Goal: Task Accomplishment & Management: Manage account settings

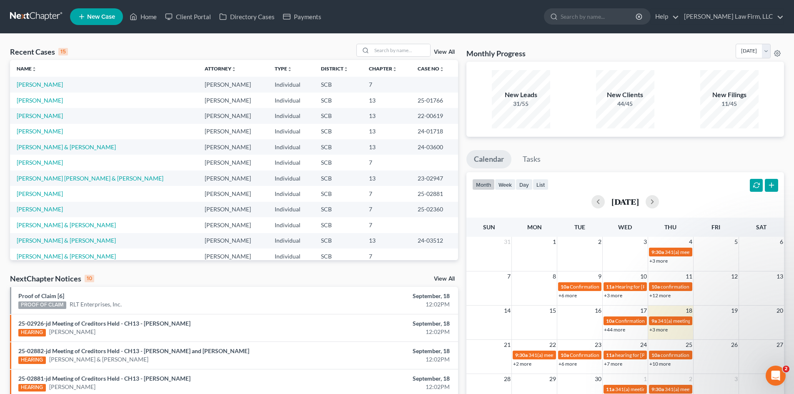
scroll to position [243, 0]
click at [773, 372] on icon "Open Intercom Messenger" at bounding box center [775, 375] width 14 height 14
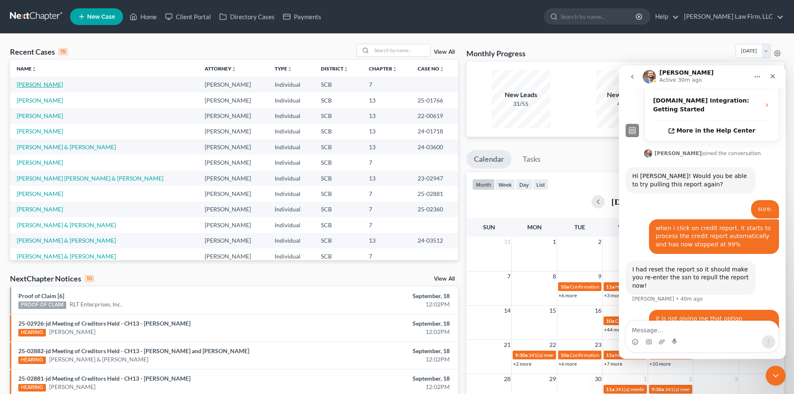
click at [33, 88] on link "[PERSON_NAME]" at bounding box center [40, 84] width 46 height 7
select select "3"
select select "1"
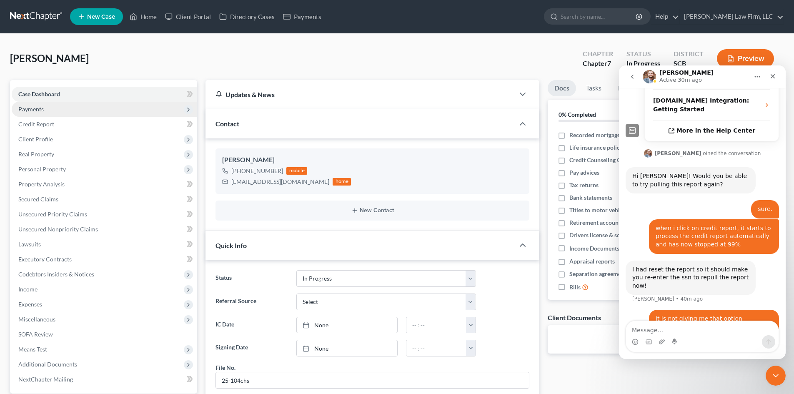
scroll to position [203, 0]
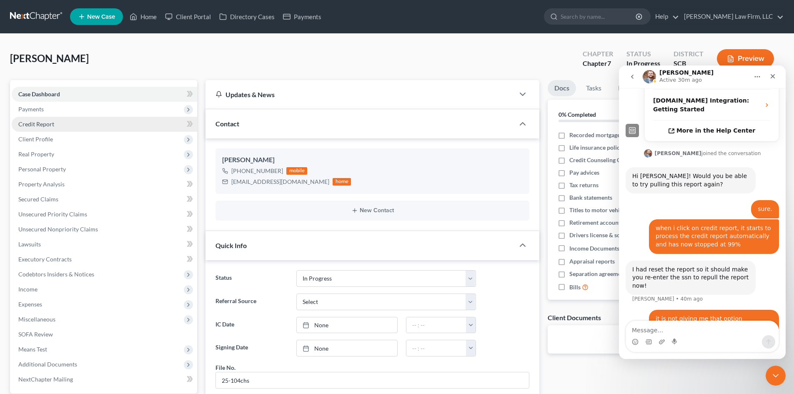
click at [55, 127] on link "Credit Report" at bounding box center [105, 124] width 186 height 15
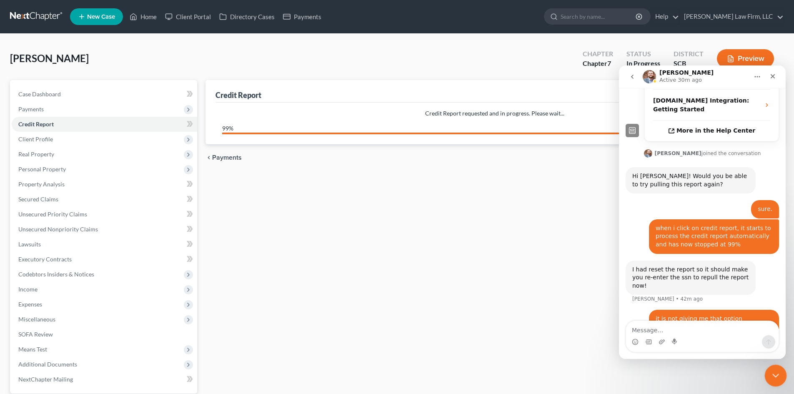
click at [773, 377] on icon "Close Intercom Messenger" at bounding box center [775, 374] width 10 height 10
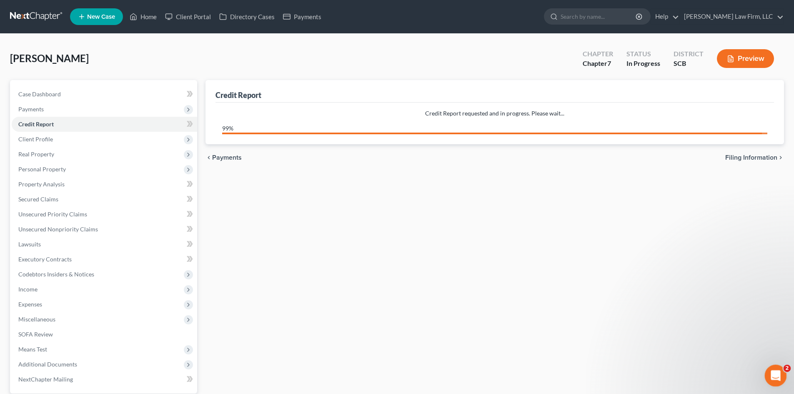
click at [778, 382] on div "Open Intercom Messenger" at bounding box center [775, 375] width 28 height 28
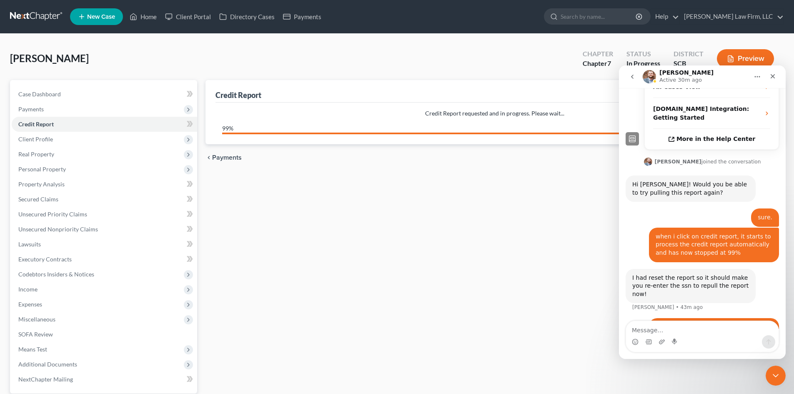
scroll to position [243, 0]
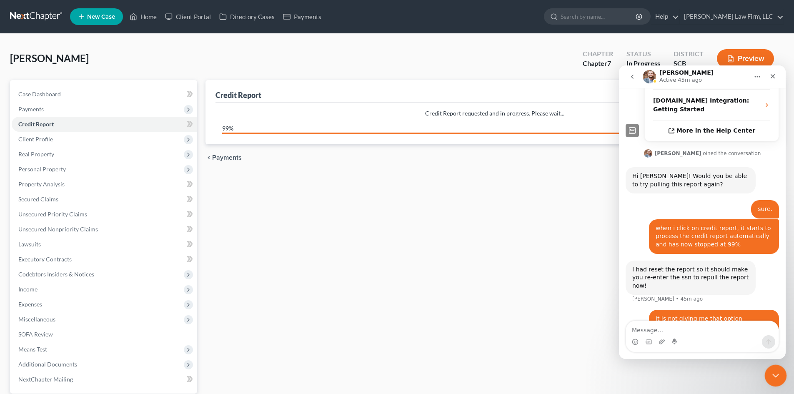
click at [775, 371] on icon "Close Intercom Messenger" at bounding box center [775, 374] width 10 height 10
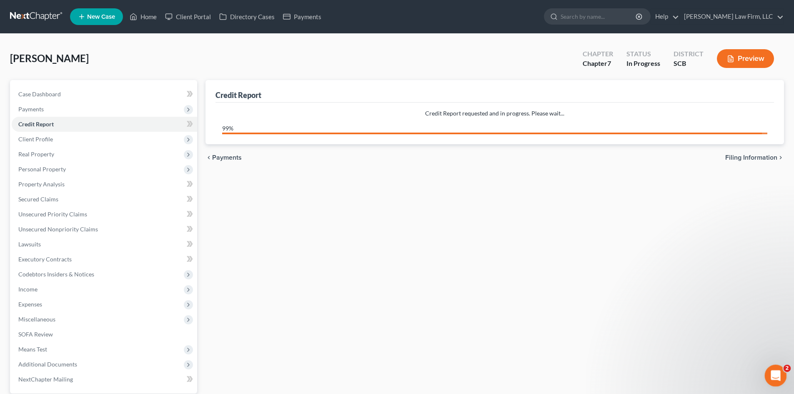
scroll to position [0, 0]
click at [775, 371] on icon "Open Intercom Messenger" at bounding box center [775, 375] width 14 height 14
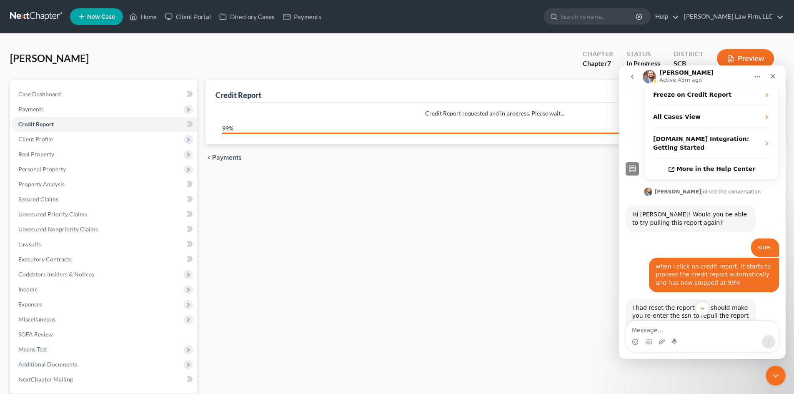
scroll to position [243, 0]
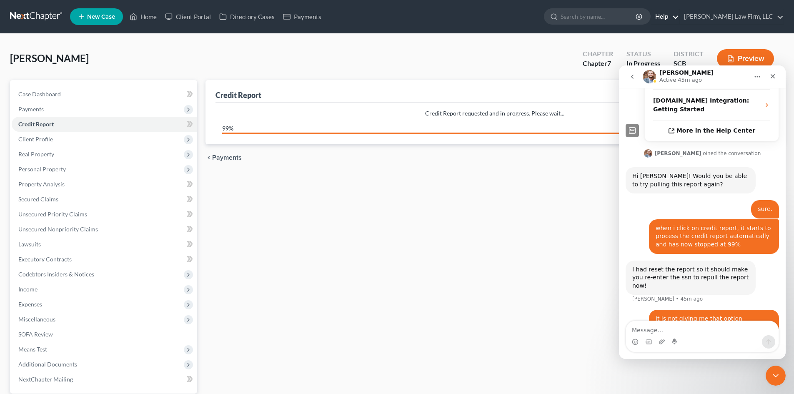
click at [679, 13] on link "Help" at bounding box center [665, 16] width 28 height 15
click at [679, 30] on link "Help Center" at bounding box center [646, 35] width 66 height 14
click at [680, 329] on textarea "Message…" at bounding box center [702, 328] width 153 height 14
click at [635, 124] on img "Operator says…" at bounding box center [632, 130] width 13 height 13
click at [708, 127] on span "More in the Help Center" at bounding box center [716, 130] width 79 height 7
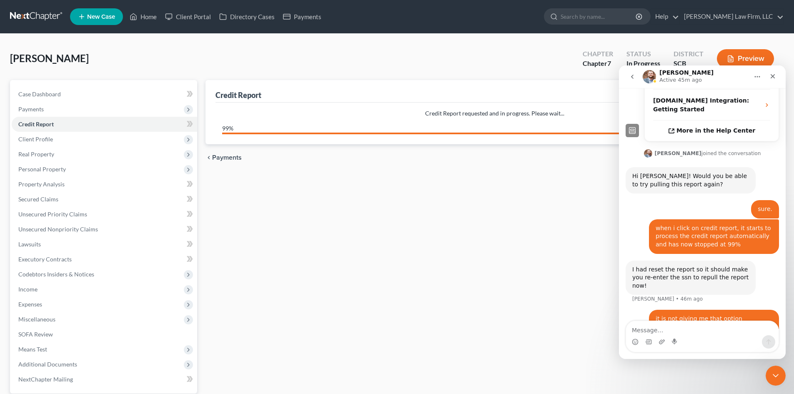
click at [754, 78] on button "Home" at bounding box center [758, 77] width 16 height 16
click at [775, 370] on icon "Close Intercom Messenger" at bounding box center [775, 374] width 10 height 10
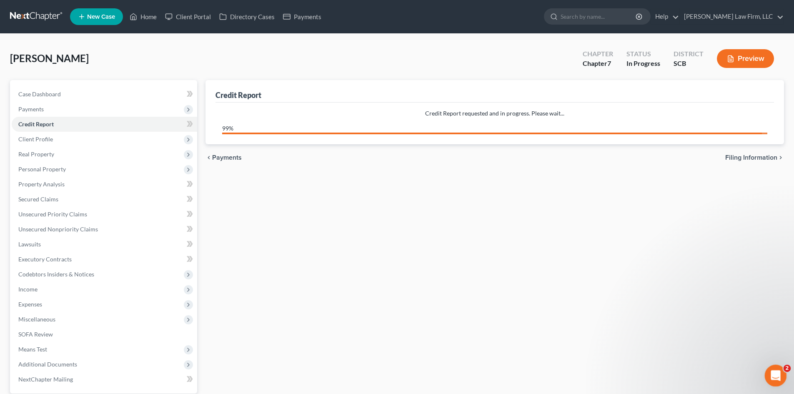
scroll to position [0, 0]
click at [775, 370] on icon "Open Intercom Messenger" at bounding box center [775, 375] width 14 height 14
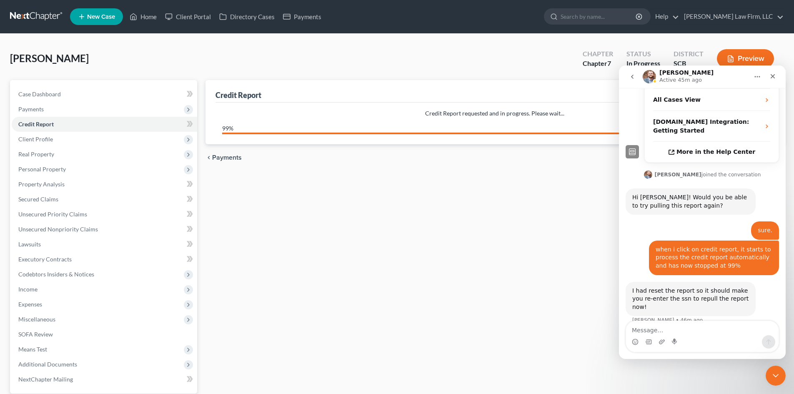
scroll to position [243, 0]
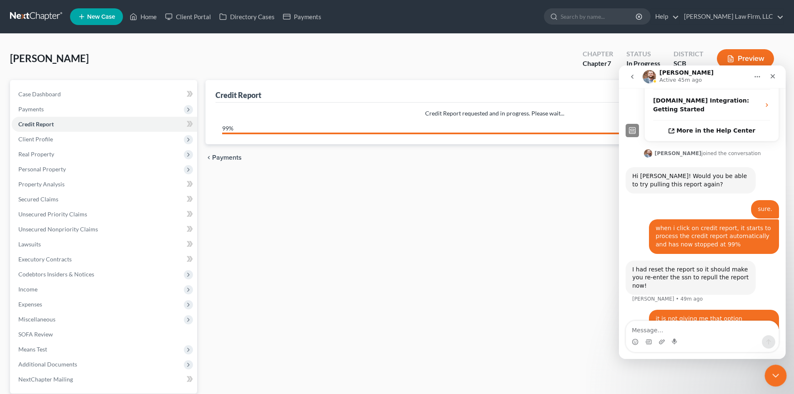
click at [770, 381] on div "Close Intercom Messenger" at bounding box center [775, 374] width 20 height 20
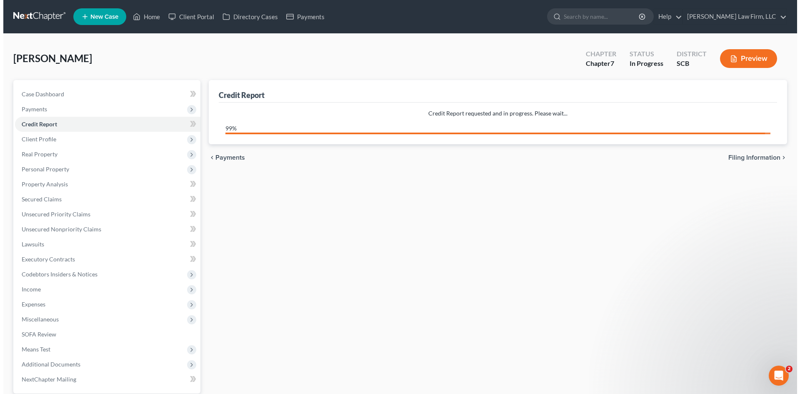
scroll to position [0, 0]
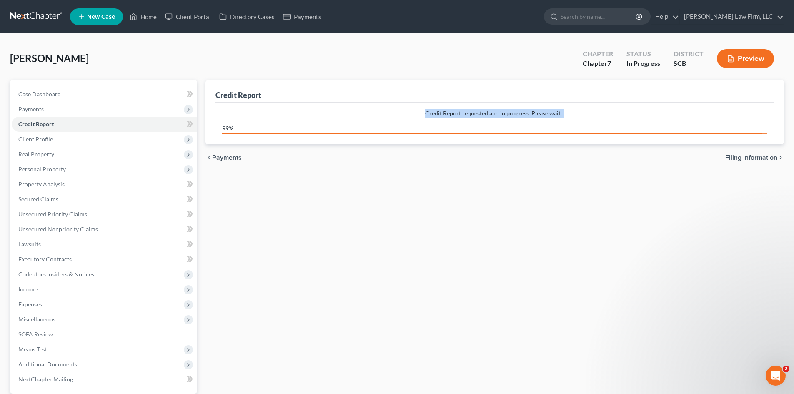
drag, startPoint x: 393, startPoint y: 112, endPoint x: 576, endPoint y: 115, distance: 182.6
click at [576, 114] on p "Credit Report requested and in progress. Please wait..." at bounding box center [494, 113] width 545 height 8
copy p "Credit Report requested and in progress. Please wait..."
click at [49, 262] on span "Executory Contracts" at bounding box center [44, 259] width 53 height 7
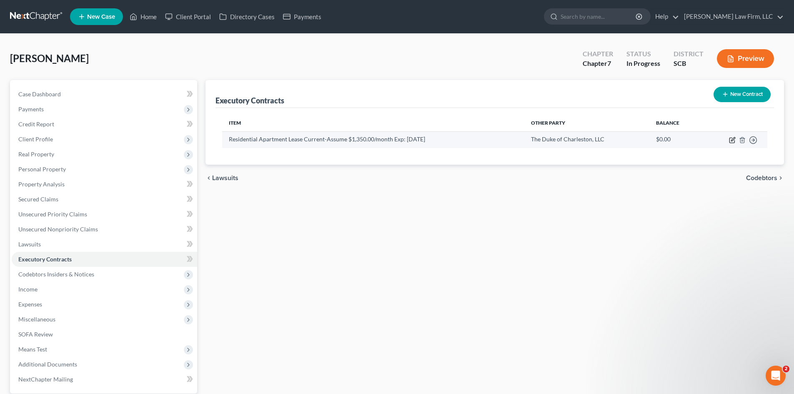
click at [732, 142] on icon "button" at bounding box center [732, 140] width 7 height 7
select select "42"
select select "0"
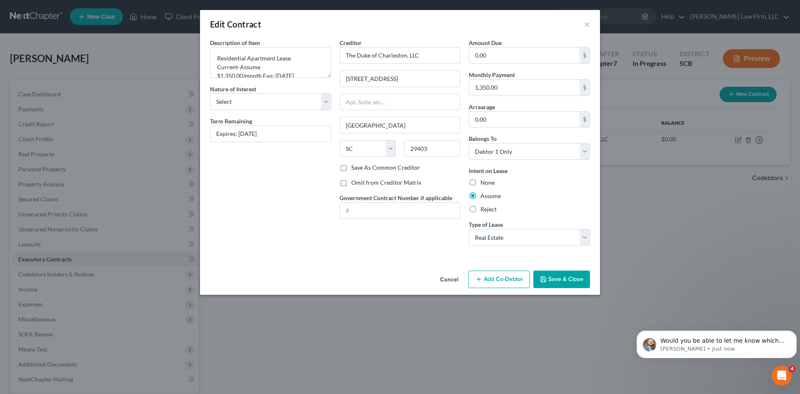
scroll to position [284, 0]
click at [697, 340] on p "Would you be able to let me know which case you are working on? I want to make …" at bounding box center [724, 341] width 126 height 8
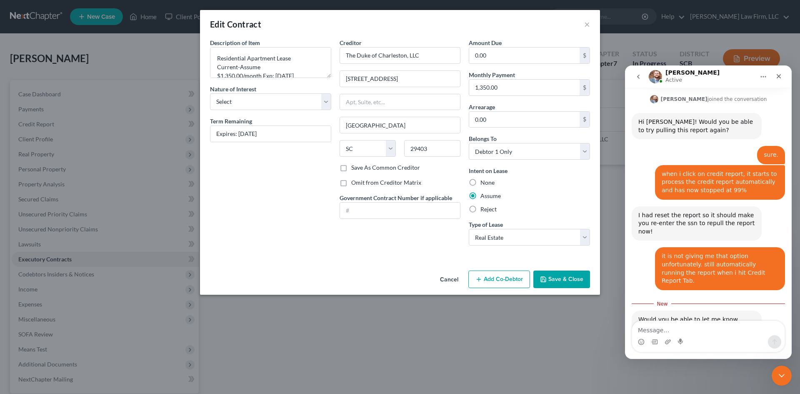
scroll to position [298, 0]
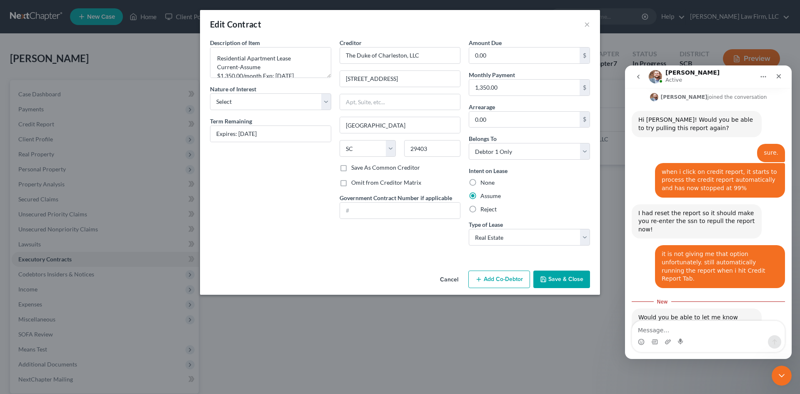
click at [694, 338] on div "Intercom messenger" at bounding box center [708, 341] width 153 height 13
click at [698, 338] on div "Intercom messenger" at bounding box center [708, 341] width 153 height 13
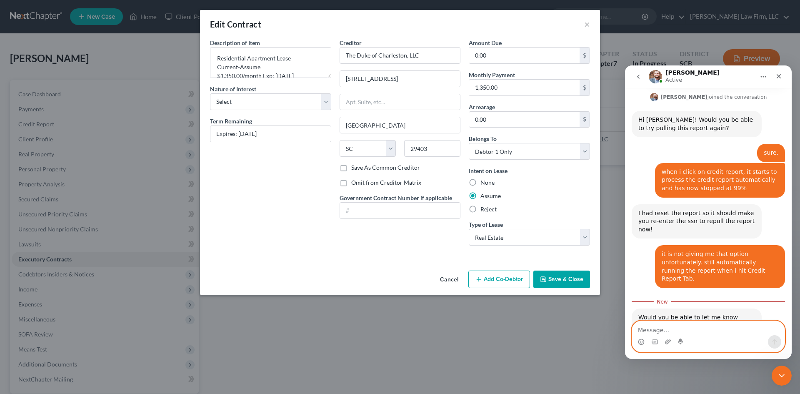
click at [700, 327] on textarea "Message…" at bounding box center [708, 328] width 153 height 14
type textarea "[PERSON_NAME]"
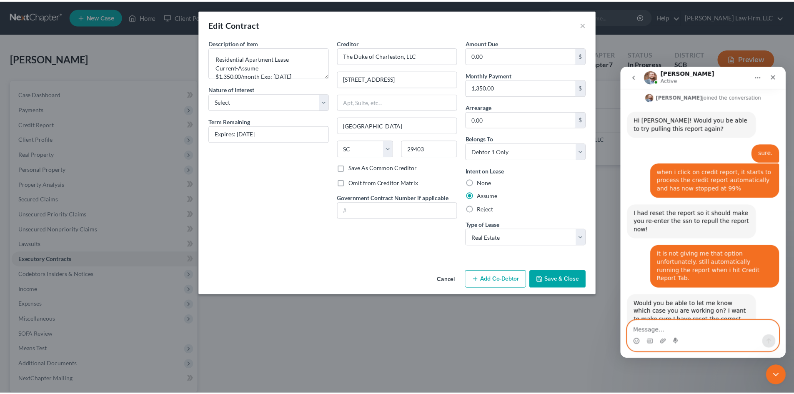
scroll to position [309, 0]
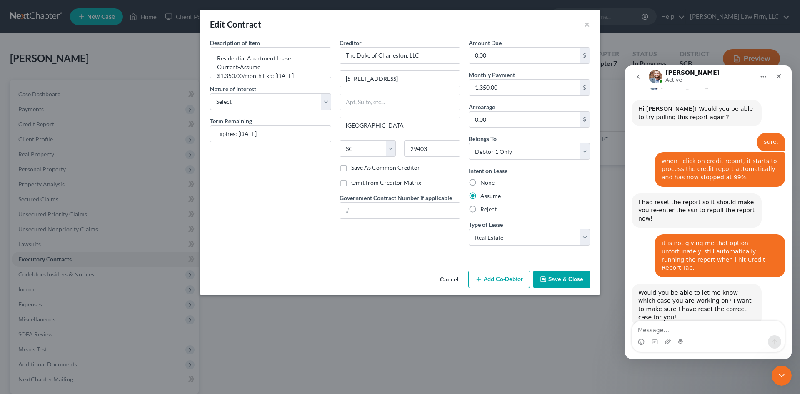
click at [546, 278] on icon "button" at bounding box center [543, 279] width 7 height 7
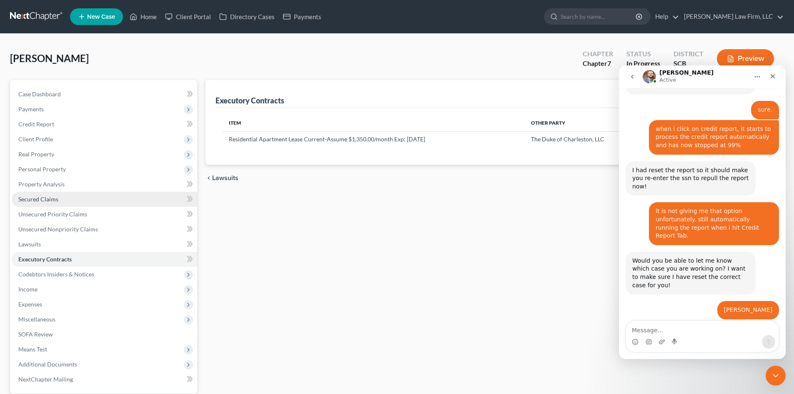
scroll to position [334, 0]
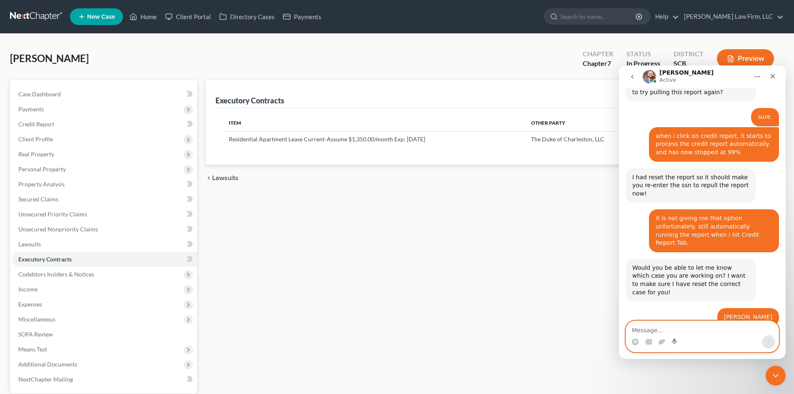
click at [702, 328] on textarea "Message…" at bounding box center [702, 328] width 153 height 14
type textarea "i will try now"
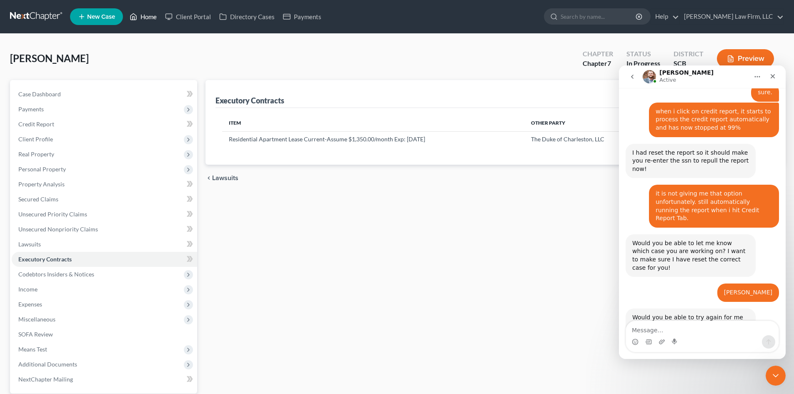
click at [156, 20] on link "Home" at bounding box center [142, 16] width 35 height 15
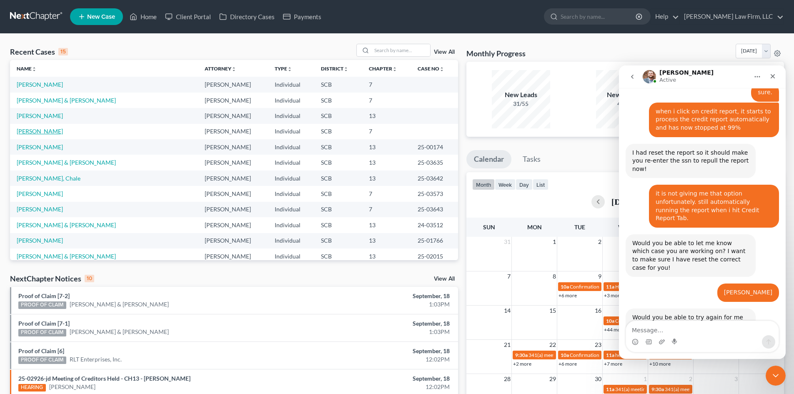
click at [42, 129] on link "[PERSON_NAME]" at bounding box center [40, 131] width 46 height 7
select select "1"
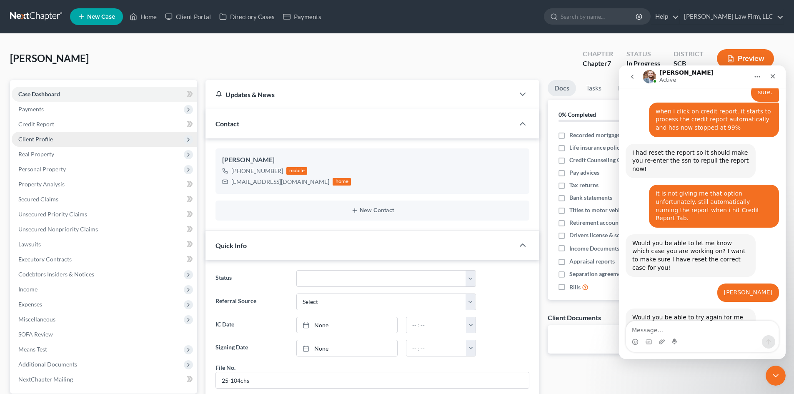
scroll to position [203, 0]
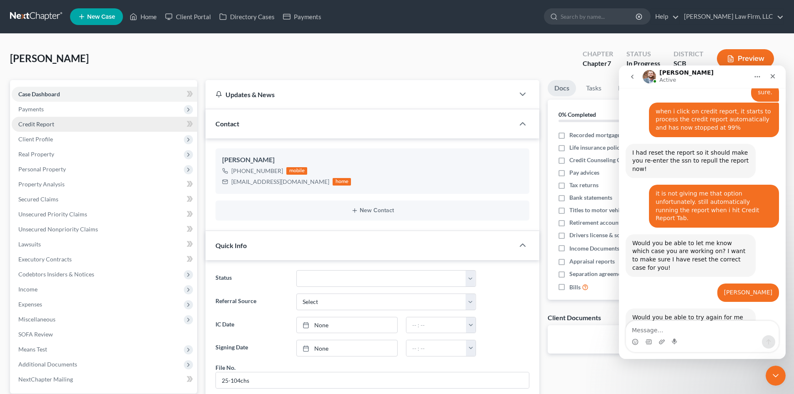
click at [38, 124] on span "Credit Report" at bounding box center [36, 123] width 36 height 7
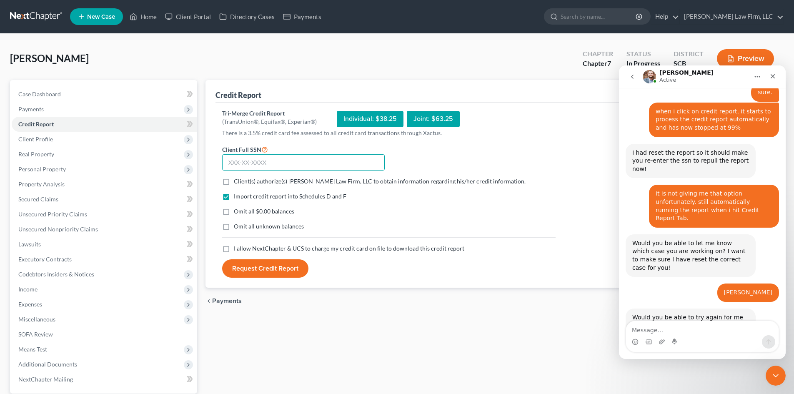
click at [266, 156] on input "text" at bounding box center [303, 162] width 163 height 17
click at [35, 141] on span "Client Profile" at bounding box center [35, 138] width 35 height 7
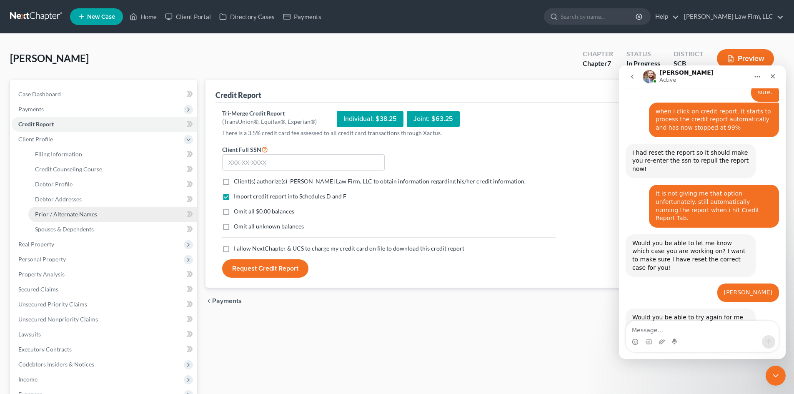
click at [70, 211] on span "Prior / Alternate Names" at bounding box center [66, 214] width 62 height 7
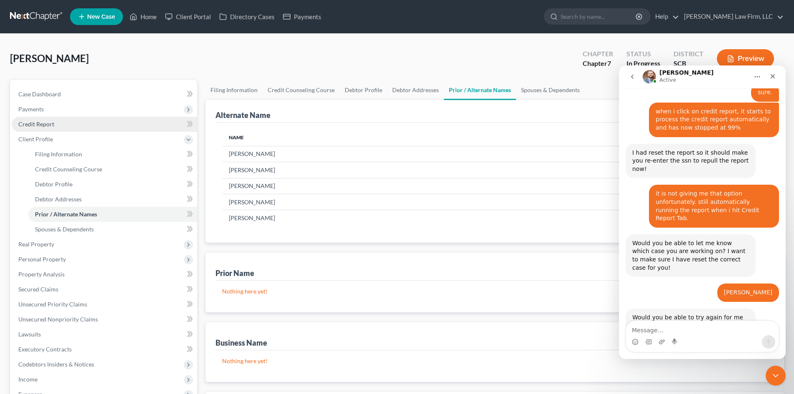
click at [53, 126] on span "Credit Report" at bounding box center [36, 123] width 36 height 7
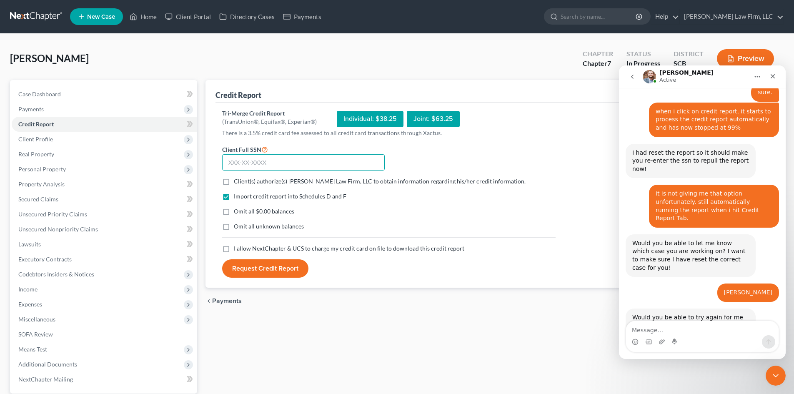
click at [359, 160] on input "text" at bounding box center [303, 162] width 163 height 17
type input "455-45-4043"
drag, startPoint x: 223, startPoint y: 184, endPoint x: 235, endPoint y: 186, distance: 11.9
click at [234, 184] on label "Client(s) authorize(s) Meredith Law Firm, LLC to obtain information regarding h…" at bounding box center [380, 181] width 292 height 8
click at [237, 183] on input "Client(s) authorize(s) Meredith Law Firm, LLC to obtain information regarding h…" at bounding box center [239, 179] width 5 height 5
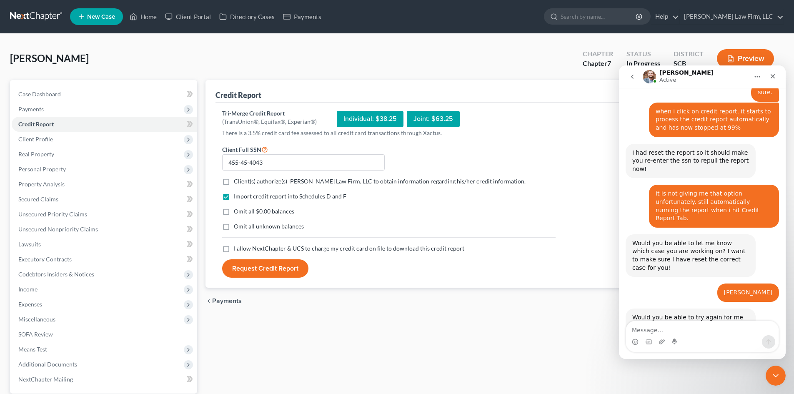
checkbox input "true"
click at [234, 212] on label "Omit all $0.00 balances" at bounding box center [264, 211] width 60 height 8
click at [237, 212] on input "Omit all $0.00 balances" at bounding box center [239, 209] width 5 height 5
checkbox input "true"
click at [226, 255] on form "Client Full SSN * 455-45-4043 Client(s) authorize(s) Meredith Law Firm, LLC to …" at bounding box center [389, 211] width 342 height 134
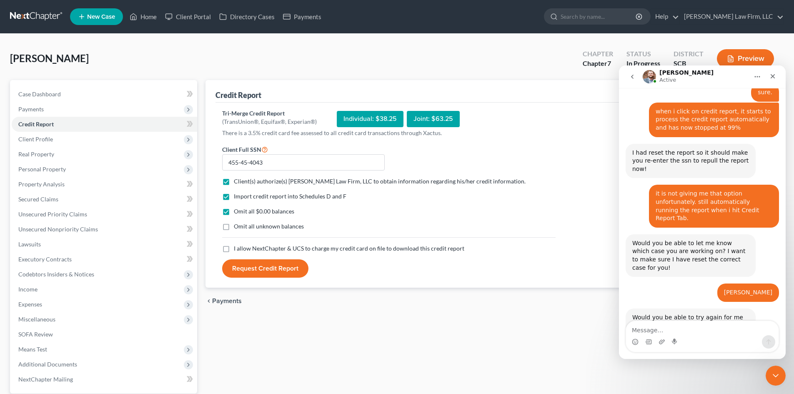
click at [234, 250] on label "I allow NextChapter & UCS to charge my credit card on file to download this cre…" at bounding box center [349, 248] width 231 height 8
click at [237, 250] on input "I allow NextChapter & UCS to charge my credit card on file to download this cre…" at bounding box center [239, 246] width 5 height 5
checkbox input "true"
click at [283, 273] on button "Request Credit Report" at bounding box center [265, 268] width 86 height 18
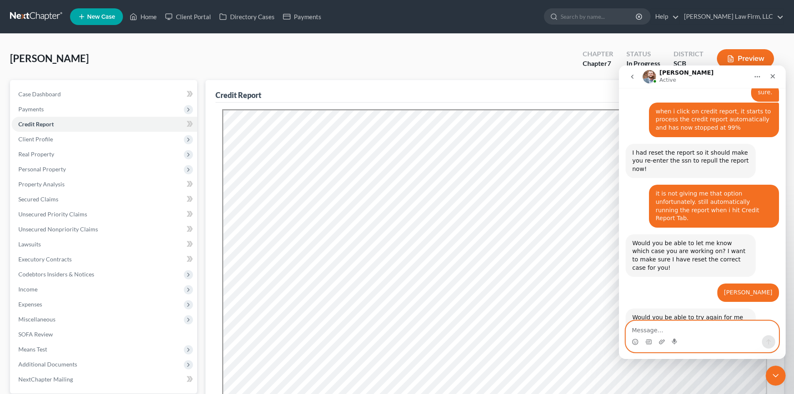
click at [677, 331] on textarea "Message…" at bounding box center [702, 328] width 153 height 14
type textarea "got it thank you James."
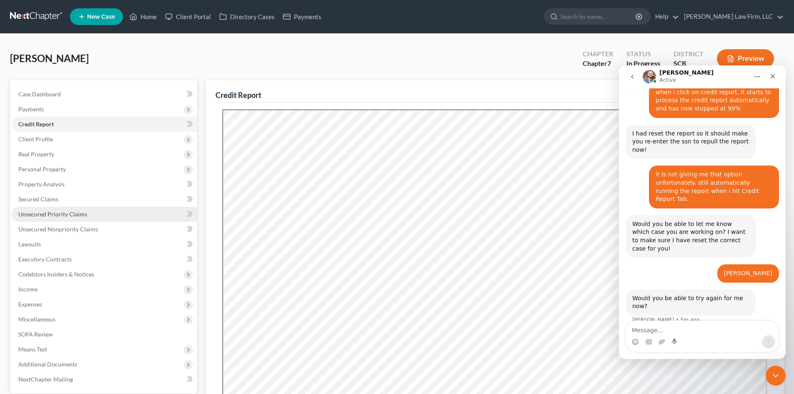
click at [48, 211] on span "Unsecured Priority Claims" at bounding box center [52, 214] width 69 height 7
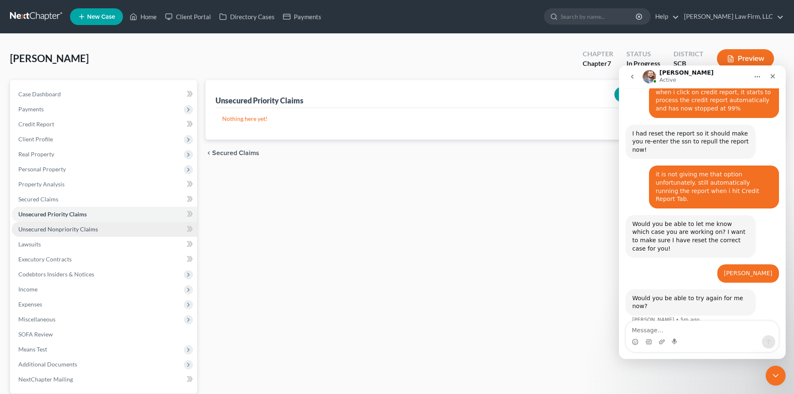
click at [51, 227] on span "Unsecured Nonpriority Claims" at bounding box center [58, 229] width 80 height 7
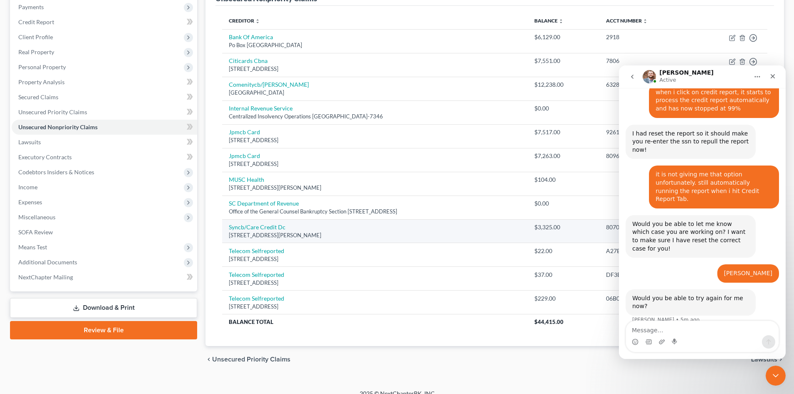
scroll to position [113, 0]
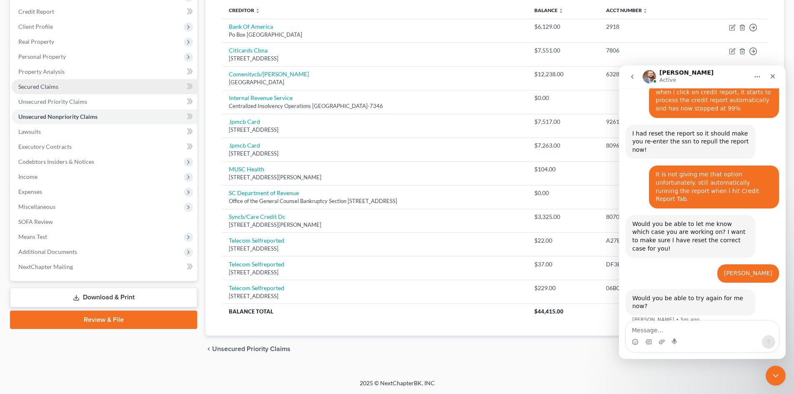
click at [26, 88] on span "Secured Claims" at bounding box center [38, 86] width 40 height 7
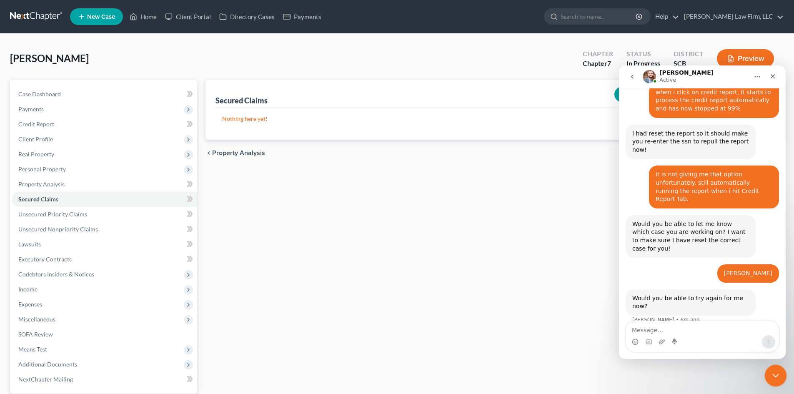
click at [772, 376] on icon "Close Intercom Messenger" at bounding box center [775, 374] width 10 height 10
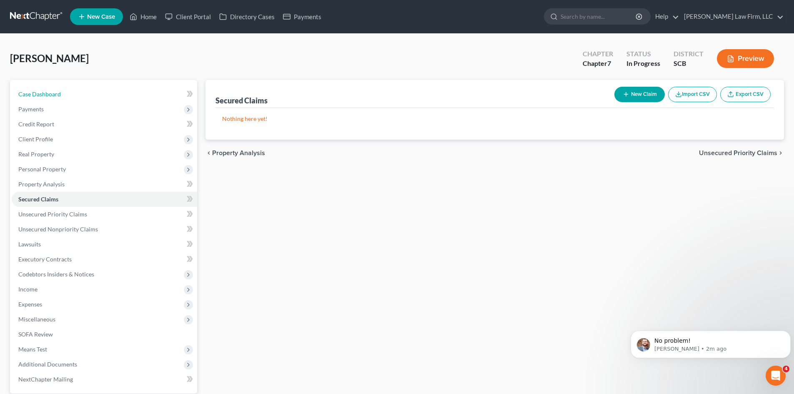
click at [38, 93] on span "Case Dashboard" at bounding box center [39, 93] width 43 height 7
select select "1"
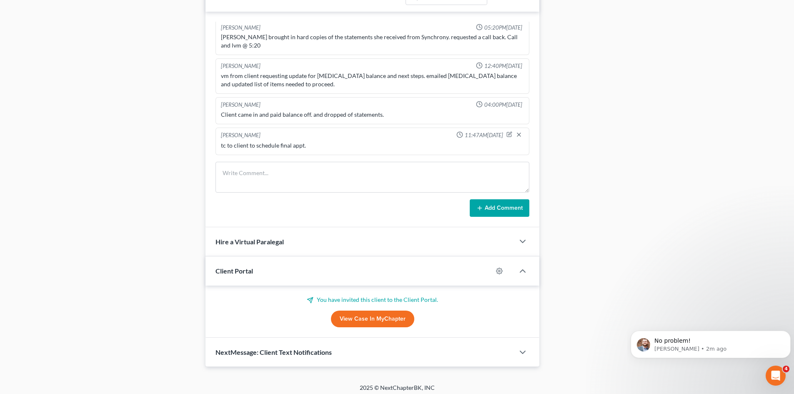
scroll to position [460, 0]
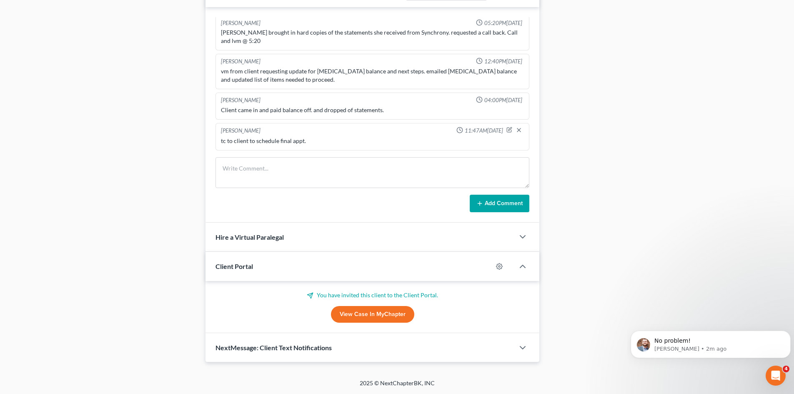
click at [312, 358] on div "NextMessage: Client Text Notifications" at bounding box center [360, 347] width 309 height 29
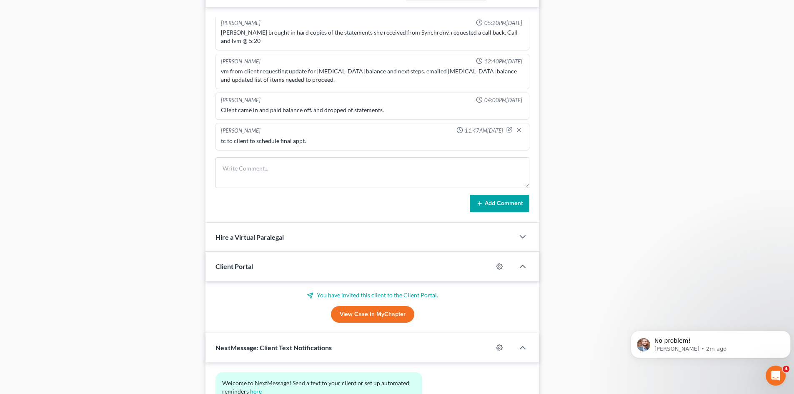
scroll to position [537, 0]
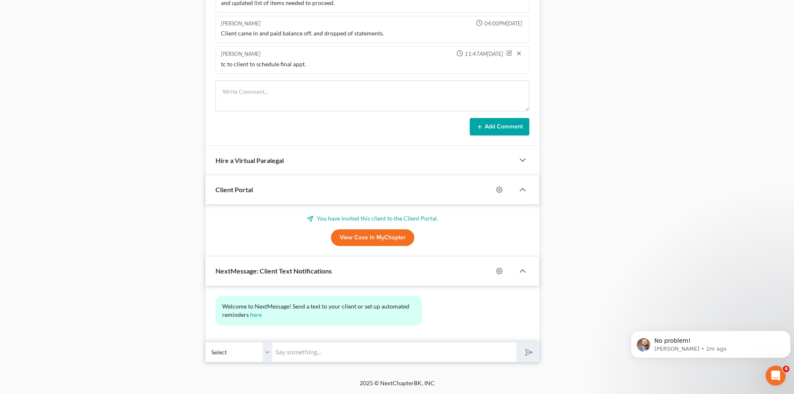
click at [317, 356] on input "text" at bounding box center [394, 352] width 244 height 20
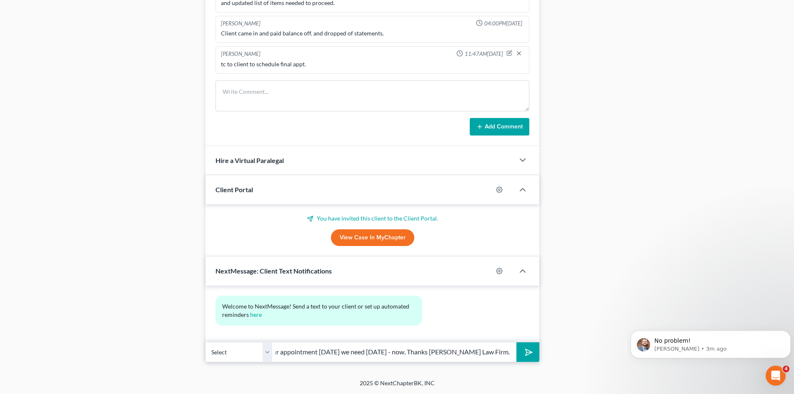
scroll to position [0, 228]
type input "[PERSON_NAME], Please don't forget the bank account transactions for your appoi…"
click at [525, 351] on icon "submit" at bounding box center [528, 352] width 12 height 12
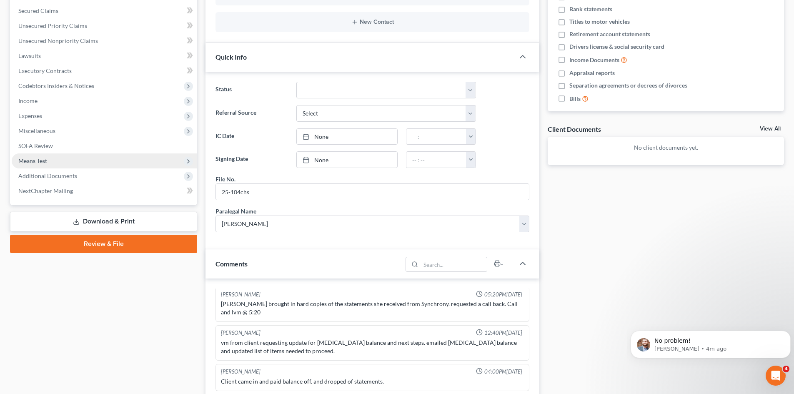
scroll to position [120, 0]
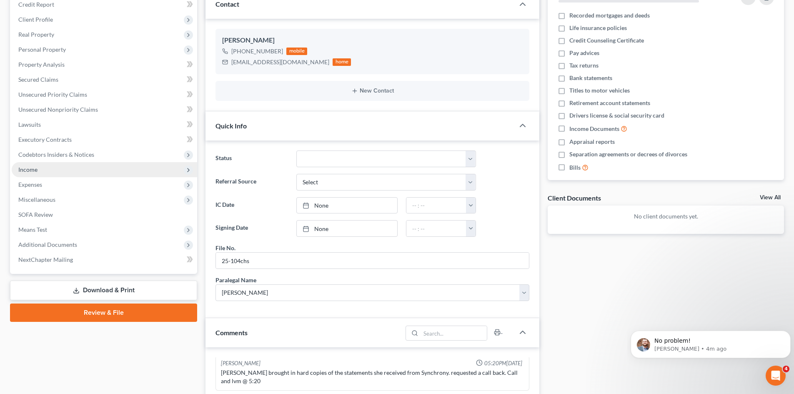
click at [31, 171] on span "Income" at bounding box center [27, 169] width 19 height 7
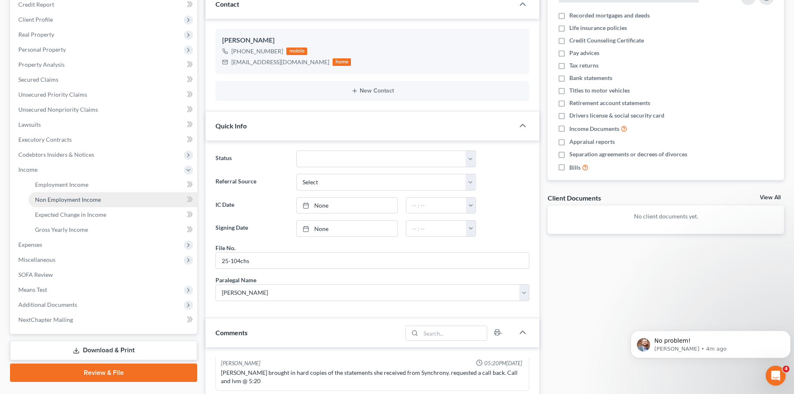
click at [56, 201] on span "Non Employment Income" at bounding box center [68, 199] width 66 height 7
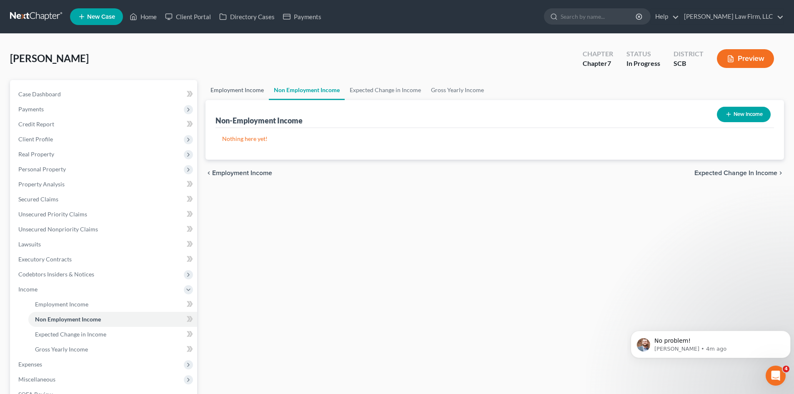
click at [251, 86] on link "Employment Income" at bounding box center [237, 90] width 63 height 20
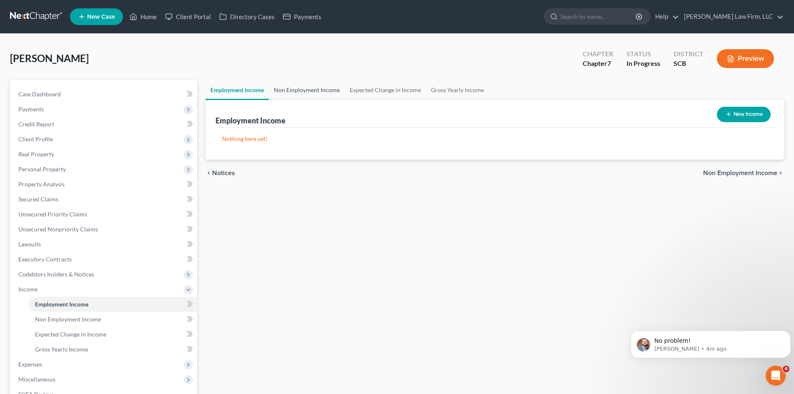
click at [297, 91] on link "Non Employment Income" at bounding box center [307, 90] width 76 height 20
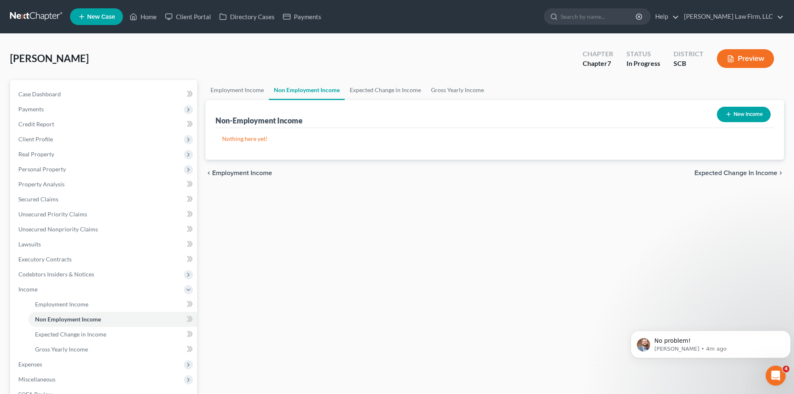
click at [748, 113] on button "New Income" at bounding box center [744, 114] width 54 height 15
select select "0"
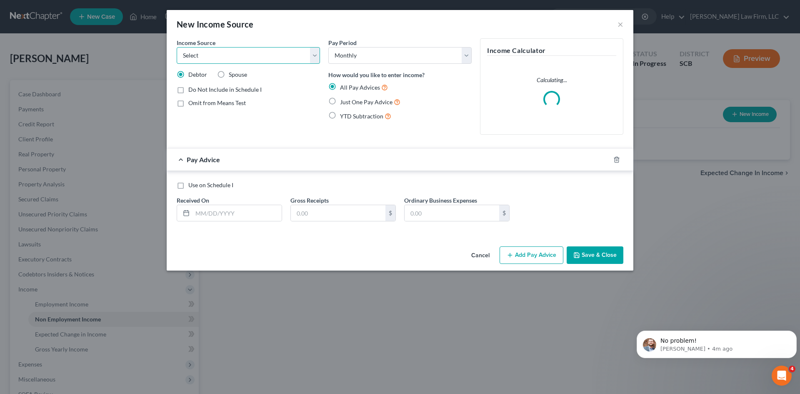
click at [260, 54] on select "Select Unemployment Disability (from employer) Pension Retirement Social Securi…" at bounding box center [248, 55] width 143 height 17
select select "4"
click at [177, 47] on select "Select Unemployment Disability (from employer) Pension Retirement Social Securi…" at bounding box center [248, 55] width 143 height 17
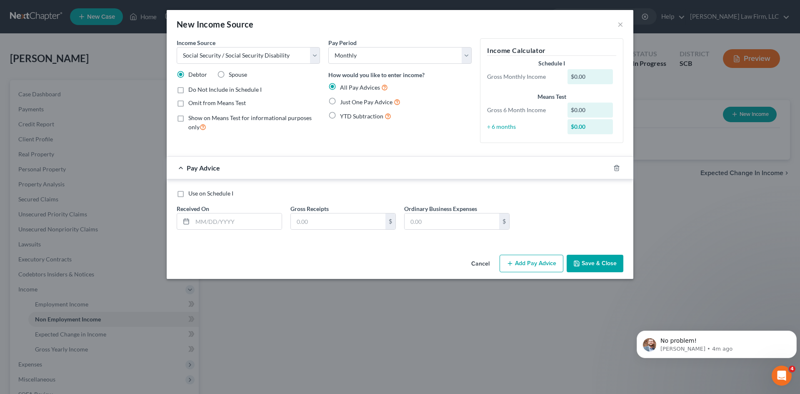
click at [777, 301] on div "New Income Source × Income Source * Select Unemployment Disability (from employ…" at bounding box center [400, 197] width 800 height 394
click at [773, 315] on html "No problem! James • 4m ago" at bounding box center [717, 342] width 167 height 58
click at [778, 369] on icon "Open Intercom Messenger" at bounding box center [781, 375] width 14 height 14
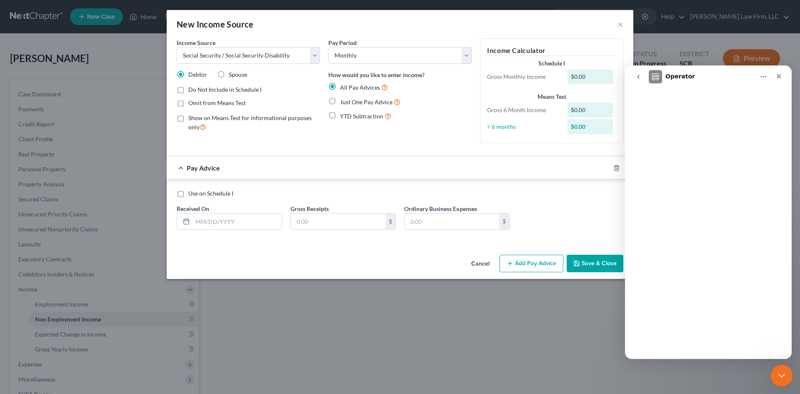
click at [778, 370] on icon "Close Intercom Messenger" at bounding box center [781, 374] width 10 height 10
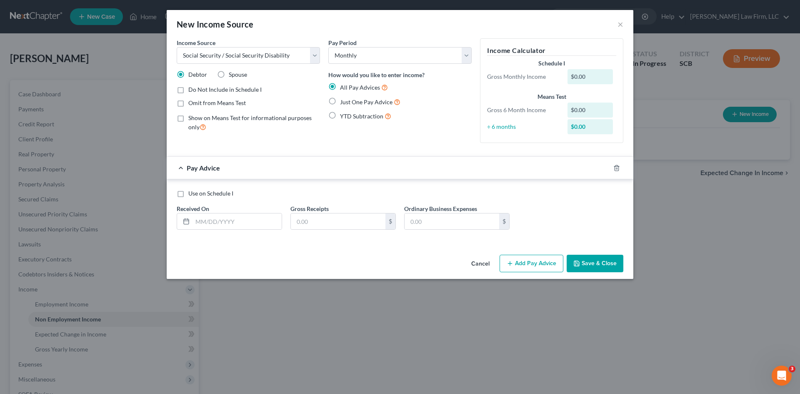
scroll to position [416, 0]
click at [281, 225] on input "text" at bounding box center [237, 221] width 89 height 16
type input "8/1/2025"
type input "2,313"
click at [621, 266] on button "Save & Close" at bounding box center [595, 264] width 57 height 18
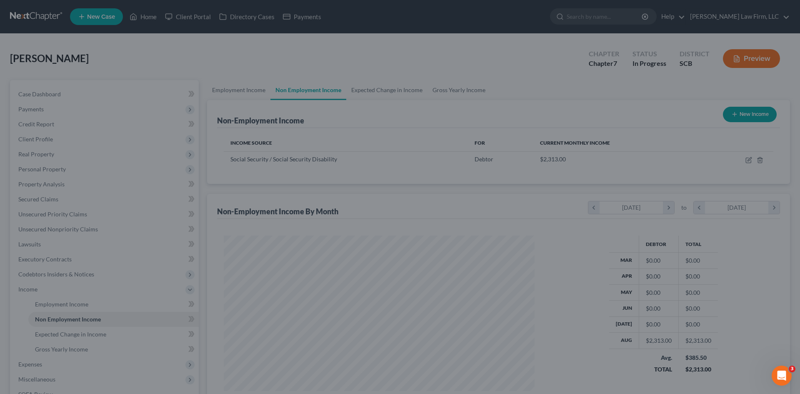
scroll to position [416755, 416583]
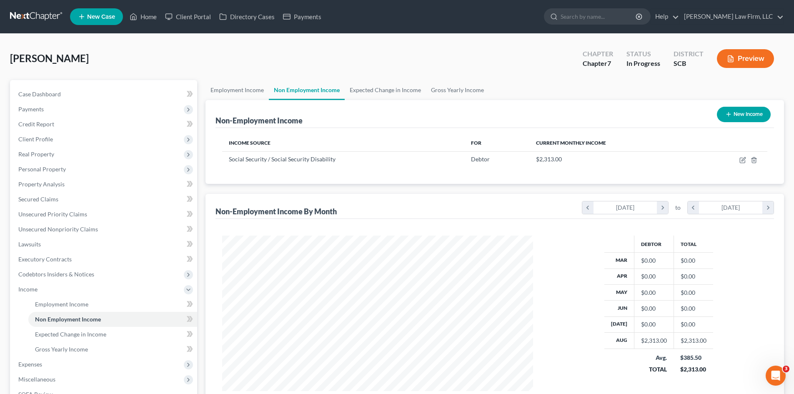
click at [738, 118] on button "New Income" at bounding box center [744, 114] width 54 height 15
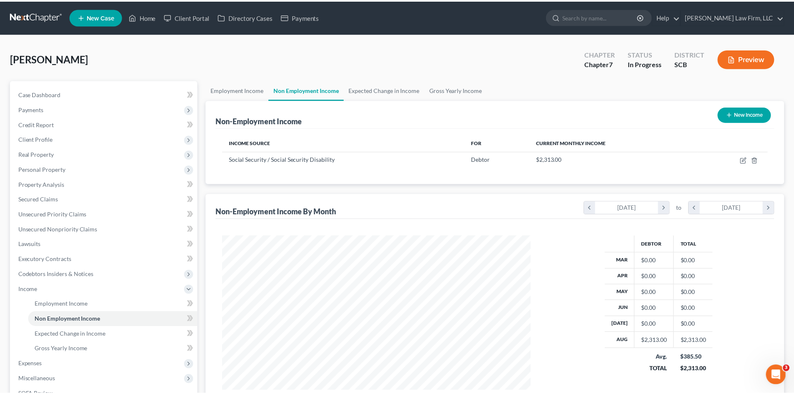
scroll to position [157, 331]
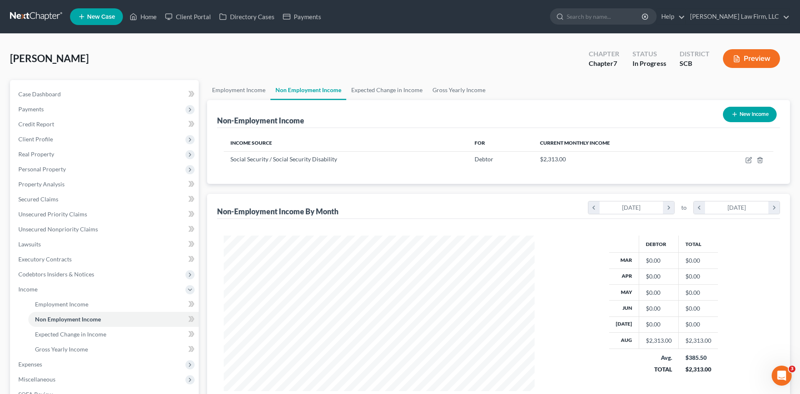
select select "0"
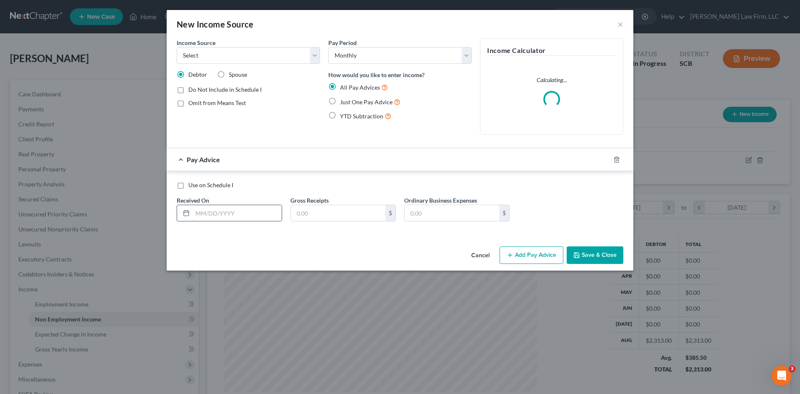
click at [248, 209] on input "text" at bounding box center [237, 213] width 89 height 16
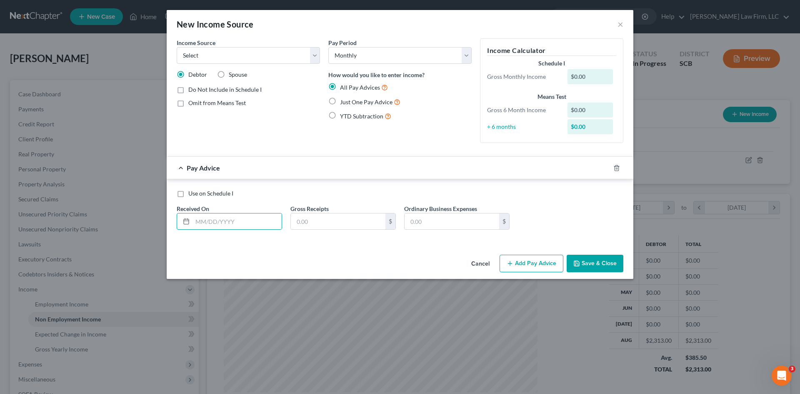
drag, startPoint x: 483, startPoint y: 254, endPoint x: 489, endPoint y: 251, distance: 6.7
click at [483, 254] on div "Cancel Add Pay Advice Save & Close" at bounding box center [400, 265] width 467 height 28
click at [484, 260] on button "Cancel" at bounding box center [481, 264] width 32 height 17
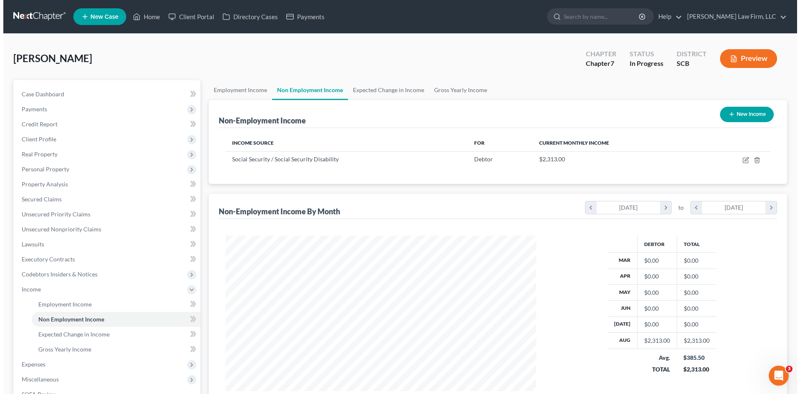
scroll to position [416755, 416583]
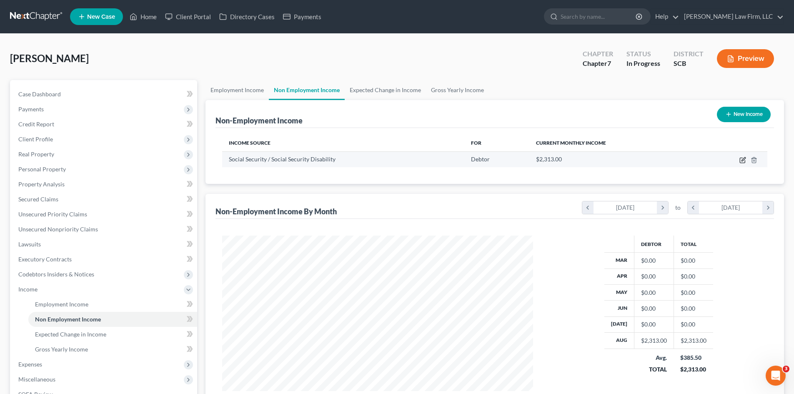
click at [743, 161] on icon "button" at bounding box center [743, 160] width 7 height 7
select select "4"
select select "0"
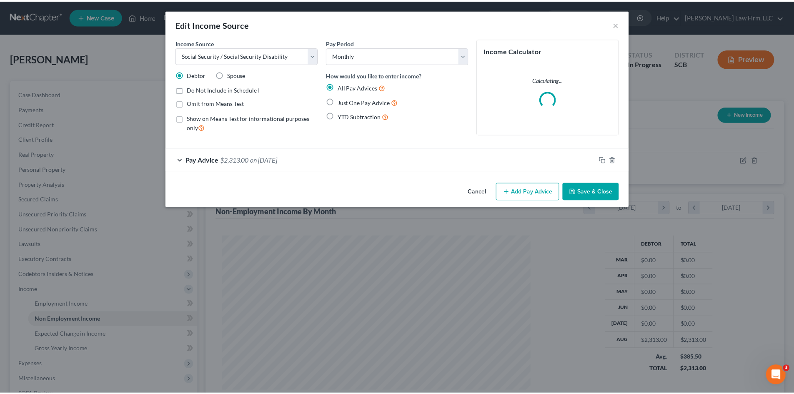
scroll to position [157, 331]
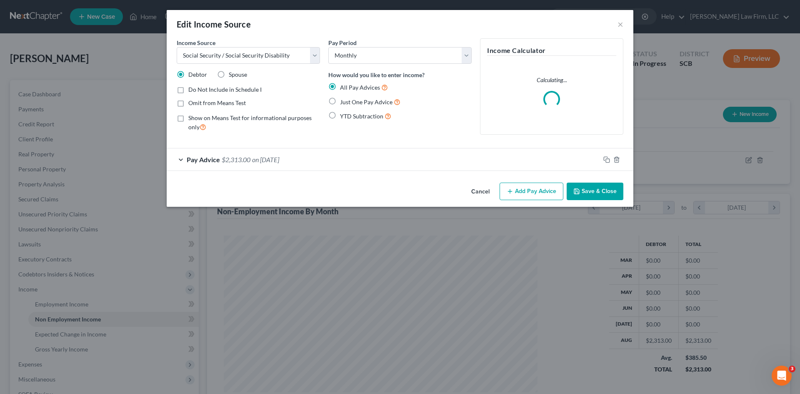
click at [537, 188] on button "Add Pay Advice" at bounding box center [532, 192] width 64 height 18
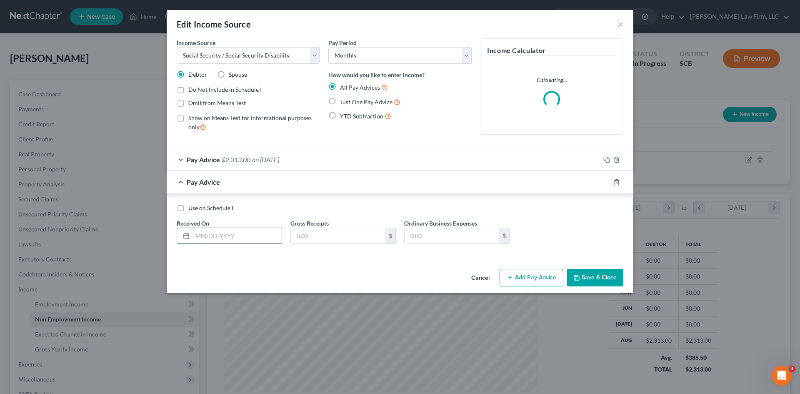
click at [240, 243] on input "text" at bounding box center [237, 236] width 89 height 16
type input "8/4/2025"
type input "2,901"
click at [593, 281] on button "Save & Close" at bounding box center [595, 278] width 57 height 18
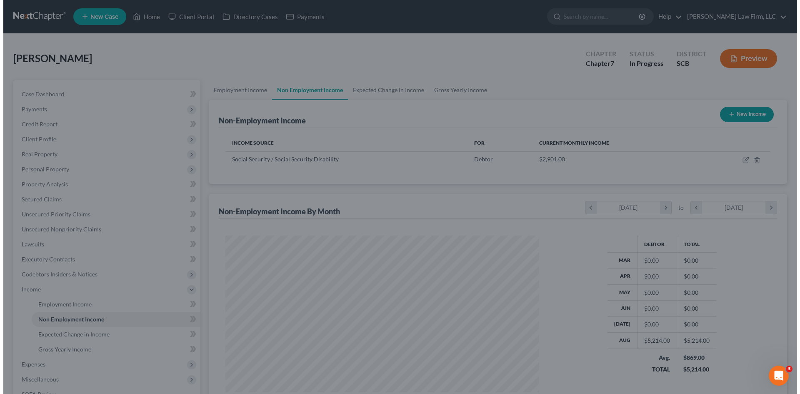
scroll to position [416755, 416583]
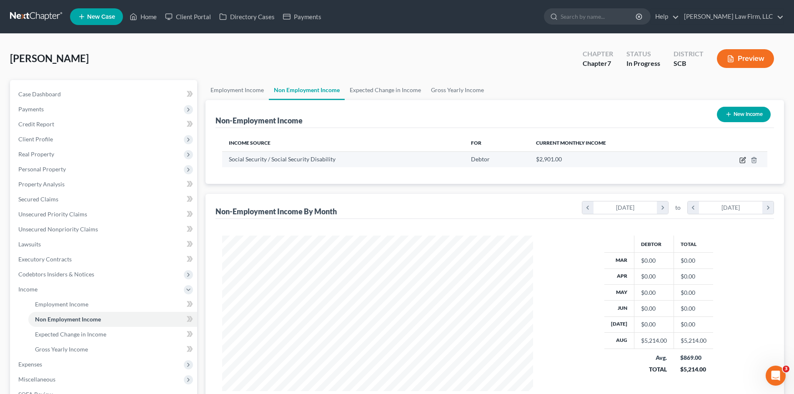
click at [743, 162] on icon "button" at bounding box center [743, 160] width 7 height 7
select select "4"
select select "0"
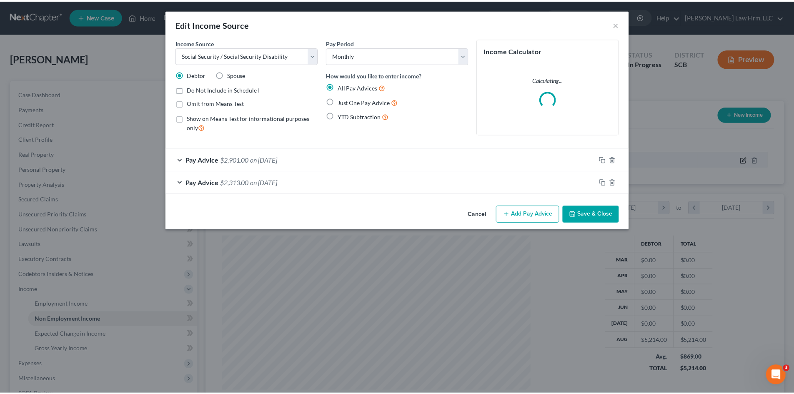
scroll to position [157, 331]
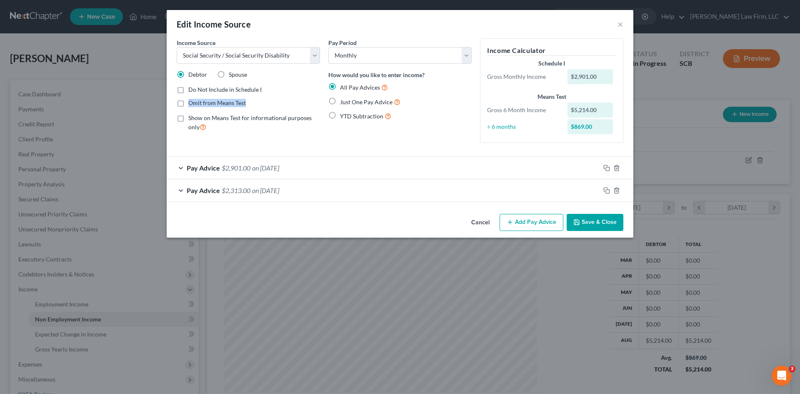
click at [188, 100] on label "Omit from Means Test" at bounding box center [217, 103] width 58 height 8
click at [188, 102] on label "Omit from Means Test" at bounding box center [217, 103] width 58 height 8
click at [192, 102] on input "Omit from Means Test" at bounding box center [194, 101] width 5 height 5
checkbox input "true"
click at [188, 91] on label "Do Not Include in Schedule I" at bounding box center [224, 89] width 73 height 8
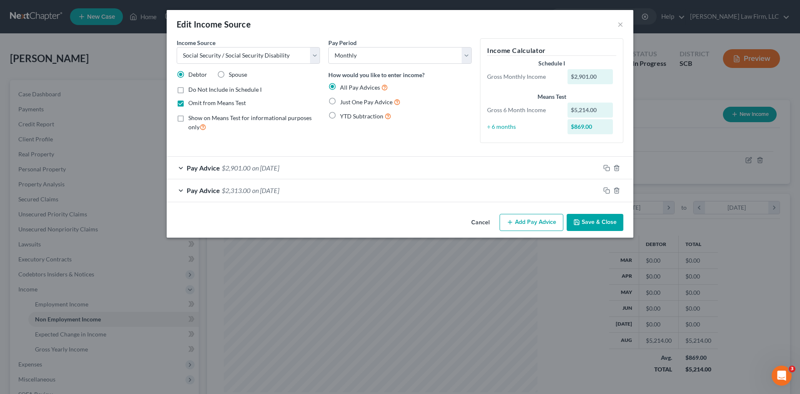
click at [192, 91] on input "Do Not Include in Schedule I" at bounding box center [194, 87] width 5 height 5
click at [188, 91] on label "Do Not Include in Schedule I" at bounding box center [224, 89] width 73 height 8
click at [192, 91] on input "Do Not Include in Schedule I" at bounding box center [194, 87] width 5 height 5
checkbox input "false"
click at [527, 227] on button "Add Pay Advice" at bounding box center [532, 223] width 64 height 18
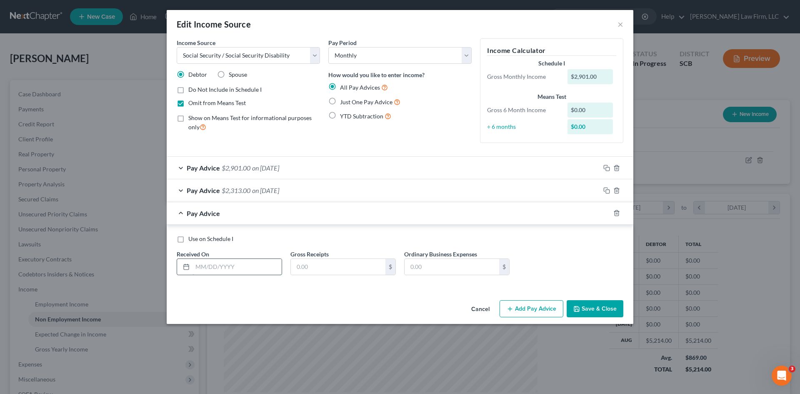
click at [260, 265] on input "text" at bounding box center [237, 267] width 89 height 16
type input "9/3/2025"
type input "1,134"
click at [188, 240] on label "Use on Schedule I" at bounding box center [210, 239] width 45 height 8
click at [192, 240] on input "Use on Schedule I" at bounding box center [194, 237] width 5 height 5
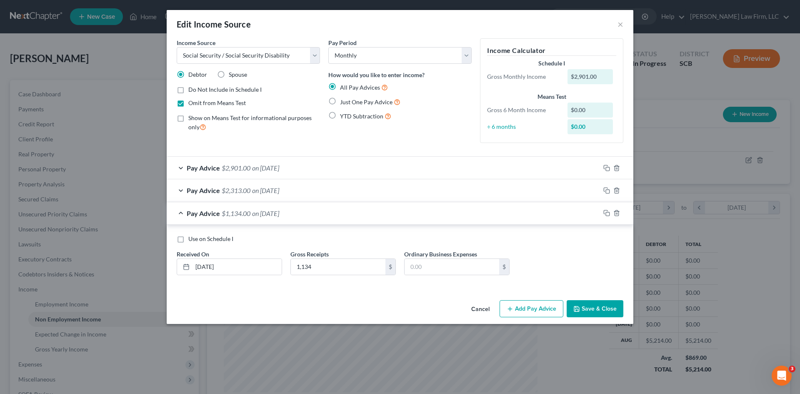
checkbox input "true"
click at [580, 312] on icon "button" at bounding box center [577, 309] width 7 height 7
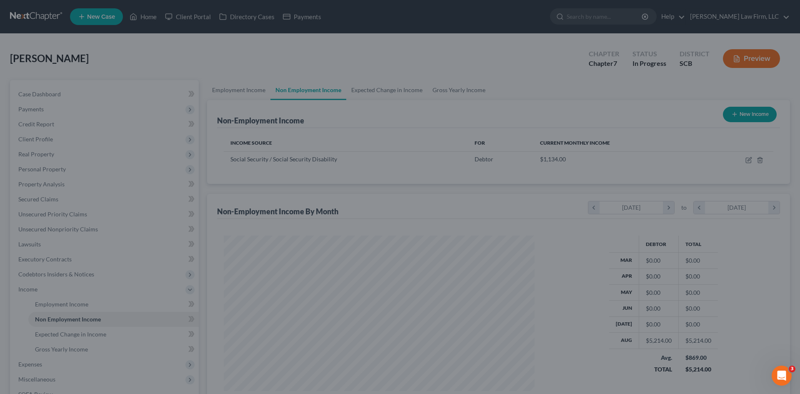
scroll to position [416755, 416583]
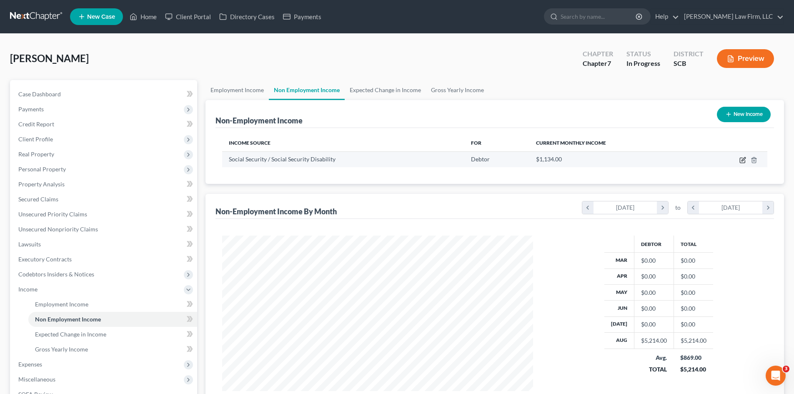
click at [742, 161] on icon "button" at bounding box center [744, 159] width 4 height 4
select select "4"
select select "0"
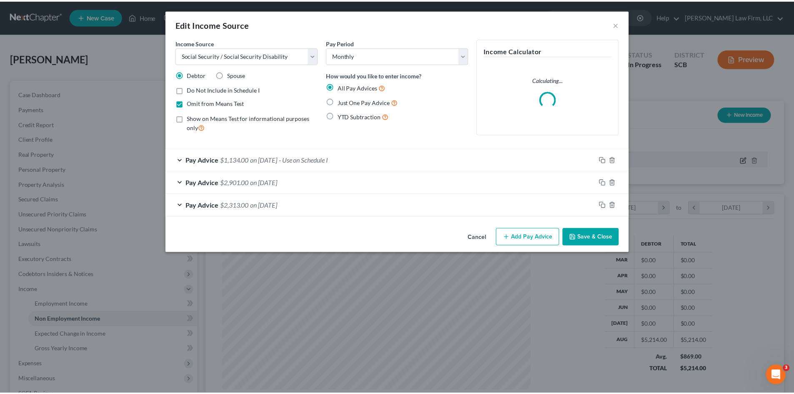
scroll to position [157, 331]
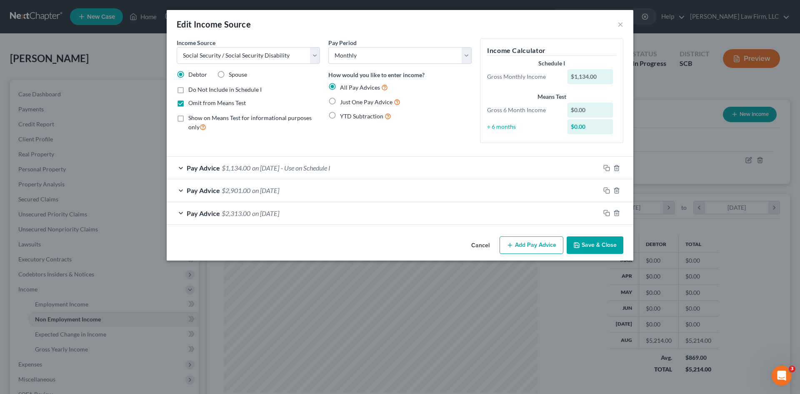
click at [617, 251] on button "Save & Close" at bounding box center [595, 245] width 57 height 18
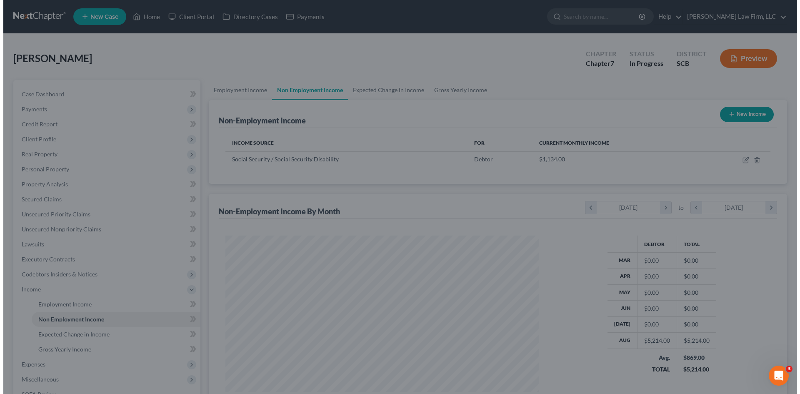
scroll to position [416755, 416583]
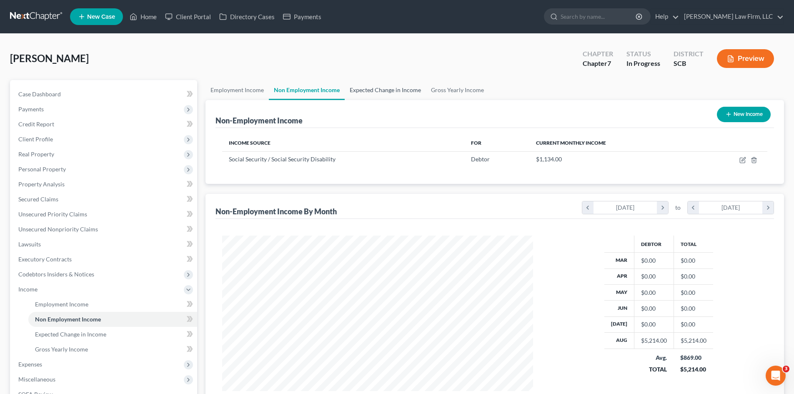
click at [396, 92] on link "Expected Change in Income" at bounding box center [385, 90] width 81 height 20
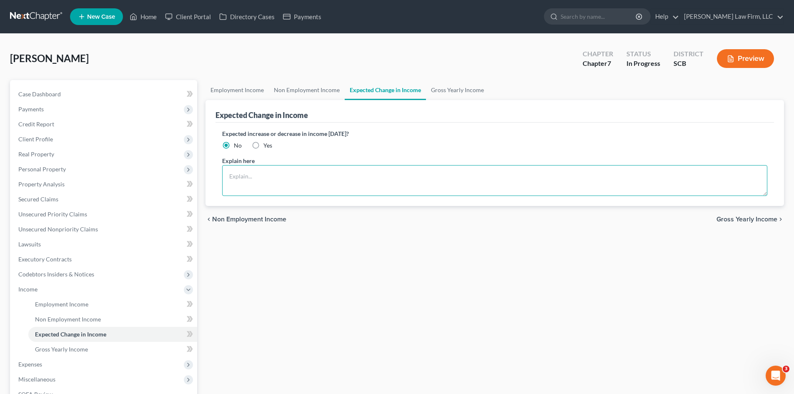
click at [298, 176] on textarea at bounding box center [494, 180] width 545 height 31
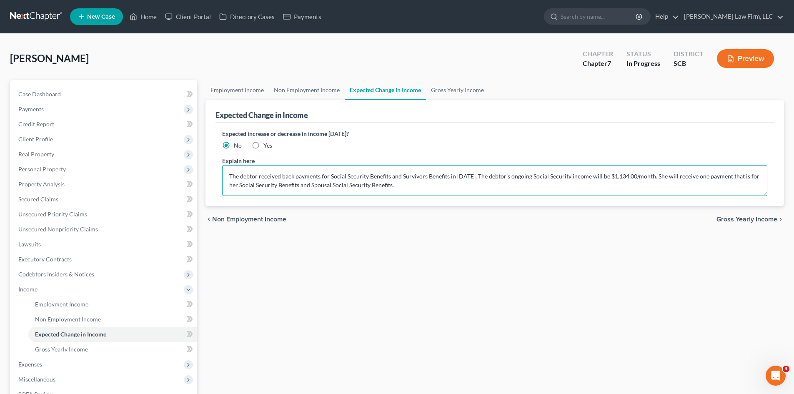
drag, startPoint x: 401, startPoint y: 176, endPoint x: 424, endPoint y: 178, distance: 23.0
click at [424, 178] on textarea "The debtor received back payments for Social Security Benefits and Survivors Be…" at bounding box center [494, 180] width 545 height 31
click at [617, 177] on textarea "The debtor received back payments for Social Security Benefits and Spousal Soci…" at bounding box center [494, 180] width 545 height 31
click at [490, 186] on textarea "The debtor received back payments for Social Security Benefits and Spousal Soci…" at bounding box center [494, 180] width 545 height 31
type textarea "The debtor received back payments for Social Security Benefits and Spousal Soci…"
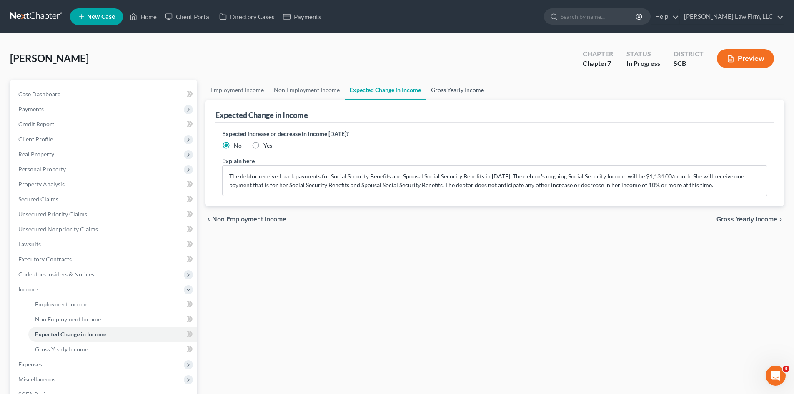
click at [458, 97] on link "Gross Yearly Income" at bounding box center [457, 90] width 63 height 20
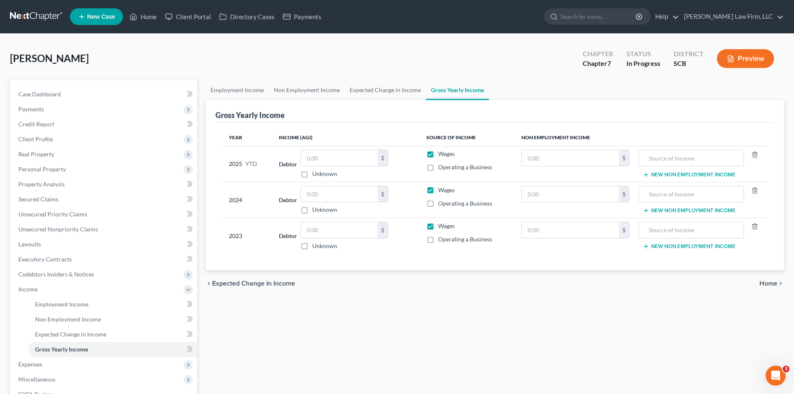
click at [438, 228] on label "Wages" at bounding box center [446, 226] width 17 height 8
click at [442, 227] on input "Wages" at bounding box center [444, 224] width 5 height 5
checkbox input "false"
click at [542, 233] on input "text" at bounding box center [570, 230] width 97 height 16
type input "0.00"
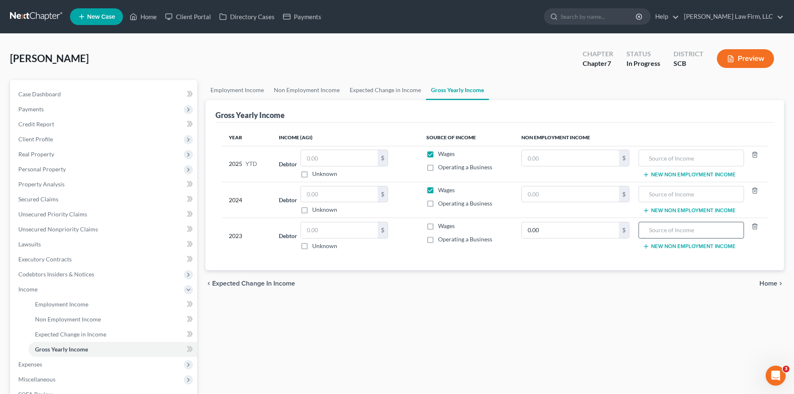
click at [675, 231] on input "text" at bounding box center [691, 230] width 96 height 16
drag, startPoint x: 730, startPoint y: 231, endPoint x: 649, endPoint y: 241, distance: 82.3
click at [649, 241] on td "Unemployed-No Income New Non Employment Income" at bounding box center [701, 236] width 131 height 36
type input "Unemployed-No Income"
click at [438, 192] on label "Wages" at bounding box center [446, 190] width 17 height 8
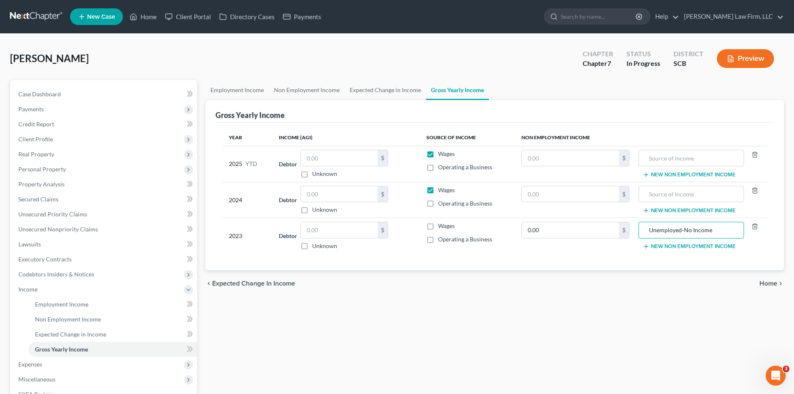
click at [442, 191] on input "Wages" at bounding box center [444, 188] width 5 height 5
checkbox input "false"
click at [557, 199] on input "text" at bounding box center [570, 194] width 97 height 16
type input "0.00"
click at [692, 196] on input "text" at bounding box center [691, 194] width 96 height 16
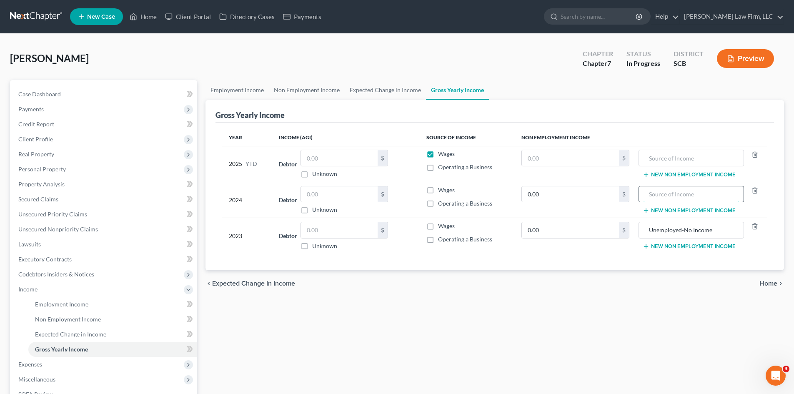
paste input "Unemployed-No Income"
type input "Unemployed-No Income"
click at [652, 156] on input "text" at bounding box center [691, 158] width 96 height 16
type input "Social Security Benefits"
click at [534, 159] on input "text" at bounding box center [570, 158] width 97 height 16
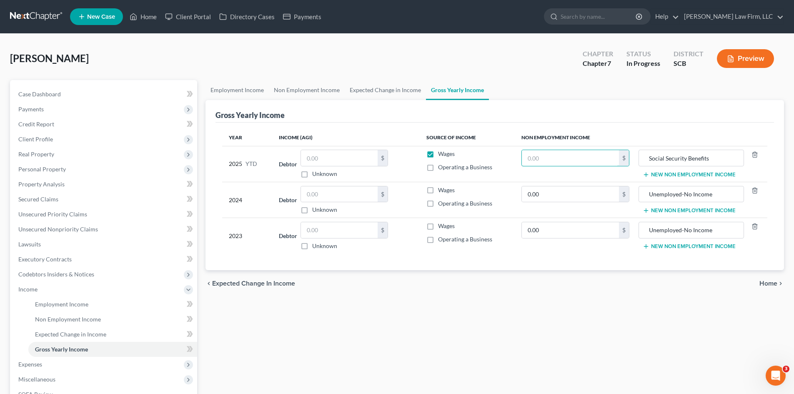
paste input "6348"
type input "6,348"
click at [438, 157] on label "Wages" at bounding box center [446, 154] width 17 height 8
click at [442, 155] on input "Wages" at bounding box center [444, 152] width 5 height 5
checkbox input "false"
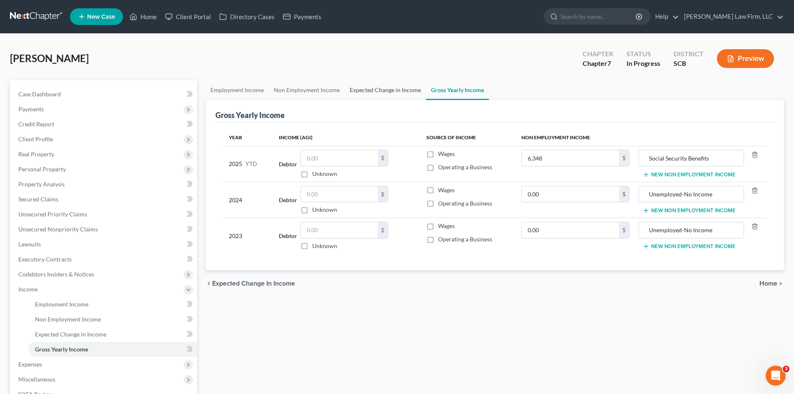
click at [369, 98] on link "Expected Change in Income" at bounding box center [385, 90] width 81 height 20
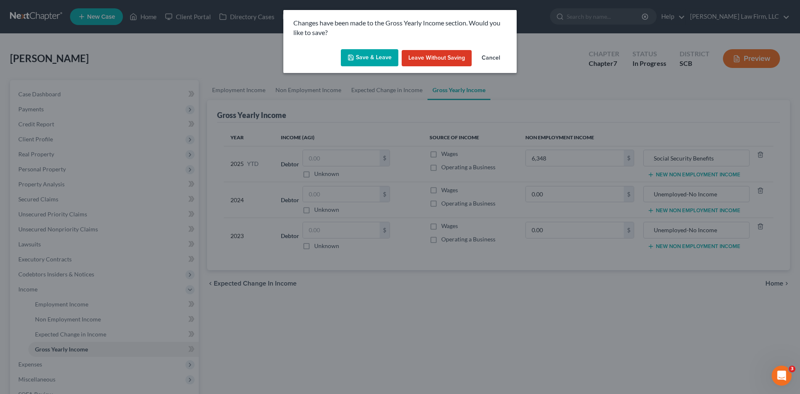
click at [369, 62] on button "Save & Leave" at bounding box center [370, 58] width 58 height 18
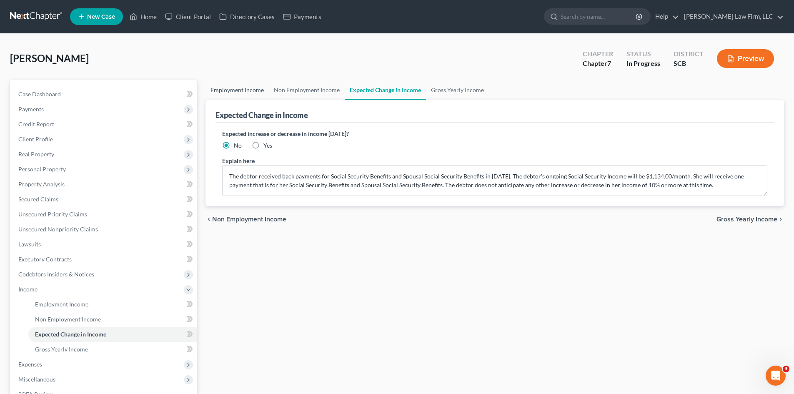
click at [252, 89] on link "Employment Income" at bounding box center [237, 90] width 63 height 20
click at [227, 88] on link "Employment Income" at bounding box center [237, 90] width 63 height 20
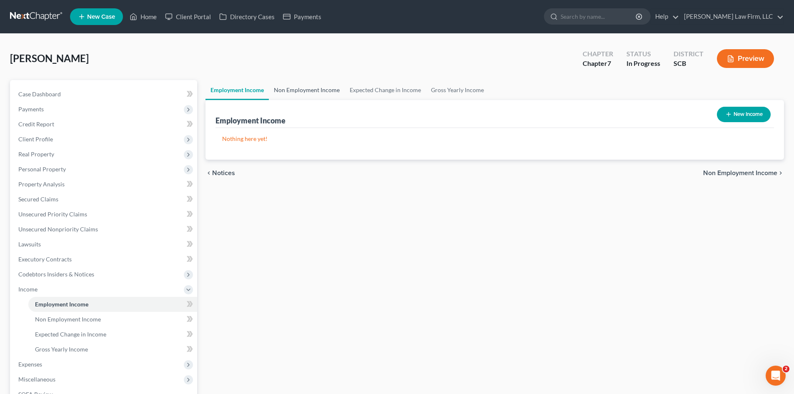
click at [296, 97] on link "Non Employment Income" at bounding box center [307, 90] width 76 height 20
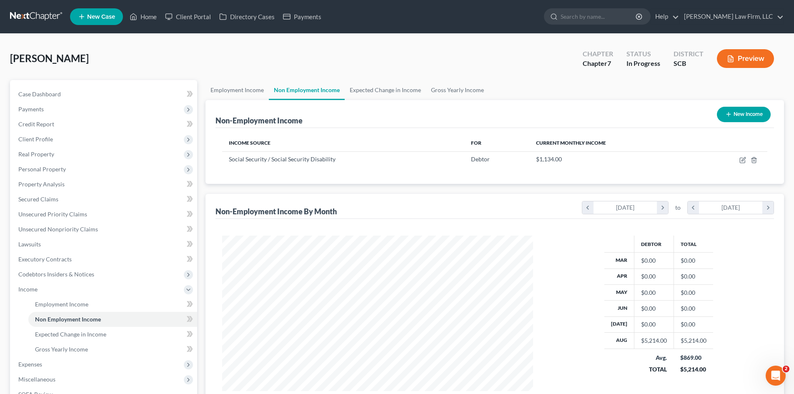
scroll to position [156, 328]
click at [55, 176] on span "Personal Property" at bounding box center [105, 169] width 186 height 15
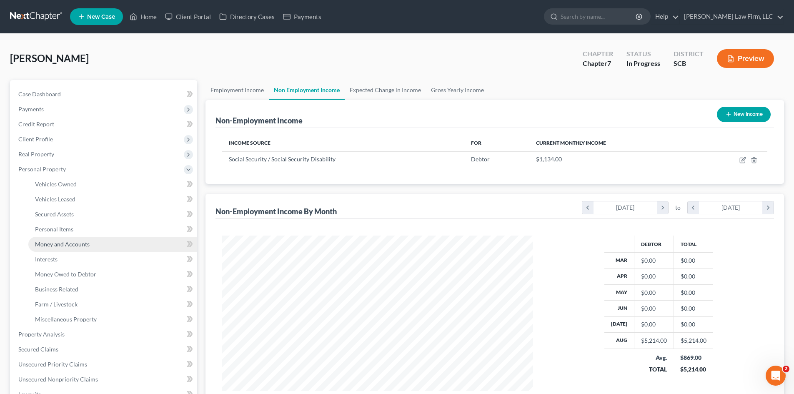
click at [59, 241] on span "Money and Accounts" at bounding box center [62, 244] width 55 height 7
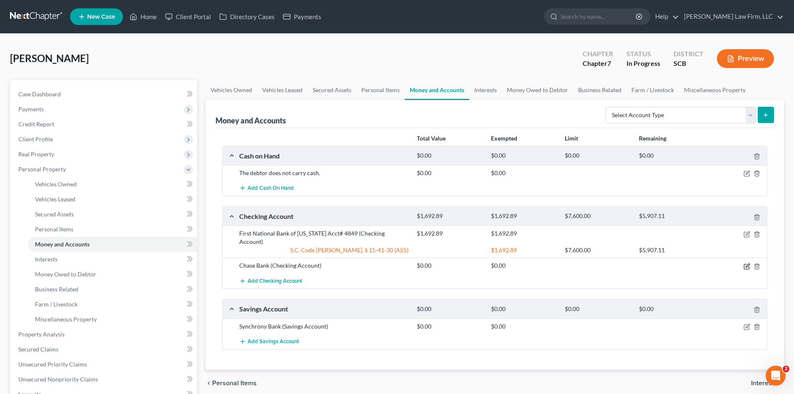
click at [750, 268] on icon "button" at bounding box center [747, 266] width 7 height 7
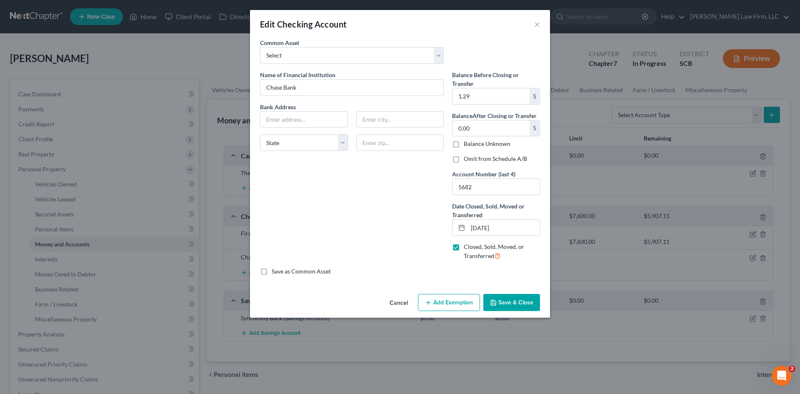
click at [534, 296] on button "Save & Close" at bounding box center [512, 303] width 57 height 18
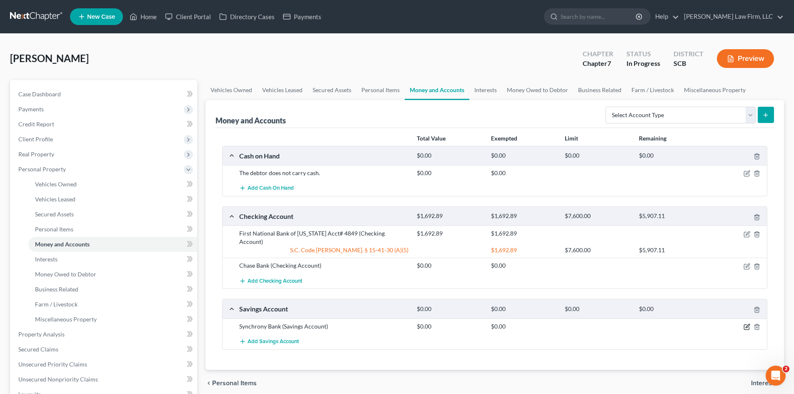
click at [747, 329] on icon "button" at bounding box center [747, 327] width 7 height 7
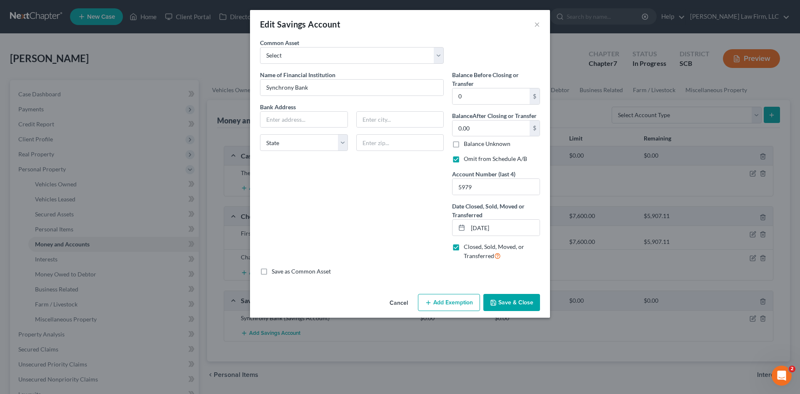
click at [509, 299] on button "Save & Close" at bounding box center [512, 303] width 57 height 18
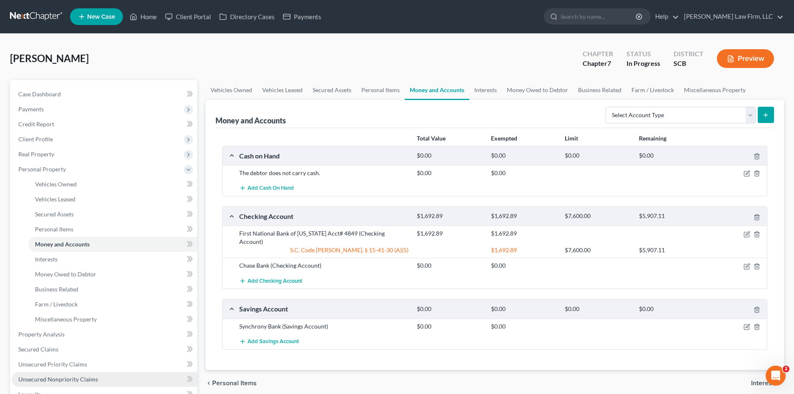
click at [94, 380] on span "Unsecured Nonpriority Claims" at bounding box center [58, 379] width 80 height 7
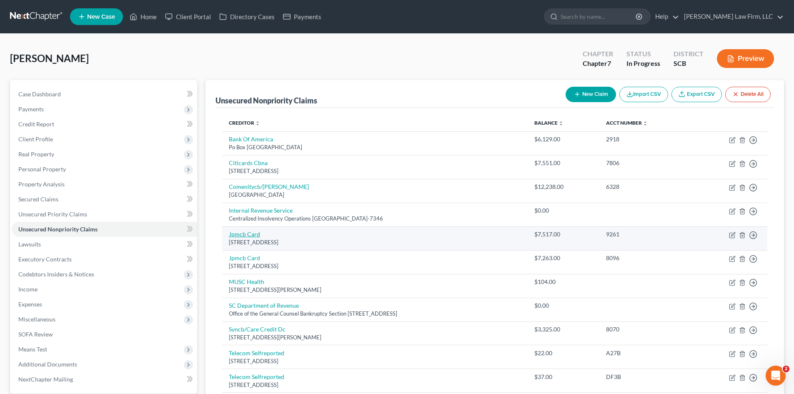
click at [250, 237] on link "Jpmcb Card" at bounding box center [244, 234] width 31 height 7
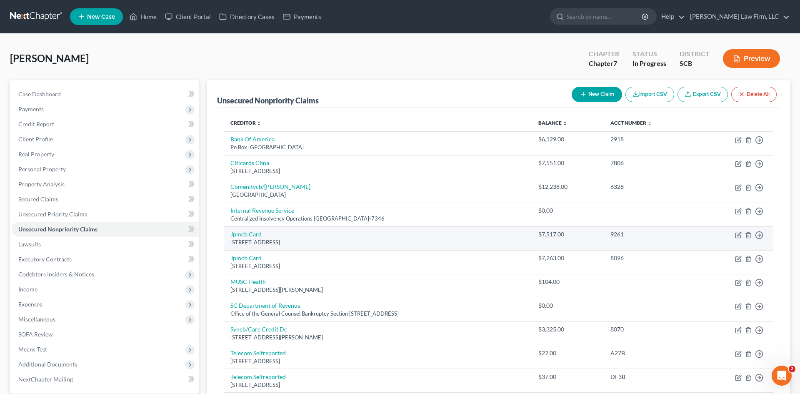
select select "7"
select select "0"
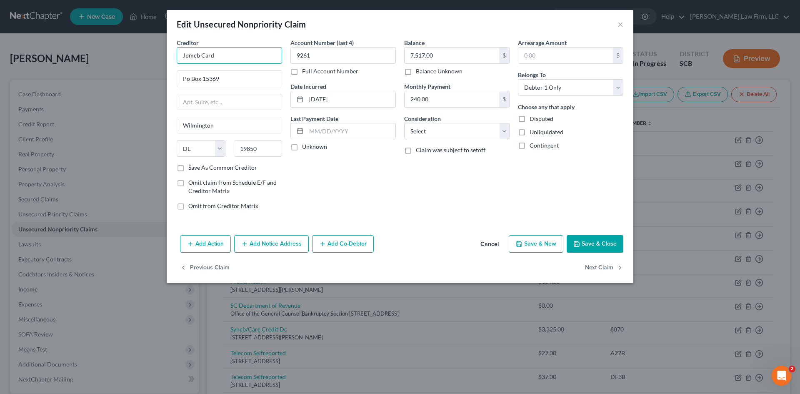
drag, startPoint x: 228, startPoint y: 59, endPoint x: 168, endPoint y: 73, distance: 61.2
click at [168, 73] on div "Creditor * Jpmcb Card Po Box 15369 Wilmington State AL AK AR AZ CA CO CT DE DC …" at bounding box center [400, 134] width 467 height 193
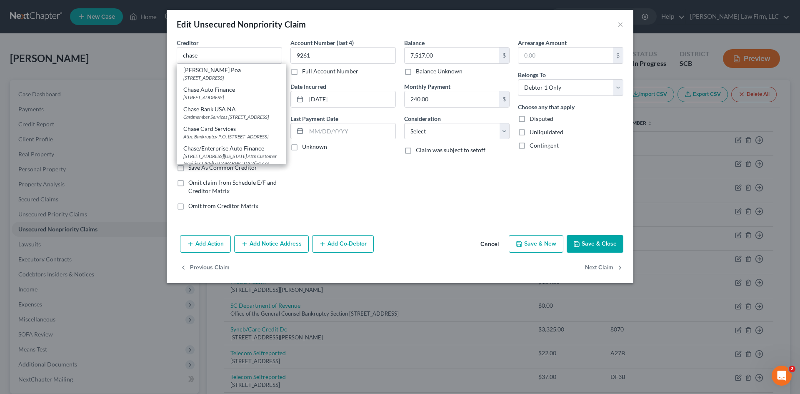
click at [221, 113] on div "Chase Bank USA NA" at bounding box center [231, 109] width 96 height 8
type input "Chase Bank USA NA"
type input "Cardmember Services"
type input "PO Box 15298"
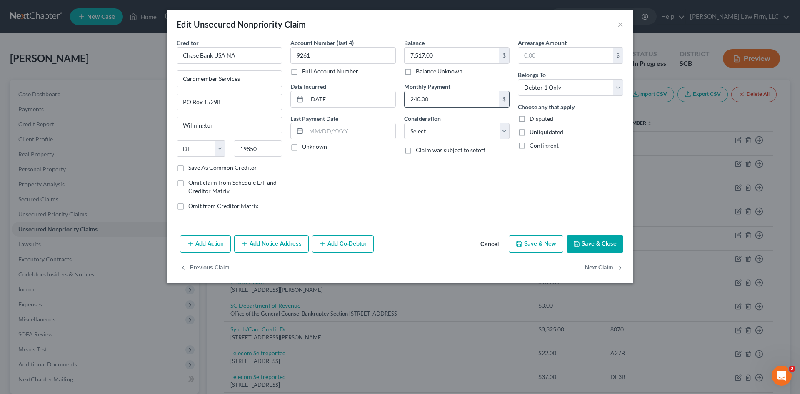
click at [447, 105] on input "240.00" at bounding box center [452, 99] width 95 height 16
type input "0"
click at [427, 138] on select "Select Cable / Satellite Services Collection Agency Credit Card Debt Debt Couns…" at bounding box center [456, 131] width 105 height 17
select select "2"
click at [404, 123] on select "Select Cable / Satellite Services Collection Agency Credit Card Debt Debt Couns…" at bounding box center [456, 131] width 105 height 17
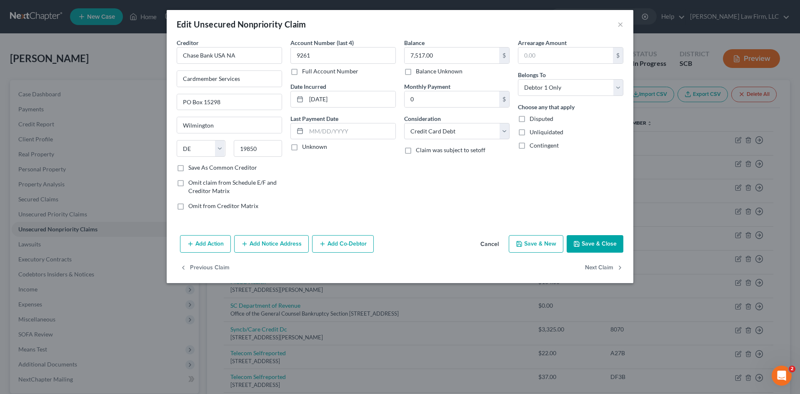
click at [615, 244] on button "Save & Close" at bounding box center [595, 244] width 57 height 18
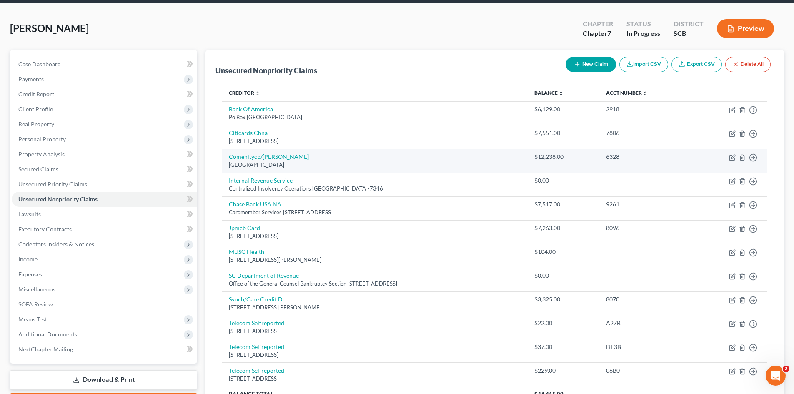
scroll to position [29, 0]
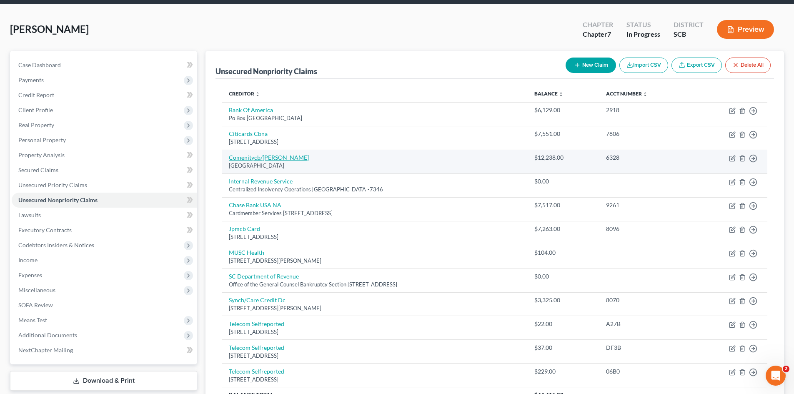
click at [245, 155] on link "Comenitycb/Ulta Mc" at bounding box center [269, 157] width 80 height 7
select select "36"
select select "2"
select select "0"
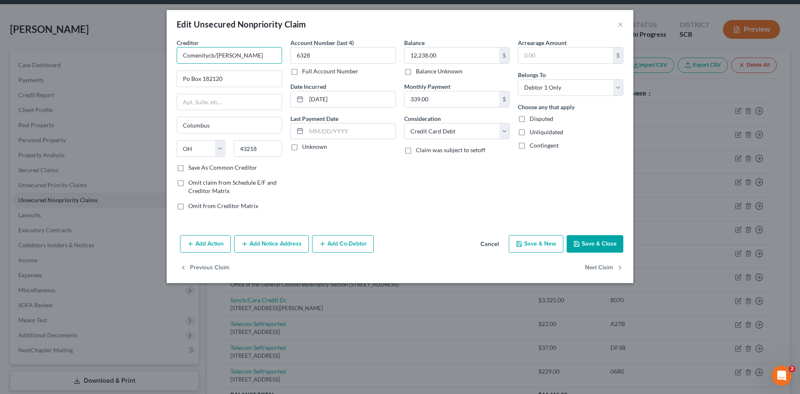
click at [235, 52] on input "Comenitycb/Ulta Mc" at bounding box center [229, 55] width 105 height 17
drag, startPoint x: 217, startPoint y: 57, endPoint x: 144, endPoint y: 65, distance: 72.9
click at [163, 60] on div "Edit Unsecured Nonpriority Claim × Creditor * Comenitycb/Ulta Po Box 182120 Col…" at bounding box center [400, 197] width 800 height 394
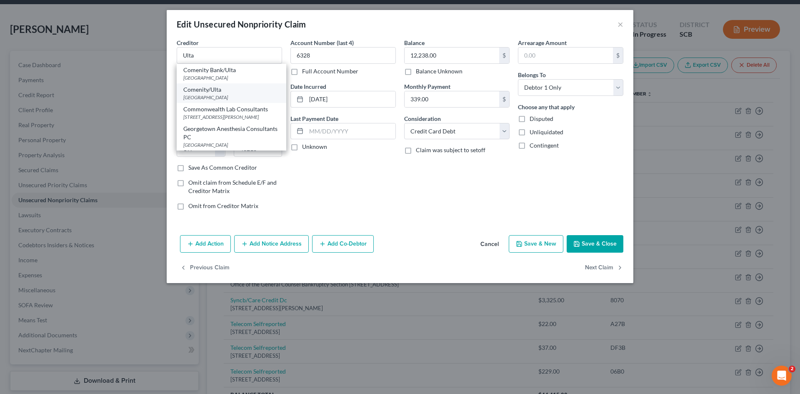
click at [252, 94] on div "Po Box 182120, Columbus, OH 43218" at bounding box center [231, 97] width 96 height 7
type input "Comenity/Ulta"
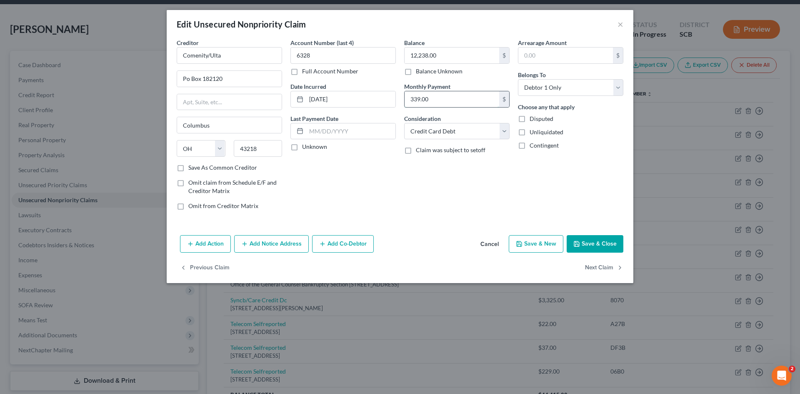
click at [445, 102] on input "339.00" at bounding box center [452, 99] width 95 height 16
click at [603, 249] on button "Save & Close" at bounding box center [595, 244] width 57 height 18
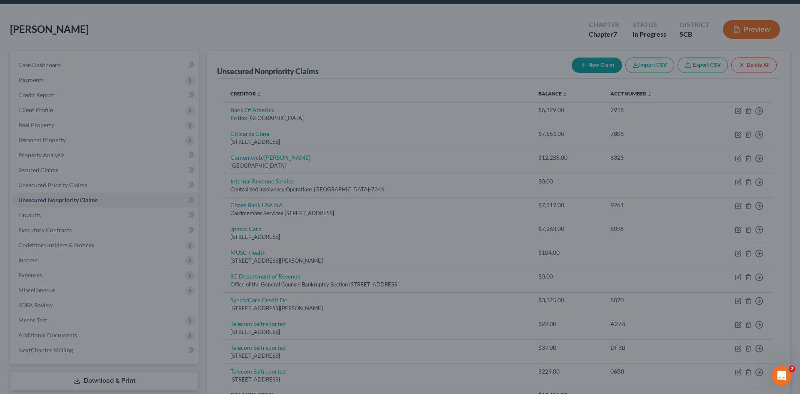
type input "0"
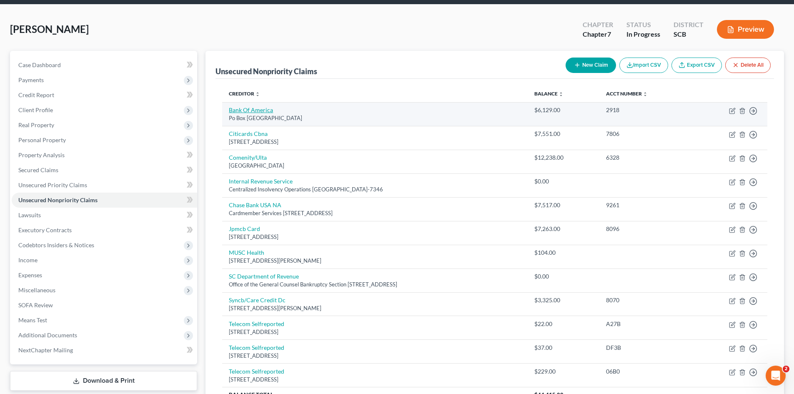
click at [257, 111] on link "Bank Of America" at bounding box center [251, 109] width 44 height 7
select select "45"
select select "2"
select select "0"
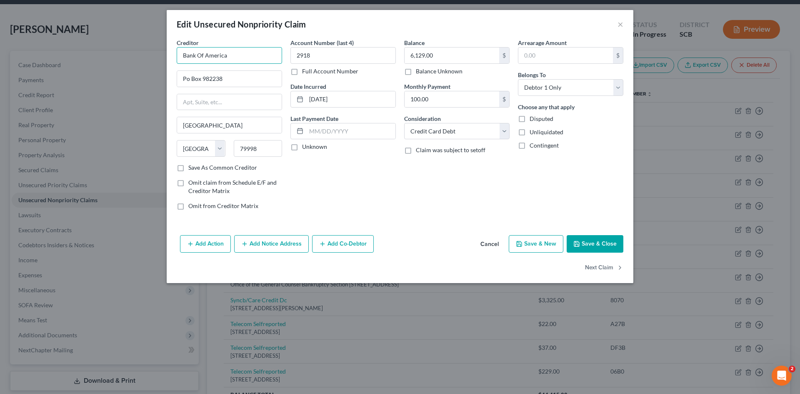
click at [244, 55] on input "Bank Of America" at bounding box center [229, 55] width 105 height 17
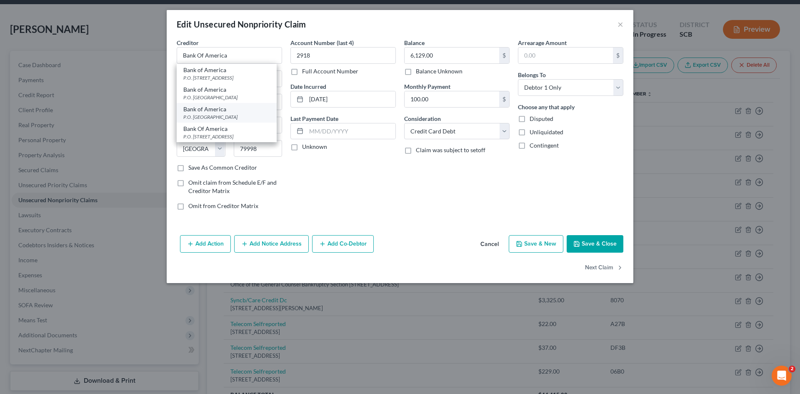
click at [227, 110] on div "Bank of America" at bounding box center [226, 109] width 87 height 8
type input "Bank of America"
type input "P.O. Box 672050"
type input "Dallas"
type input "75267"
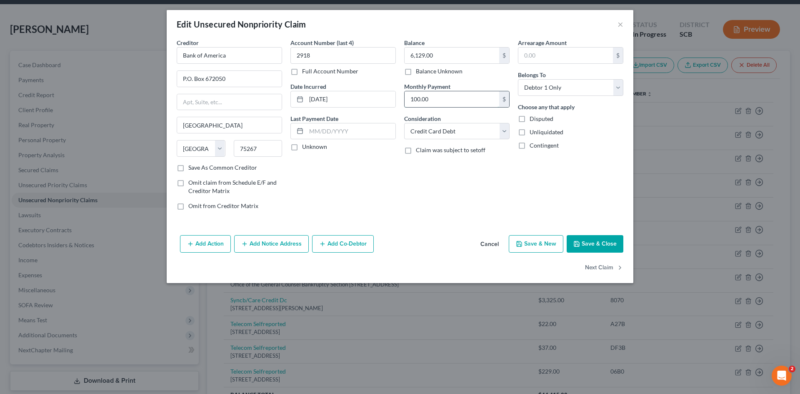
click at [449, 98] on input "100.00" at bounding box center [452, 99] width 95 height 16
click at [587, 242] on button "Save & Close" at bounding box center [595, 244] width 57 height 18
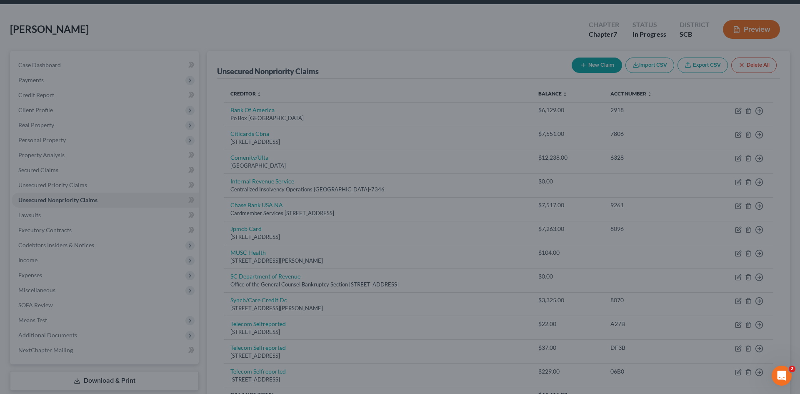
type input "0"
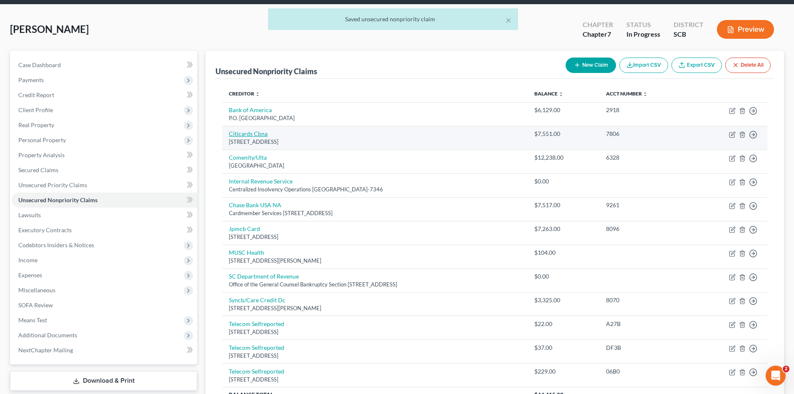
click at [250, 131] on link "Citicards Cbna" at bounding box center [248, 133] width 39 height 7
select select "43"
select select "2"
select select "0"
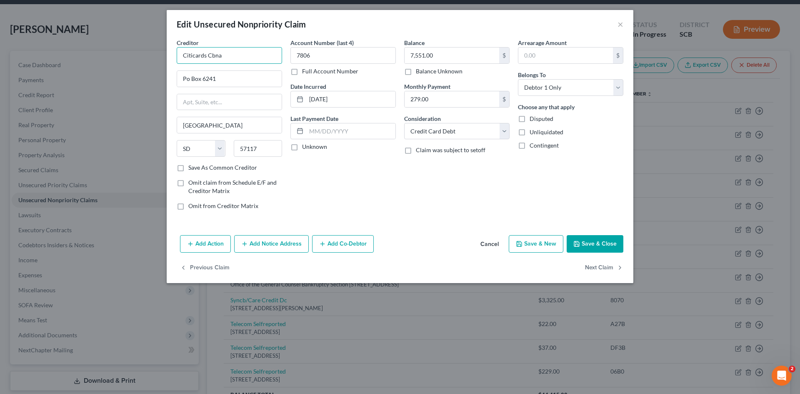
drag, startPoint x: 241, startPoint y: 55, endPoint x: 259, endPoint y: 54, distance: 17.6
click at [262, 56] on input "Citicards Cbna" at bounding box center [229, 55] width 105 height 17
type input "Citicards"
click at [213, 99] on div "Po Box 6500, Sioux Falls, SD 57117" at bounding box center [226, 97] width 87 height 7
type input "Po Box 6500"
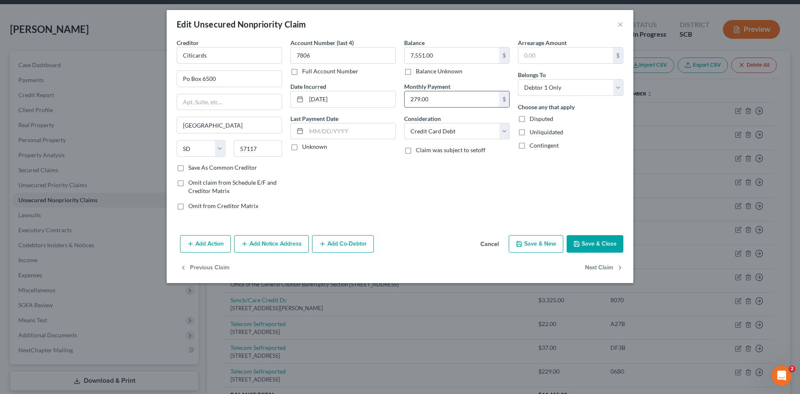
click at [457, 102] on input "279.00" at bounding box center [452, 99] width 95 height 16
click at [595, 243] on button "Save & Close" at bounding box center [595, 244] width 57 height 18
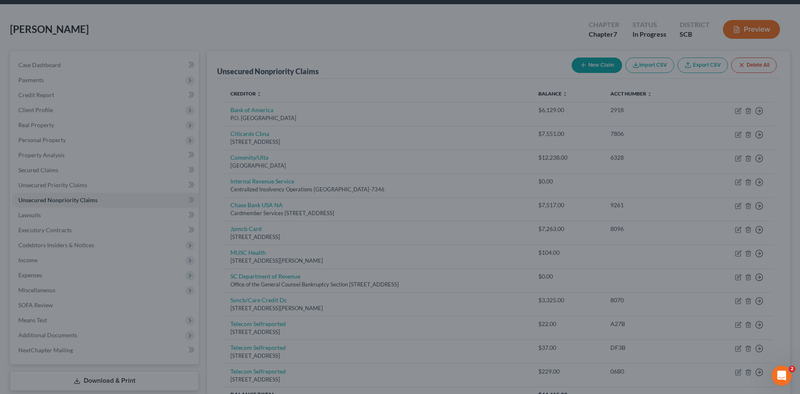
type input "0"
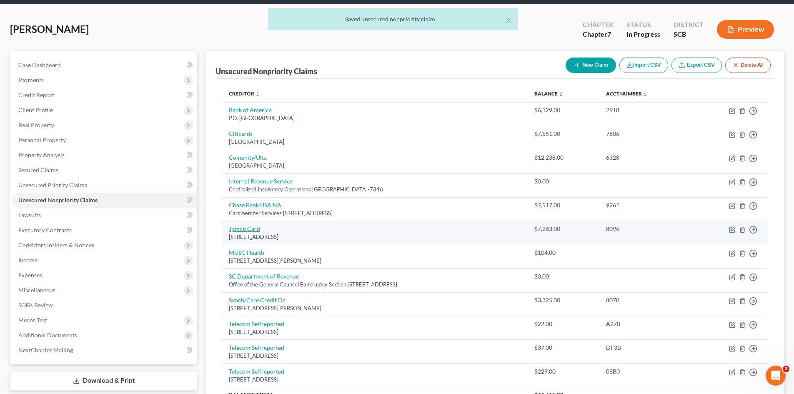
click at [255, 227] on link "Jpmcb Card" at bounding box center [244, 228] width 31 height 7
select select "7"
select select "0"
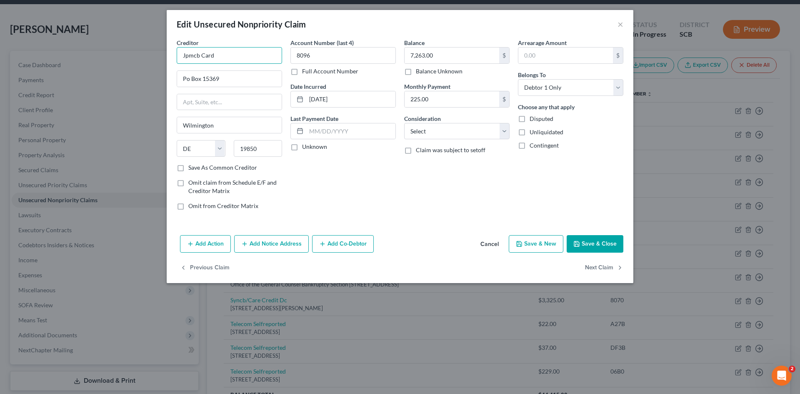
drag, startPoint x: 235, startPoint y: 50, endPoint x: 146, endPoint y: 58, distance: 88.7
click at [146, 58] on div "Edit Unsecured Nonpriority Claim × Creditor * Jpmcb Card Po Box 15369 Wilmingto…" at bounding box center [400, 197] width 800 height 394
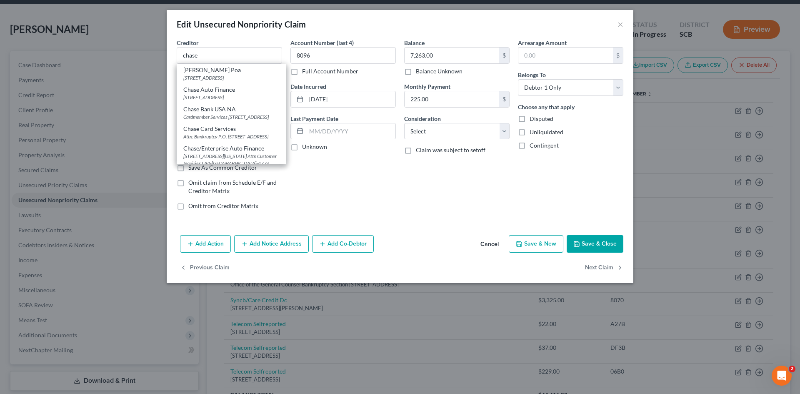
click at [252, 114] on div "Cardmember Services PO Box 15298, Wilmington, DE 19850" at bounding box center [231, 116] width 96 height 7
type input "Chase Bank USA NA"
type input "Cardmember Services"
type input "PO Box 15298"
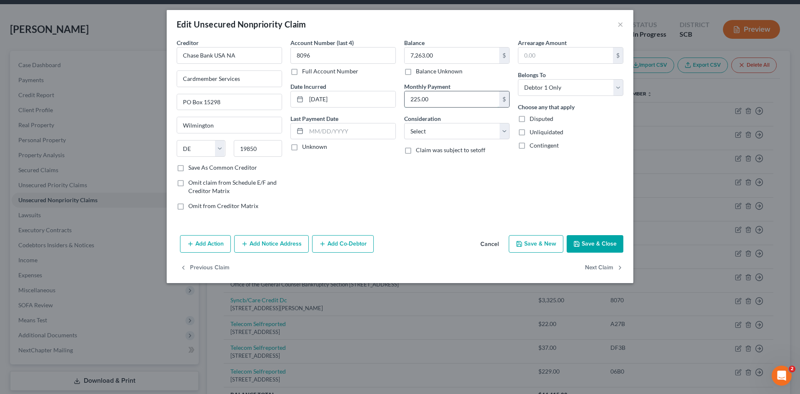
click at [433, 95] on input "225.00" at bounding box center [452, 99] width 95 height 16
type input "0"
drag, startPoint x: 402, startPoint y: 133, endPoint x: 409, endPoint y: 133, distance: 6.7
click at [404, 133] on div "Balance 7,263.00 $ Balance Unknown Balance Undetermined 7,263.00 $ Balance Unkn…" at bounding box center [457, 127] width 114 height 178
click at [419, 135] on select "Select Cable / Satellite Services Collection Agency Credit Card Debt Debt Couns…" at bounding box center [456, 131] width 105 height 17
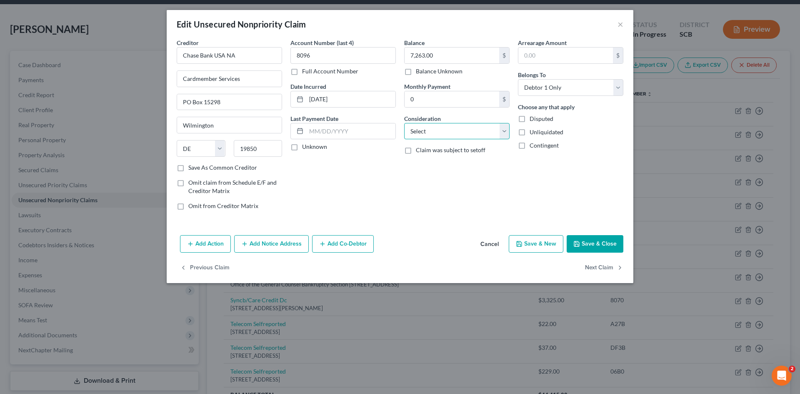
select select "2"
click at [404, 123] on select "Select Cable / Satellite Services Collection Agency Credit Card Debt Debt Couns…" at bounding box center [456, 131] width 105 height 17
click at [591, 244] on button "Save & Close" at bounding box center [595, 244] width 57 height 18
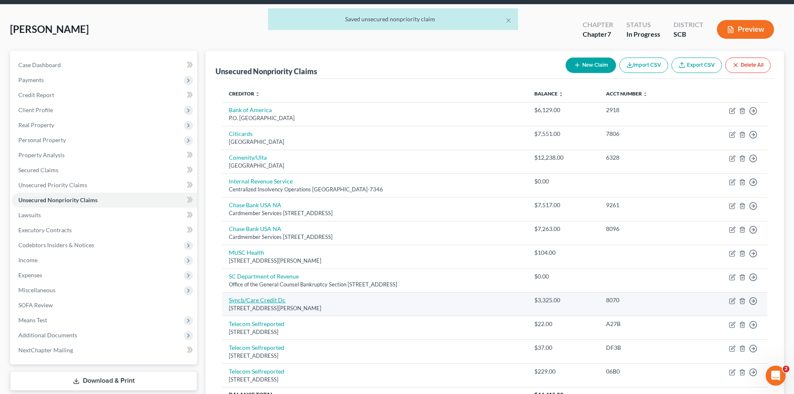
click at [259, 303] on link "Syncb/Care Credit Dc" at bounding box center [257, 299] width 57 height 7
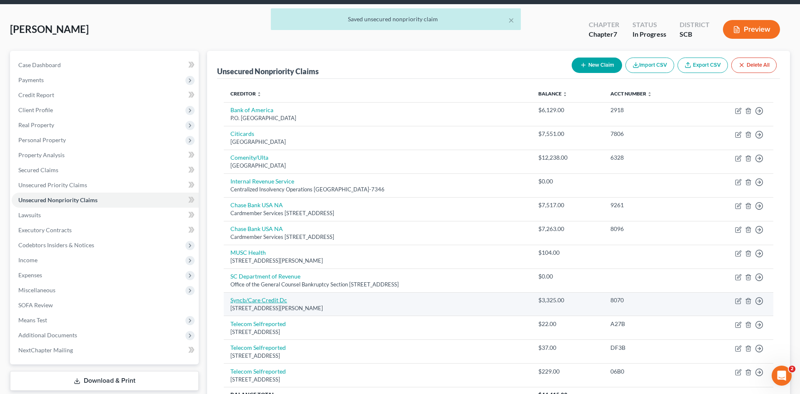
select select "36"
select select "2"
select select "0"
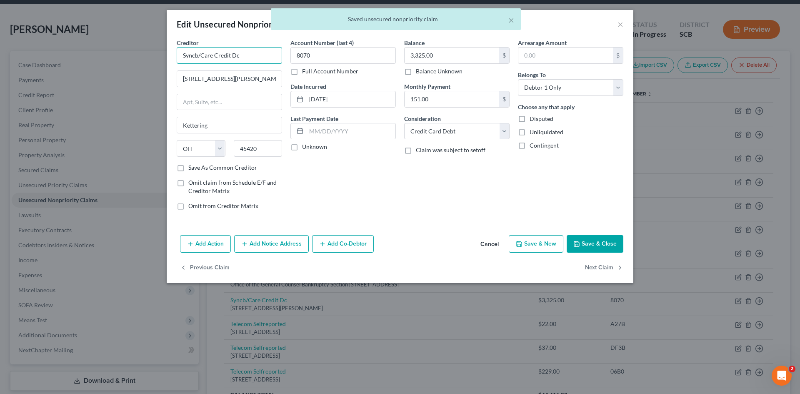
drag, startPoint x: 201, startPoint y: 53, endPoint x: 159, endPoint y: 57, distance: 42.7
click at [159, 57] on div "Edit Unsecured Nonpriority Claim × Creditor * Syncb/Care Credit Dc 950 Forrer B…" at bounding box center [400, 197] width 800 height 394
drag, startPoint x: 216, startPoint y: 59, endPoint x: 253, endPoint y: 60, distance: 36.7
click at [253, 60] on input "Care Credit Dc" at bounding box center [229, 55] width 105 height 17
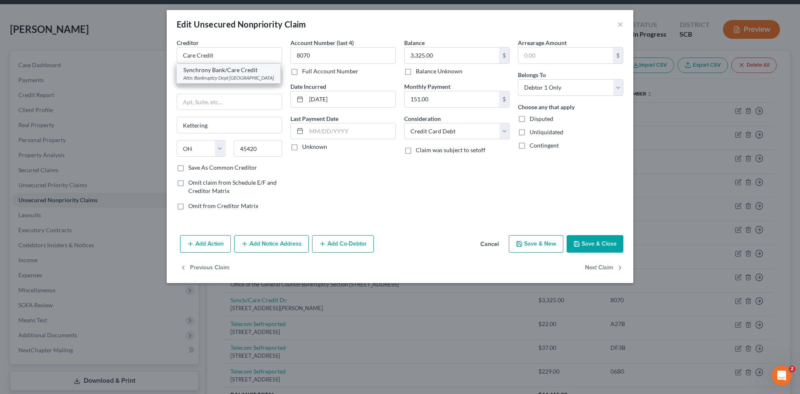
click at [205, 76] on div "Attn: Bankruptcy Dept Po Box 71783, Philadelphia, PA 19176" at bounding box center [228, 77] width 90 height 7
type input "Synchrony Bank/Care Credit"
type input "Attn: Bankruptcy Dept"
type input "Po Box 71783"
type input "Philadelphia"
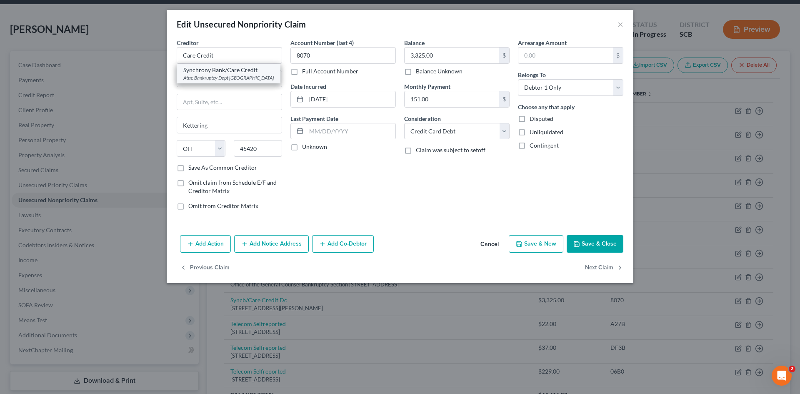
select select "39"
type input "19176"
click at [433, 96] on input "151.00" at bounding box center [452, 99] width 95 height 16
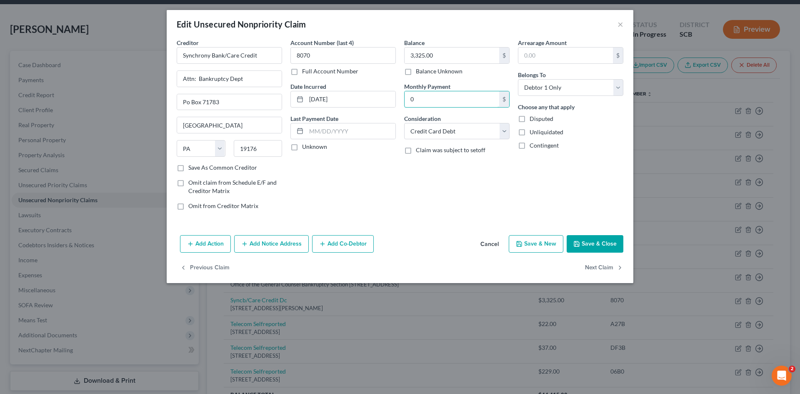
type input "0"
click at [595, 244] on button "Save & Close" at bounding box center [595, 244] width 57 height 18
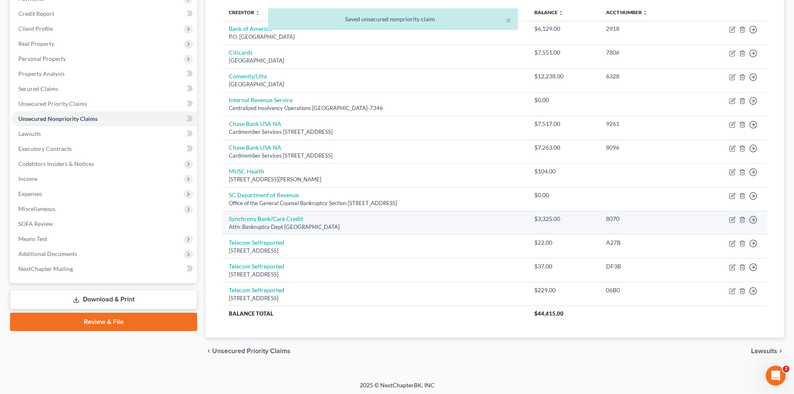
scroll to position [113, 0]
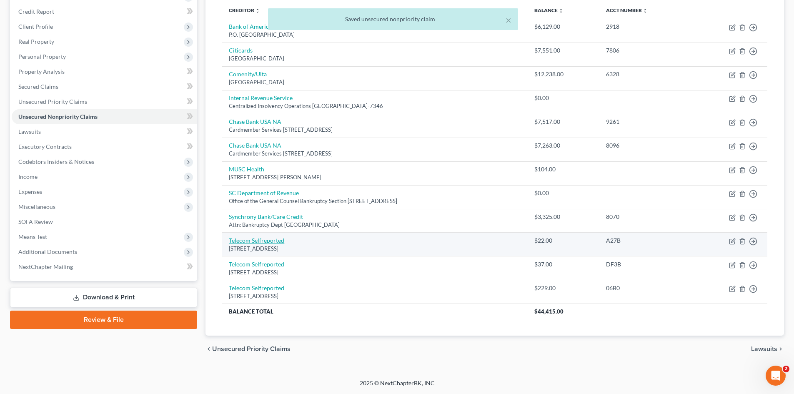
click at [265, 243] on link "Telecom Selfreported" at bounding box center [256, 240] width 55 height 7
select select "45"
select select "0"
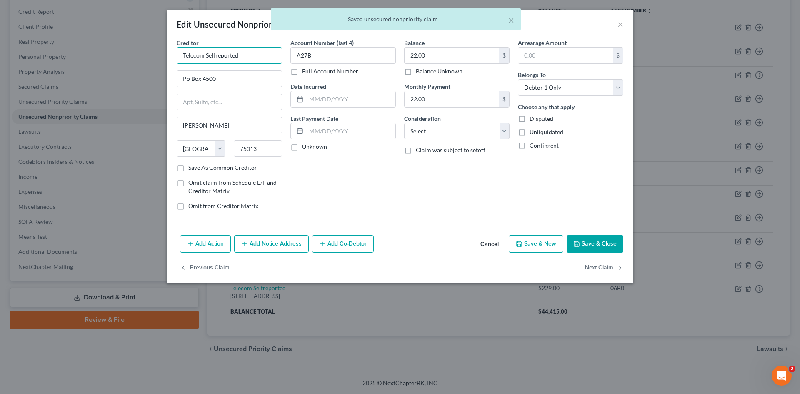
click at [275, 54] on input "Telecom Selfreported" at bounding box center [229, 55] width 105 height 17
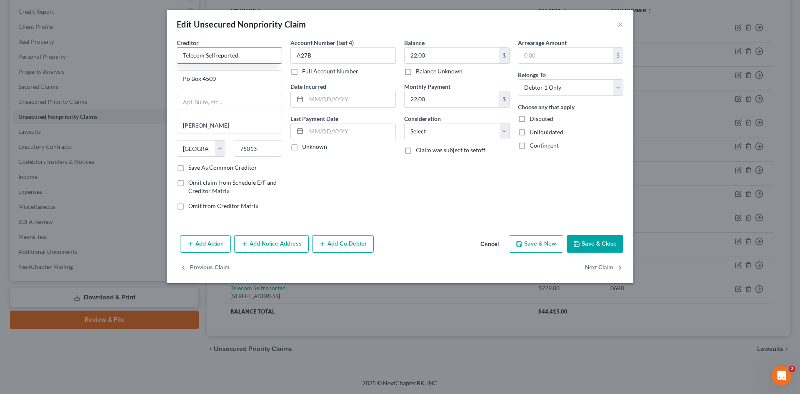
drag, startPoint x: 207, startPoint y: 55, endPoint x: 272, endPoint y: 59, distance: 65.2
click at [272, 59] on input "Telecom Selfreported" at bounding box center [229, 55] width 105 height 17
drag, startPoint x: 223, startPoint y: 59, endPoint x: 207, endPoint y: 59, distance: 15.8
click at [207, 59] on input "Telecom S" at bounding box center [229, 55] width 105 height 17
type input "Telecom"
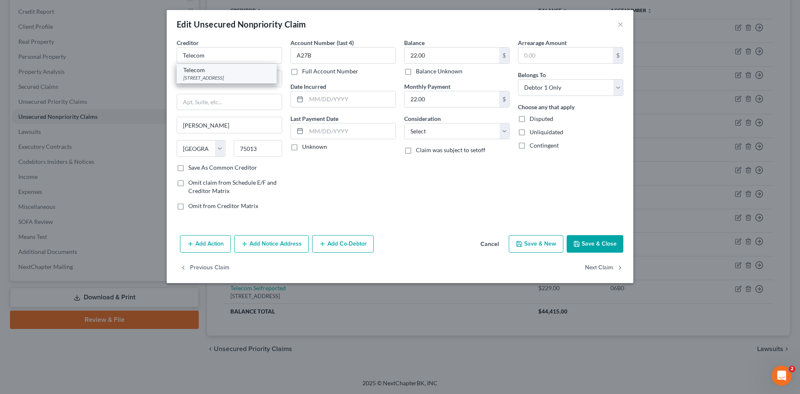
type input "PO Box 4500"
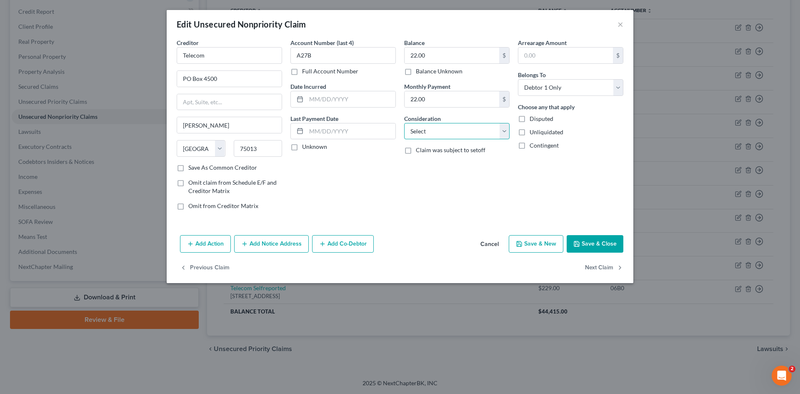
click at [459, 133] on select "Select Cable / Satellite Services Collection Agency Credit Card Debt Debt Couns…" at bounding box center [456, 131] width 105 height 17
select select "1"
click at [404, 123] on select "Select Cable / Satellite Services Collection Agency Credit Card Debt Debt Couns…" at bounding box center [456, 131] width 105 height 17
click at [448, 106] on input "22.00" at bounding box center [452, 99] width 95 height 16
type input "0"
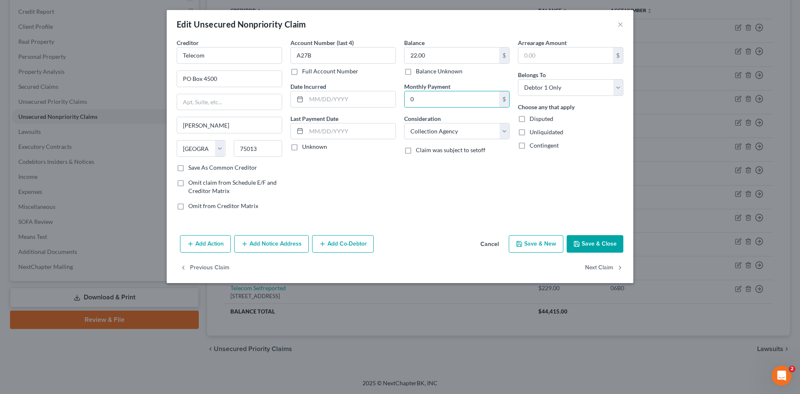
click at [606, 257] on div "Add Action Add Notice Address Add Co-Debtor Cancel Save & New Save & Close" at bounding box center [400, 246] width 467 height 28
click at [587, 248] on button "Save & Close" at bounding box center [595, 244] width 57 height 18
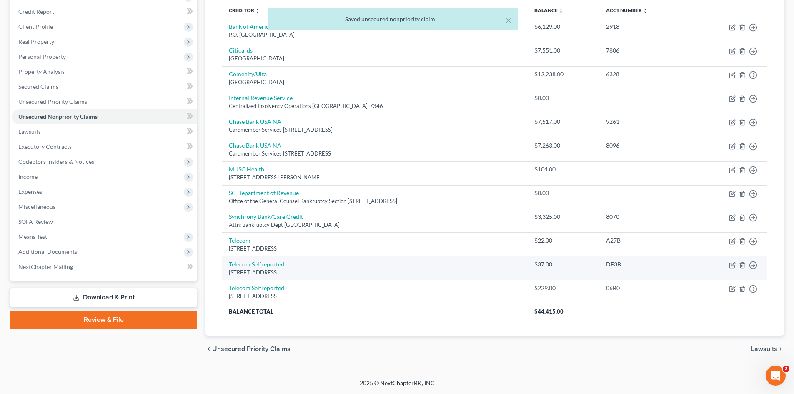
click at [251, 264] on link "Telecom Selfreported" at bounding box center [256, 264] width 55 height 7
select select "45"
select select "0"
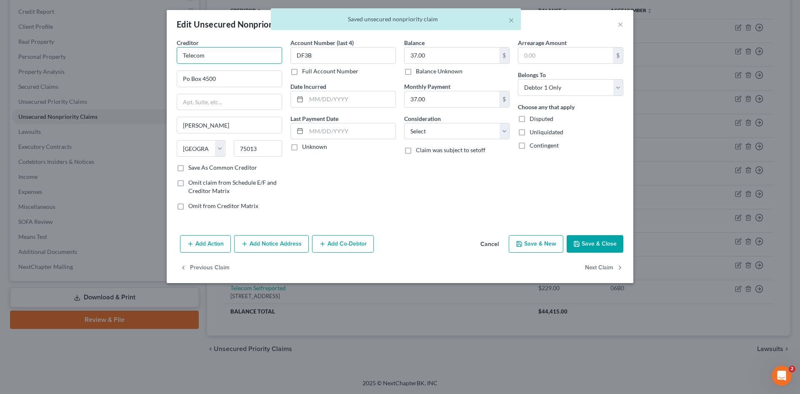
drag, startPoint x: 207, startPoint y: 57, endPoint x: 268, endPoint y: 57, distance: 61.7
click at [262, 56] on input "Telecom" at bounding box center [229, 55] width 105 height 17
click at [460, 136] on select "Select Cable / Satellite Services Collection Agency Credit Card Debt Debt Couns…" at bounding box center [456, 131] width 105 height 17
type input "Telecom"
select select "1"
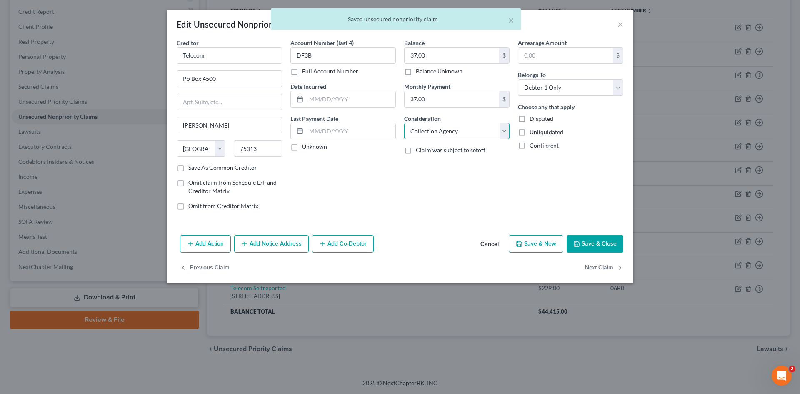
click at [404, 123] on select "Select Cable / Satellite Services Collection Agency Credit Card Debt Debt Couns…" at bounding box center [456, 131] width 105 height 17
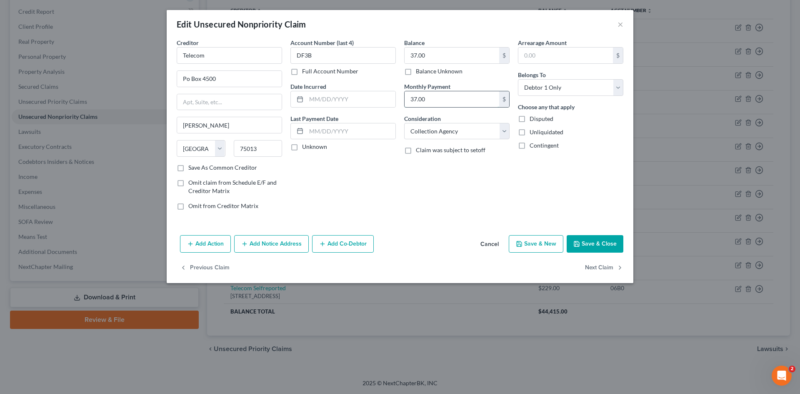
click at [445, 93] on input "37.00" at bounding box center [452, 99] width 95 height 16
type input "0"
click at [599, 245] on button "Save & Close" at bounding box center [595, 244] width 57 height 18
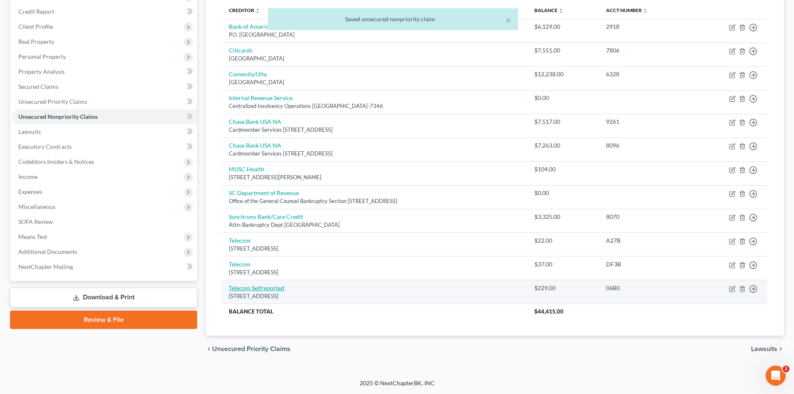
click at [263, 287] on link "Telecom Selfreported" at bounding box center [256, 287] width 55 height 7
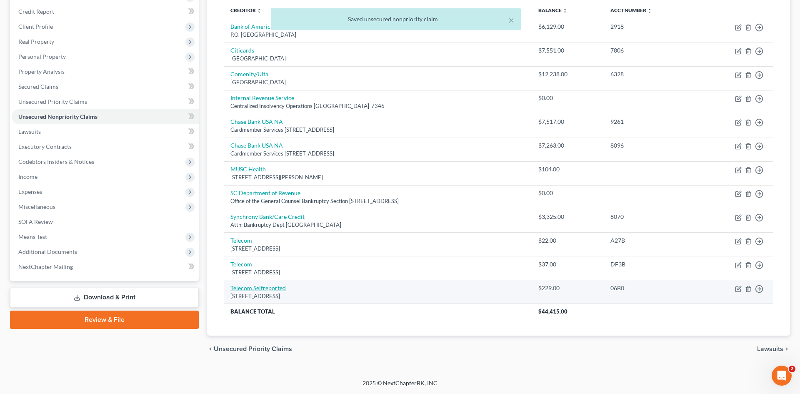
select select "45"
select select "0"
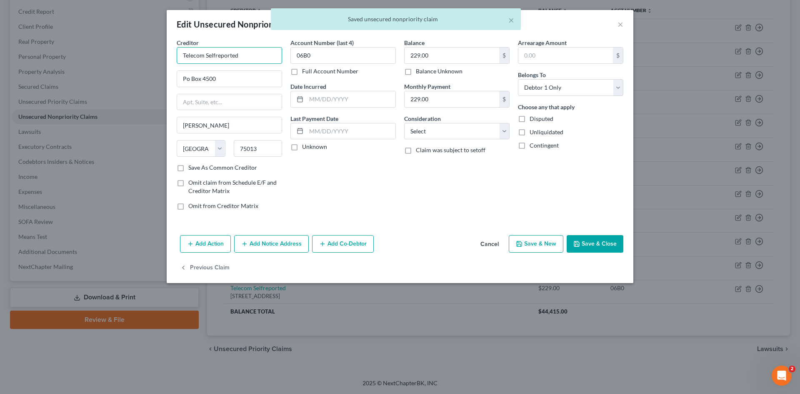
click at [239, 59] on input "Telecom Selfreported" at bounding box center [229, 55] width 105 height 17
click at [238, 59] on input "Telecom Selfreported" at bounding box center [229, 55] width 105 height 17
click at [446, 105] on input "229.00" at bounding box center [452, 99] width 95 height 16
type input "Telecom"
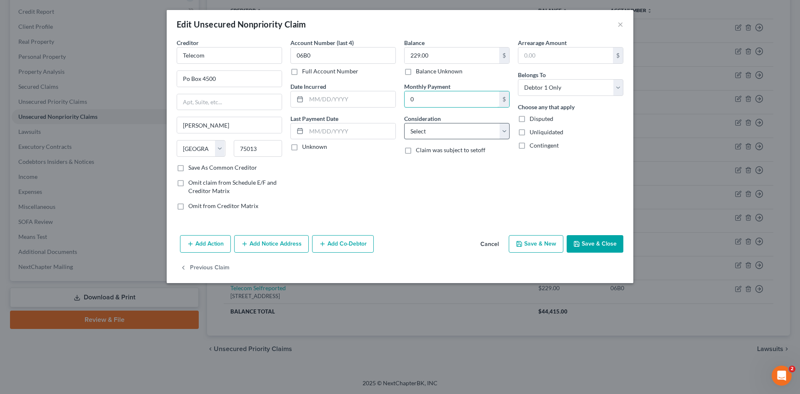
type input "0"
click at [416, 130] on select "Select Cable / Satellite Services Collection Agency Credit Card Debt Debt Couns…" at bounding box center [456, 131] width 105 height 17
select select "1"
click at [404, 123] on select "Select Cable / Satellite Services Collection Agency Credit Card Debt Debt Couns…" at bounding box center [456, 131] width 105 height 17
click at [581, 248] on button "Save & Close" at bounding box center [595, 244] width 57 height 18
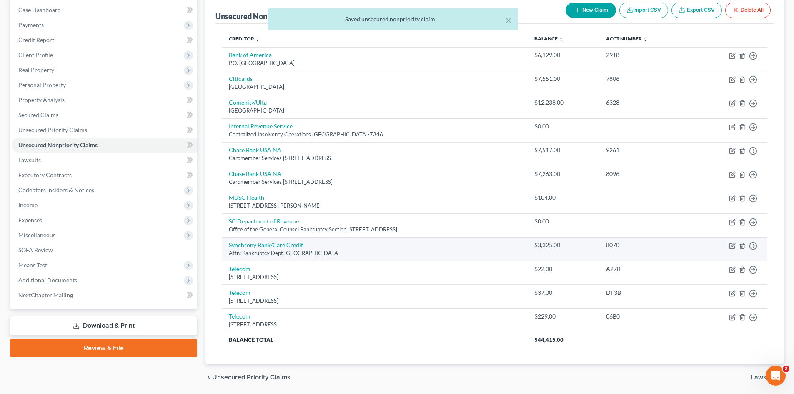
scroll to position [71, 0]
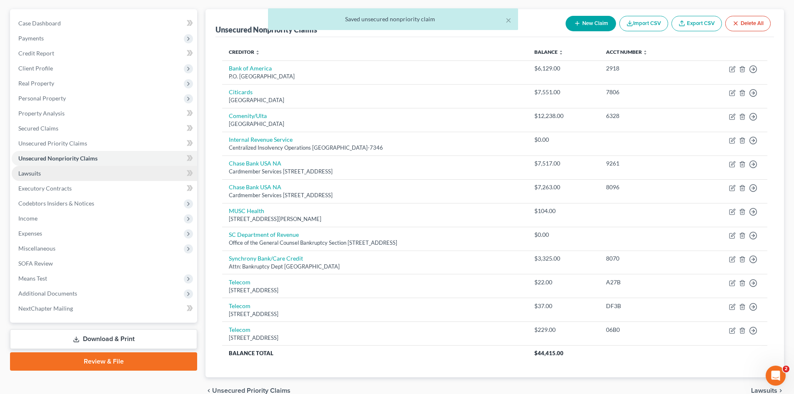
click at [66, 173] on link "Lawsuits" at bounding box center [105, 173] width 186 height 15
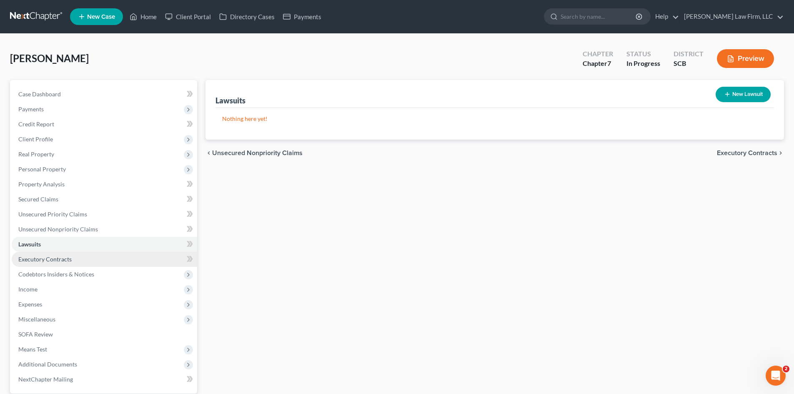
click at [50, 260] on span "Executory Contracts" at bounding box center [44, 259] width 53 height 7
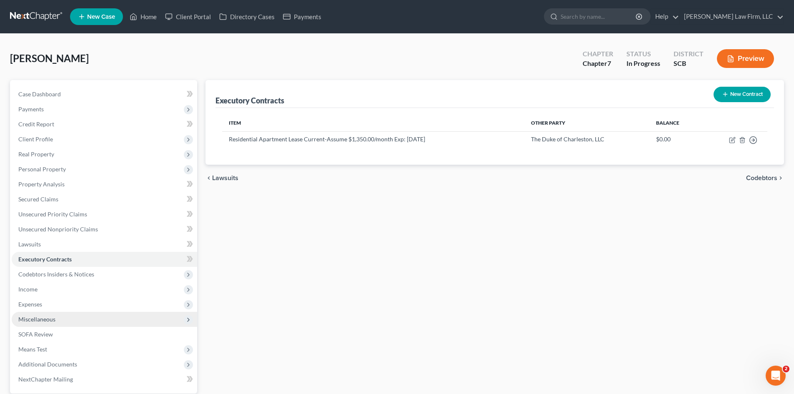
click at [43, 321] on span "Miscellaneous" at bounding box center [36, 319] width 37 height 7
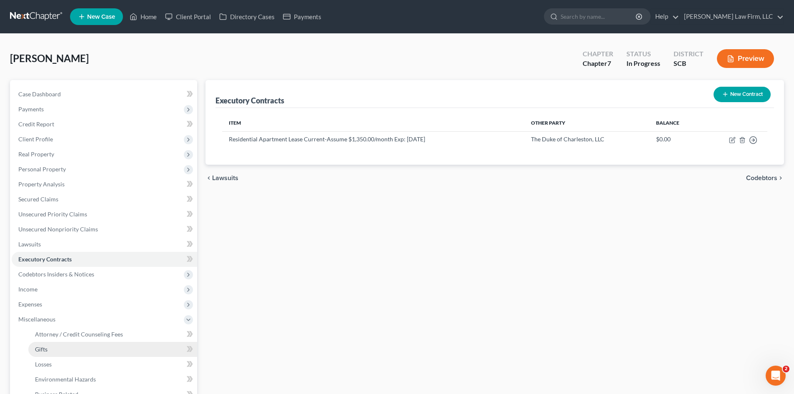
click at [50, 349] on link "Gifts" at bounding box center [112, 349] width 169 height 15
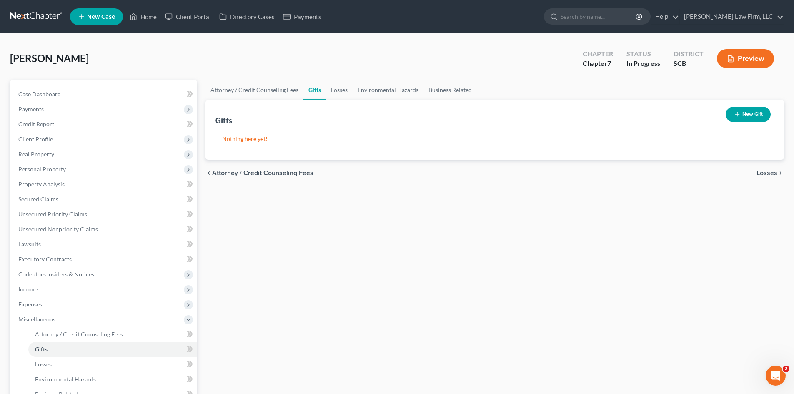
click at [757, 117] on button "New Gift" at bounding box center [748, 114] width 45 height 15
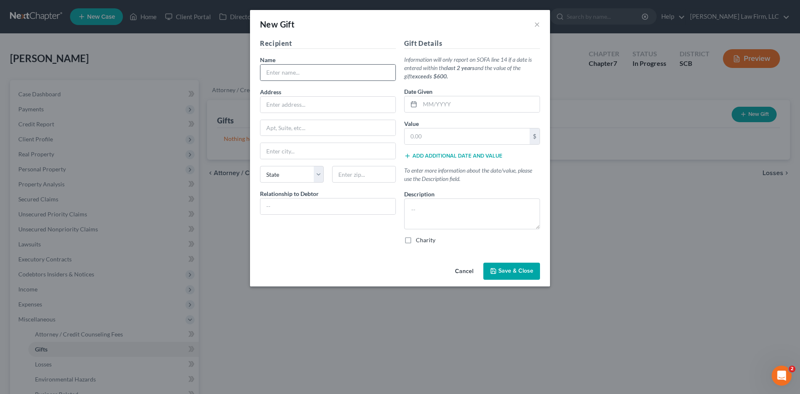
click at [344, 80] on div at bounding box center [328, 72] width 136 height 17
click at [344, 78] on input "text" at bounding box center [328, 73] width 135 height 16
type input "Madigan Wilentz"
click at [516, 103] on input "text" at bounding box center [480, 104] width 120 height 16
type input "05/2025"
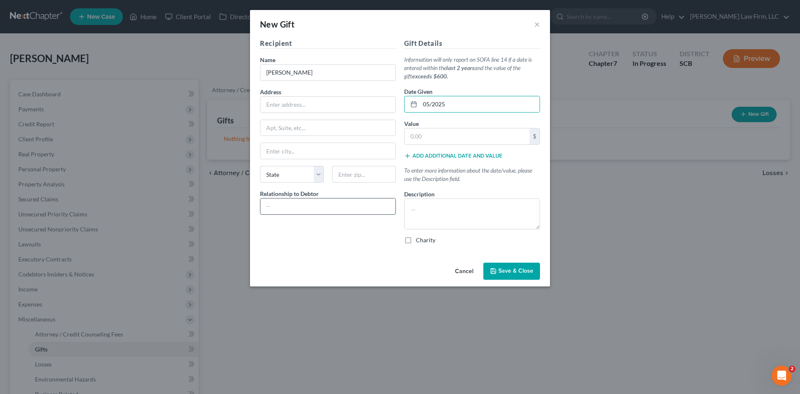
click at [365, 213] on input "text" at bounding box center [328, 206] width 135 height 16
type input "daughter"
click at [419, 221] on textarea at bounding box center [472, 213] width 136 height 31
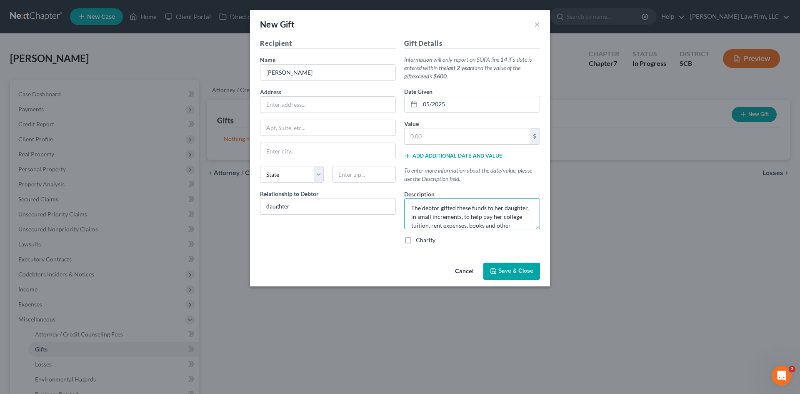
scroll to position [10, 0]
type textarea "The debtor gifted these funds to her daughter, in small increments, to help pay…"
click at [516, 269] on span "Save & Close" at bounding box center [516, 271] width 35 height 7
click at [441, 143] on input "text" at bounding box center [467, 136] width 125 height 16
type input "25,000"
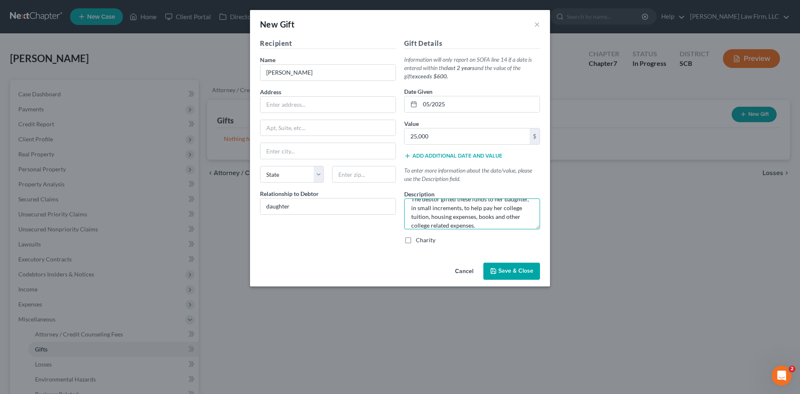
click at [508, 224] on textarea "The debtor gifted these funds to her daughter, in small increments, to help pay…" at bounding box center [472, 213] width 136 height 31
type textarea "The debtor gifted these funds to her daughter, in small increments, to help pay…"
click at [523, 274] on span "Save & Close" at bounding box center [516, 271] width 35 height 7
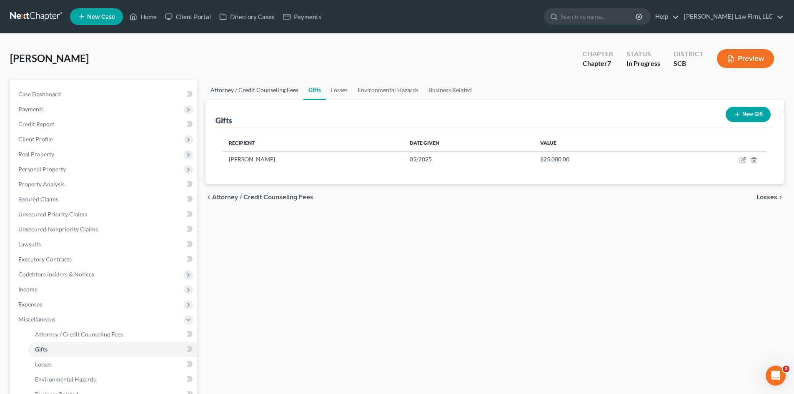
click at [275, 82] on link "Attorney / Credit Counseling Fees" at bounding box center [255, 90] width 98 height 20
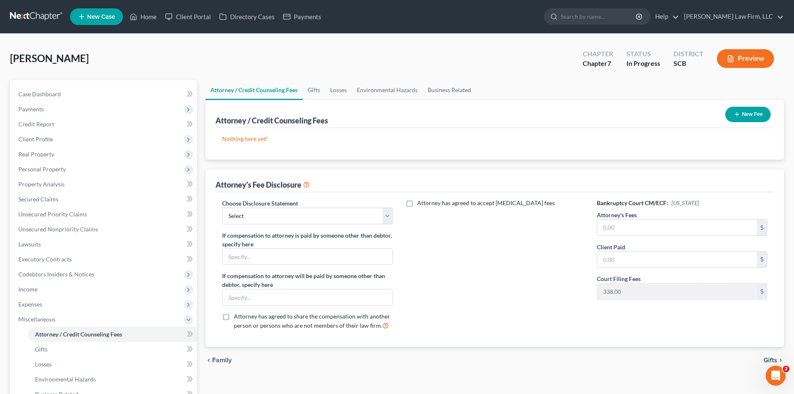
click at [758, 110] on button "New Fee" at bounding box center [747, 114] width 45 height 15
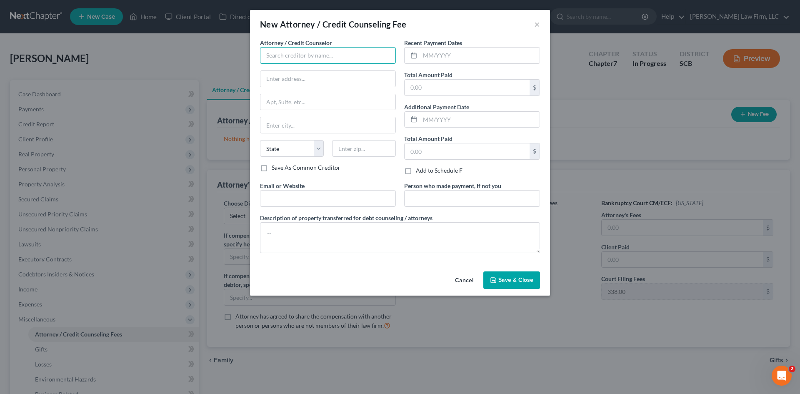
click at [326, 60] on input "text" at bounding box center [328, 55] width 136 height 17
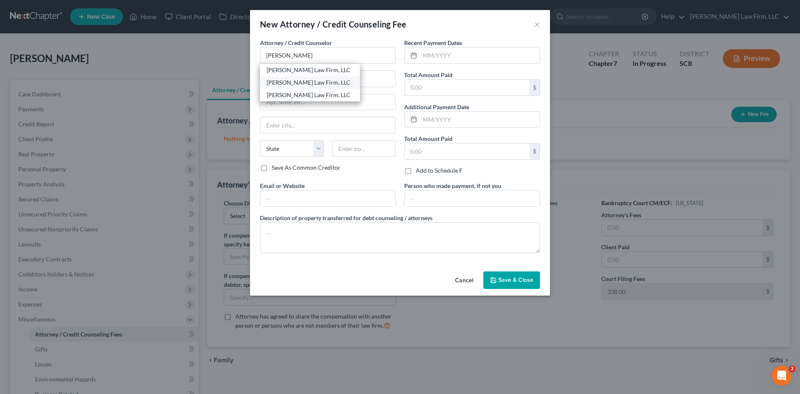
click at [304, 85] on div "[PERSON_NAME] Law Firm, LLC" at bounding box center [310, 82] width 87 height 8
type input "[PERSON_NAME] Law Firm, LLC"
type input "4000 Faber Place Drive"
type input "Suite 120"
type input "North Charleston"
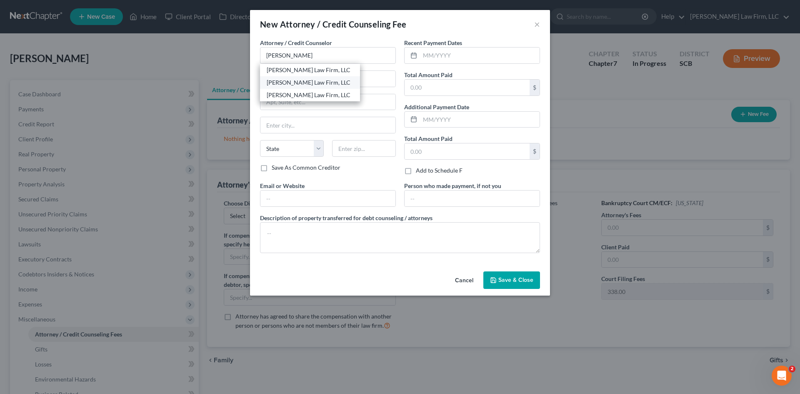
select select "42"
type input "29405"
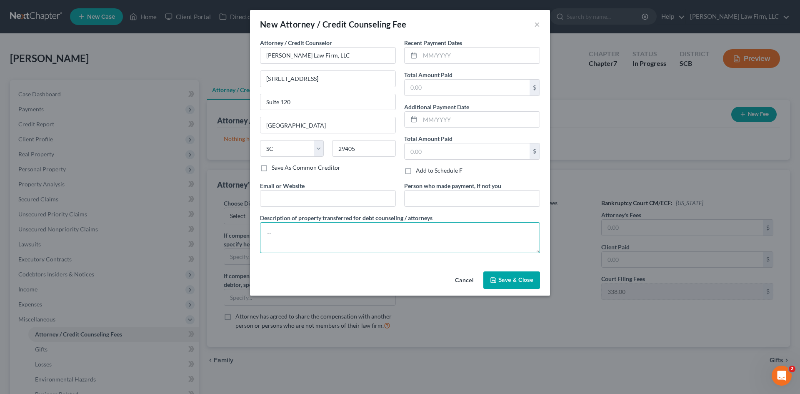
click at [315, 229] on textarea at bounding box center [400, 237] width 280 height 31
click at [319, 245] on textarea "Filing Fee $313.00 Attorney's Fee Credit Report $38.25" at bounding box center [400, 237] width 280 height 31
click at [317, 239] on textarea "Filing Fee $313.00 Attorney's Fee Credit Report $38.25" at bounding box center [400, 237] width 280 height 31
paste textarea "2023.75"
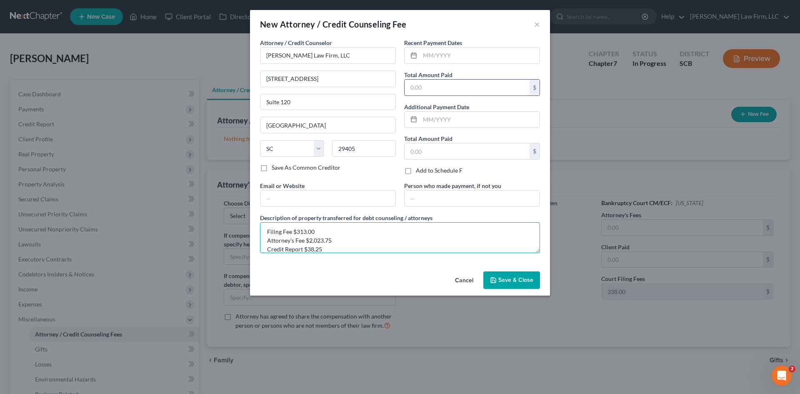
type textarea "Filing Fee $313.00 Attorney's Fee $2,023.75 Credit Report $38.25"
click at [437, 85] on input "text" at bounding box center [467, 88] width 125 height 16
type input "2,400"
click at [456, 50] on input "text" at bounding box center [480, 56] width 120 height 16
type input "09/2025"
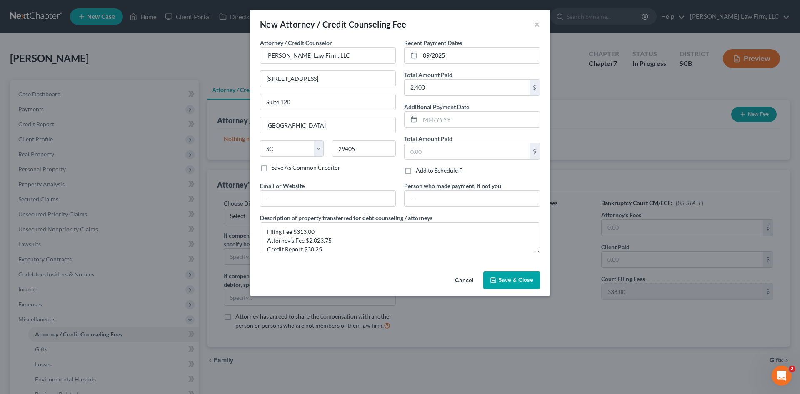
click at [493, 279] on icon "button" at bounding box center [493, 280] width 7 height 7
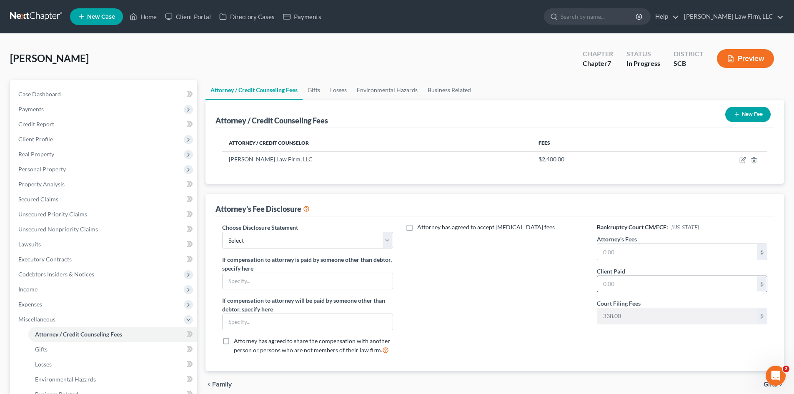
click at [637, 276] on div "$" at bounding box center [682, 284] width 171 height 17
click at [638, 284] on input "text" at bounding box center [677, 284] width 160 height 16
paste input "2023.75"
type input "2,023.75"
click at [641, 251] on input "text" at bounding box center [677, 252] width 160 height 16
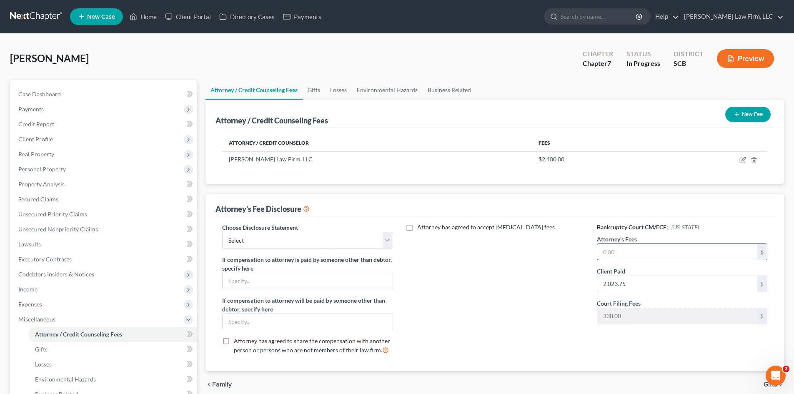
paste input "2023.75"
type input "2,023.75"
click at [360, 245] on select "Select Disclosure of Compensation of Attorney for Debtor(S)" at bounding box center [307, 240] width 171 height 17
select select "0"
click at [222, 232] on select "Select Disclosure of Compensation of Attorney for Debtor(S)" at bounding box center [307, 240] width 171 height 17
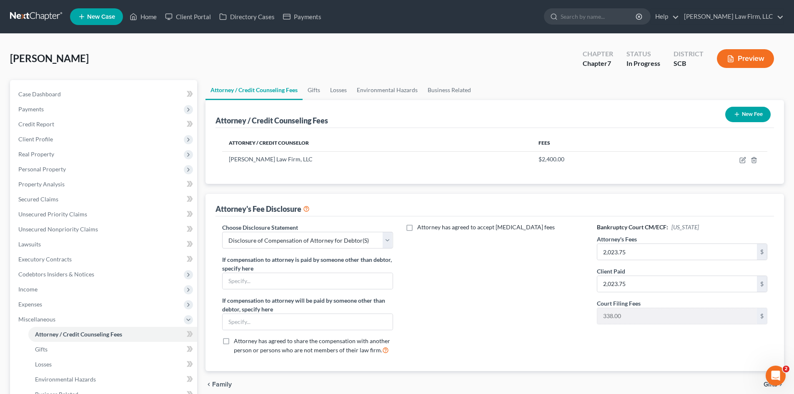
click at [740, 120] on button "New Fee" at bounding box center [747, 114] width 45 height 15
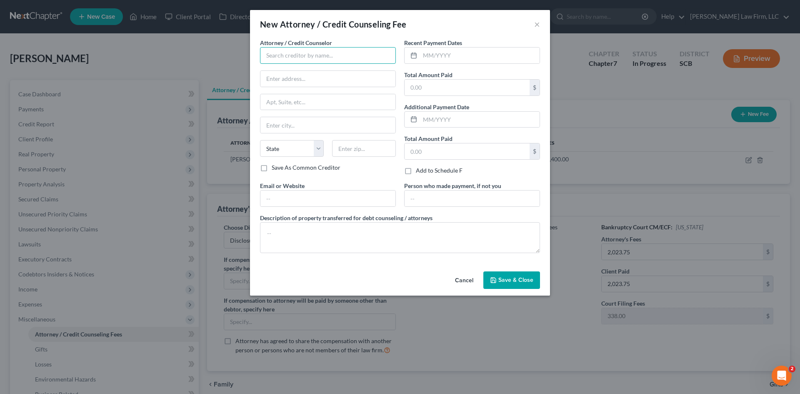
click at [282, 59] on input "text" at bounding box center [328, 55] width 136 height 17
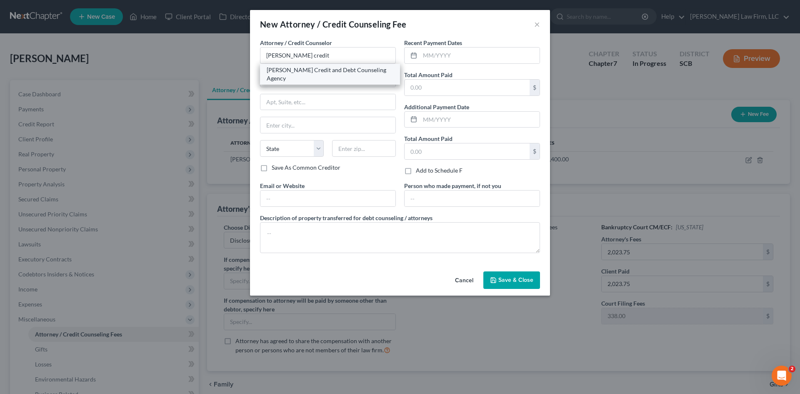
click at [324, 73] on div "[PERSON_NAME] Credit and Debt Counseling Agency" at bounding box center [330, 74] width 127 height 17
type input "[PERSON_NAME] Credit and Debt Counseling Agency"
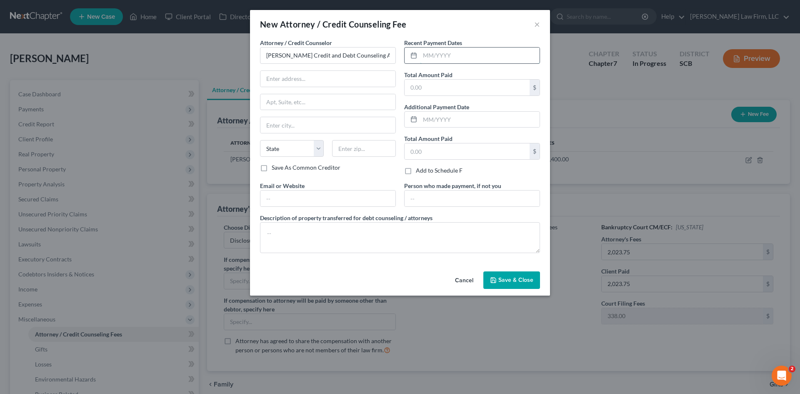
click at [468, 60] on input "text" at bounding box center [480, 56] width 120 height 16
type input "04/2025"
drag, startPoint x: 443, startPoint y: 90, endPoint x: 447, endPoint y: 84, distance: 7.1
click at [443, 89] on input "text" at bounding box center [467, 88] width 125 height 16
type input "30.00"
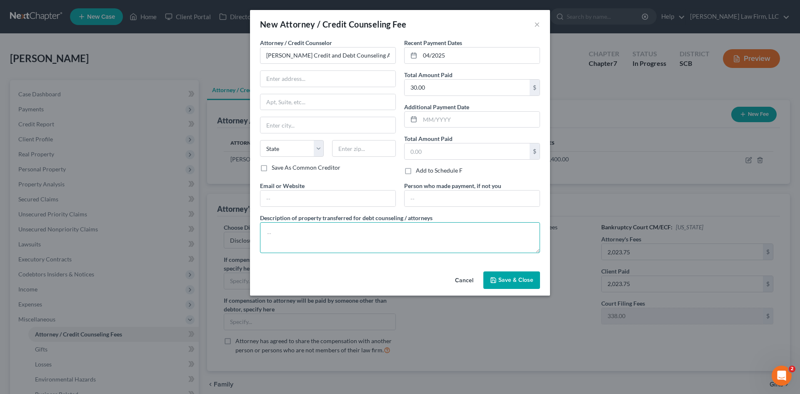
click at [425, 229] on textarea at bounding box center [400, 237] width 280 height 31
type textarea "Credit Counseling Certificate $30.00"
click at [503, 279] on span "Save & Close" at bounding box center [516, 279] width 35 height 7
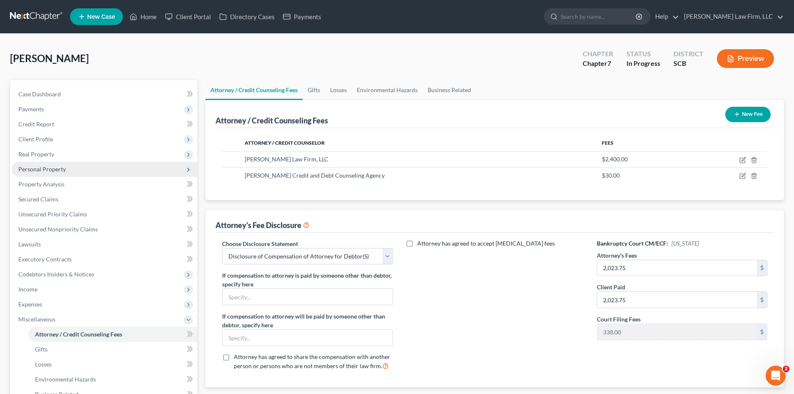
click at [58, 170] on span "Personal Property" at bounding box center [42, 169] width 48 height 7
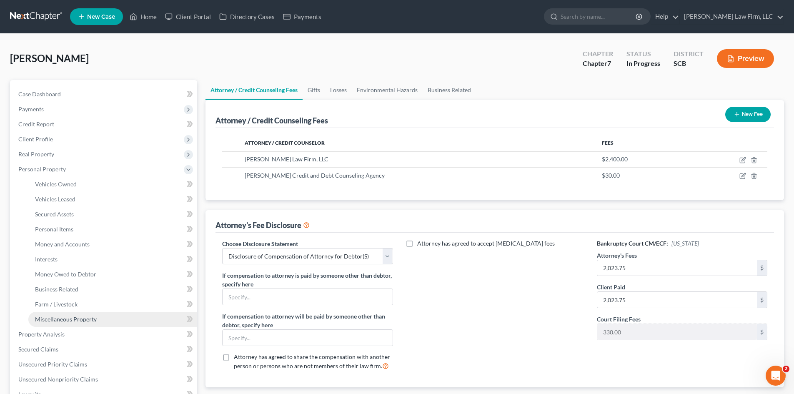
click at [68, 318] on span "Miscellaneous Property" at bounding box center [66, 319] width 62 height 7
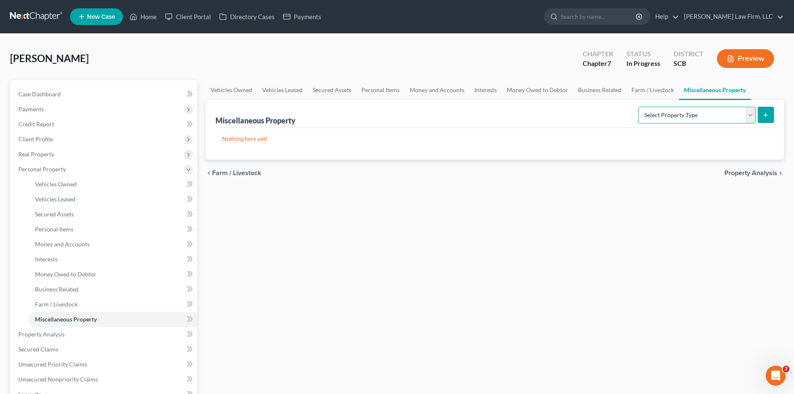
click at [650, 111] on select "Select Property Type Assigned for Creditor Benefit Within 1 Year Holding for An…" at bounding box center [697, 115] width 118 height 17
select select "stored_within_1_year"
click at [638, 107] on select "Select Property Type Assigned for Creditor Benefit Within 1 Year Holding for An…" at bounding box center [697, 115] width 118 height 17
click at [769, 115] on icon "submit" at bounding box center [766, 115] width 7 height 7
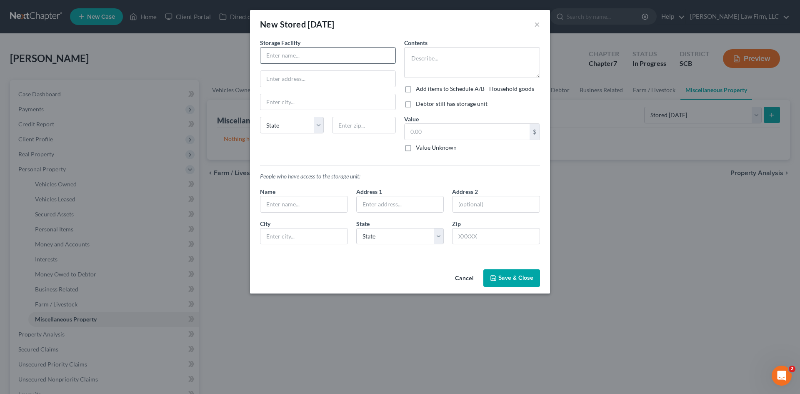
click at [348, 56] on input "text" at bounding box center [328, 56] width 135 height 16
type input "Sigma Storage"
type input "461 Sigma Drive"
click at [371, 129] on input "text" at bounding box center [364, 125] width 64 height 17
type input "29486"
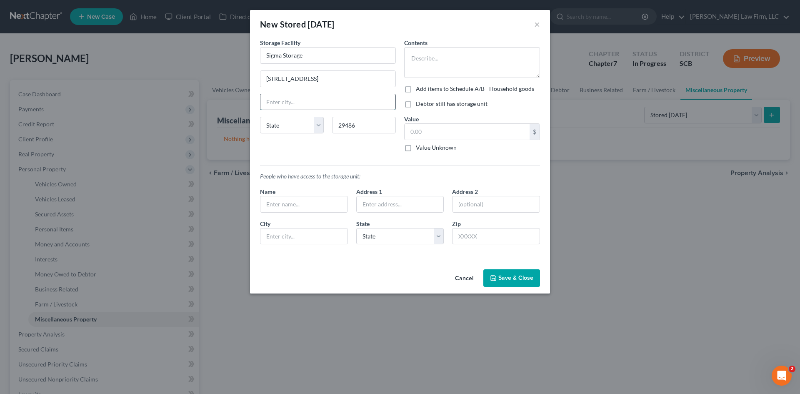
click at [371, 106] on input "text" at bounding box center [328, 102] width 135 height 16
type input "[GEOGRAPHIC_DATA]"
select select "42"
click at [444, 79] on div "Contents * Add items to Schedule A/B - Household goods Debtor still has storage…" at bounding box center [472, 98] width 144 height 120
click at [443, 67] on textarea at bounding box center [472, 62] width 136 height 31
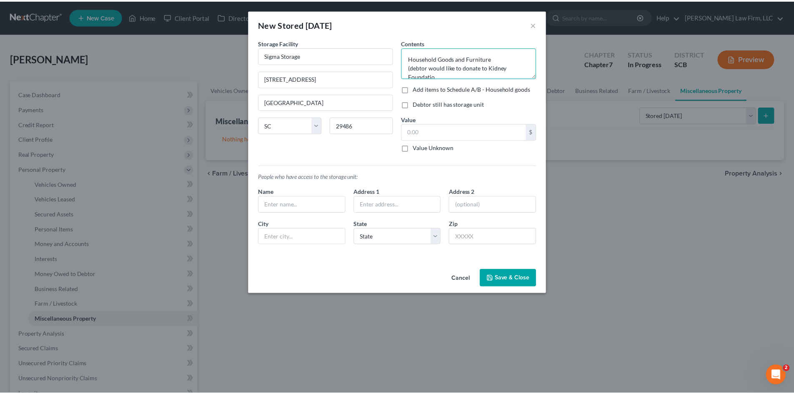
scroll to position [2, 0]
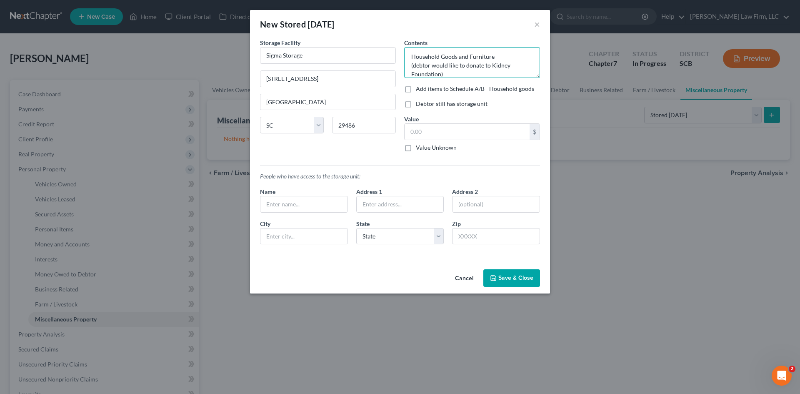
type textarea "Household Goods and Furniture (debtor would like to donate to Kidney Foundation)"
click at [416, 105] on label "Debtor still has storage unit" at bounding box center [452, 104] width 72 height 8
click at [419, 105] on input "Debtor still has storage unit" at bounding box center [421, 102] width 5 height 5
checkbox input "true"
click at [426, 128] on input "text" at bounding box center [467, 132] width 125 height 16
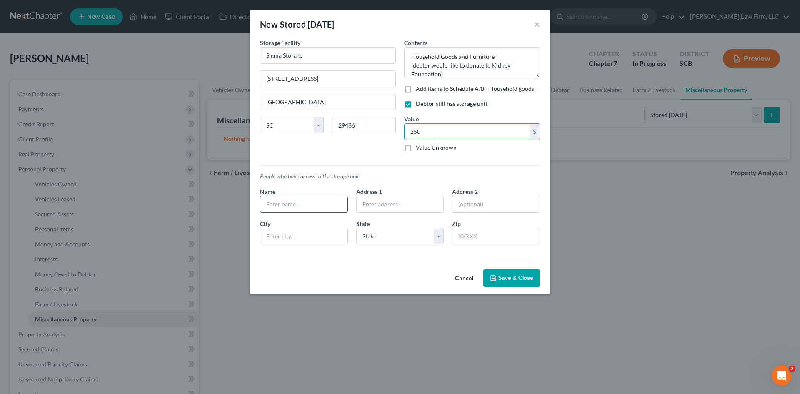
type input "250"
click at [329, 203] on input "text" at bounding box center [304, 204] width 87 height 16
type input "[PERSON_NAME]"
click at [524, 283] on button "Save & Close" at bounding box center [512, 278] width 57 height 18
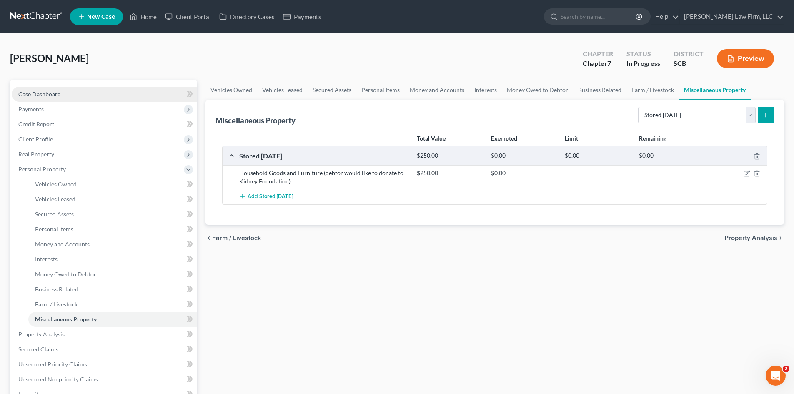
click at [40, 95] on span "Case Dashboard" at bounding box center [39, 93] width 43 height 7
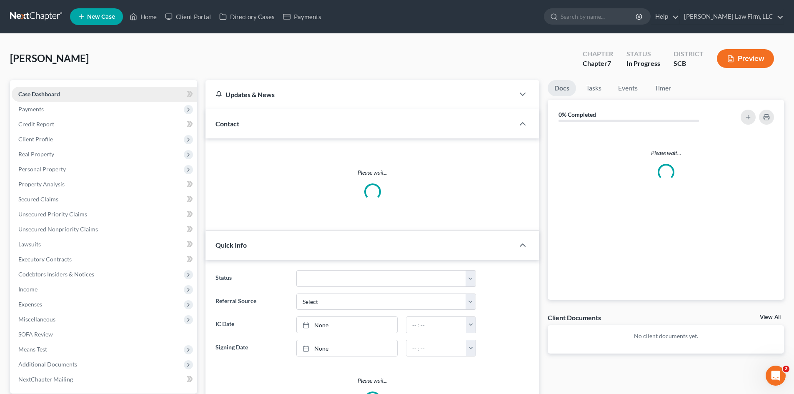
scroll to position [203, 0]
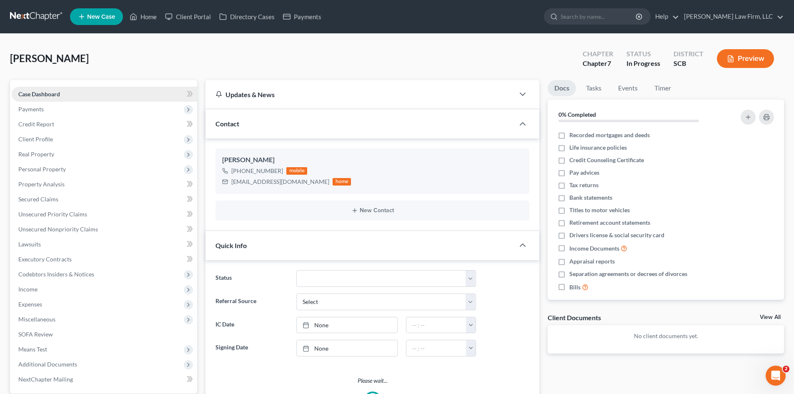
select select "1"
click at [27, 290] on span "Income" at bounding box center [27, 289] width 19 height 7
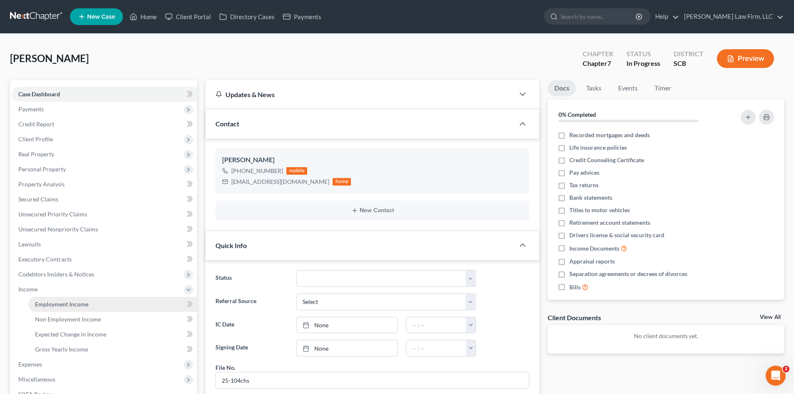
click at [84, 308] on link "Employment Income" at bounding box center [112, 304] width 169 height 15
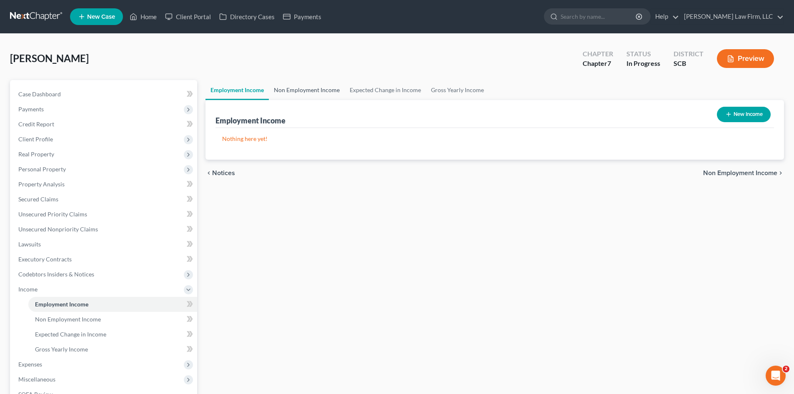
click at [342, 99] on link "Non Employment Income" at bounding box center [307, 90] width 76 height 20
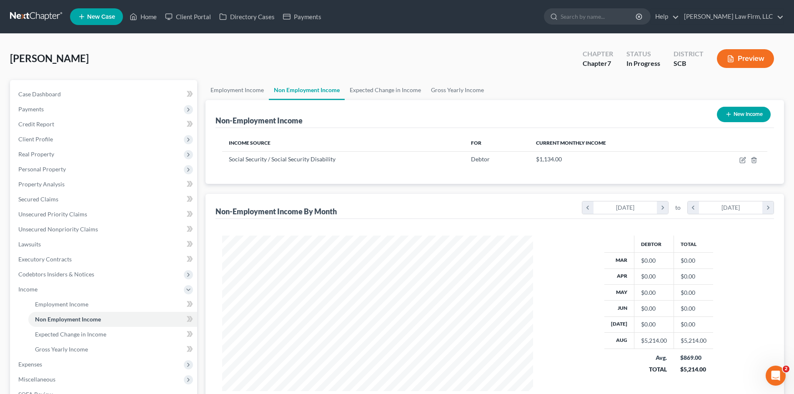
scroll to position [156, 328]
click at [411, 92] on link "Expected Change in Income" at bounding box center [385, 90] width 81 height 20
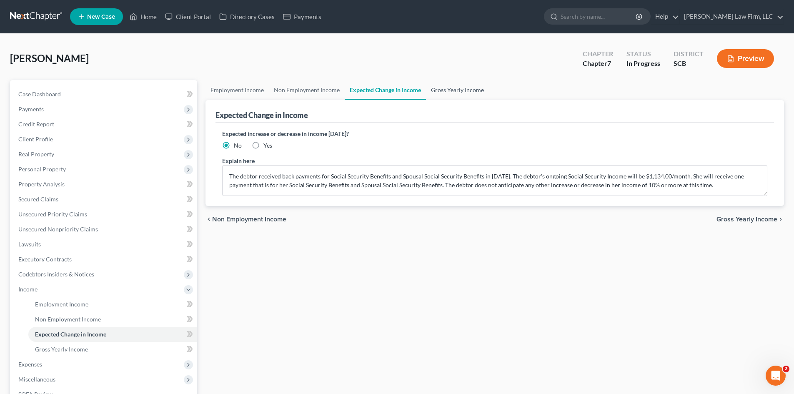
click at [464, 92] on link "Gross Yearly Income" at bounding box center [457, 90] width 63 height 20
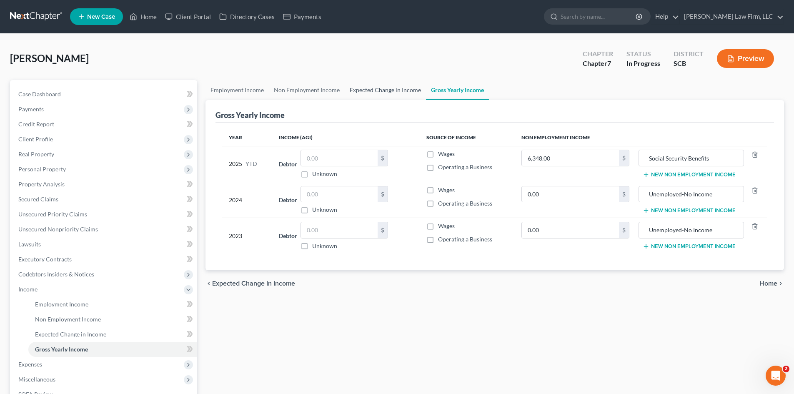
click at [391, 90] on link "Expected Change in Income" at bounding box center [385, 90] width 81 height 20
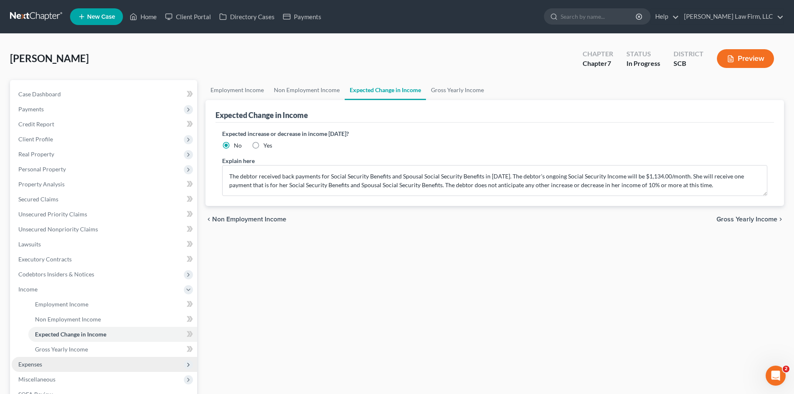
click at [53, 364] on span "Expenses" at bounding box center [105, 364] width 186 height 15
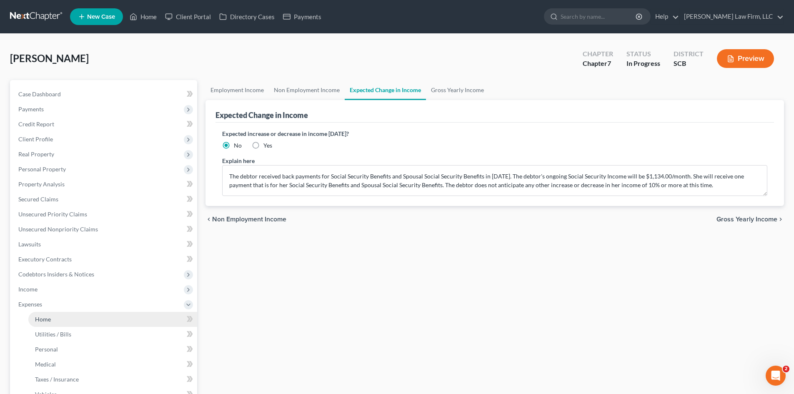
click at [53, 325] on link "Home" at bounding box center [112, 319] width 169 height 15
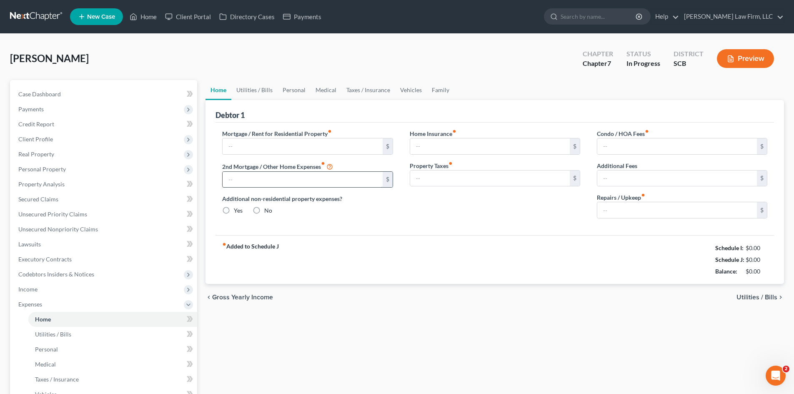
type input "0.00"
radio input "true"
type input "0.00"
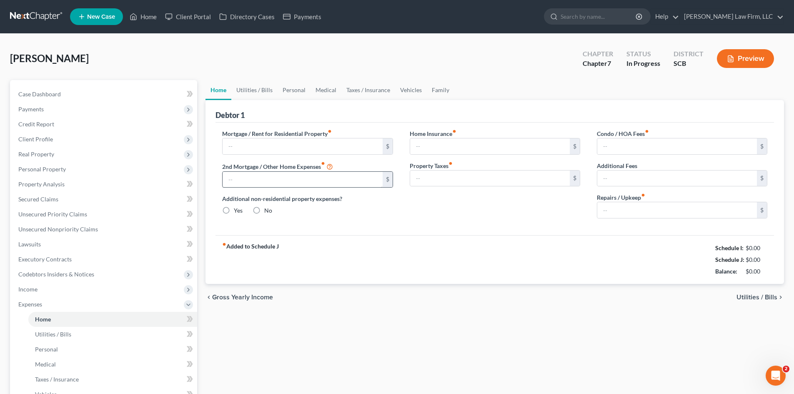
type input "0.00"
click at [255, 146] on input "text" at bounding box center [303, 146] width 160 height 16
type input "1,350"
click at [457, 151] on input "0.00" at bounding box center [490, 146] width 160 height 16
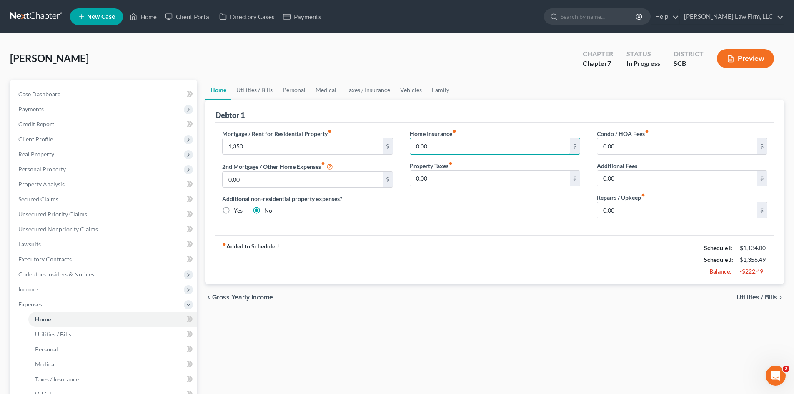
drag, startPoint x: 458, startPoint y: 151, endPoint x: 403, endPoint y: 151, distance: 54.6
click at [403, 151] on div "Home Insurance fiber_manual_record 0.00 $ Property Taxes fiber_manual_record 0.…" at bounding box center [494, 177] width 187 height 96
type input "11"
click at [245, 91] on link "Utilities / Bills" at bounding box center [254, 90] width 46 height 20
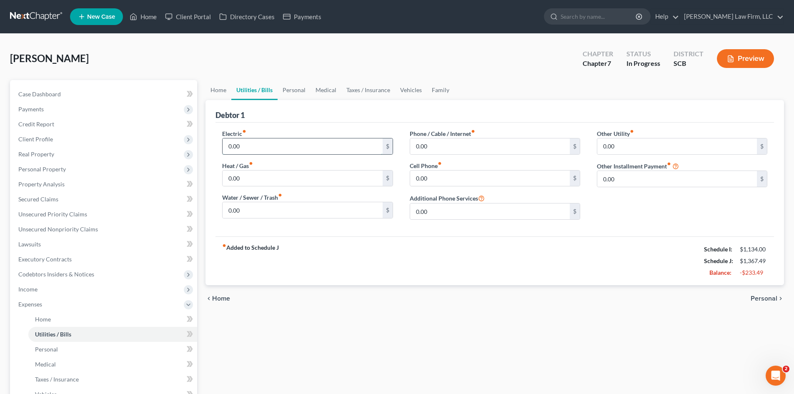
click at [239, 151] on input "0.00" at bounding box center [303, 146] width 160 height 16
type input "200"
type input "100"
type input "220"
click at [291, 92] on link "Personal" at bounding box center [294, 90] width 33 height 20
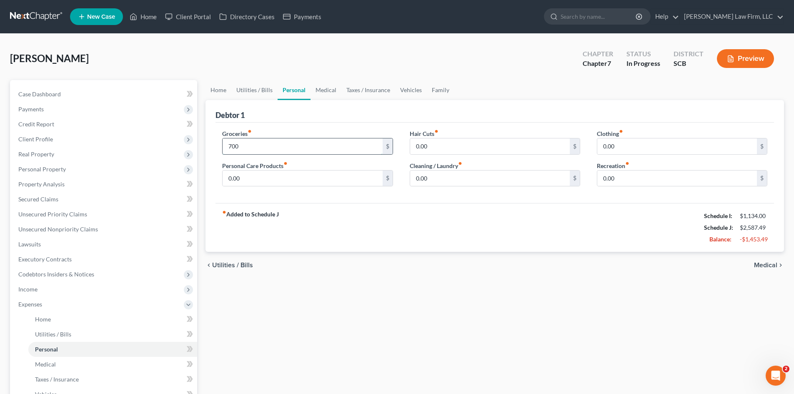
type input "700"
type input "10"
type input "50"
type input "25"
type input "0"
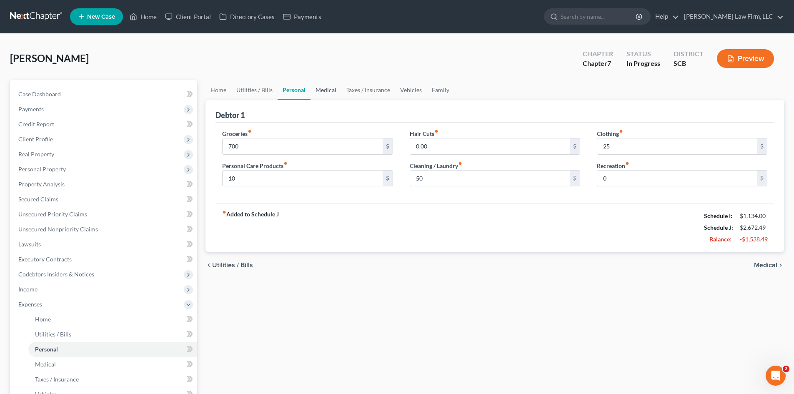
click at [335, 89] on link "Medical" at bounding box center [326, 90] width 31 height 20
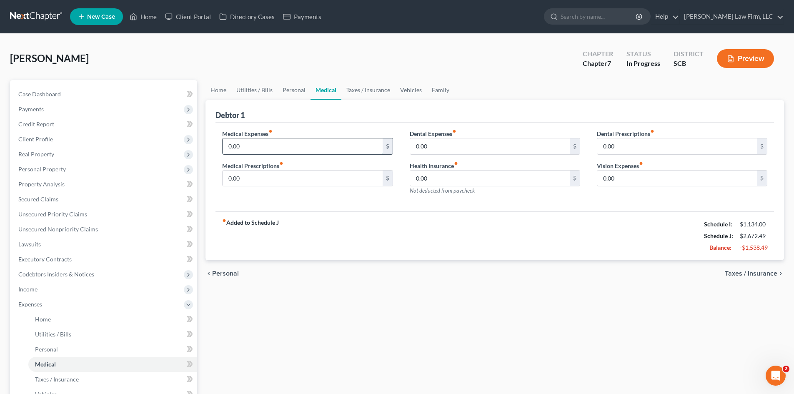
click at [311, 144] on input "0.00" at bounding box center [303, 146] width 160 height 16
click at [375, 95] on link "Taxes / Insurance" at bounding box center [368, 90] width 54 height 20
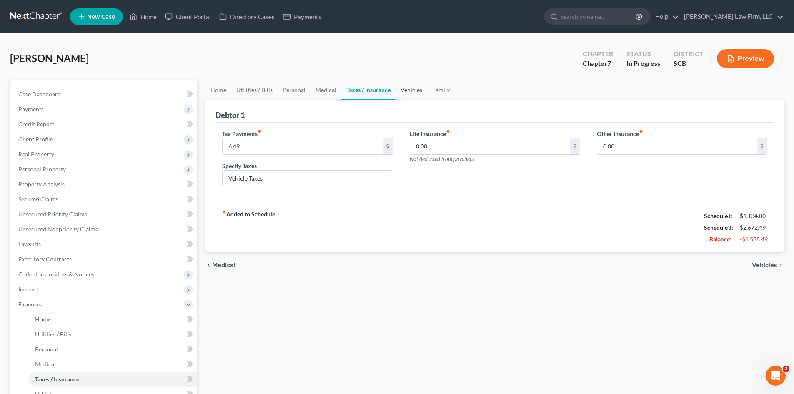
click at [407, 98] on link "Vehicles" at bounding box center [412, 90] width 32 height 20
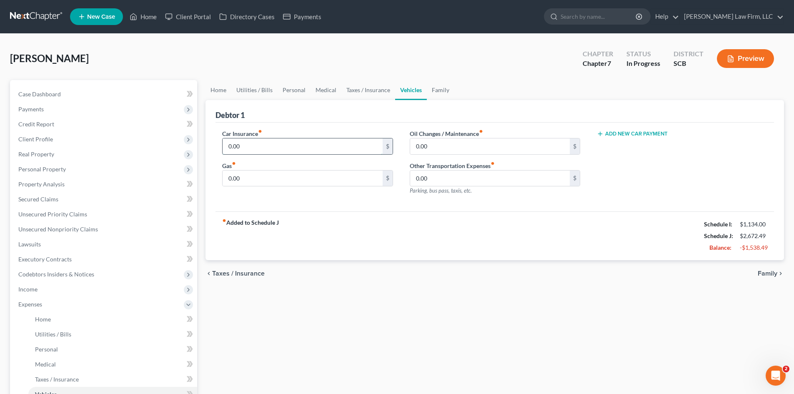
click at [258, 147] on input "0.00" at bounding box center [303, 146] width 160 height 16
type input "100"
type input "150"
click at [450, 155] on div "Oil Changes / Maintenance fiber_manual_record 0.00 $ Other Transportation Expen…" at bounding box center [494, 165] width 187 height 73
click at [449, 150] on input "0.00" at bounding box center [490, 146] width 160 height 16
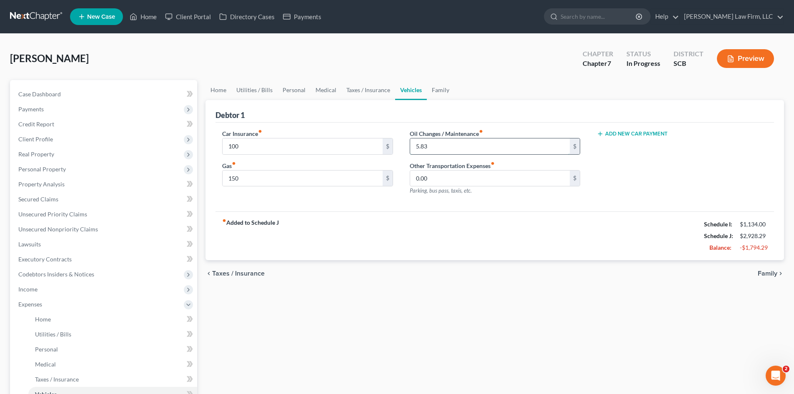
type input "5.83"
click at [547, 215] on div "fiber_manual_record Added to Schedule J Schedule I: $1,134.00 Schedule J: $2,92…" at bounding box center [495, 235] width 559 height 49
click at [520, 184] on input "0.00" at bounding box center [490, 179] width 160 height 16
click at [434, 90] on link "Family" at bounding box center [441, 90] width 28 height 20
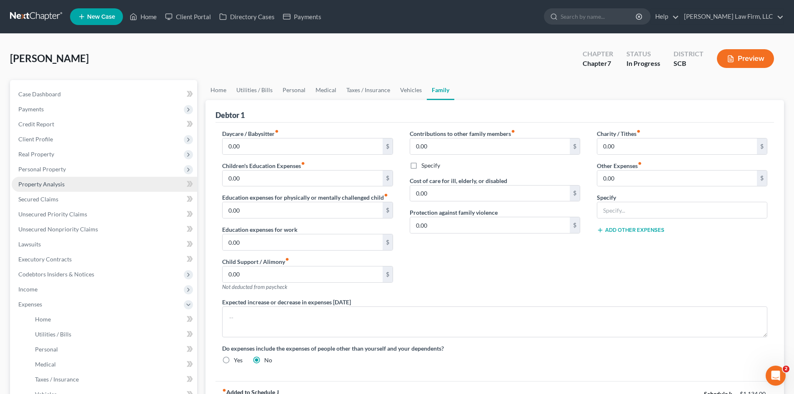
click at [36, 184] on span "Property Analysis" at bounding box center [41, 184] width 46 height 7
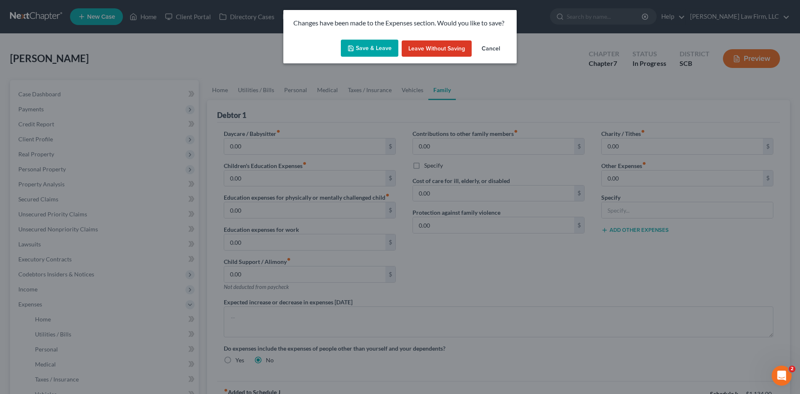
click at [369, 48] on button "Save & Leave" at bounding box center [370, 49] width 58 height 18
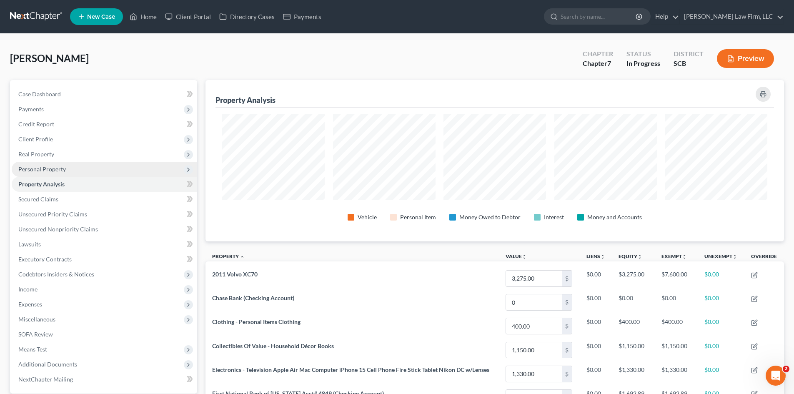
click at [55, 167] on span "Personal Property" at bounding box center [42, 169] width 48 height 7
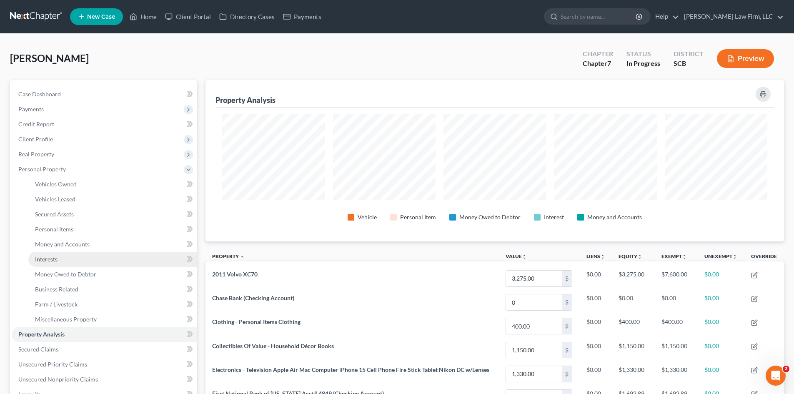
click at [50, 259] on span "Interests" at bounding box center [46, 259] width 23 height 7
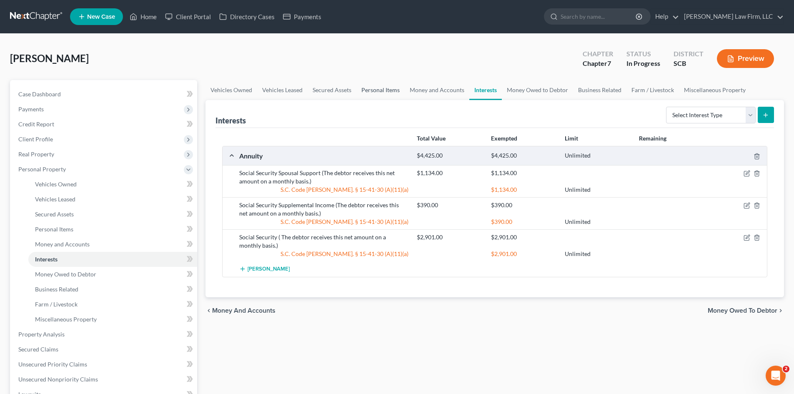
click at [374, 88] on link "Personal Items" at bounding box center [380, 90] width 48 height 20
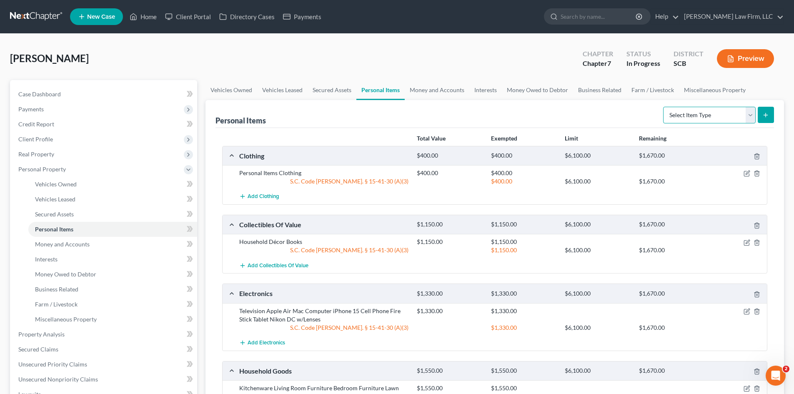
click at [681, 119] on select "Select Item Type Clothing Collectibles Of Value Electronics Firearms Household …" at bounding box center [709, 115] width 93 height 17
select select "pets"
click at [664, 107] on select "Select Item Type Clothing Collectibles Of Value Electronics Firearms Household …" at bounding box center [709, 115] width 93 height 17
click at [763, 107] on button "submit" at bounding box center [766, 115] width 16 height 16
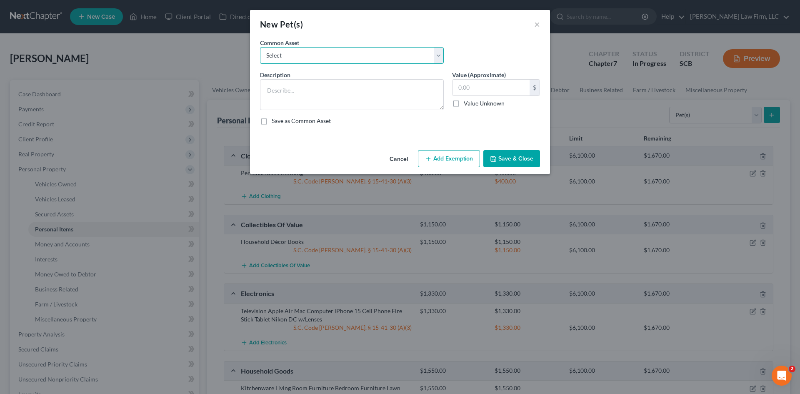
click at [334, 59] on select "Select Dog Cat" at bounding box center [352, 55] width 184 height 17
select select "0"
click at [260, 47] on select "Select Dog Cat" at bounding box center [352, 55] width 184 height 17
type textarea "Dog"
type input "50.00"
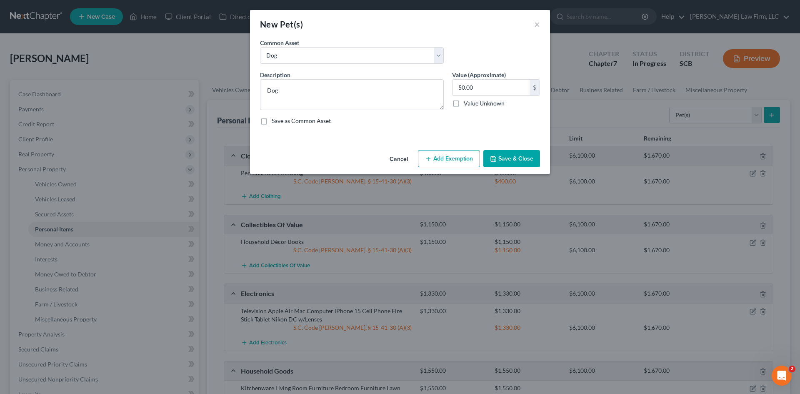
click at [459, 156] on button "Add Exemption" at bounding box center [449, 159] width 62 height 18
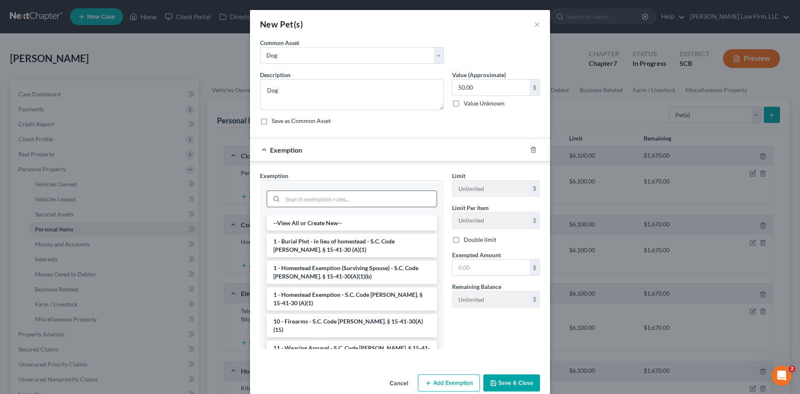
click at [339, 203] on input "search" at bounding box center [360, 199] width 154 height 16
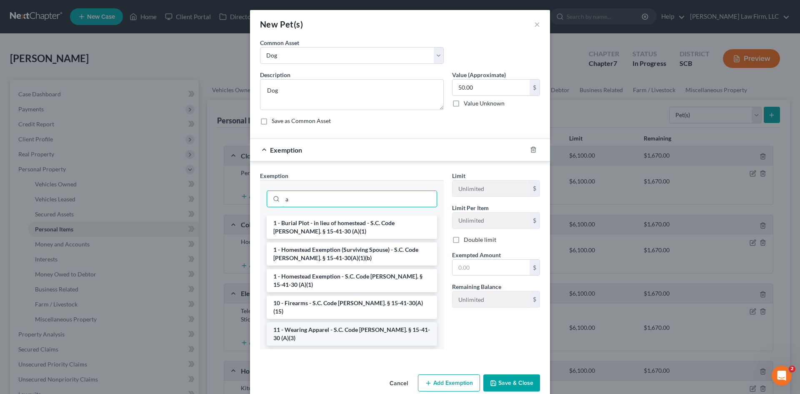
type input "a"
click at [309, 325] on li "11 - Wearing Apparel - S.C. Code Ann. § 15-41-30 (A)(3)" at bounding box center [352, 333] width 171 height 23
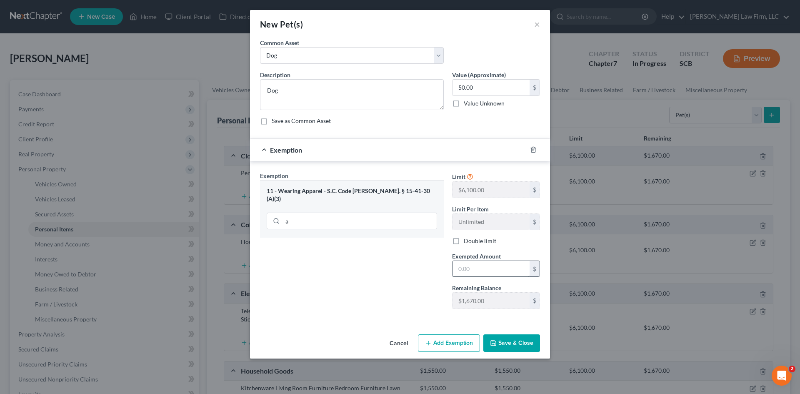
drag, startPoint x: 465, startPoint y: 255, endPoint x: 465, endPoint y: 265, distance: 9.6
click at [465, 263] on div "Exempted Amount * $" at bounding box center [496, 264] width 96 height 25
click at [467, 267] on input "text" at bounding box center [491, 269] width 77 height 16
type input "50"
click at [429, 296] on div "Exemption Set must be selected for CA. Exemption * 11 - Wearing Apparel - S.C. …" at bounding box center [352, 243] width 192 height 144
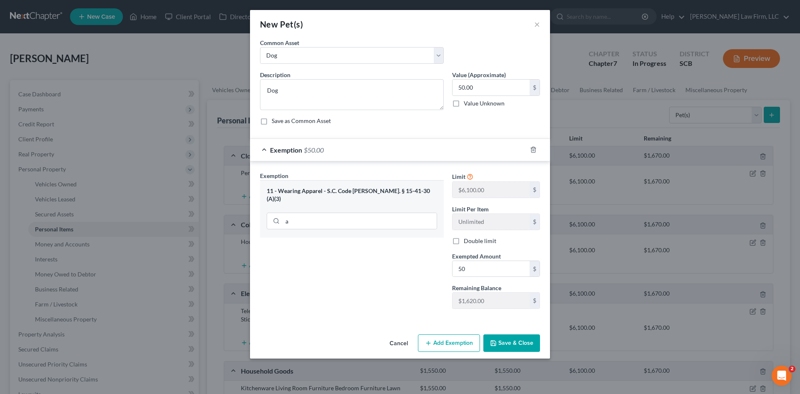
click at [496, 346] on icon "button" at bounding box center [493, 343] width 7 height 7
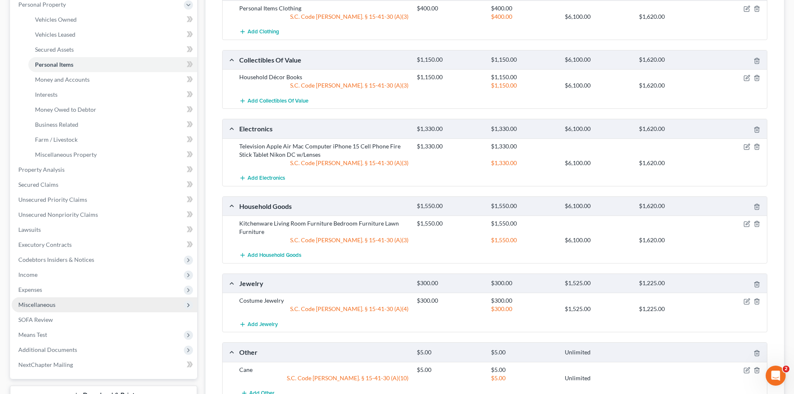
scroll to position [167, 0]
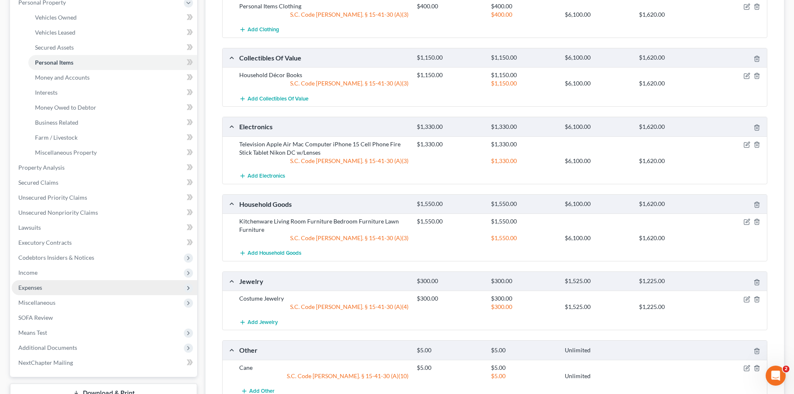
click at [35, 288] on span "Expenses" at bounding box center [30, 287] width 24 height 7
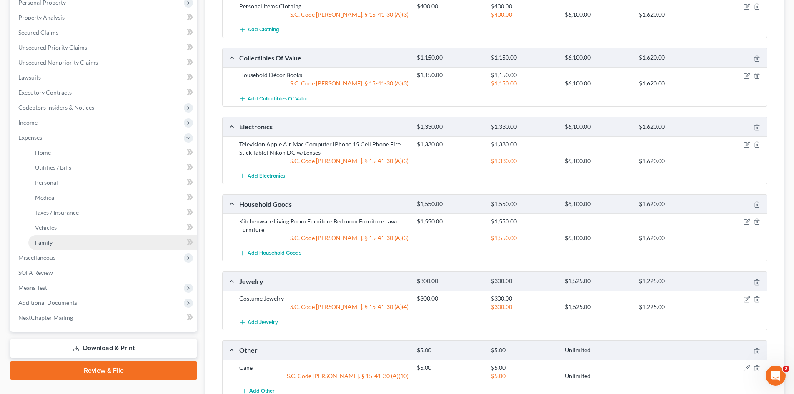
click at [43, 245] on span "Family" at bounding box center [44, 242] width 18 height 7
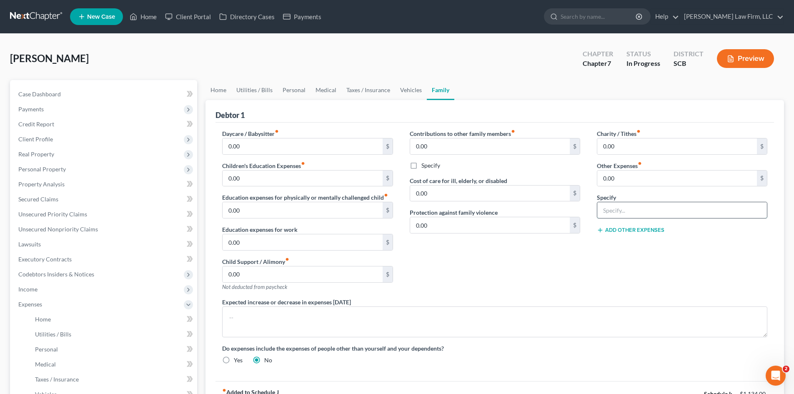
click at [662, 211] on input "text" at bounding box center [682, 210] width 170 height 16
type input "1"
click at [672, 206] on input "1" at bounding box center [682, 210] width 170 height 16
drag, startPoint x: 638, startPoint y: 207, endPoint x: 605, endPoint y: 209, distance: 33.0
click at [607, 209] on input "1" at bounding box center [682, 210] width 170 height 16
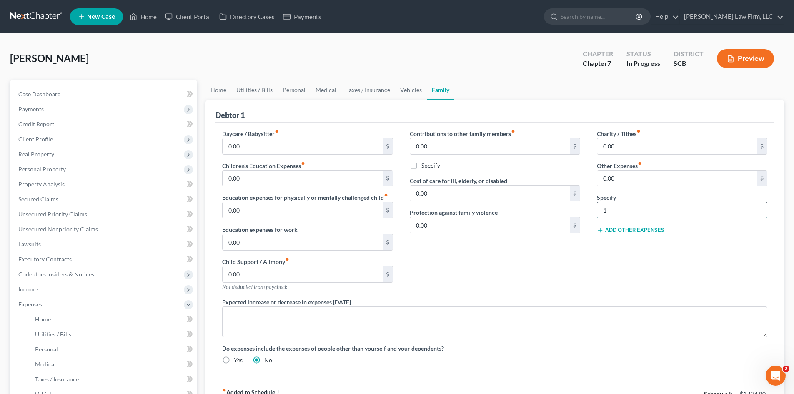
drag, startPoint x: 602, startPoint y: 209, endPoint x: 619, endPoint y: 209, distance: 17.5
click at [602, 209] on input "1" at bounding box center [682, 210] width 170 height 16
click at [661, 208] on input "text" at bounding box center [682, 210] width 170 height 16
type input "Pet Expenses"
click at [506, 70] on div "Wilentz, Sandra Upgraded Chapter Chapter 7 Status In Progress District SCB Prev…" at bounding box center [397, 62] width 774 height 36
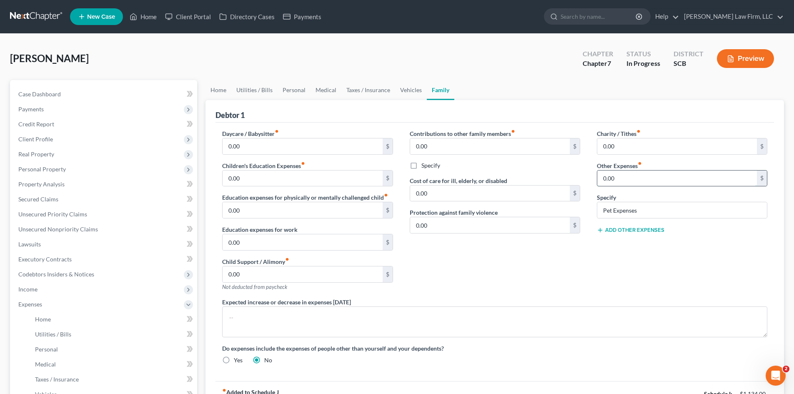
click at [685, 186] on input "0.00" at bounding box center [677, 179] width 160 height 16
type input "125"
click at [474, 326] on textarea at bounding box center [494, 321] width 545 height 31
drag, startPoint x: 489, startPoint y: 326, endPoint x: 198, endPoint y: 305, distance: 291.7
click at [196, 302] on div "Petition Navigation Case Dashboard Payments Invoices Payments Payments Credit R…" at bounding box center [397, 313] width 783 height 467
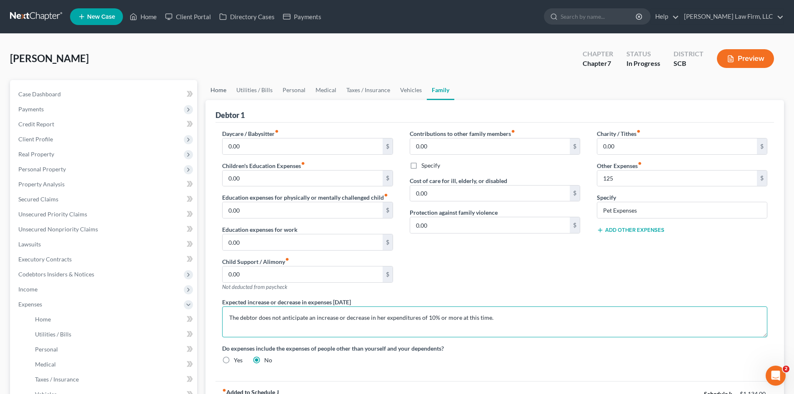
type textarea "The debtor does not anticipate an increase or decrease in her expenditures of 1…"
click at [218, 92] on link "Home" at bounding box center [219, 90] width 26 height 20
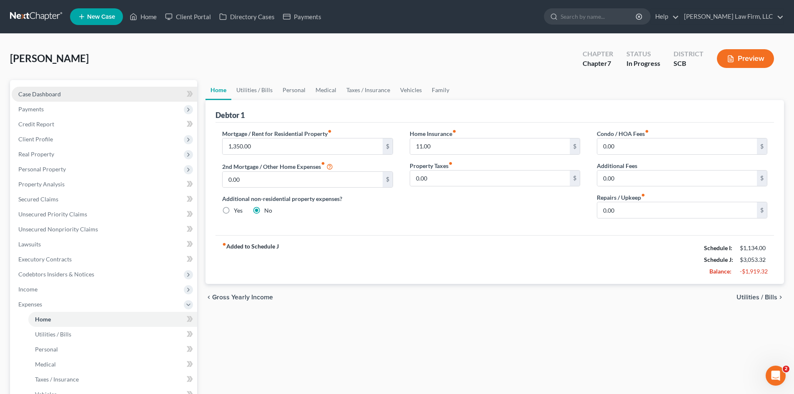
click at [45, 95] on span "Case Dashboard" at bounding box center [39, 93] width 43 height 7
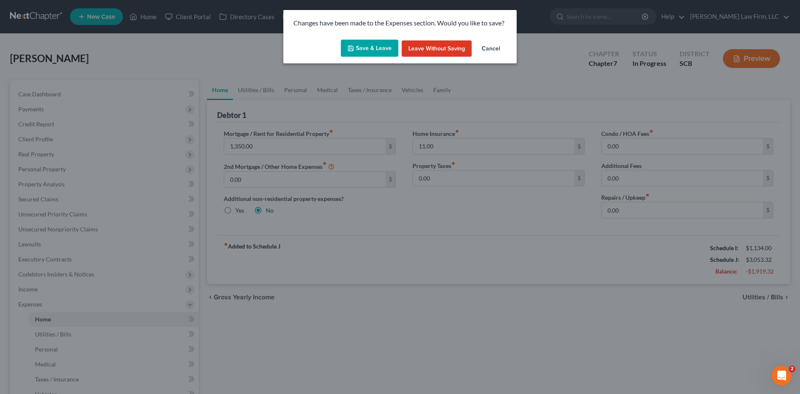
click at [384, 53] on button "Save & Leave" at bounding box center [370, 49] width 58 height 18
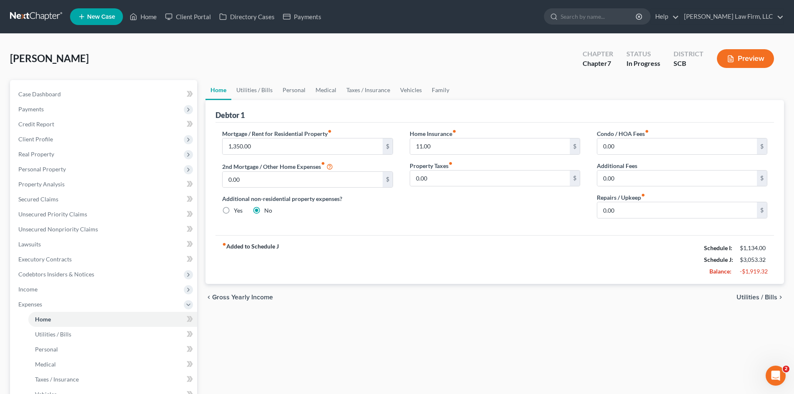
select select "3"
select select "1"
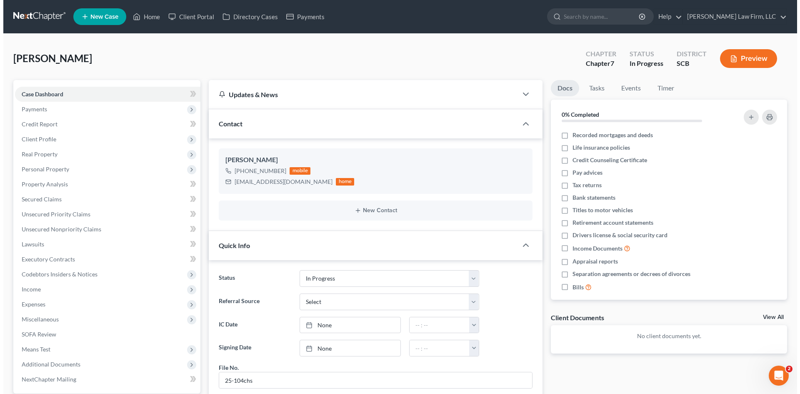
scroll to position [203, 0]
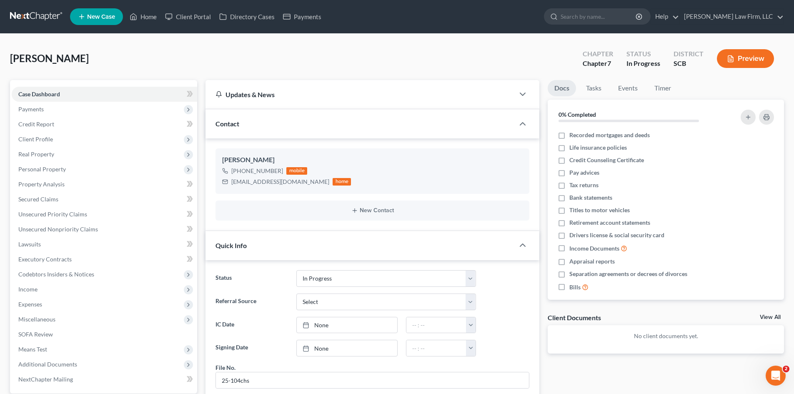
click at [745, 60] on button "Preview" at bounding box center [745, 58] width 57 height 19
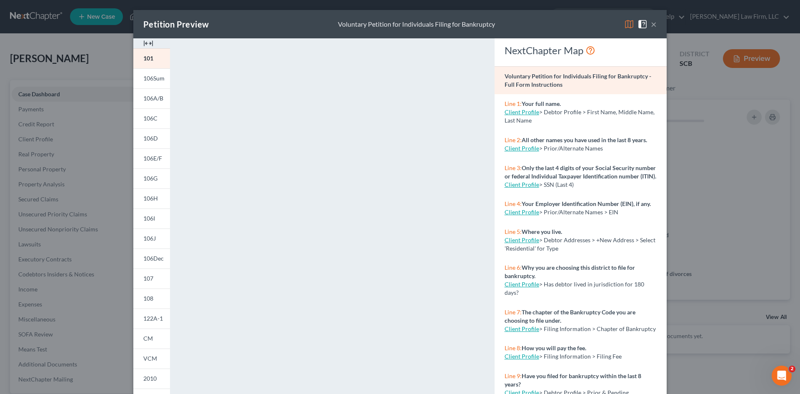
click at [147, 43] on img at bounding box center [148, 43] width 10 height 10
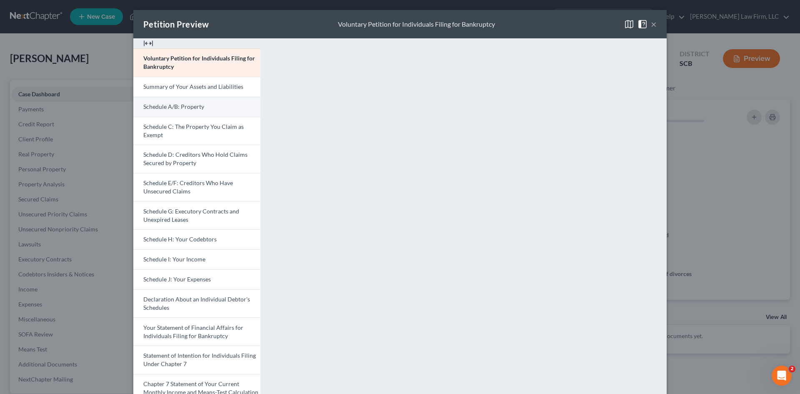
drag, startPoint x: 168, startPoint y: 113, endPoint x: 195, endPoint y: 114, distance: 27.1
click at [168, 113] on link "Schedule A/B: Property" at bounding box center [196, 107] width 127 height 20
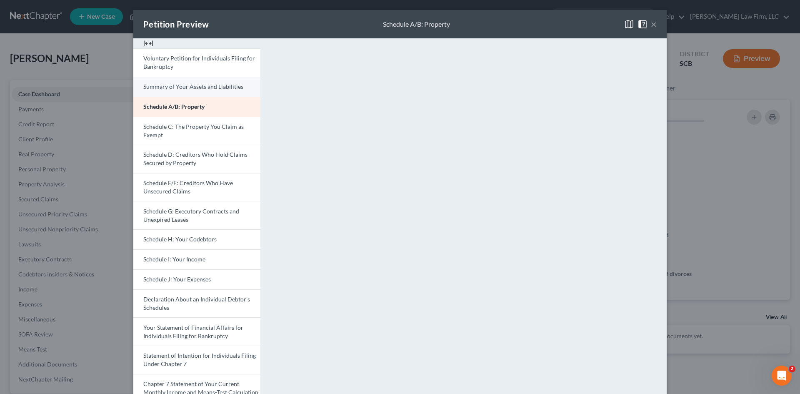
click at [186, 85] on span "Summary of Your Assets and Liabilities" at bounding box center [193, 86] width 100 height 7
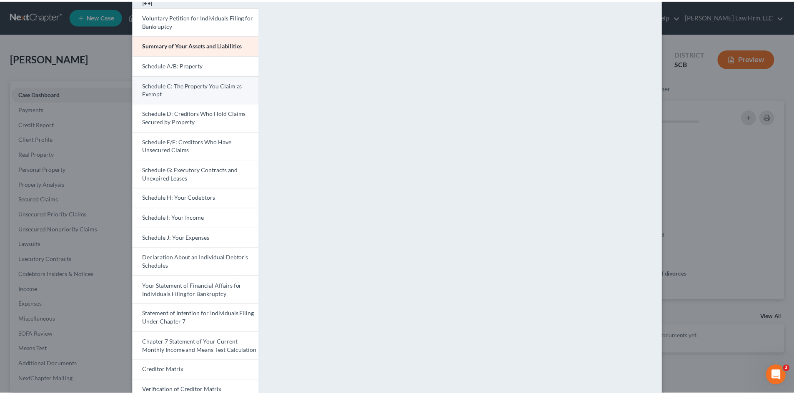
scroll to position [0, 0]
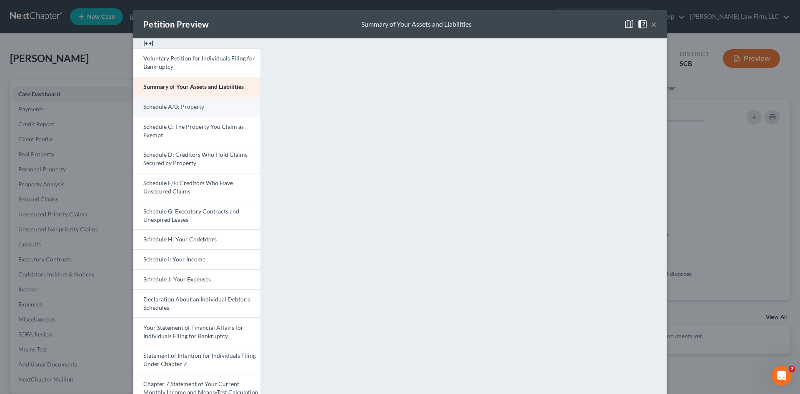
click at [195, 106] on span "Schedule A/B: Property" at bounding box center [173, 106] width 61 height 7
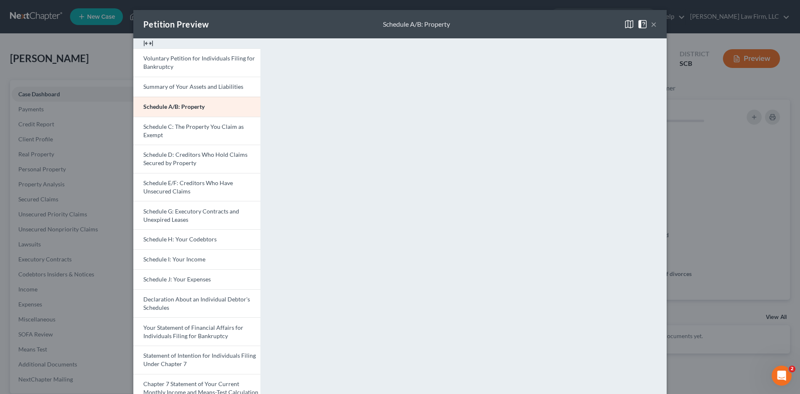
click at [651, 27] on button "×" at bounding box center [654, 24] width 6 height 10
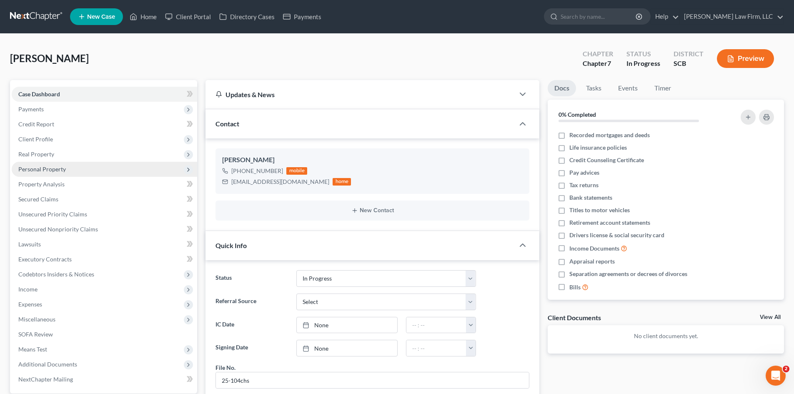
click at [45, 171] on span "Personal Property" at bounding box center [42, 169] width 48 height 7
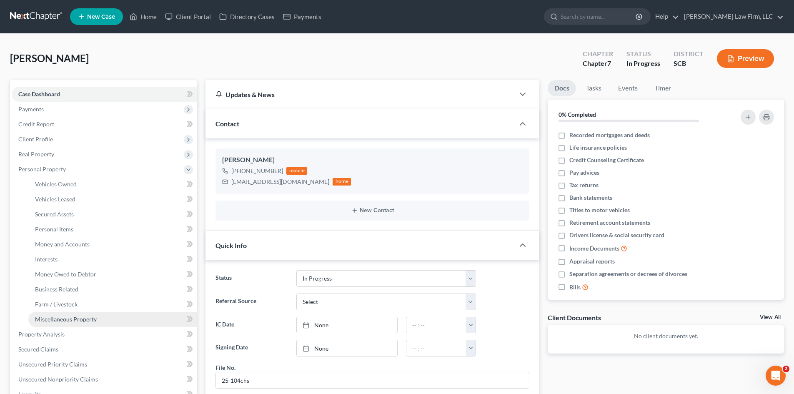
click at [53, 314] on link "Miscellaneous Property" at bounding box center [112, 319] width 169 height 15
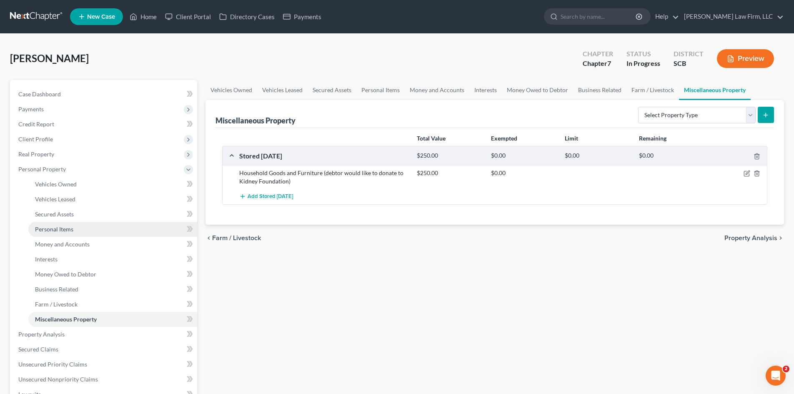
click at [50, 229] on span "Personal Items" at bounding box center [54, 229] width 38 height 7
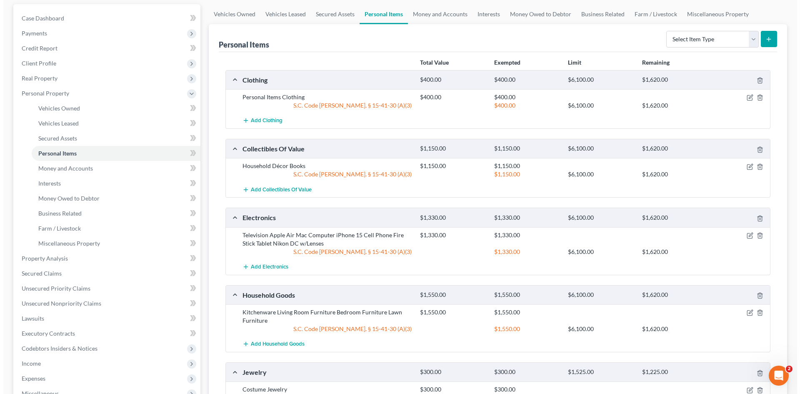
scroll to position [83, 0]
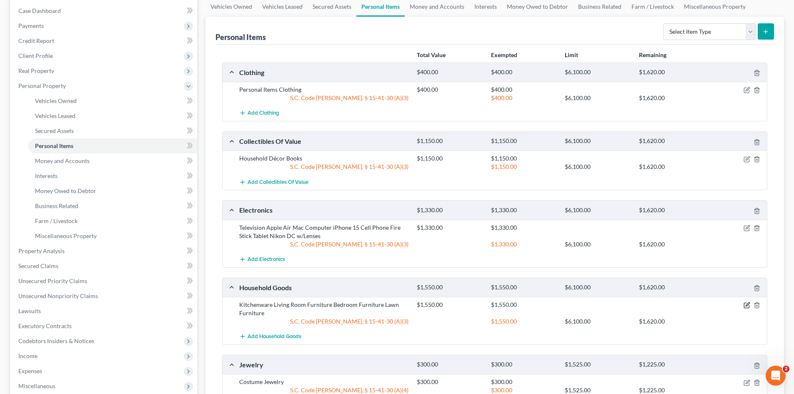
click at [745, 306] on icon "button" at bounding box center [747, 305] width 7 height 7
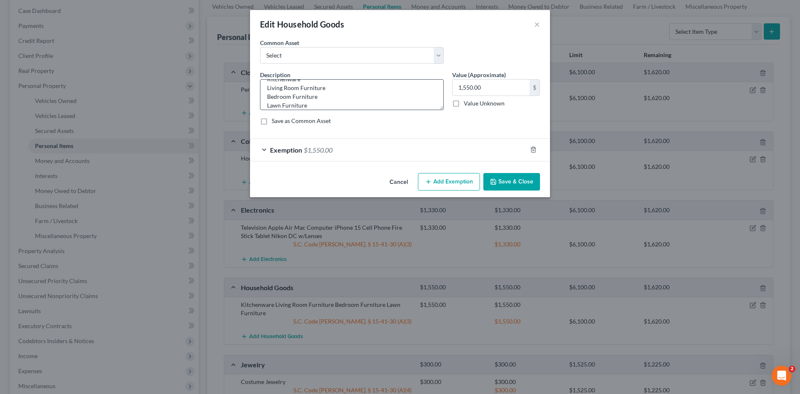
scroll to position [18, 0]
click at [354, 103] on textarea "Kitchenware Living Room Furniture Bedroom Furniture Lawn Furniture" at bounding box center [352, 94] width 184 height 31
type textarea "Kitchenware Living Room Furniture Bedroom Furniture Lawn Furniture Misc Househo…"
click at [491, 88] on input "1,550.00" at bounding box center [491, 88] width 77 height 16
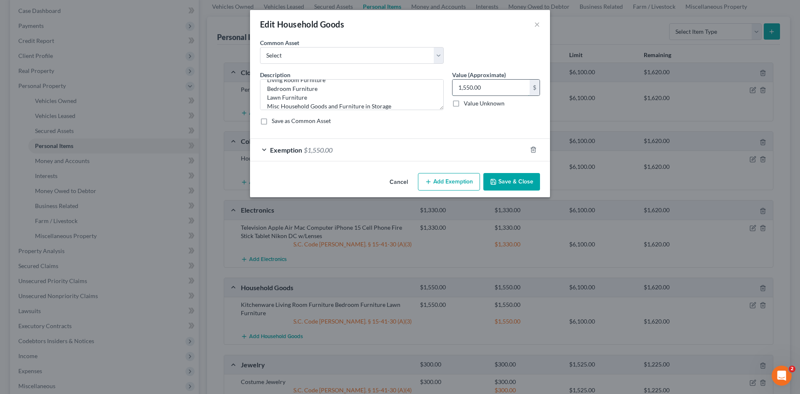
paste input "8"
type input "1,800"
click at [360, 160] on div "Exemption $1,550.00" at bounding box center [388, 150] width 277 height 22
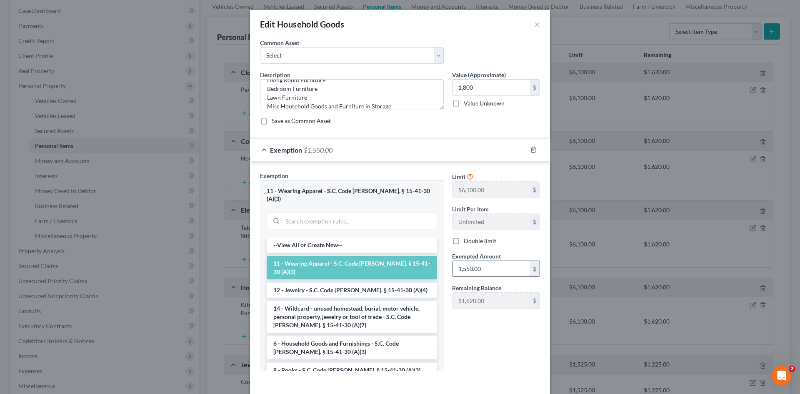
click at [463, 268] on input "1,550.00" at bounding box center [491, 269] width 77 height 16
paste input "8"
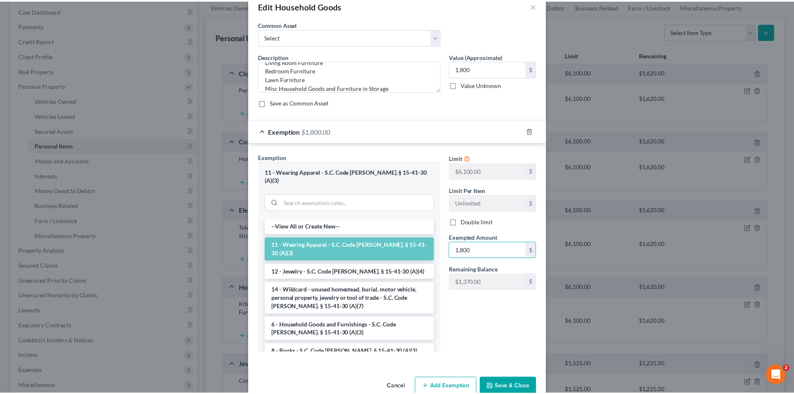
scroll to position [29, 0]
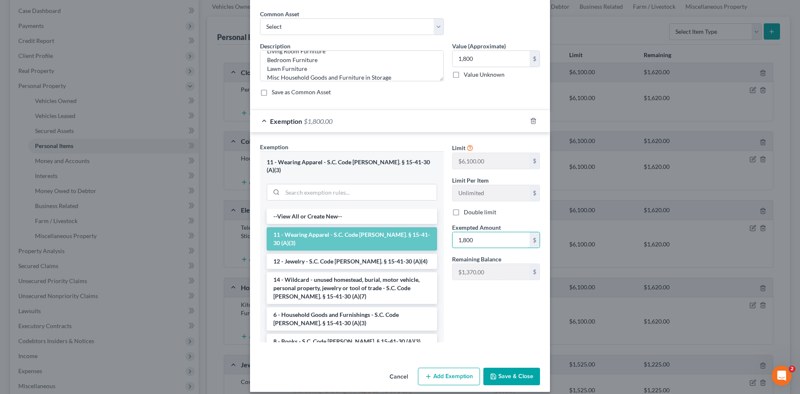
type input "1,800"
click at [502, 373] on button "Save & Close" at bounding box center [512, 377] width 57 height 18
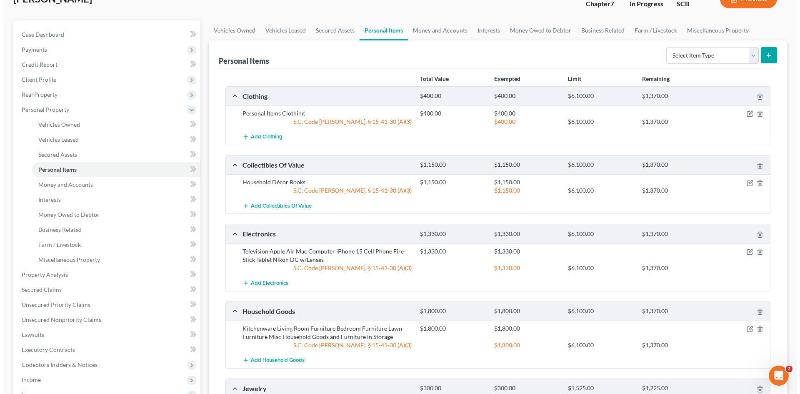
scroll to position [0, 0]
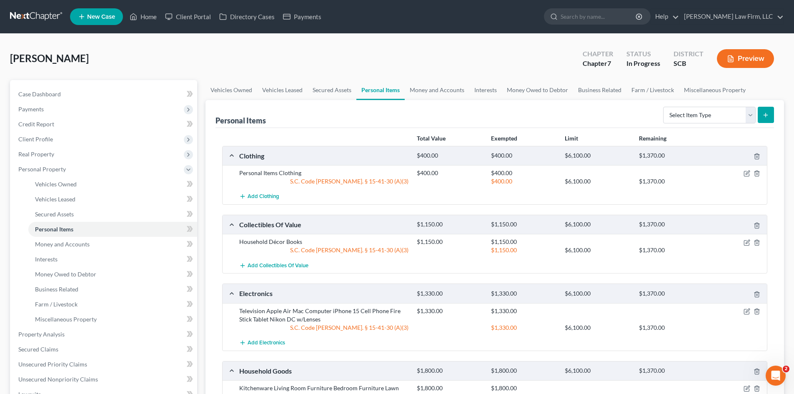
click at [758, 58] on button "Preview" at bounding box center [745, 58] width 57 height 19
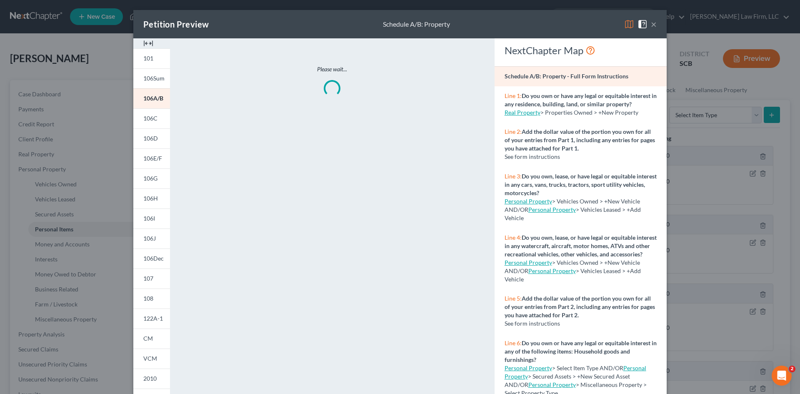
click at [148, 42] on img at bounding box center [148, 43] width 10 height 10
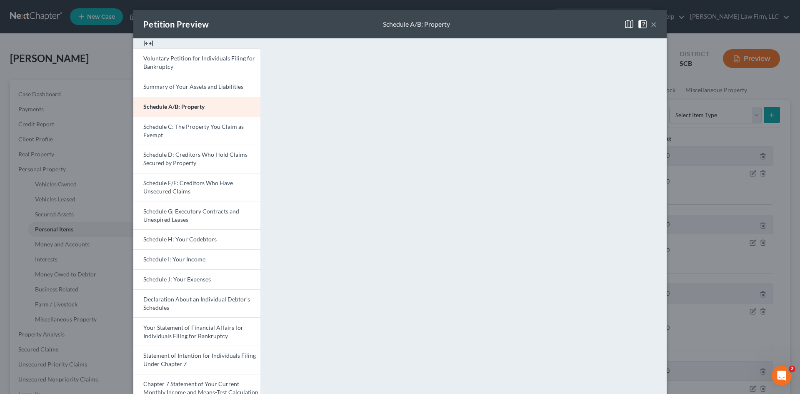
click at [651, 26] on button "×" at bounding box center [654, 24] width 6 height 10
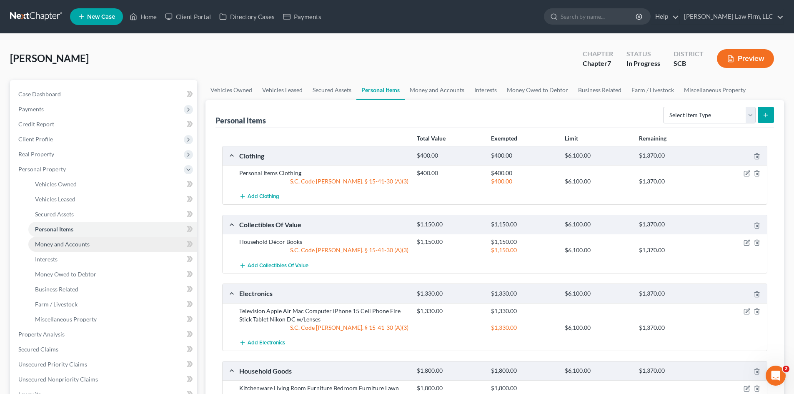
click at [55, 243] on span "Money and Accounts" at bounding box center [62, 244] width 55 height 7
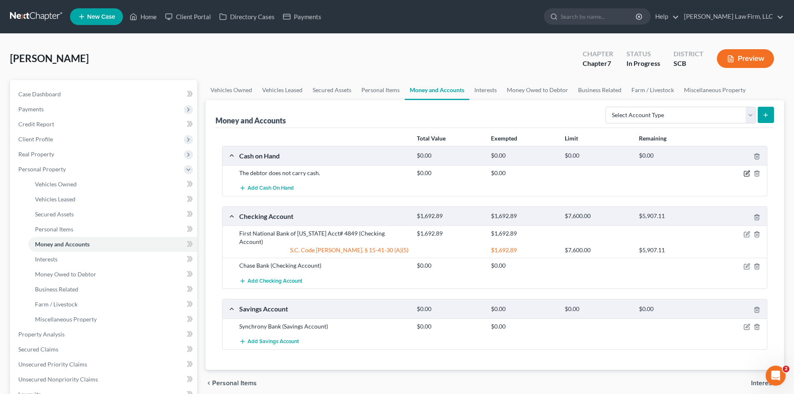
click at [747, 174] on icon "button" at bounding box center [748, 173] width 4 height 4
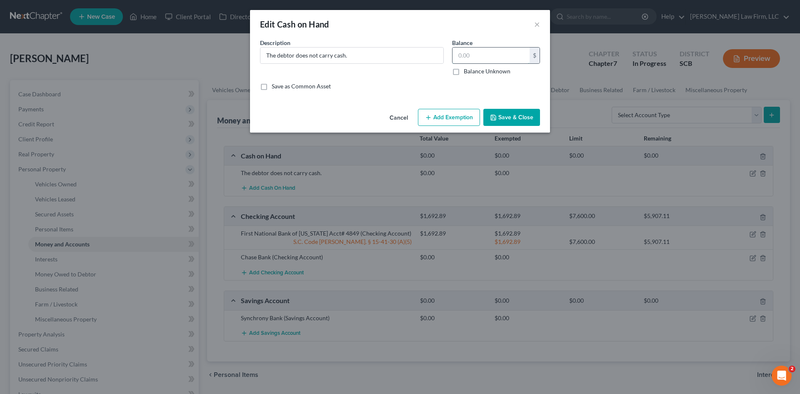
click at [462, 58] on input "text" at bounding box center [491, 56] width 77 height 16
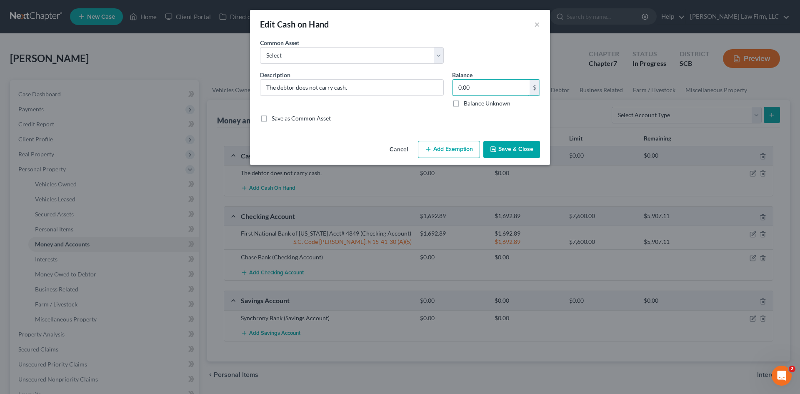
type input "0.00"
click at [526, 150] on button "Save & Close" at bounding box center [512, 150] width 57 height 18
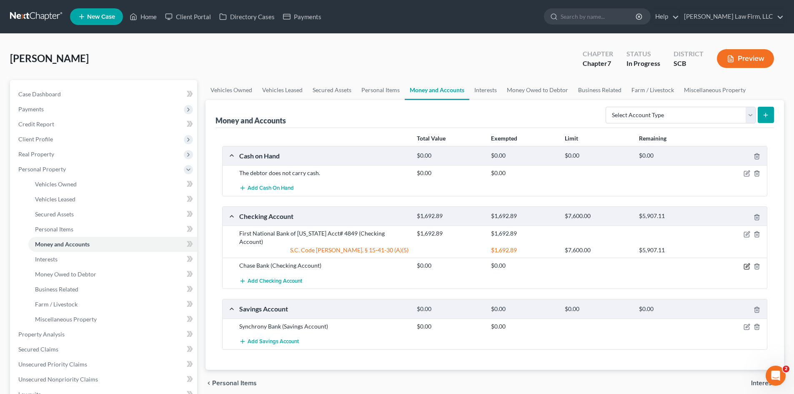
click at [748, 266] on icon "button" at bounding box center [748, 265] width 4 height 4
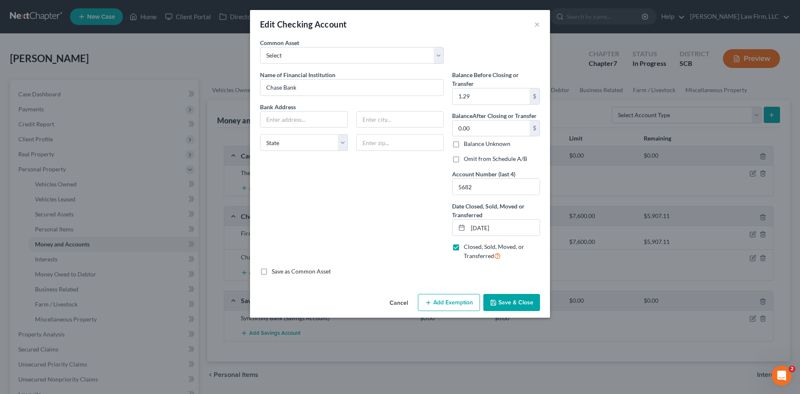
click at [464, 158] on label "Omit from Schedule A/B" at bounding box center [495, 159] width 63 height 8
click at [467, 158] on input "Omit from Schedule A/B" at bounding box center [469, 157] width 5 height 5
checkbox input "true"
click at [521, 298] on button "Save & Close" at bounding box center [512, 303] width 57 height 18
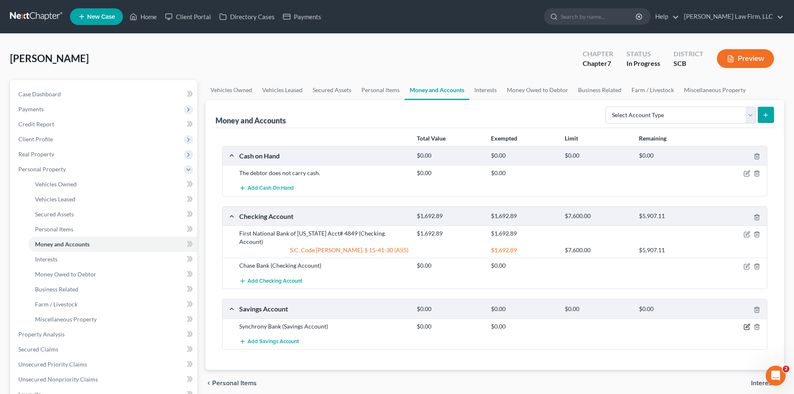
click at [746, 326] on icon "button" at bounding box center [747, 327] width 7 height 7
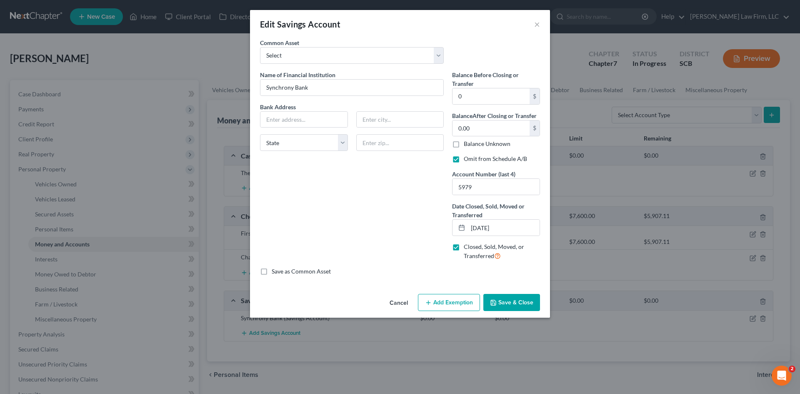
click at [502, 295] on button "Save & Close" at bounding box center [512, 303] width 57 height 18
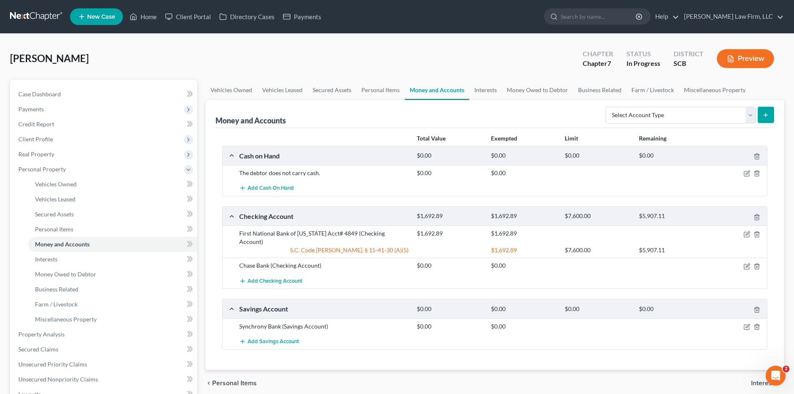
click at [746, 65] on button "Preview" at bounding box center [745, 58] width 57 height 19
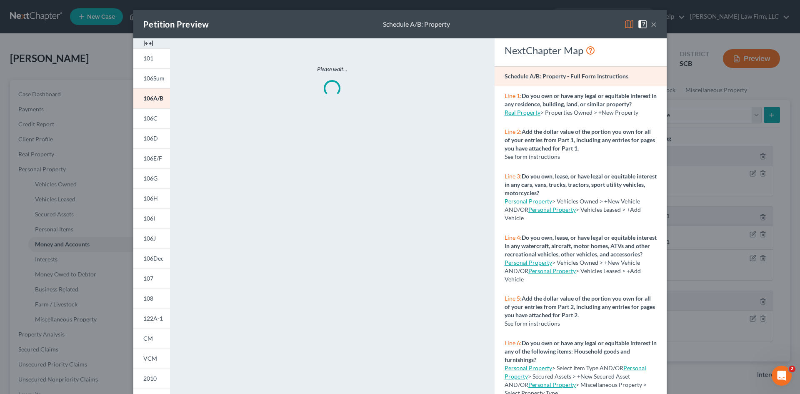
click at [143, 43] on img at bounding box center [148, 43] width 10 height 10
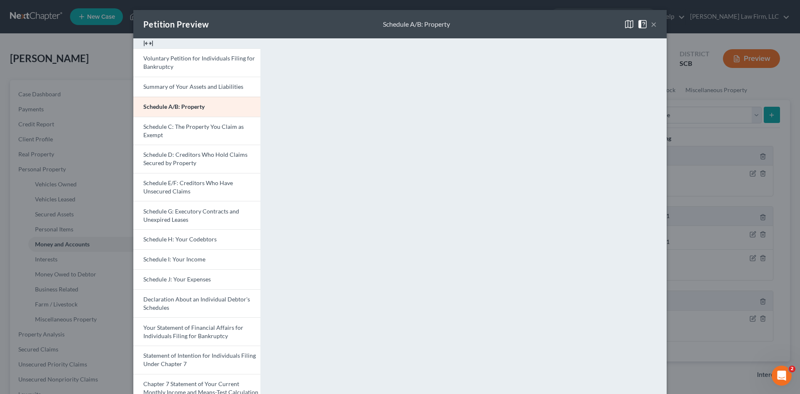
click at [653, 25] on button "×" at bounding box center [654, 24] width 6 height 10
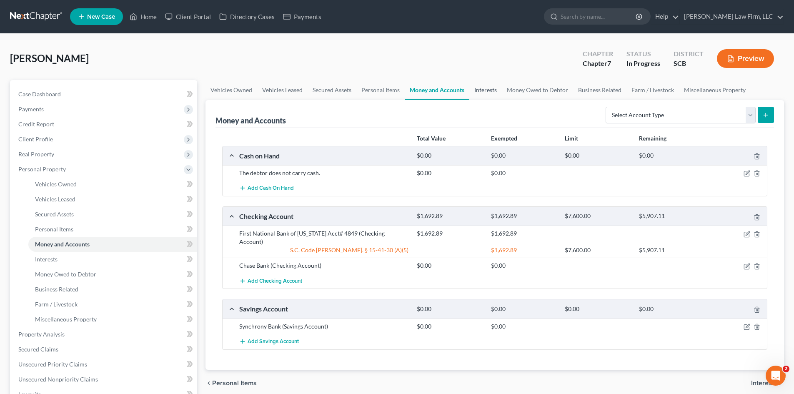
click at [488, 91] on link "Interests" at bounding box center [485, 90] width 33 height 20
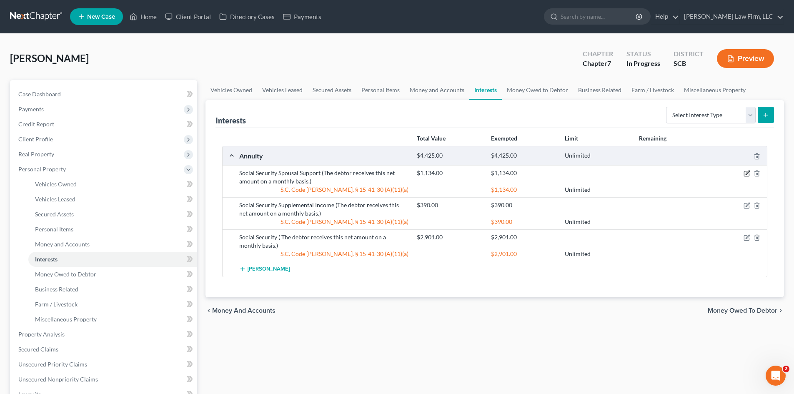
click at [745, 173] on icon "button" at bounding box center [747, 173] width 7 height 7
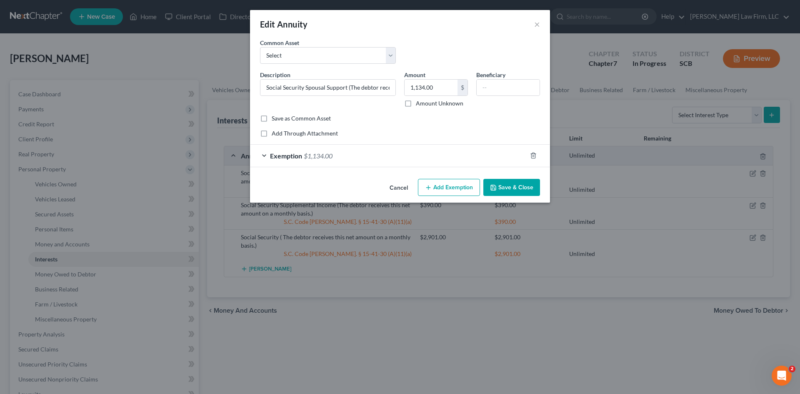
click at [529, 183] on button "Save & Close" at bounding box center [512, 188] width 57 height 18
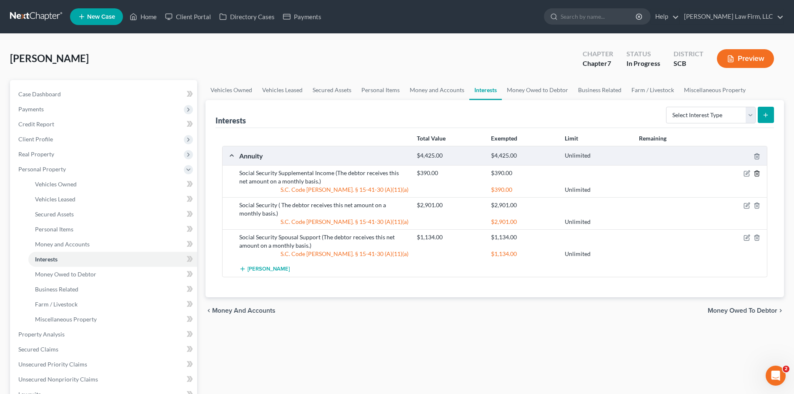
click at [758, 173] on icon "button" at bounding box center [757, 173] width 7 height 7
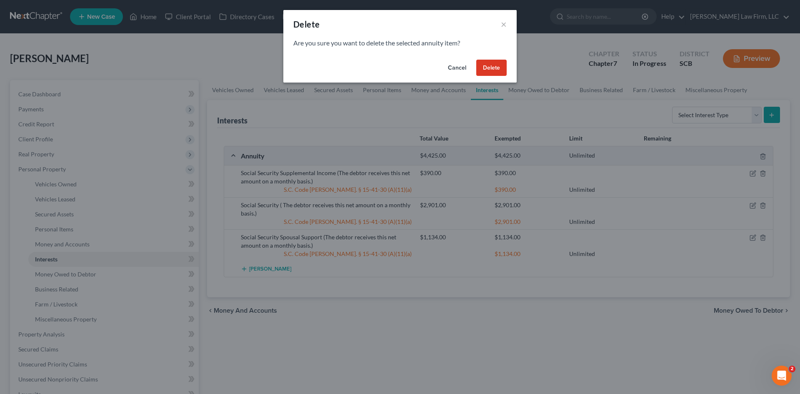
click at [490, 65] on button "Delete" at bounding box center [492, 68] width 30 height 17
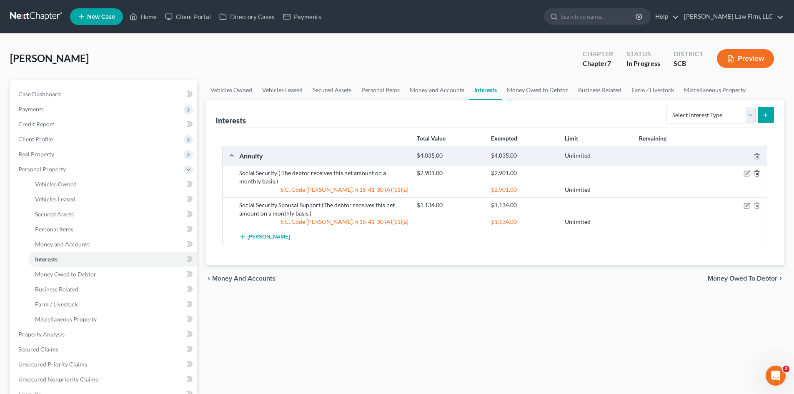
click at [758, 174] on icon "button" at bounding box center [757, 173] width 7 height 7
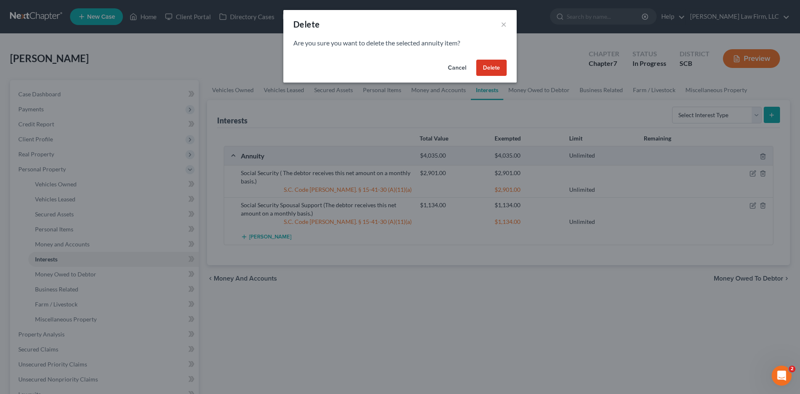
click at [485, 63] on button "Delete" at bounding box center [492, 68] width 30 height 17
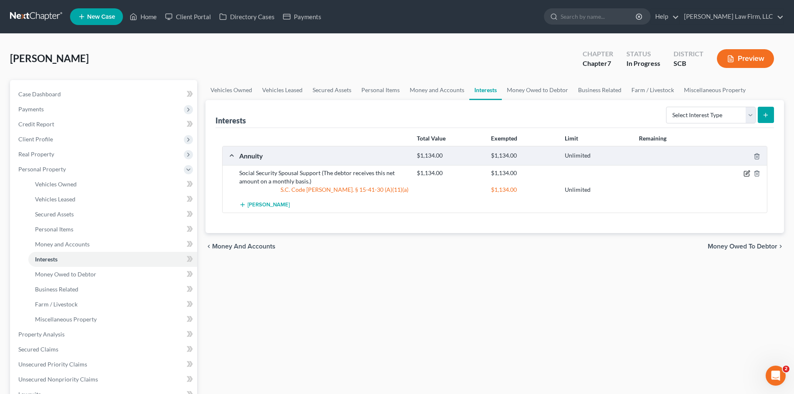
click at [744, 175] on icon "button" at bounding box center [746, 173] width 5 height 5
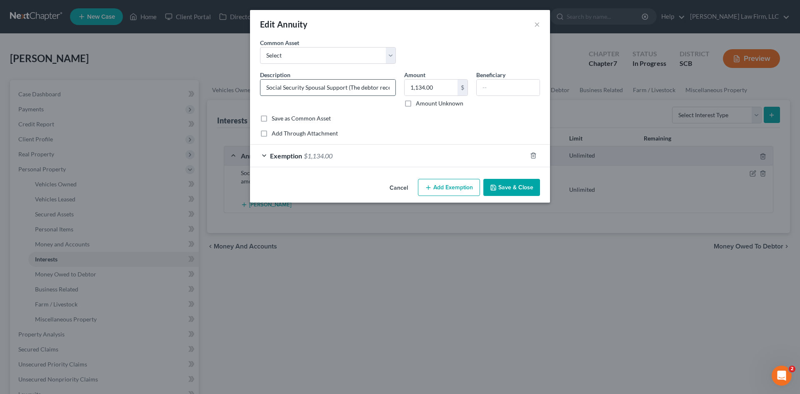
drag, startPoint x: 306, startPoint y: 87, endPoint x: 346, endPoint y: 90, distance: 40.6
click at [346, 90] on input "Social Security Spousal Support (The debtor receives this net amount on a month…" at bounding box center [328, 88] width 135 height 16
type input "Social Security Benefits (The debtor receives this net amount on a monthly basi…"
click at [499, 188] on button "Save & Close" at bounding box center [512, 188] width 57 height 18
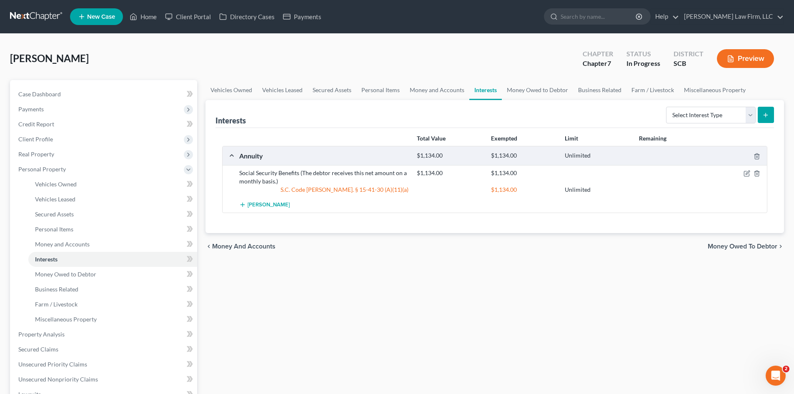
click at [723, 53] on button "Preview" at bounding box center [745, 58] width 57 height 19
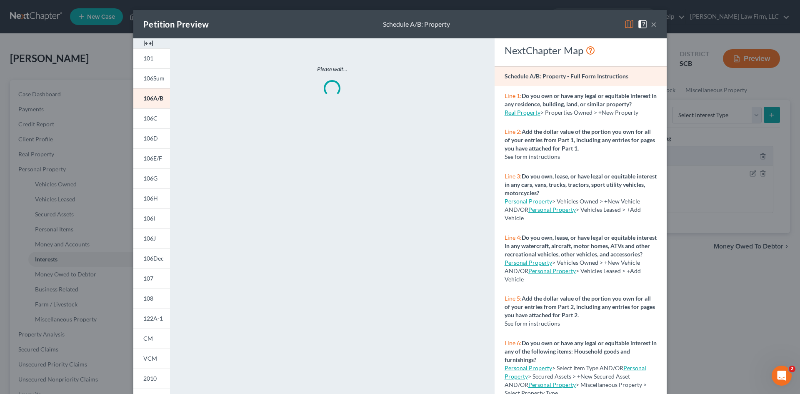
click at [147, 43] on img at bounding box center [148, 43] width 10 height 10
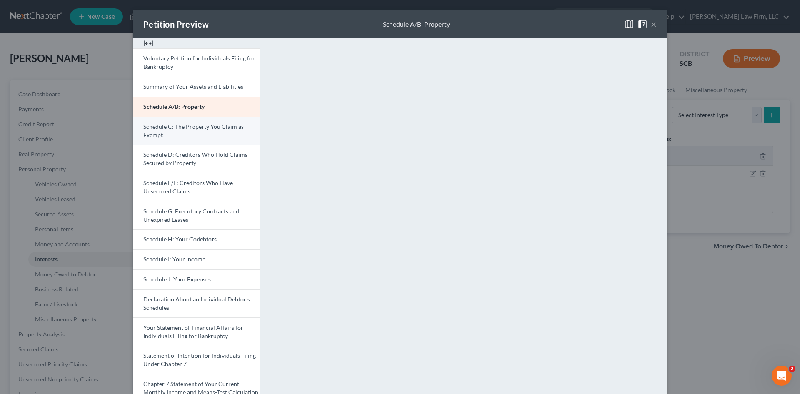
click at [196, 133] on link "Schedule C: The Property You Claim as Exempt" at bounding box center [196, 131] width 127 height 28
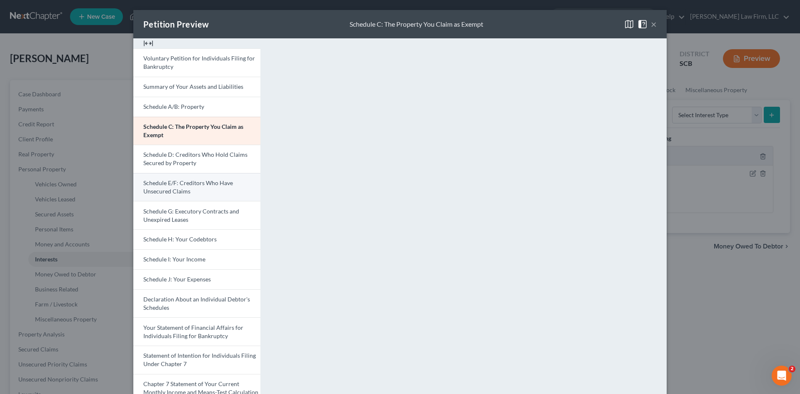
click at [188, 193] on link "Schedule E/F: Creditors Who Have Unsecured Claims" at bounding box center [196, 187] width 127 height 28
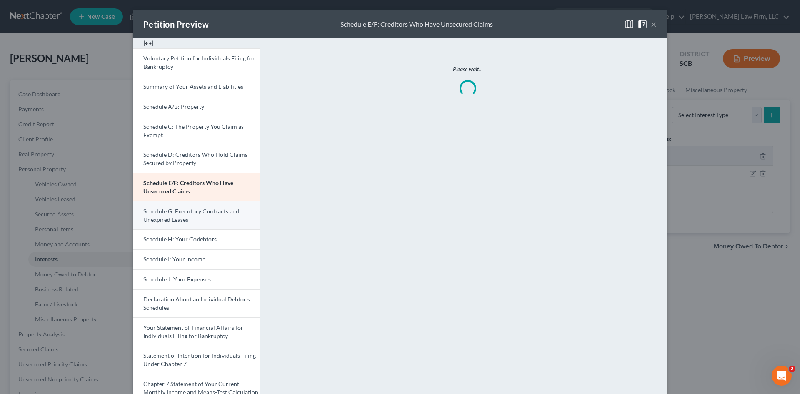
click at [178, 206] on link "Schedule G: Executory Contracts and Unexpired Leases" at bounding box center [196, 215] width 127 height 28
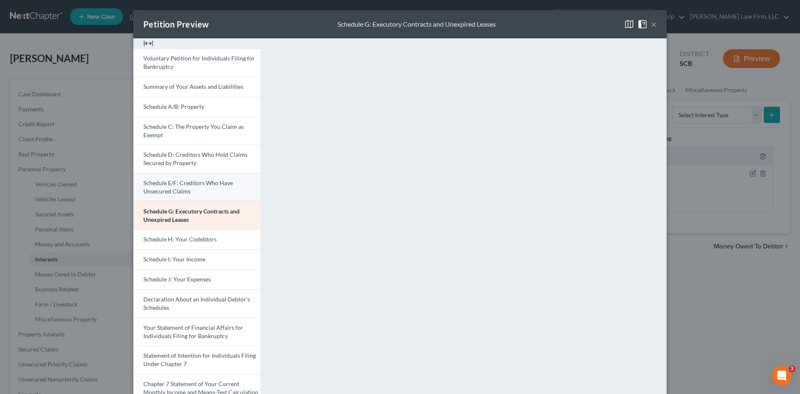
click at [178, 194] on span "Schedule E/F: Creditors Who Have Unsecured Claims" at bounding box center [188, 186] width 90 height 15
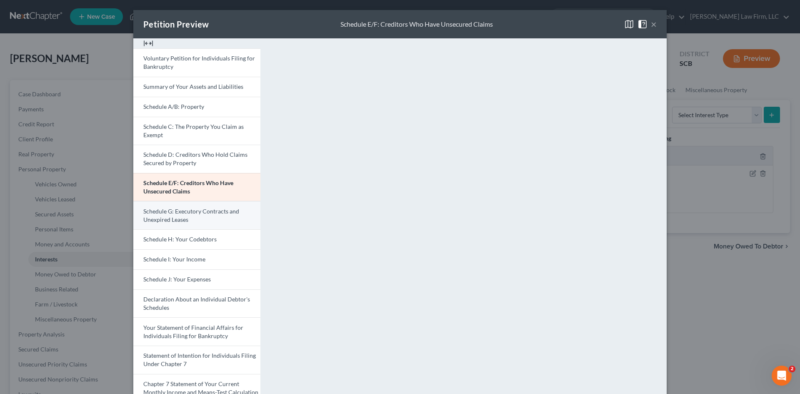
click at [208, 214] on span "Schedule G: Executory Contracts and Unexpired Leases" at bounding box center [191, 215] width 96 height 15
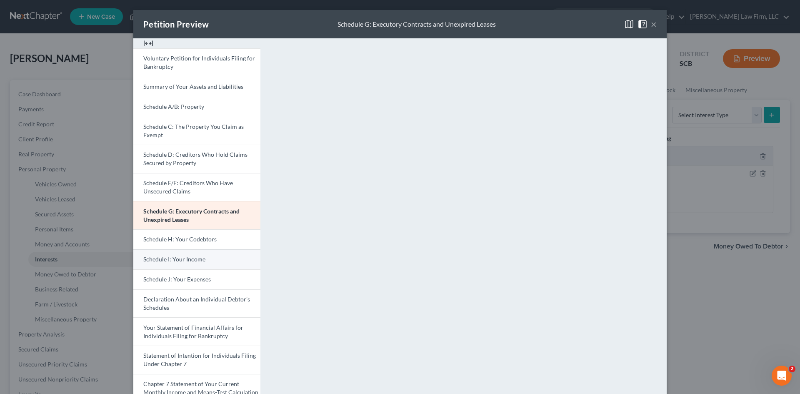
click at [178, 257] on span "Schedule I: Your Income" at bounding box center [174, 259] width 62 height 7
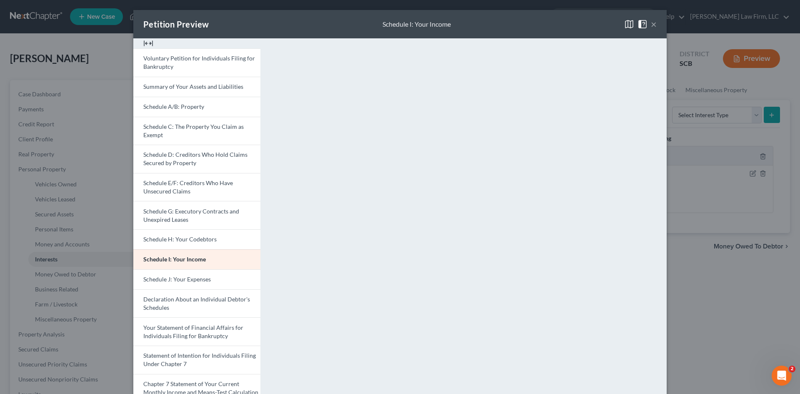
click at [653, 27] on button "×" at bounding box center [654, 24] width 6 height 10
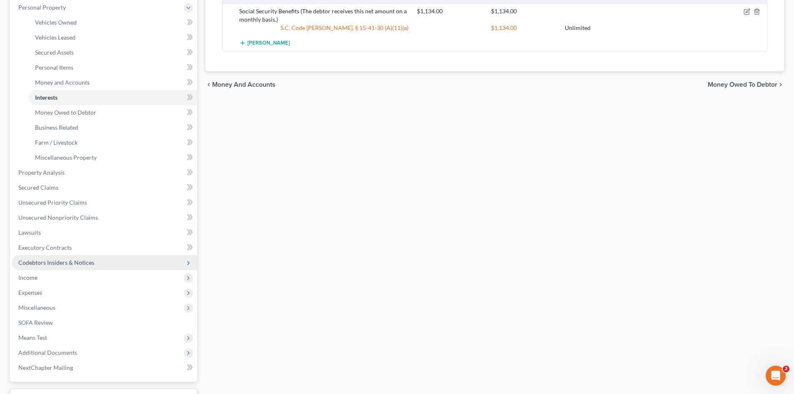
scroll to position [208, 0]
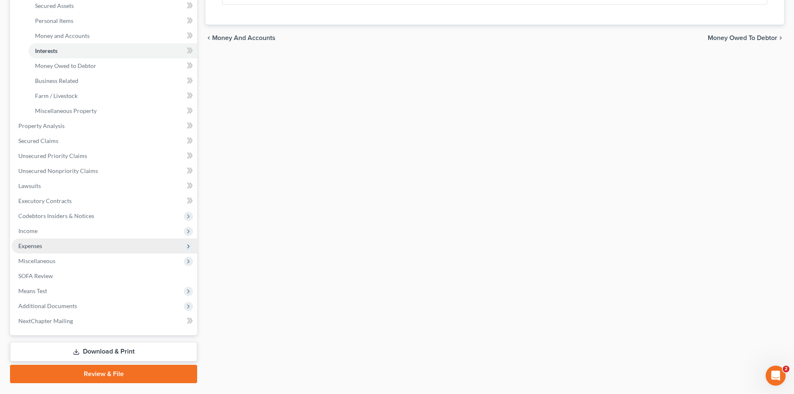
click at [37, 247] on span "Expenses" at bounding box center [30, 245] width 24 height 7
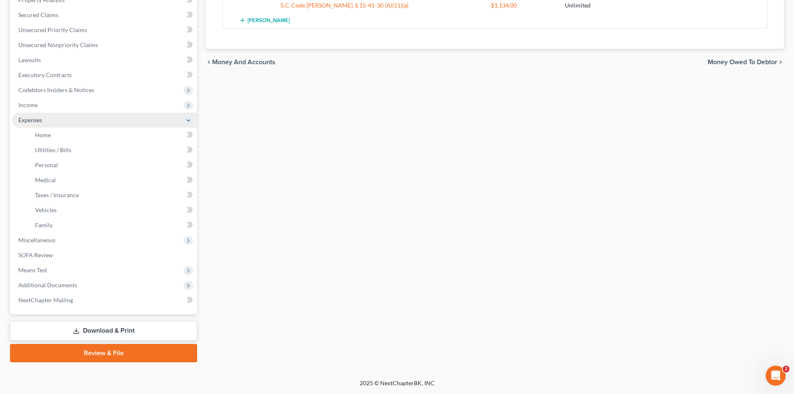
scroll to position [184, 0]
click at [47, 108] on span "Income" at bounding box center [105, 105] width 186 height 15
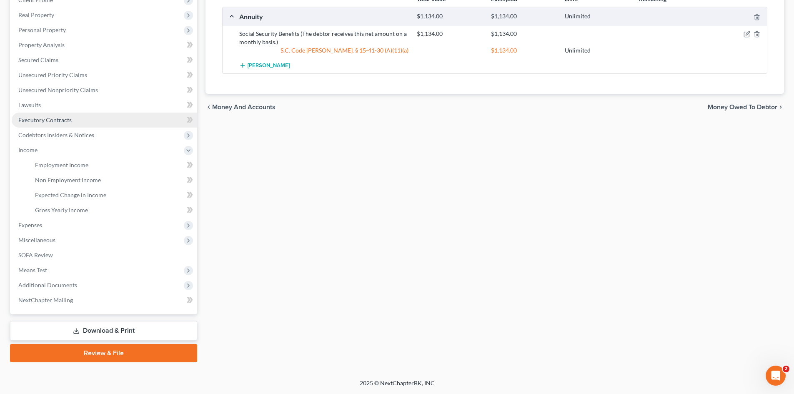
scroll to position [139, 0]
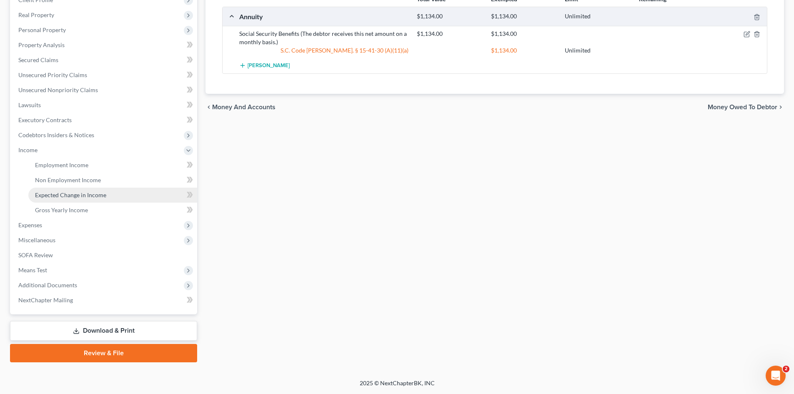
click at [67, 198] on span "Expected Change in Income" at bounding box center [70, 194] width 71 height 7
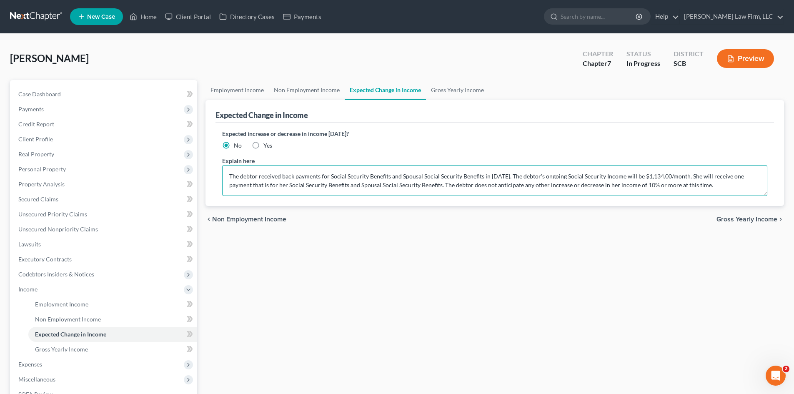
drag, startPoint x: 577, startPoint y: 178, endPoint x: 525, endPoint y: 179, distance: 51.3
click at [524, 180] on textarea "The debtor received back payments for Social Security Benefits and Spousal Soci…" at bounding box center [494, 180] width 545 height 31
drag, startPoint x: 680, startPoint y: 176, endPoint x: 419, endPoint y: 187, distance: 261.2
click at [419, 187] on textarea "The debtor received back payments for Social Security Benefits and Spousal Soci…" at bounding box center [494, 180] width 545 height 31
type textarea "The debtor received back payments for Social Security Benefits and Spousal Soci…"
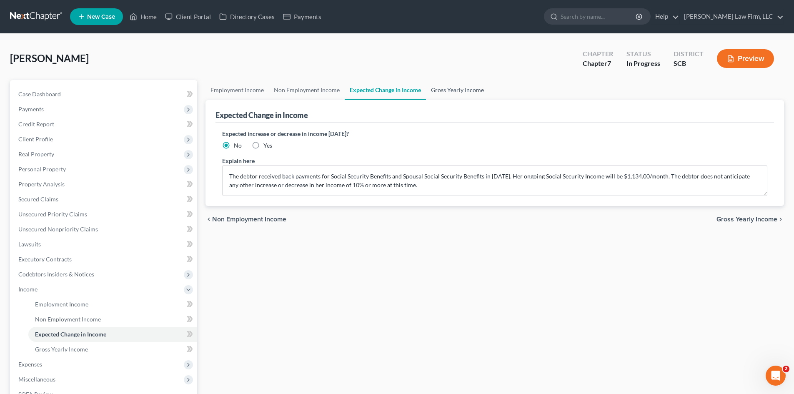
click at [452, 97] on link "Gross Yearly Income" at bounding box center [457, 90] width 63 height 20
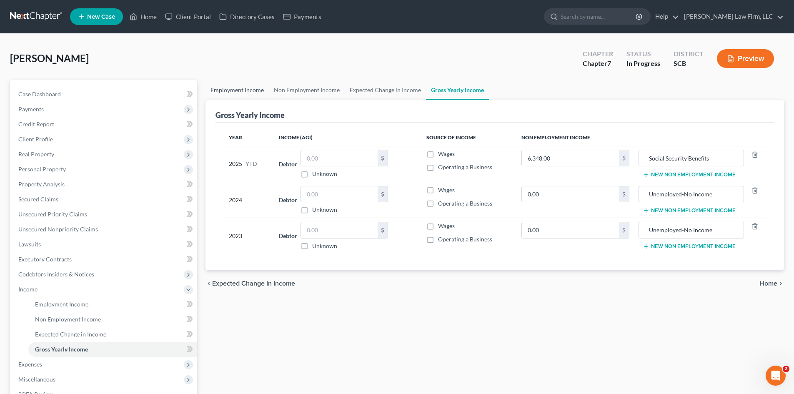
click at [242, 95] on link "Employment Income" at bounding box center [237, 90] width 63 height 20
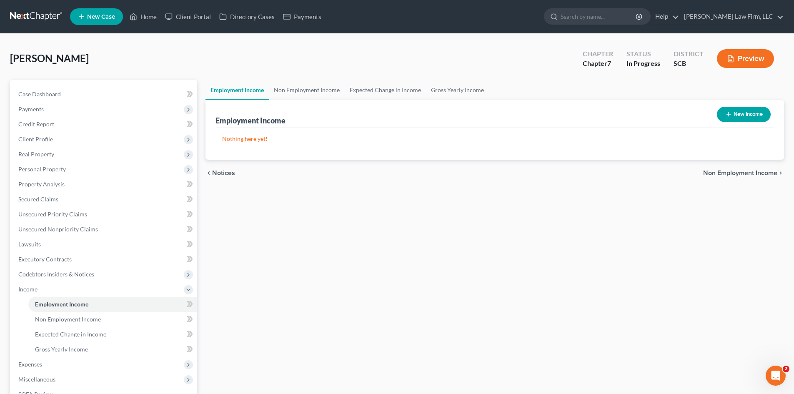
click at [750, 60] on button "Preview" at bounding box center [745, 58] width 57 height 19
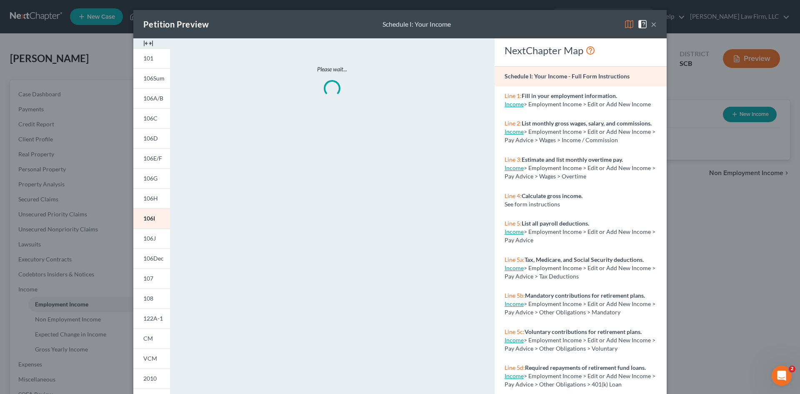
click at [147, 45] on img at bounding box center [148, 43] width 10 height 10
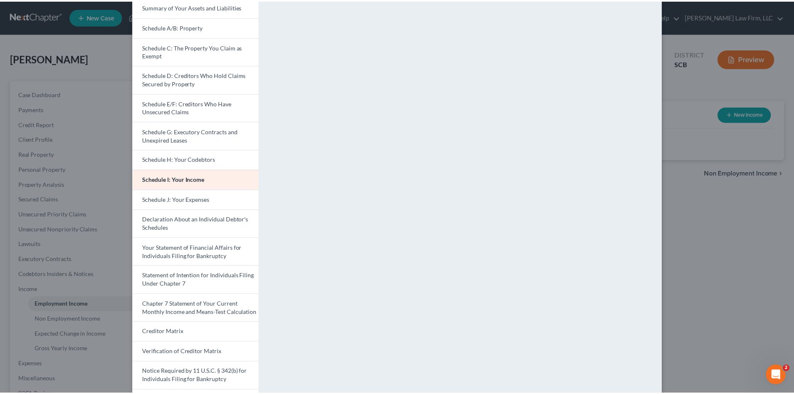
scroll to position [83, 0]
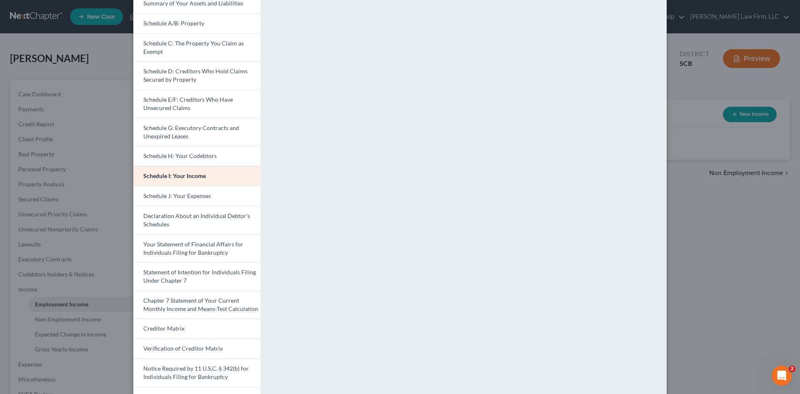
click at [714, 243] on div "Petition Preview Schedule I: Your Income × Voluntary Petition for Individuals F…" at bounding box center [400, 197] width 800 height 394
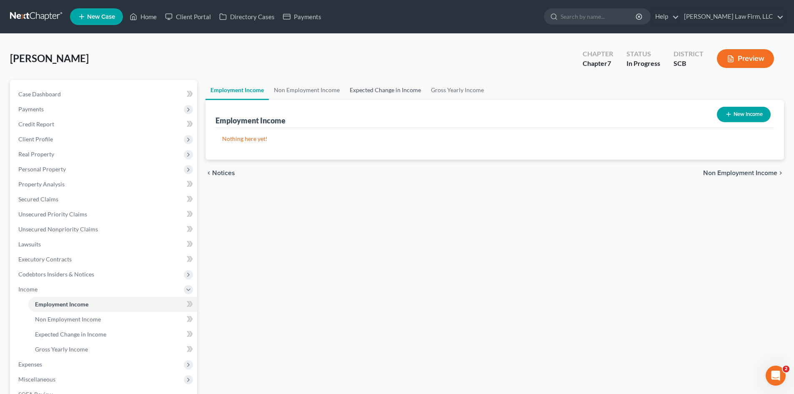
click at [388, 90] on link "Expected Change in Income" at bounding box center [385, 90] width 81 height 20
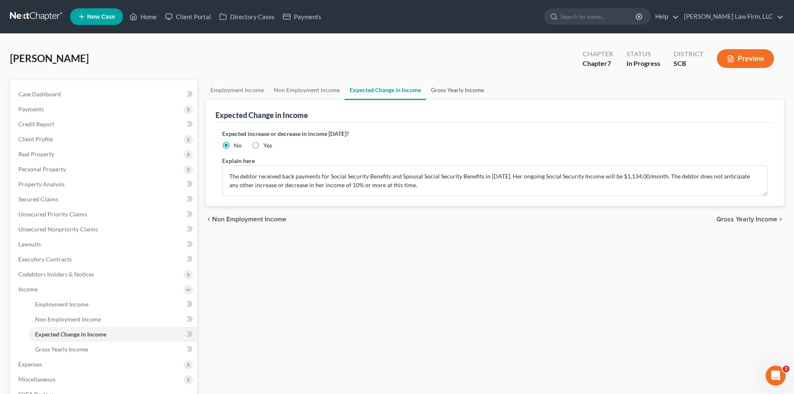
click at [467, 93] on link "Gross Yearly Income" at bounding box center [457, 90] width 63 height 20
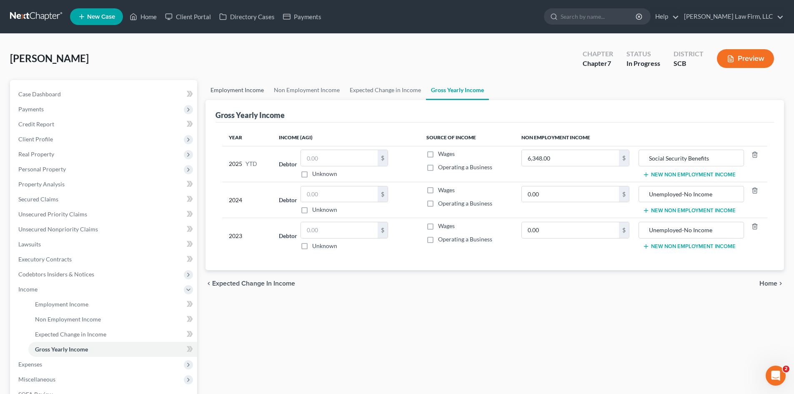
click at [250, 94] on link "Employment Income" at bounding box center [237, 90] width 63 height 20
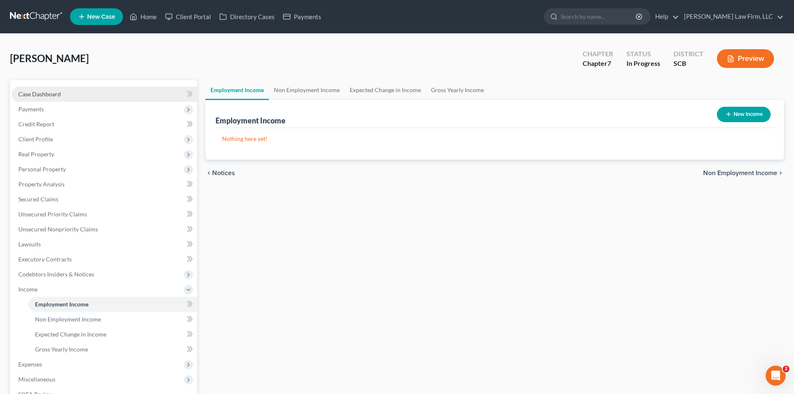
click at [46, 96] on span "Case Dashboard" at bounding box center [39, 93] width 43 height 7
select select "3"
select select "1"
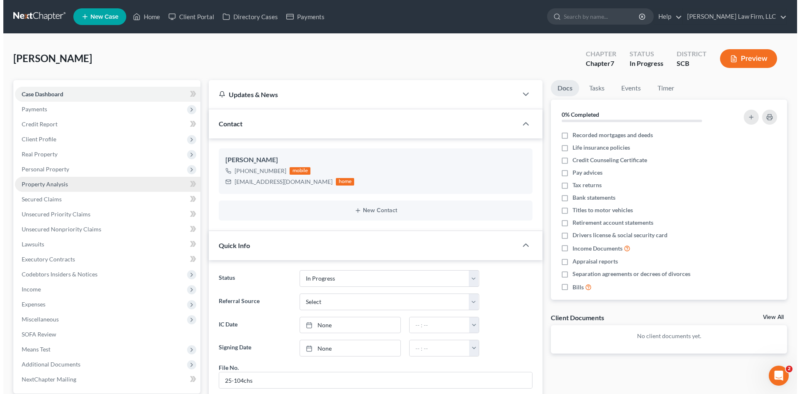
scroll to position [203, 0]
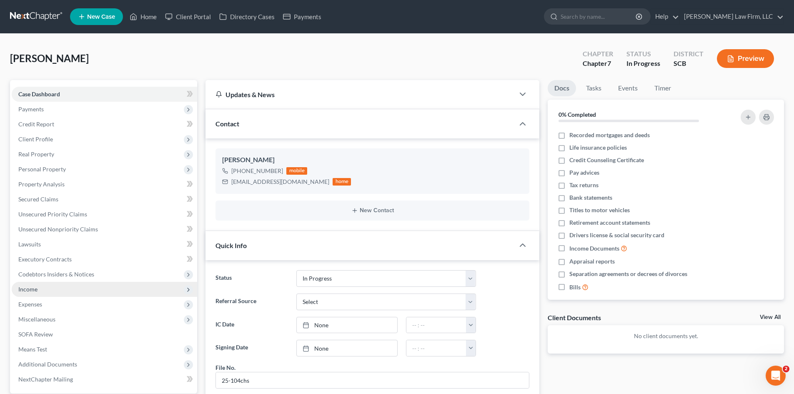
click at [31, 289] on span "Income" at bounding box center [27, 289] width 19 height 7
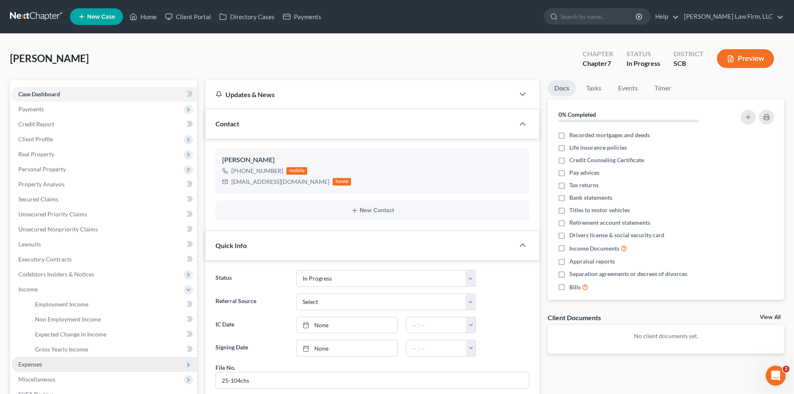
click at [39, 363] on span "Expenses" at bounding box center [30, 364] width 24 height 7
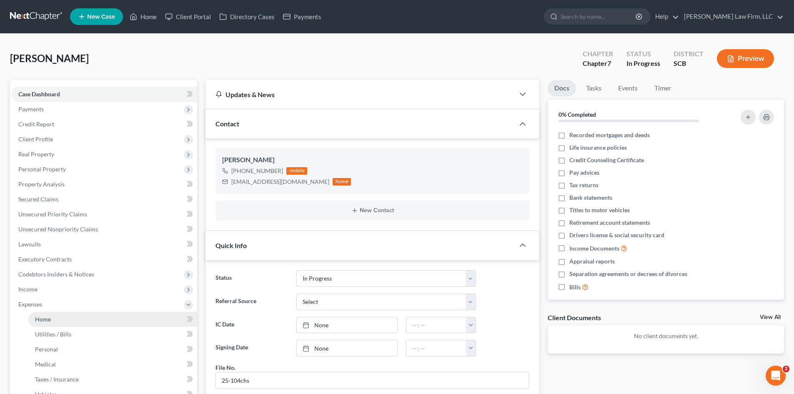
click at [47, 321] on span "Home" at bounding box center [43, 319] width 16 height 7
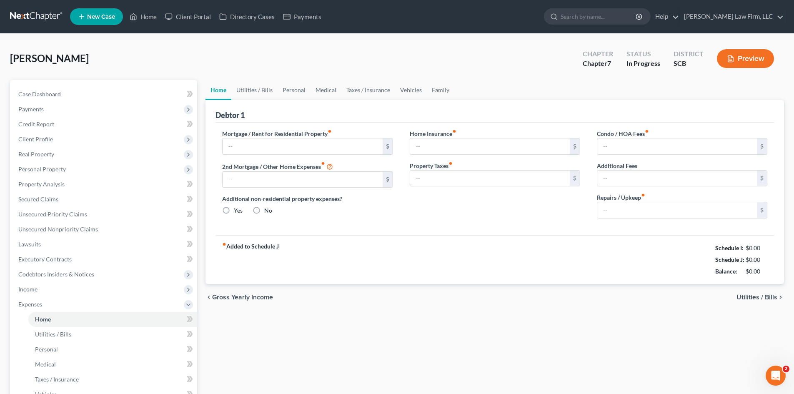
type input "1,350.00"
type input "0.00"
radio input "true"
type input "11.00"
type input "0.00"
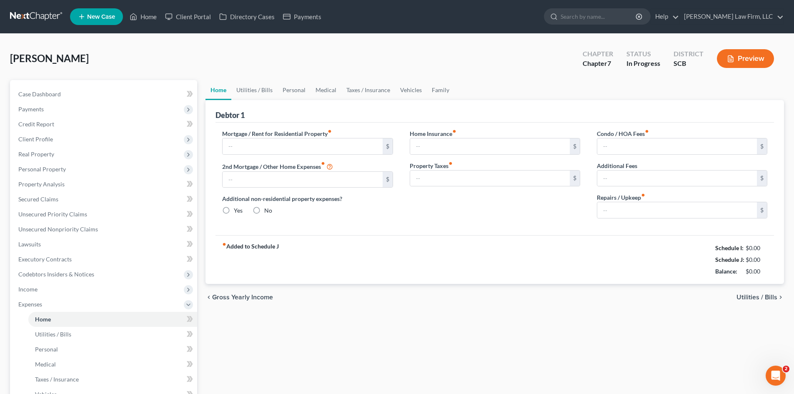
type input "0.00"
click at [739, 59] on button "Preview" at bounding box center [745, 58] width 57 height 19
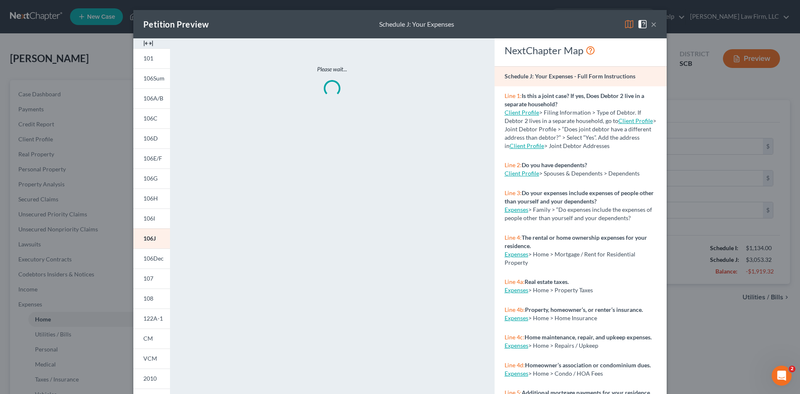
click at [146, 43] on img at bounding box center [148, 43] width 10 height 10
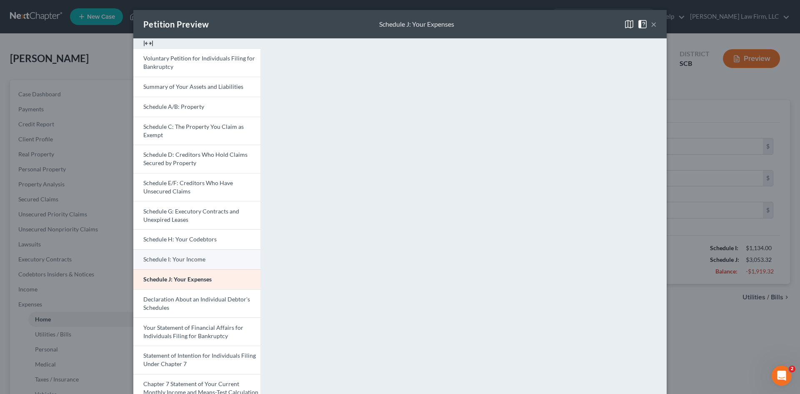
click at [196, 257] on span "Schedule I: Your Income" at bounding box center [174, 259] width 62 height 7
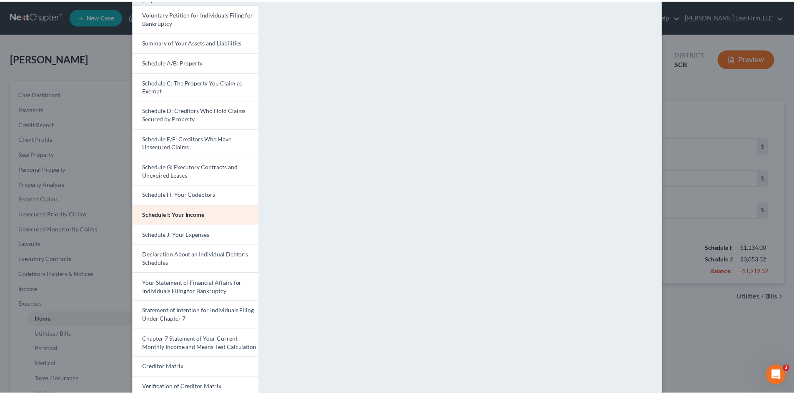
scroll to position [125, 0]
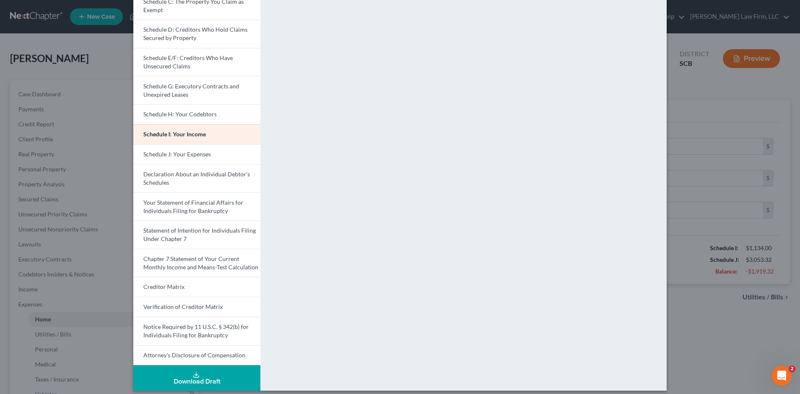
click at [704, 331] on div "Petition Preview Schedule I: Your Income × Voluntary Petition for Individuals F…" at bounding box center [400, 197] width 800 height 394
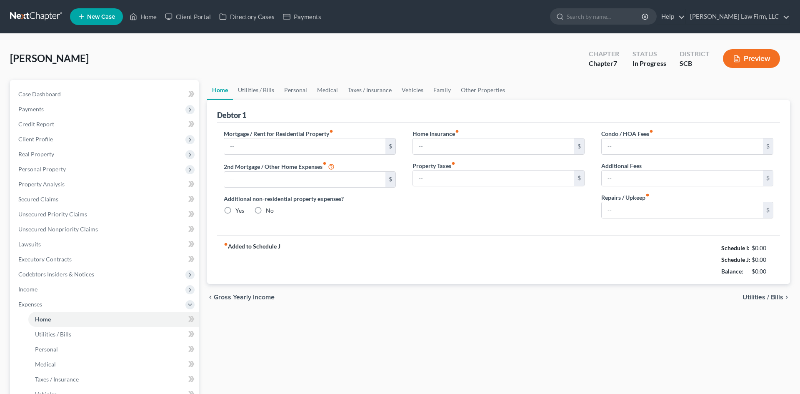
type input "1,350.00"
type input "0.00"
radio input "true"
type input "11.00"
type input "0.00"
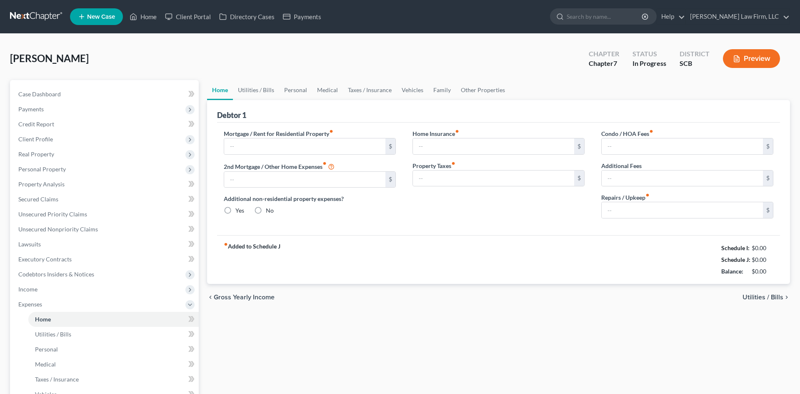
type input "0.00"
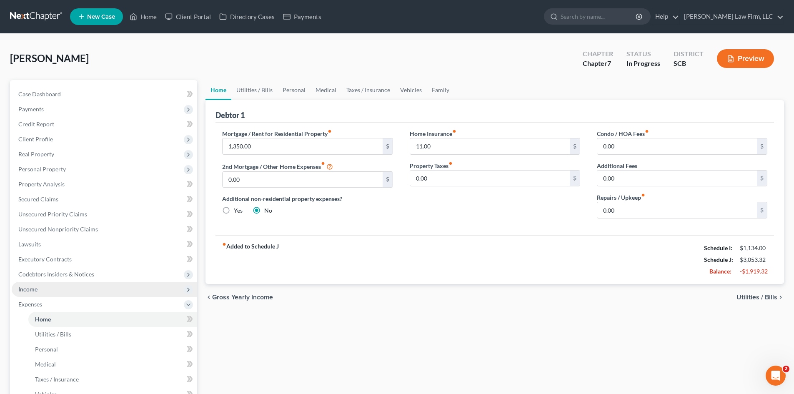
click at [35, 292] on span "Income" at bounding box center [27, 289] width 19 height 7
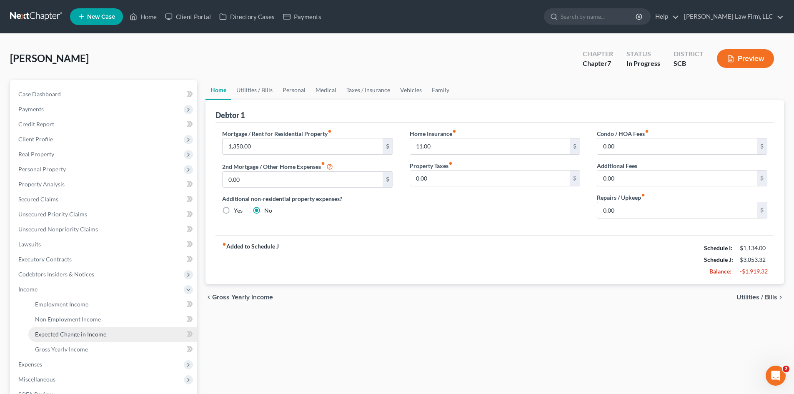
click at [48, 334] on span "Expected Change in Income" at bounding box center [70, 334] width 71 height 7
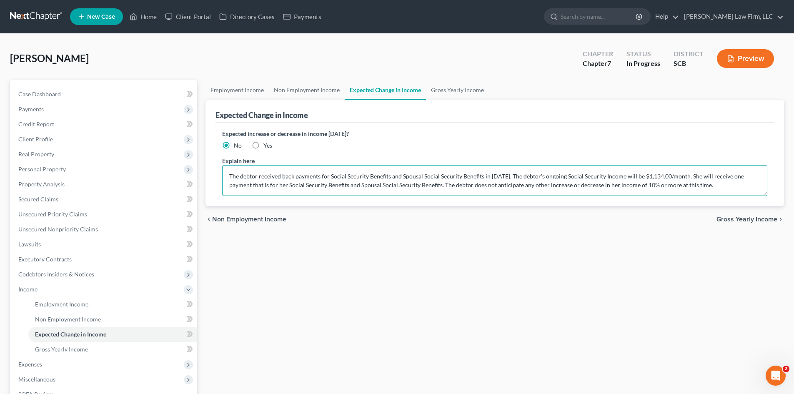
drag, startPoint x: 701, startPoint y: 178, endPoint x: 443, endPoint y: 186, distance: 257.8
click at [443, 186] on textarea "The debtor received back payments for Social Security Benefits and Spousal Soci…" at bounding box center [494, 180] width 545 height 31
click at [474, 187] on textarea "The debtor received back payments for Social Security Benefits and Spousal Soci…" at bounding box center [494, 180] width 545 height 31
type textarea "The debtor received back payments for Social Security Benefits and Spousal Soci…"
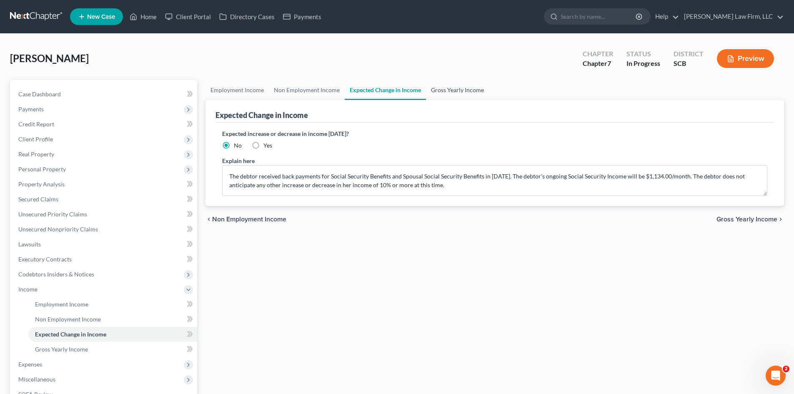
click at [469, 94] on link "Gross Yearly Income" at bounding box center [457, 90] width 63 height 20
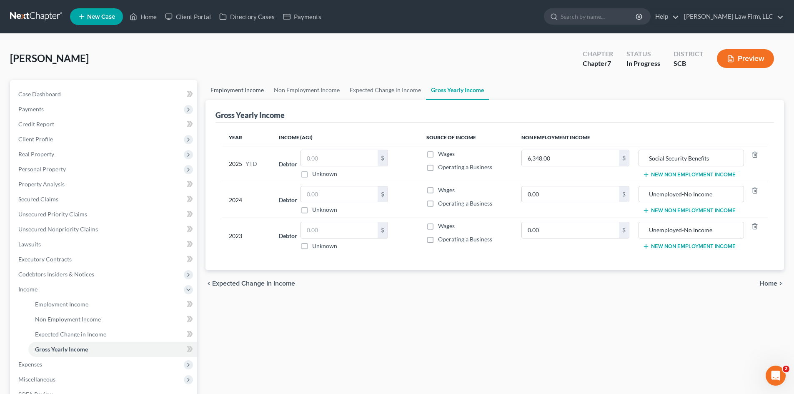
click at [255, 95] on link "Employment Income" at bounding box center [237, 90] width 63 height 20
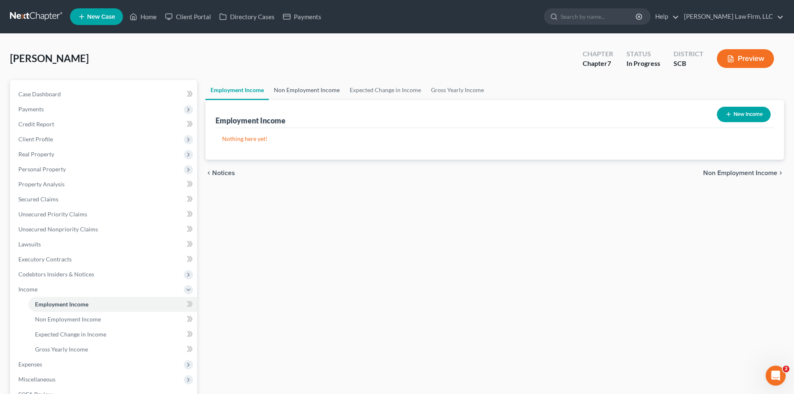
click at [291, 93] on link "Non Employment Income" at bounding box center [307, 90] width 76 height 20
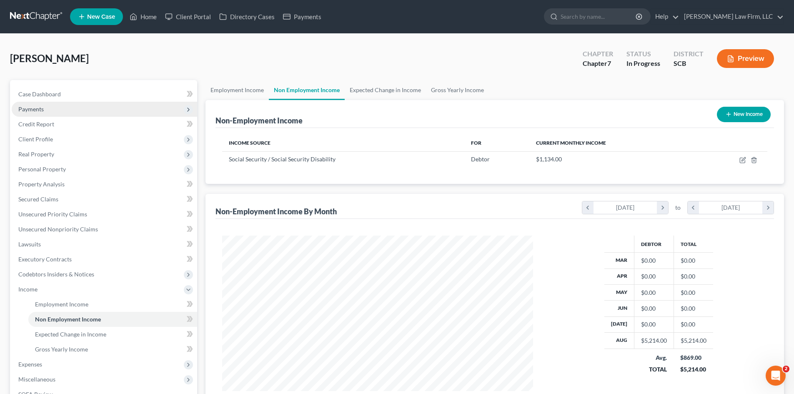
scroll to position [156, 328]
click at [69, 95] on link "Case Dashboard" at bounding box center [105, 94] width 186 height 15
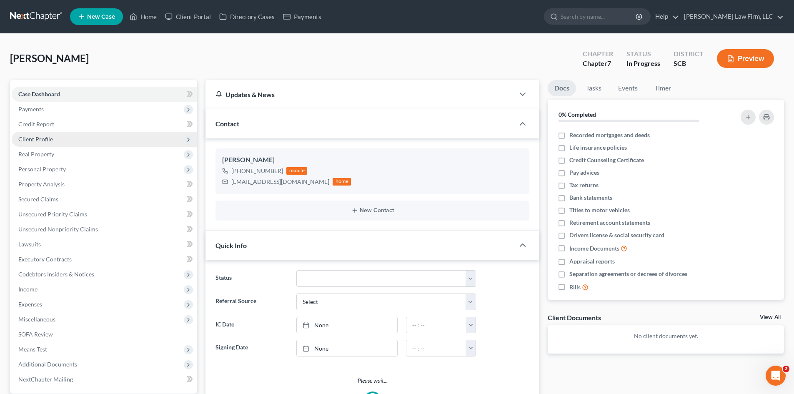
select select "1"
click at [67, 136] on span "Client Profile" at bounding box center [105, 139] width 186 height 15
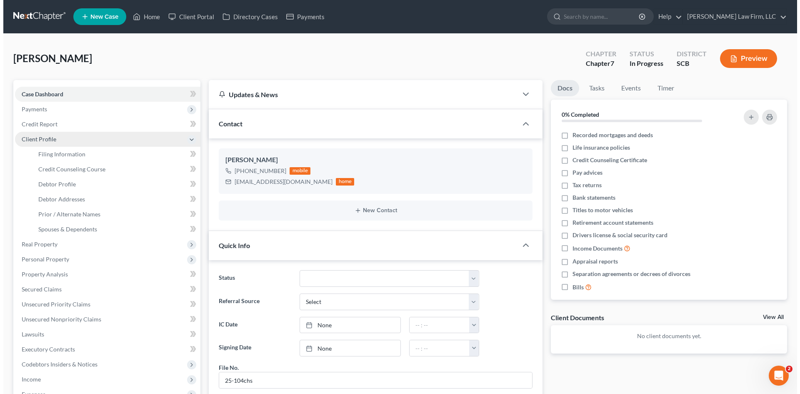
scroll to position [203, 0]
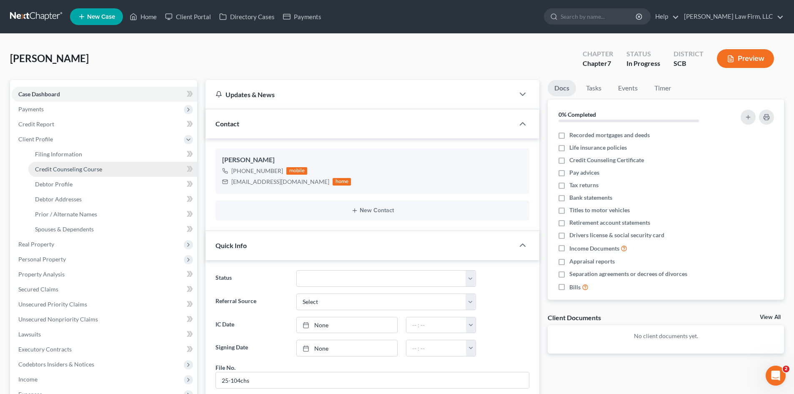
click at [54, 164] on link "Credit Counseling Course" at bounding box center [112, 169] width 169 height 15
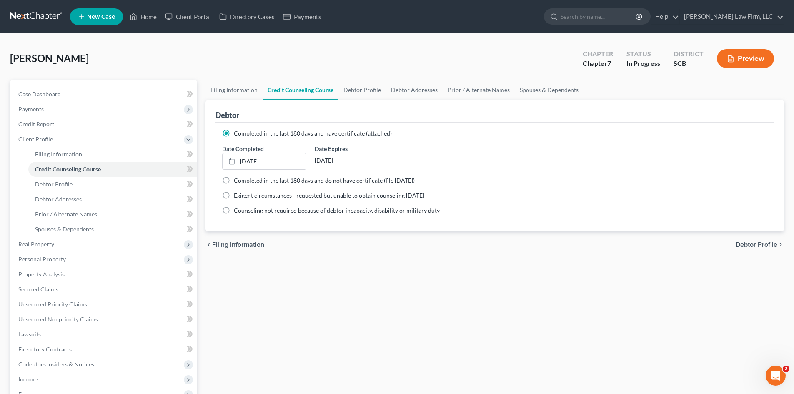
click at [740, 61] on button "Preview" at bounding box center [745, 58] width 57 height 19
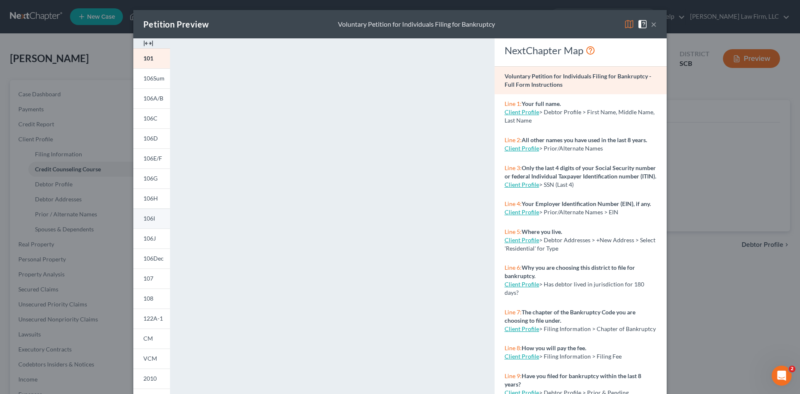
click at [151, 222] on span "106I" at bounding box center [149, 218] width 12 height 7
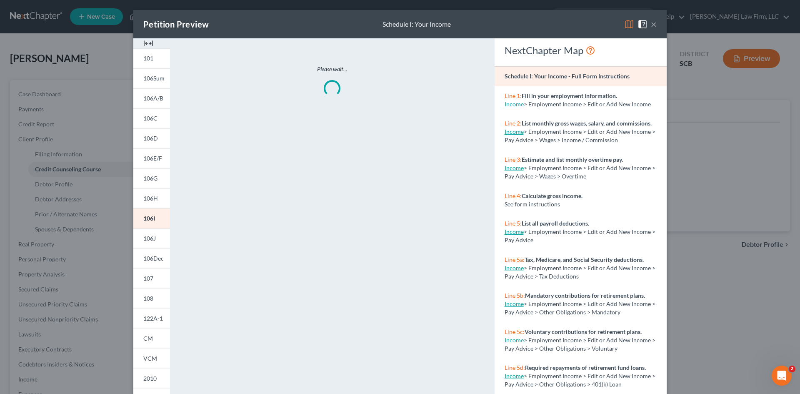
click at [149, 40] on img at bounding box center [148, 43] width 10 height 10
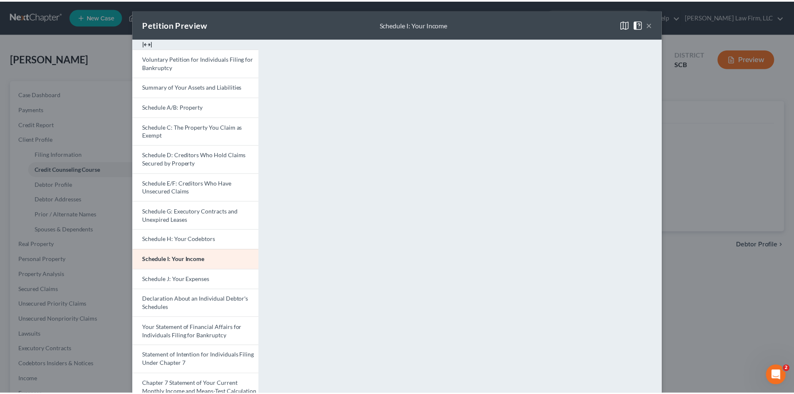
scroll to position [83, 0]
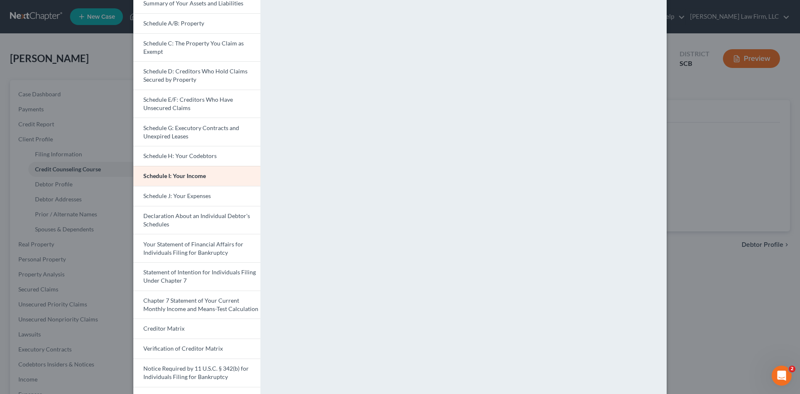
click at [708, 296] on div "Petition Preview Schedule I: Your Income × Voluntary Petition for Individuals F…" at bounding box center [400, 197] width 800 height 394
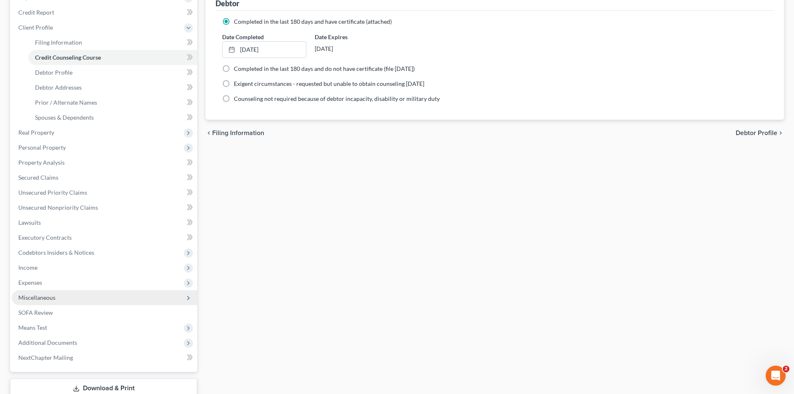
scroll to position [125, 0]
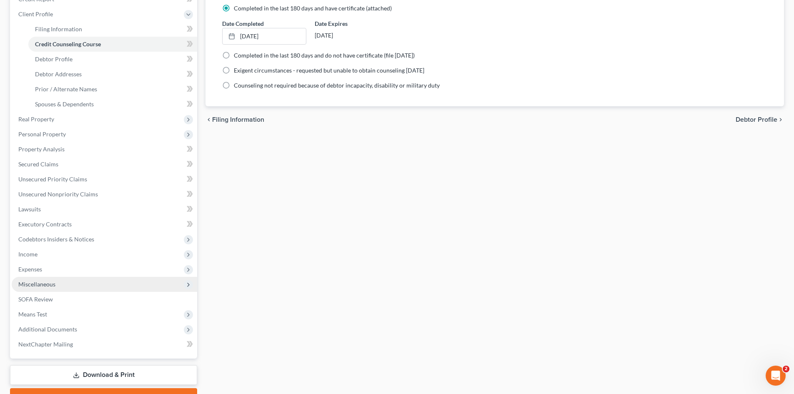
click at [59, 285] on span "Miscellaneous" at bounding box center [105, 284] width 186 height 15
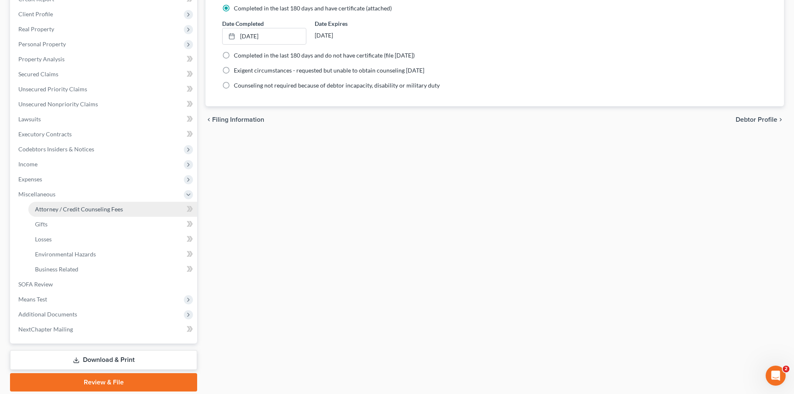
click at [92, 207] on span "Attorney / Credit Counseling Fees" at bounding box center [79, 209] width 88 height 7
select select "0"
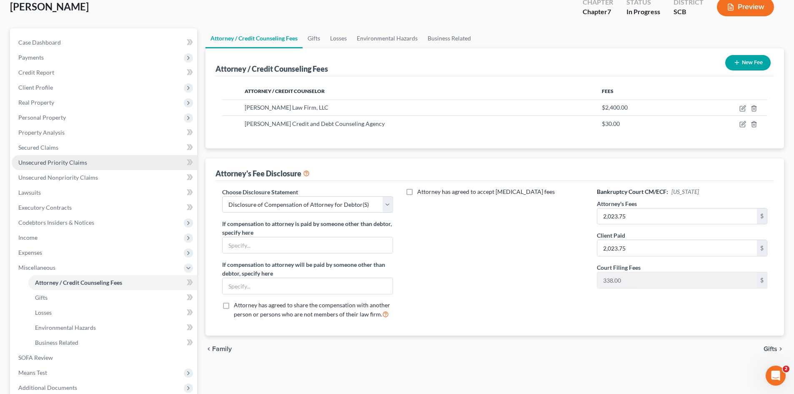
scroll to position [154, 0]
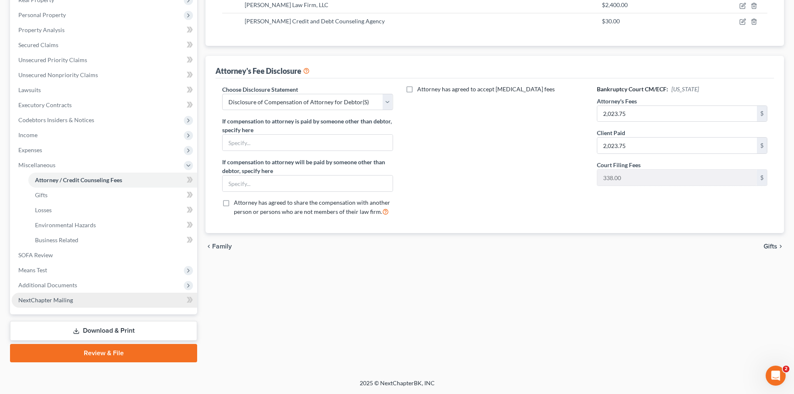
click at [37, 295] on link "NextChapter Mailing" at bounding box center [105, 300] width 186 height 15
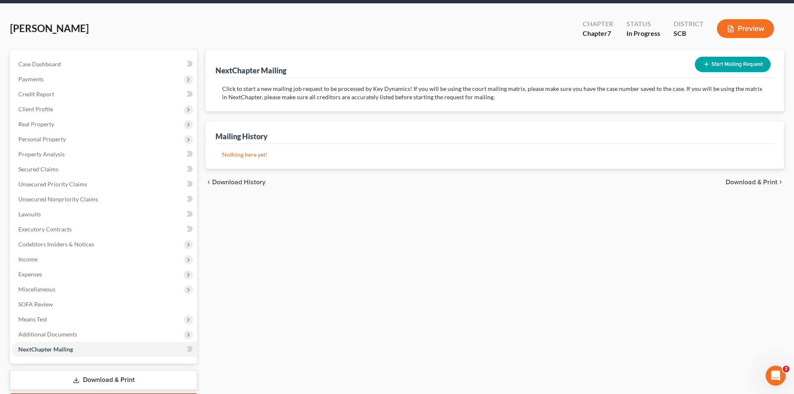
scroll to position [79, 0]
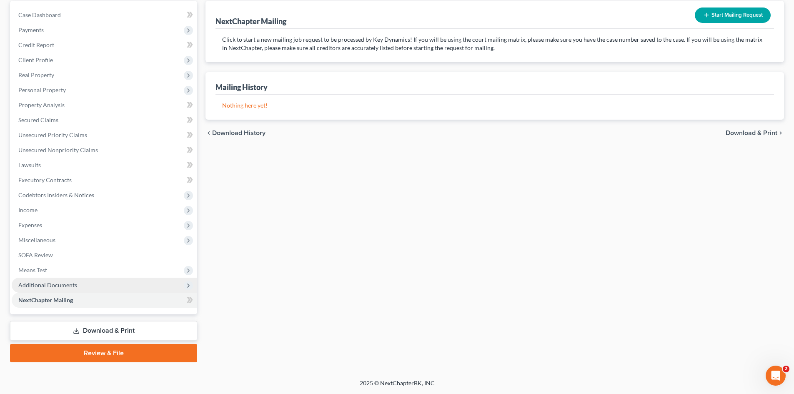
click at [45, 282] on span "Additional Documents" at bounding box center [47, 284] width 59 height 7
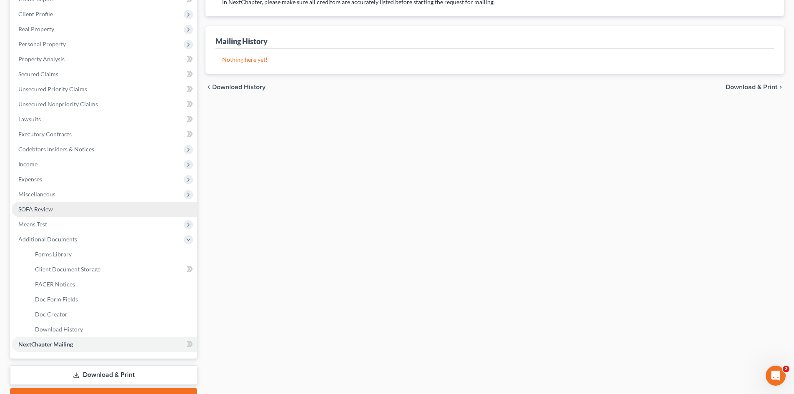
scroll to position [169, 0]
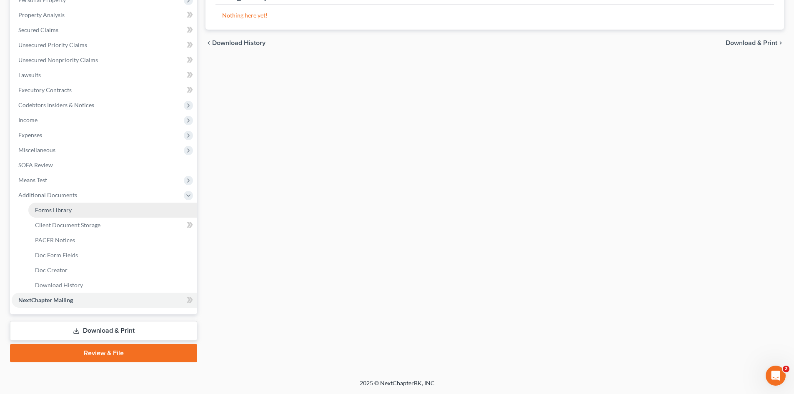
click at [70, 209] on span "Forms Library" at bounding box center [53, 209] width 37 height 7
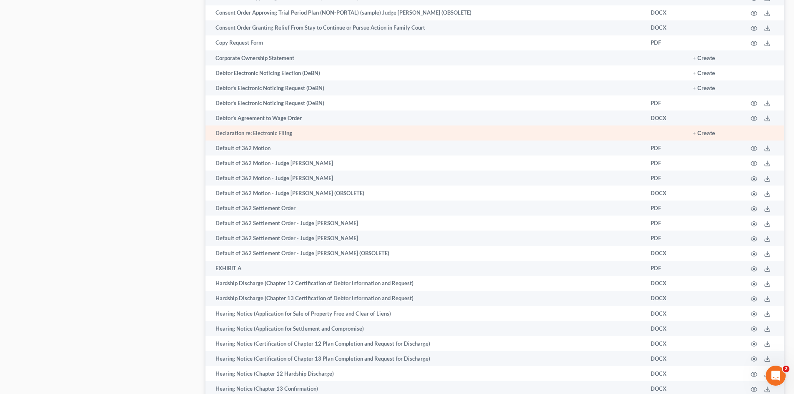
scroll to position [917, 0]
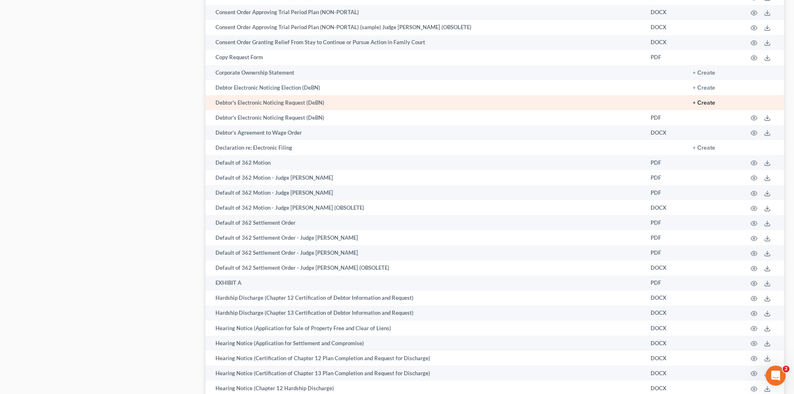
click at [705, 105] on button "+ Create" at bounding box center [704, 103] width 23 height 6
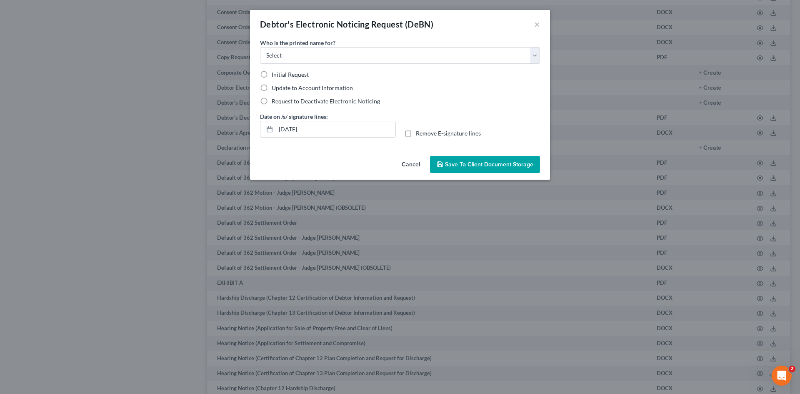
click at [318, 64] on div "Who is the printed name for? Select Debtor Attorney Initial Request Update to A…" at bounding box center [400, 71] width 280 height 67
drag, startPoint x: 318, startPoint y: 62, endPoint x: 312, endPoint y: 63, distance: 6.1
click at [317, 62] on select "Select Debtor Attorney" at bounding box center [400, 55] width 280 height 17
select select "0"
click at [260, 47] on select "Select Debtor Attorney" at bounding box center [400, 55] width 280 height 17
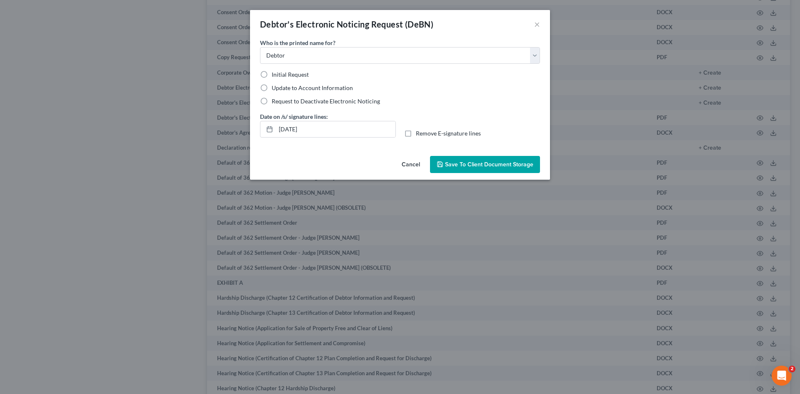
click at [275, 75] on span "Initial Request" at bounding box center [290, 74] width 37 height 7
click at [275, 75] on input "Initial Request" at bounding box center [277, 72] width 5 height 5
radio input "true"
drag, startPoint x: 276, startPoint y: 127, endPoint x: 354, endPoint y: 128, distance: 78.0
click at [356, 128] on input "[DATE]" at bounding box center [336, 129] width 120 height 16
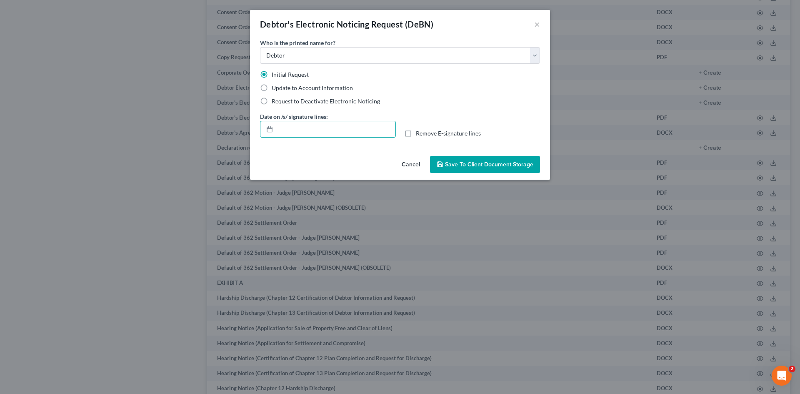
click at [416, 135] on label "Remove E-signature lines" at bounding box center [448, 133] width 65 height 8
click at [419, 135] on input "Remove E-signature lines" at bounding box center [421, 131] width 5 height 5
checkbox input "true"
click at [481, 169] on button "Save to Client Document Storage" at bounding box center [485, 165] width 110 height 18
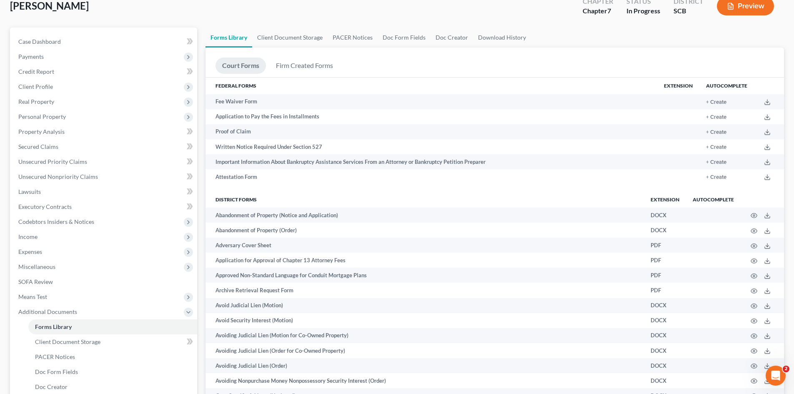
scroll to position [0, 0]
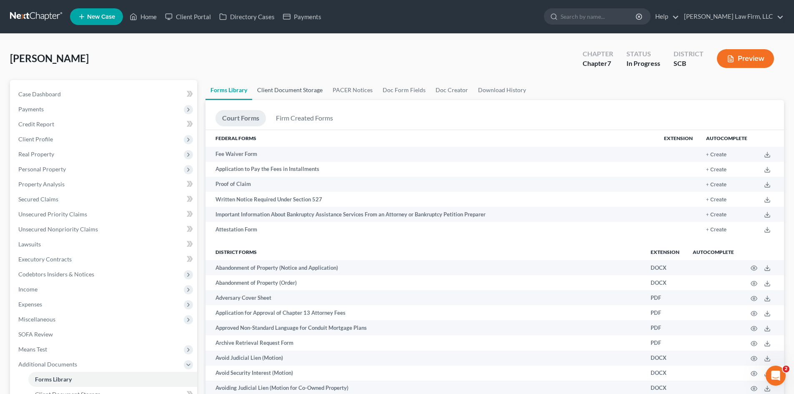
click at [290, 91] on link "Client Document Storage" at bounding box center [289, 90] width 75 height 20
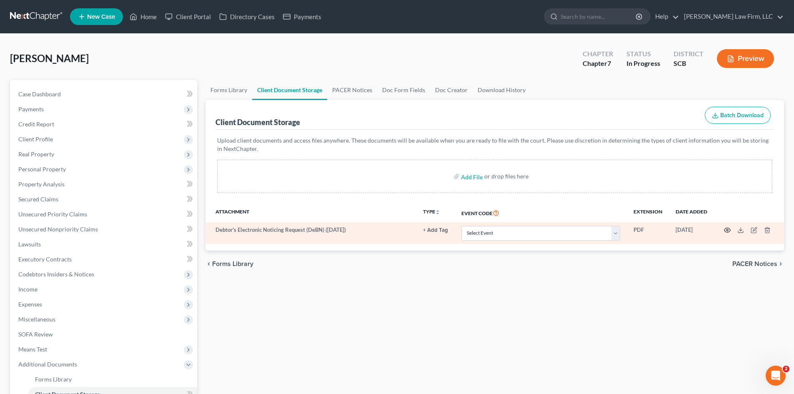
click at [729, 231] on icon "button" at bounding box center [727, 230] width 7 height 7
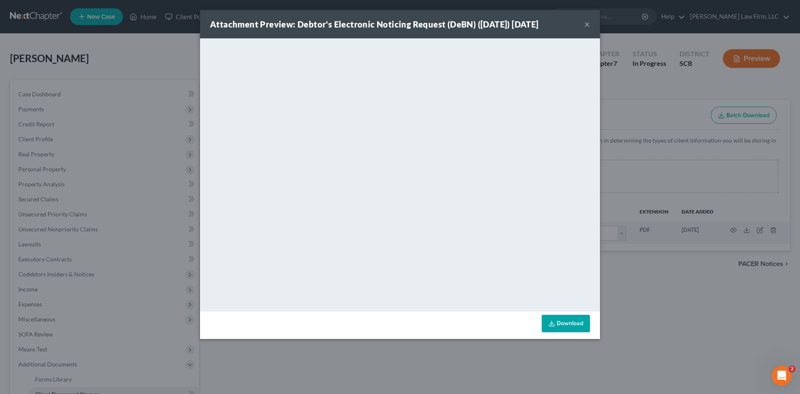
click at [585, 26] on button "×" at bounding box center [588, 24] width 6 height 10
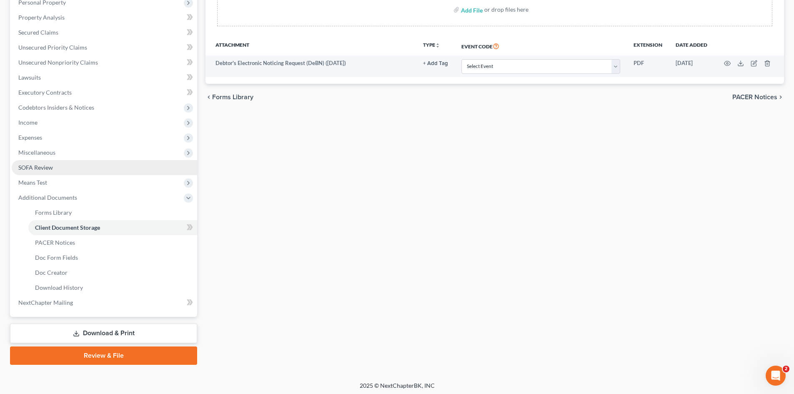
scroll to position [169, 0]
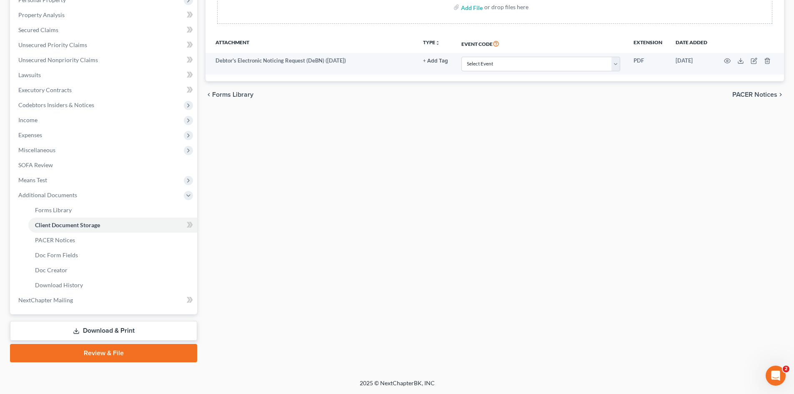
click at [58, 329] on link "Download & Print" at bounding box center [103, 331] width 187 height 20
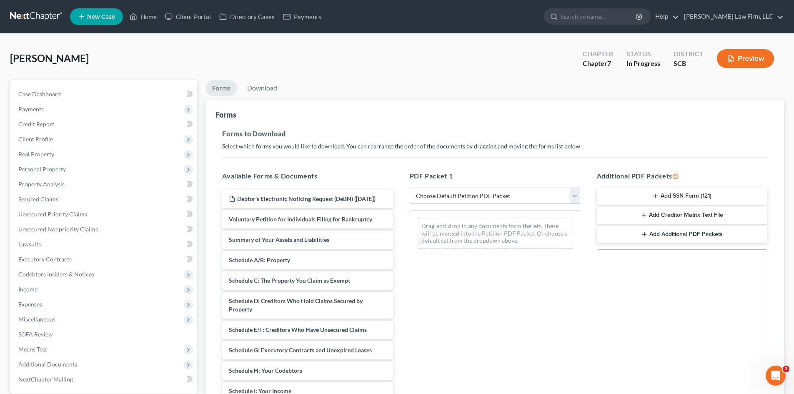
click at [459, 201] on select "Choose Default Petition PDF Packet Complete Bankruptcy Petition (all forms and …" at bounding box center [495, 196] width 171 height 17
select select "0"
click at [410, 188] on select "Choose Default Petition PDF Packet Complete Bankruptcy Petition (all forms and …" at bounding box center [495, 196] width 171 height 17
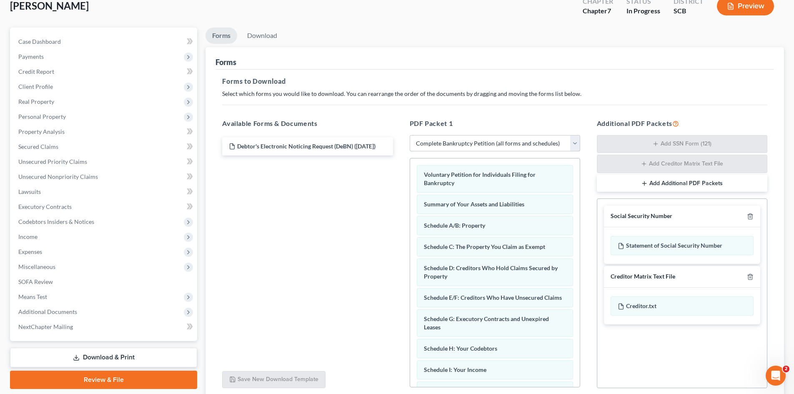
scroll to position [122, 0]
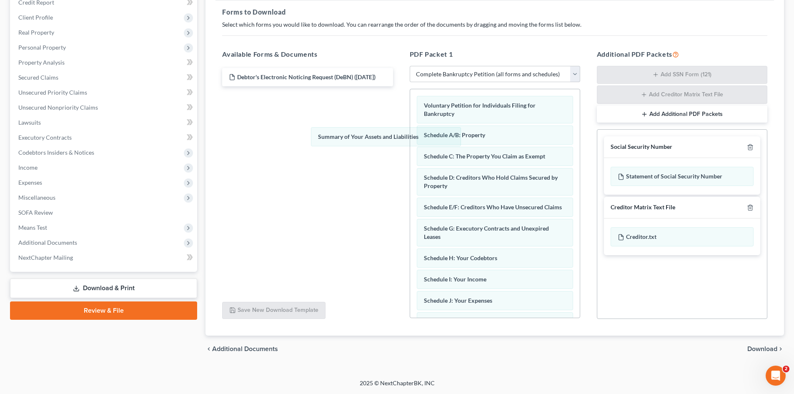
drag, startPoint x: 489, startPoint y: 140, endPoint x: 349, endPoint y: 143, distance: 140.1
click at [410, 142] on div "Summary of Your Assets and Liabilities Voluntary Petition for Individuals Filin…" at bounding box center [495, 321] width 170 height 464
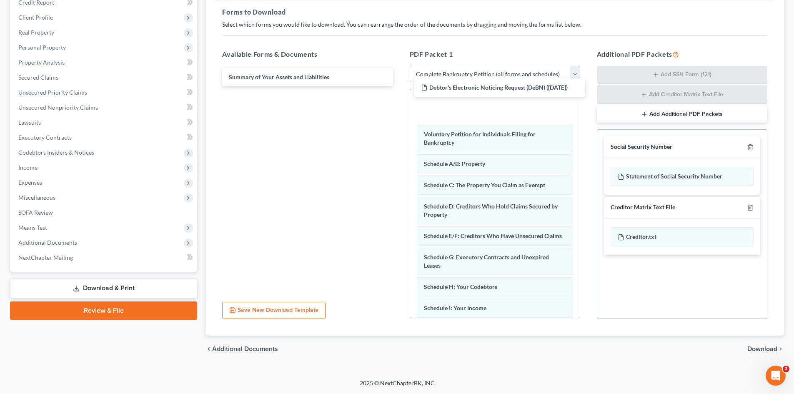
drag, startPoint x: 256, startPoint y: 75, endPoint x: 446, endPoint y: 88, distance: 190.5
click at [399, 86] on div "Debtor's Electronic Noticing Request (DeBN) ([DATE]) Debtor's Electronic Notici…" at bounding box center [308, 77] width 184 height 18
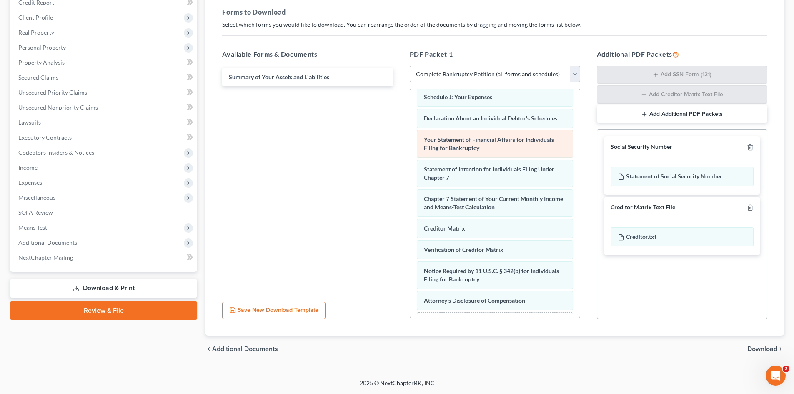
scroll to position [274, 0]
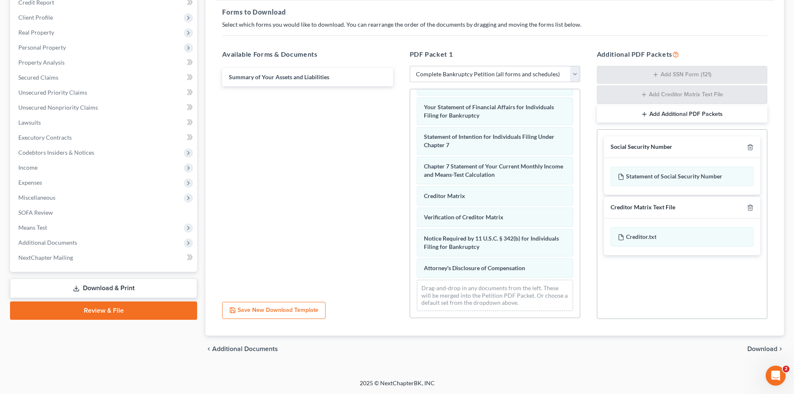
click at [758, 346] on span "Download" at bounding box center [763, 349] width 30 height 7
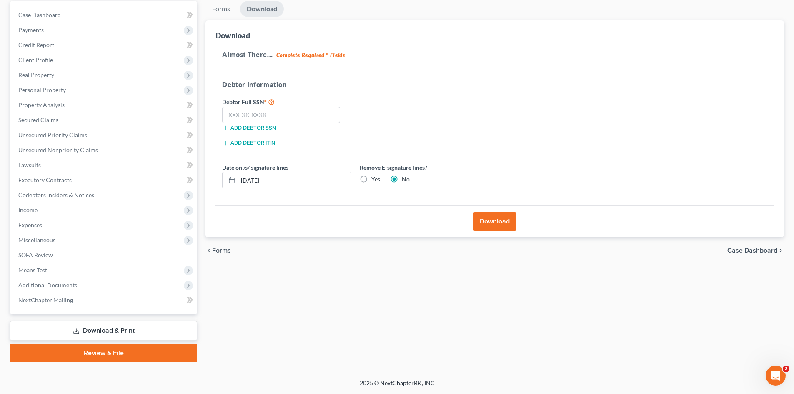
scroll to position [79, 0]
click at [265, 120] on input "text" at bounding box center [281, 115] width 118 height 17
type input "455-45-4043"
drag, startPoint x: 276, startPoint y: 186, endPoint x: 243, endPoint y: 194, distance: 34.3
click at [243, 194] on div "Date on /s/ signature lines [DATE] Remove E-signature lines? Yes No" at bounding box center [355, 179] width 275 height 32
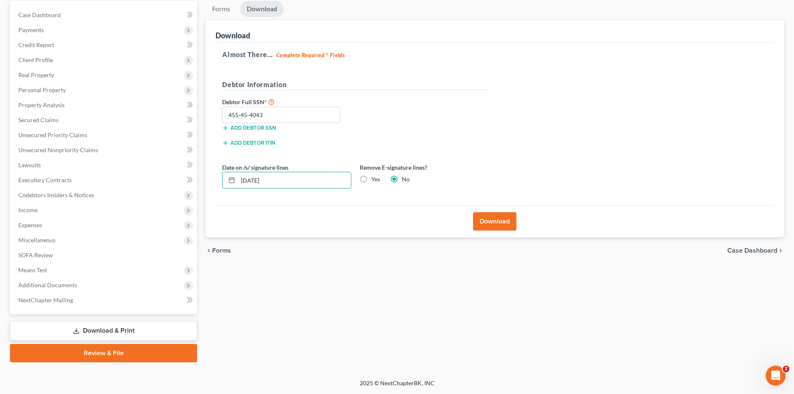
type input "[DATE]"
drag, startPoint x: 323, startPoint y: 183, endPoint x: 223, endPoint y: 198, distance: 100.6
click at [223, 198] on div "Almost There... Complete Required * Fields Debtor Information Debtor Full SSN *…" at bounding box center [495, 124] width 559 height 163
click at [371, 181] on label "Yes" at bounding box center [375, 179] width 9 height 8
click at [375, 181] on input "Yes" at bounding box center [377, 177] width 5 height 5
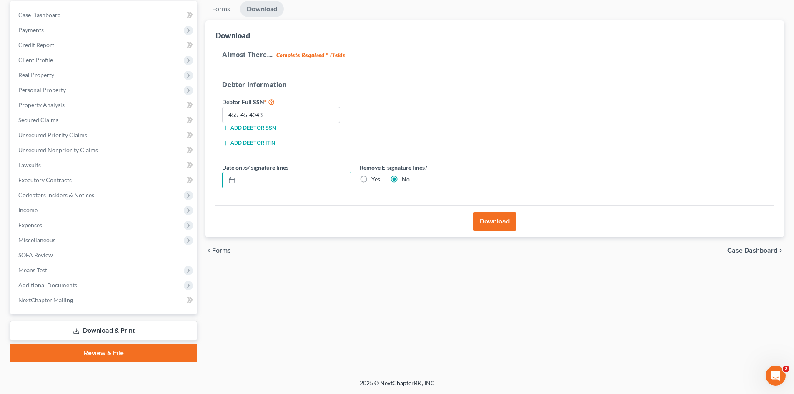
radio input "true"
radio input "false"
click at [477, 214] on button "Download" at bounding box center [494, 221] width 43 height 18
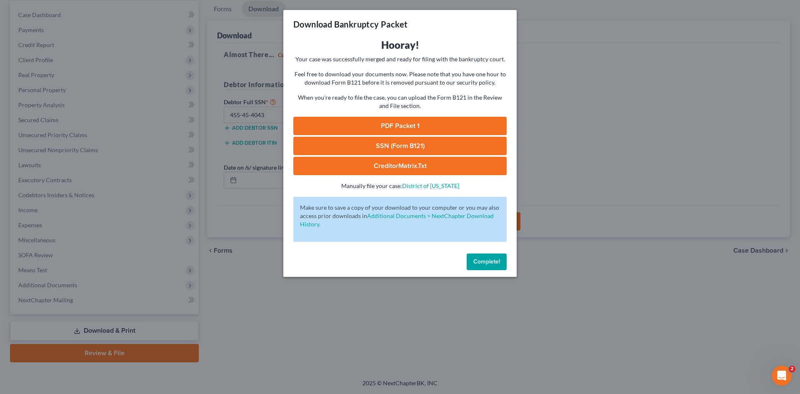
click at [463, 131] on link "PDF Packet 1" at bounding box center [400, 126] width 213 height 18
click at [353, 141] on link "SSN (Form B121)" at bounding box center [400, 146] width 213 height 18
click at [492, 259] on span "Complete!" at bounding box center [487, 261] width 27 height 7
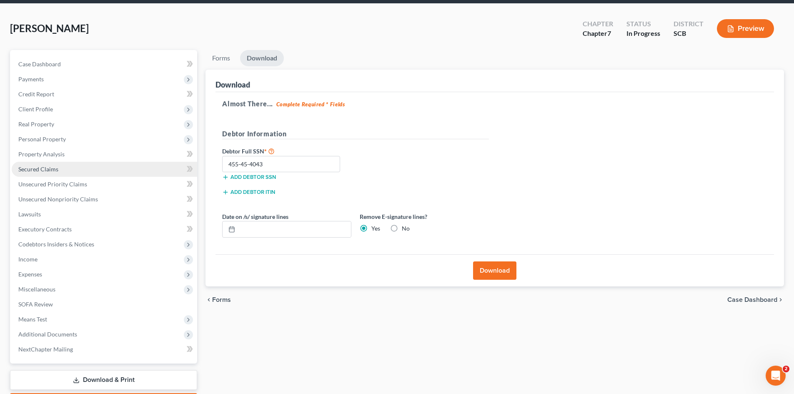
scroll to position [0, 0]
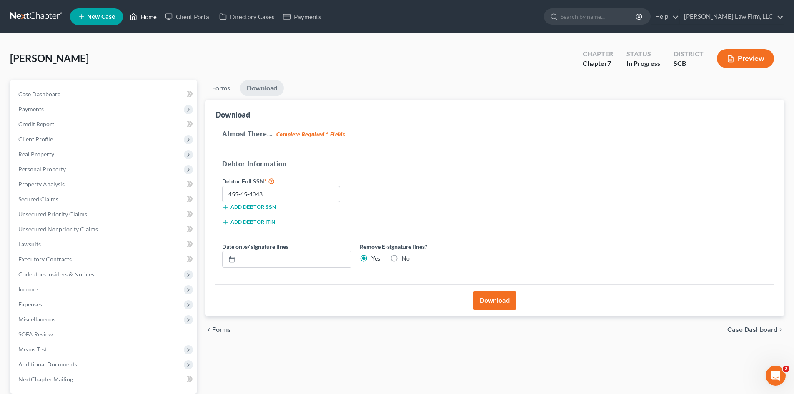
click at [151, 16] on link "Home" at bounding box center [142, 16] width 35 height 15
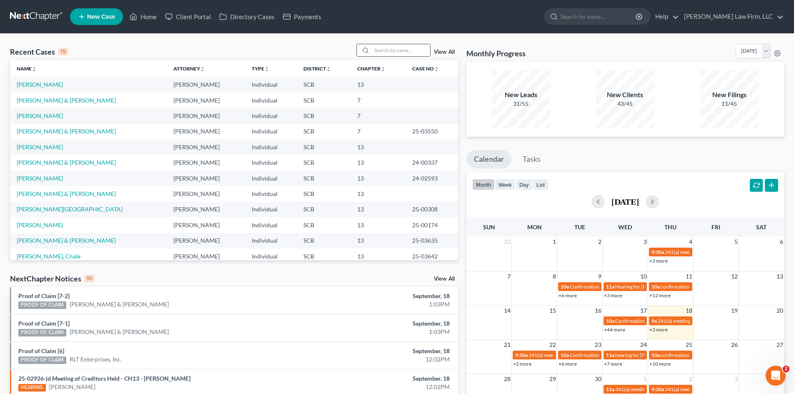
click at [378, 50] on input "search" at bounding box center [401, 50] width 58 height 12
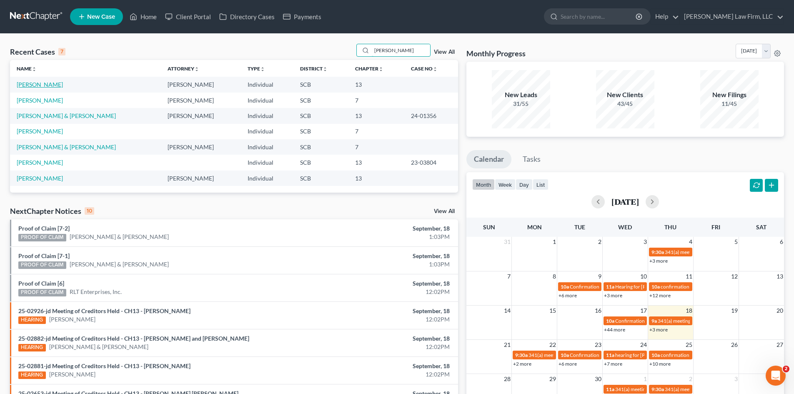
type input "[PERSON_NAME]"
click at [50, 84] on link "[PERSON_NAME]" at bounding box center [40, 84] width 46 height 7
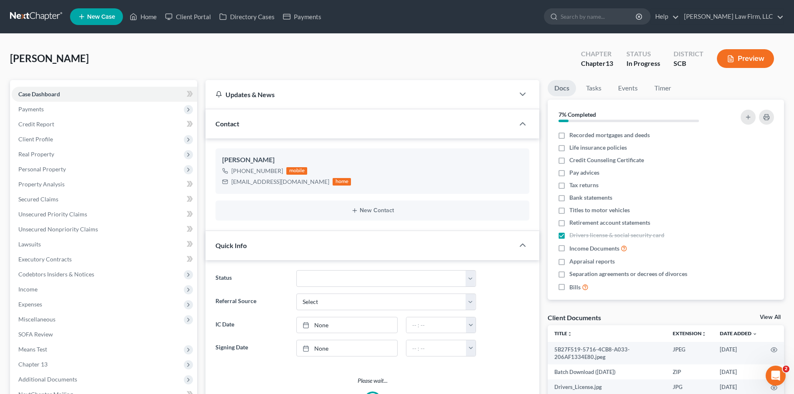
select select "1"
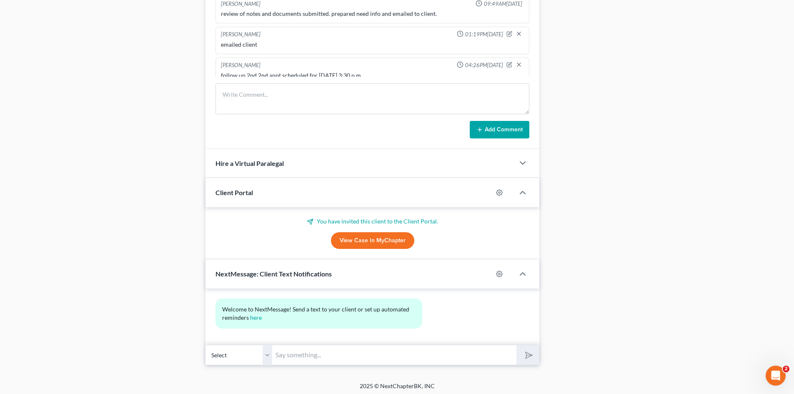
scroll to position [537, 0]
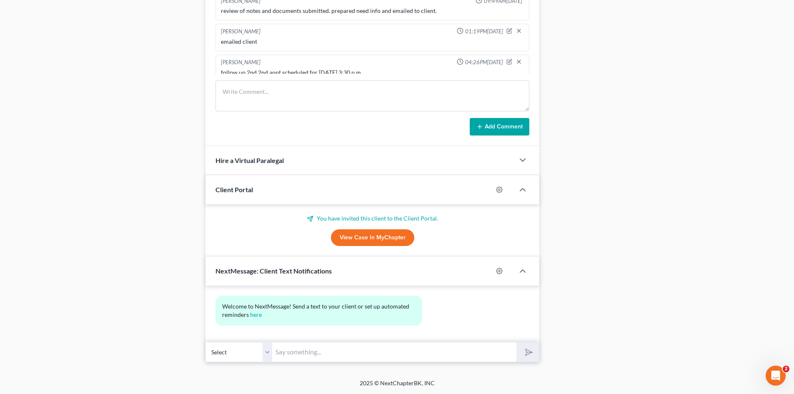
click at [399, 238] on link "View Case in MyChapter" at bounding box center [372, 237] width 83 height 17
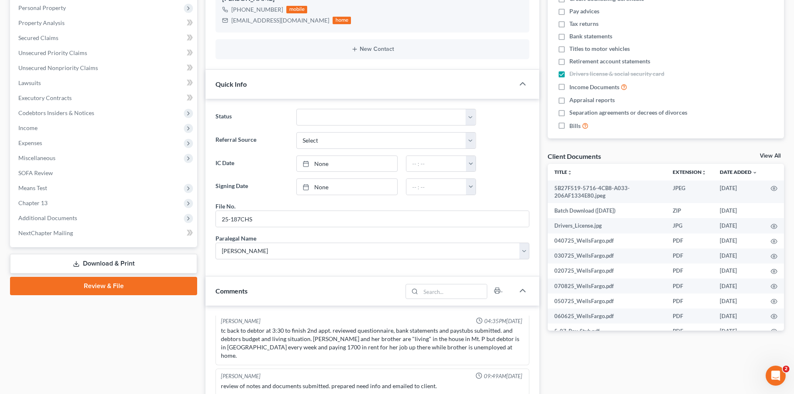
scroll to position [0, 0]
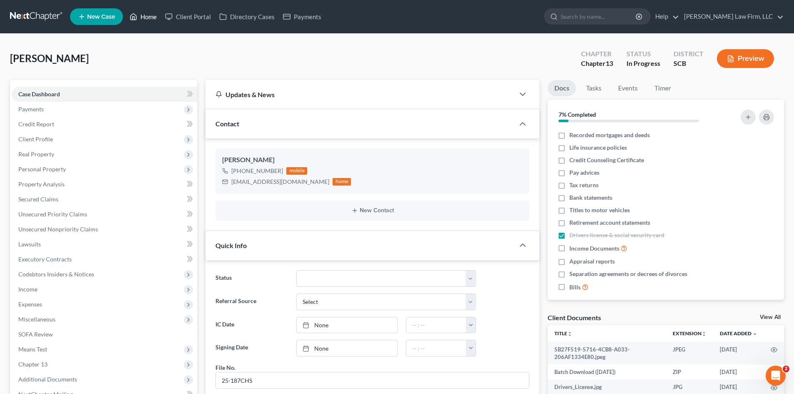
click at [152, 13] on link "Home" at bounding box center [142, 16] width 35 height 15
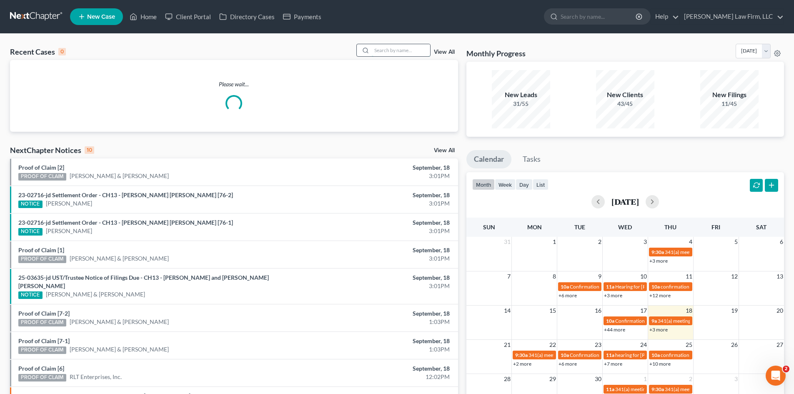
click at [399, 51] on input "search" at bounding box center [401, 50] width 58 height 12
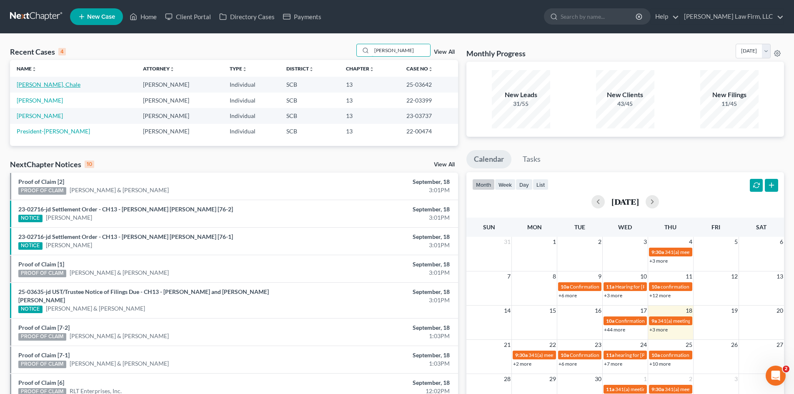
type input "[PERSON_NAME]"
click at [40, 82] on link "[PERSON_NAME], Chale" at bounding box center [49, 84] width 64 height 7
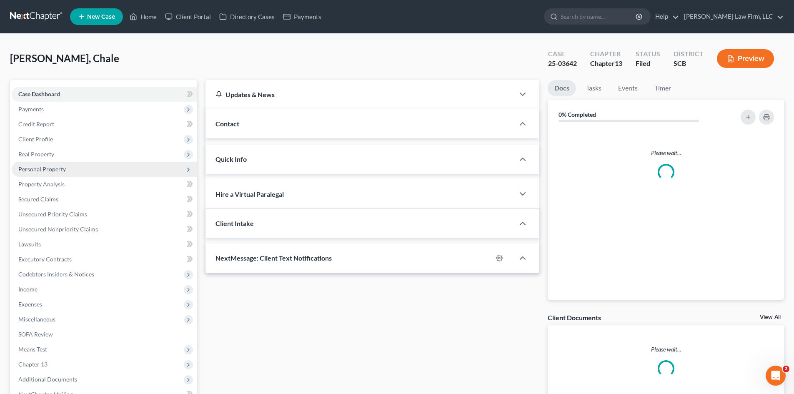
select select "0"
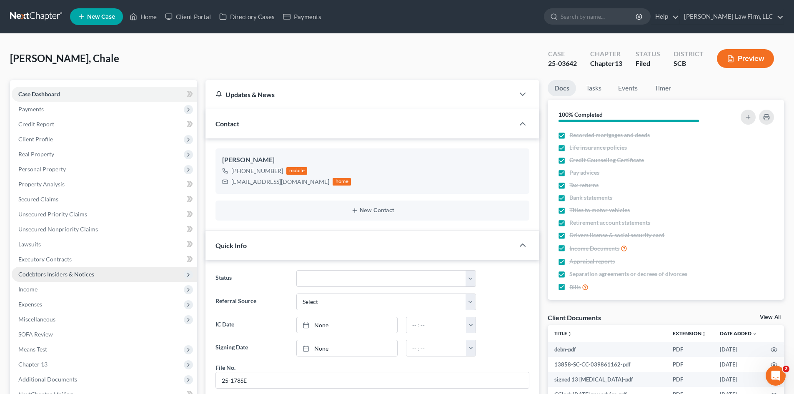
scroll to position [28, 0]
click at [36, 291] on span "Income" at bounding box center [27, 289] width 19 height 7
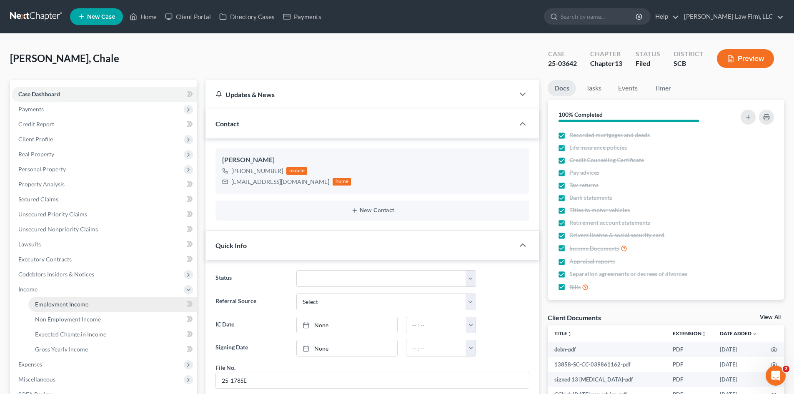
click at [40, 298] on link "Employment Income" at bounding box center [112, 304] width 169 height 15
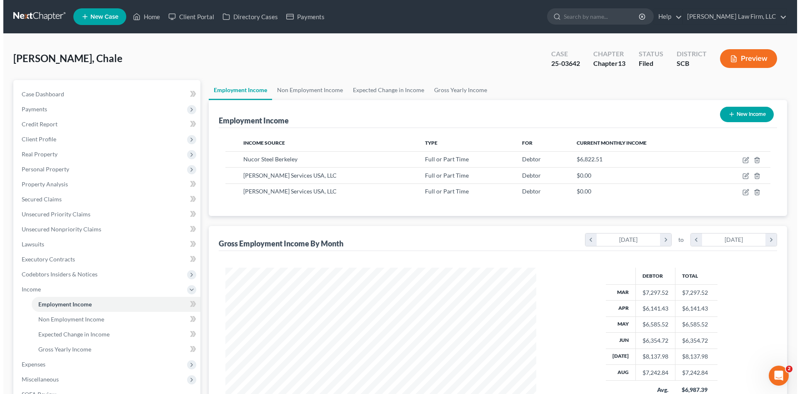
scroll to position [156, 328]
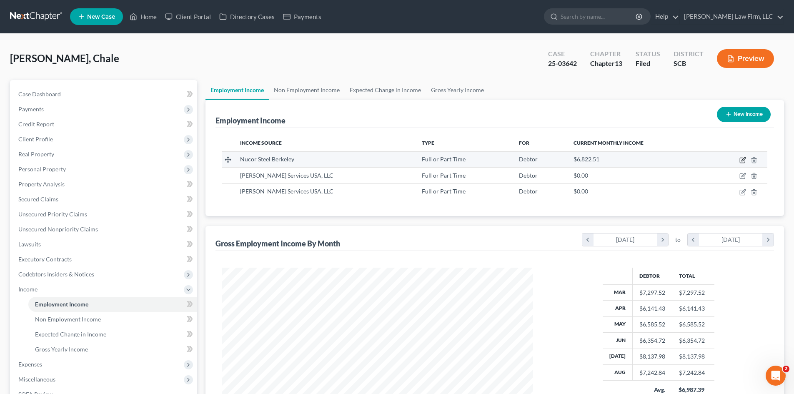
click at [742, 160] on icon "button" at bounding box center [743, 160] width 7 height 7
select select "0"
select select "42"
select select "3"
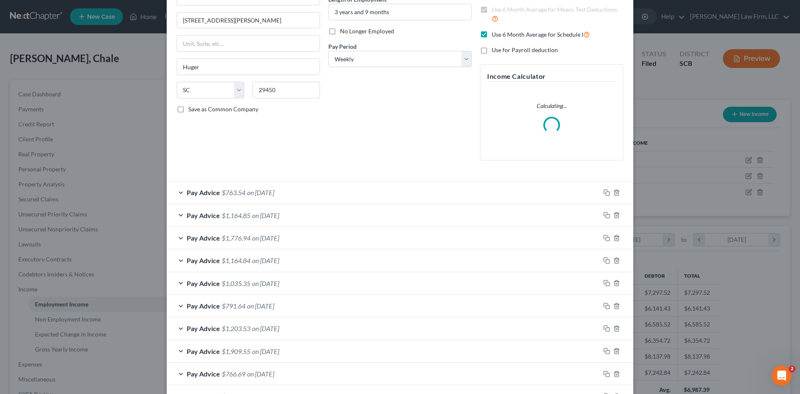
scroll to position [167, 0]
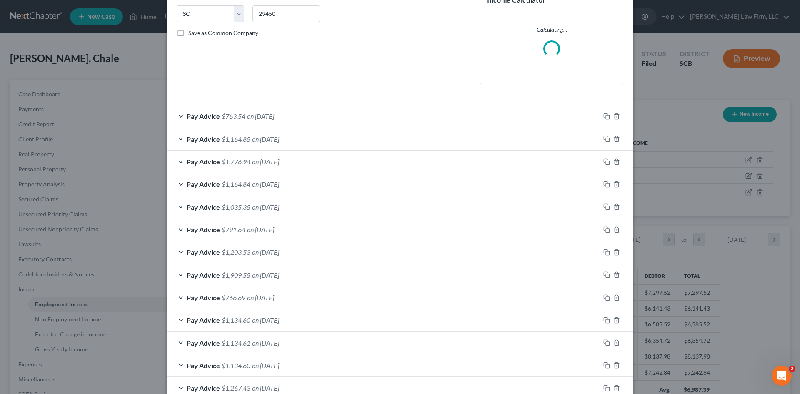
click at [241, 116] on span "$763.54" at bounding box center [234, 116] width 24 height 8
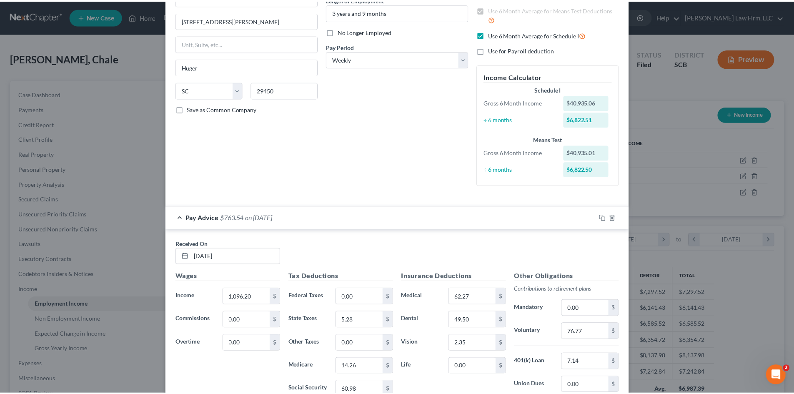
scroll to position [0, 0]
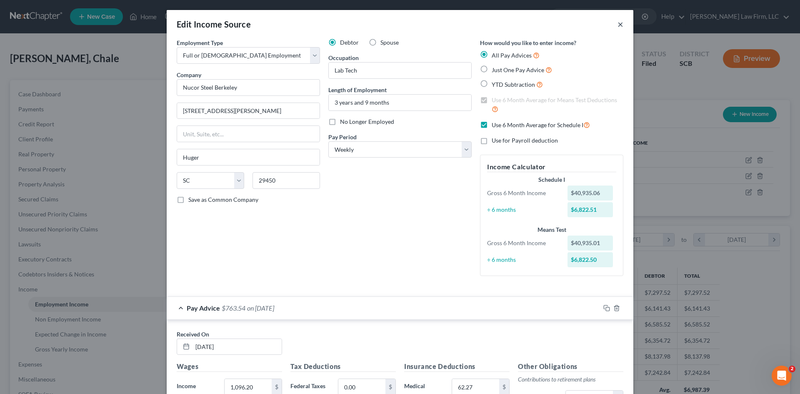
click at [618, 25] on button "×" at bounding box center [621, 24] width 6 height 10
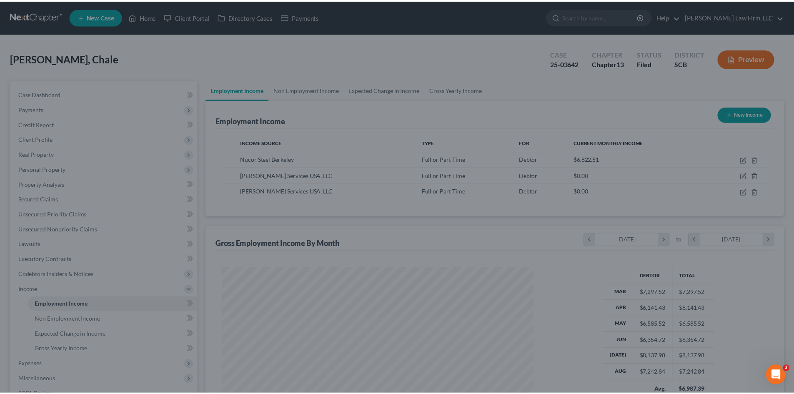
scroll to position [416755, 416583]
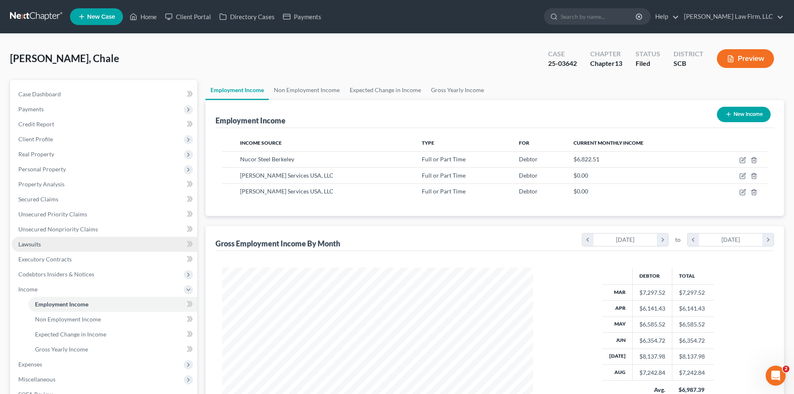
click at [22, 241] on span "Lawsuits" at bounding box center [29, 244] width 23 height 7
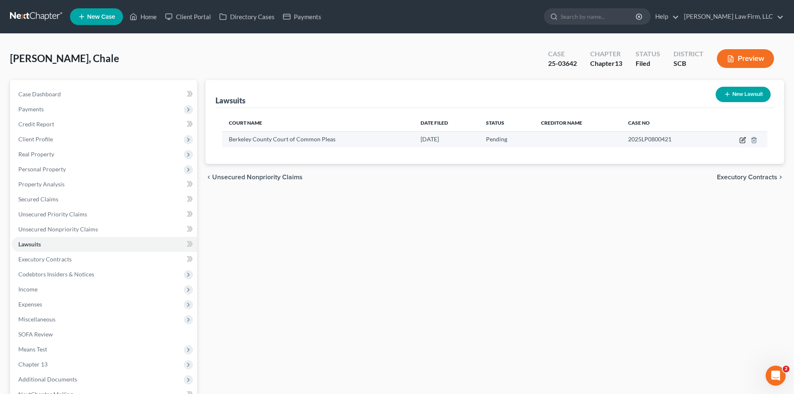
click at [741, 142] on icon "button" at bounding box center [743, 140] width 7 height 7
select select "42"
select select "0"
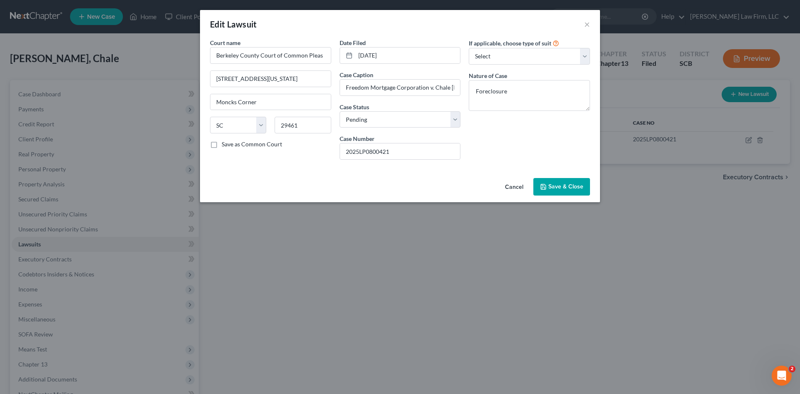
drag, startPoint x: 552, startPoint y: 181, endPoint x: 517, endPoint y: 183, distance: 35.1
click at [552, 181] on button "Save & Close" at bounding box center [562, 187] width 57 height 18
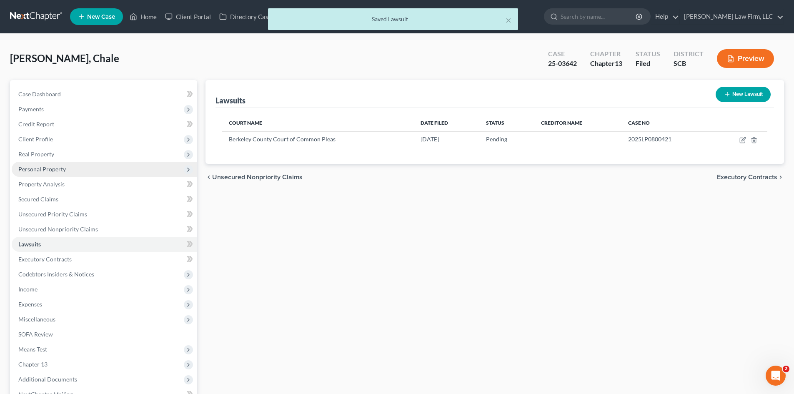
click at [43, 167] on span "Personal Property" at bounding box center [42, 169] width 48 height 7
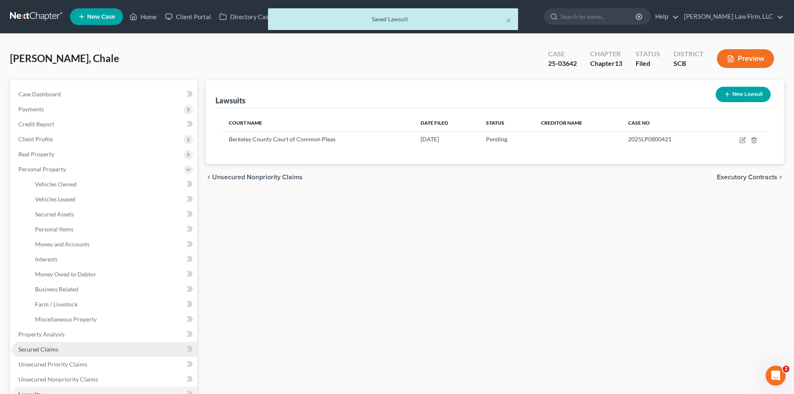
click at [41, 346] on span "Secured Claims" at bounding box center [38, 349] width 40 height 7
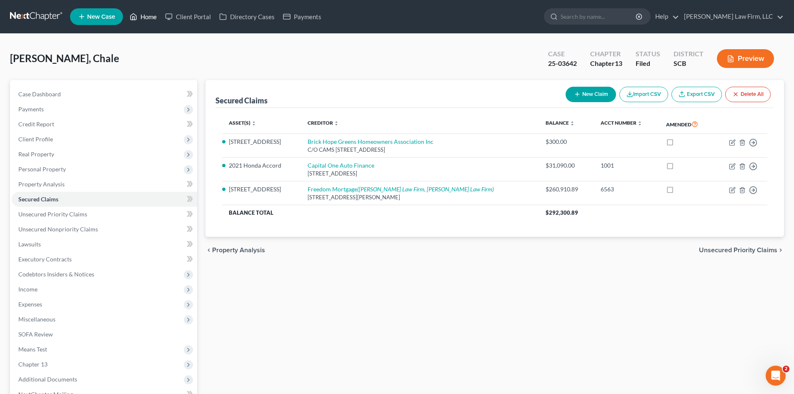
click at [150, 19] on link "Home" at bounding box center [142, 16] width 35 height 15
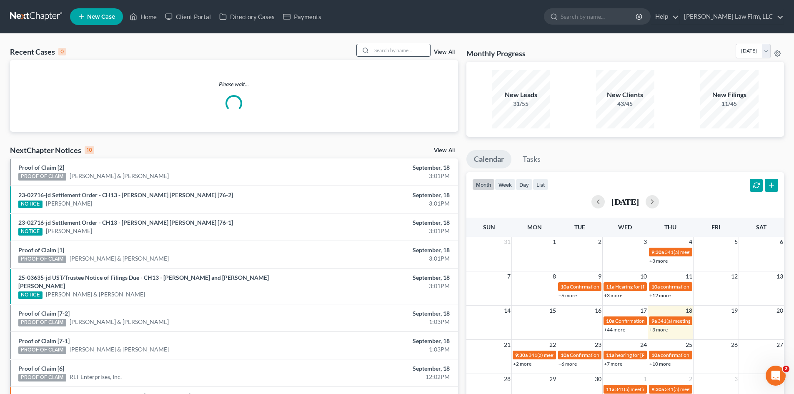
click at [399, 52] on input "search" at bounding box center [401, 50] width 58 height 12
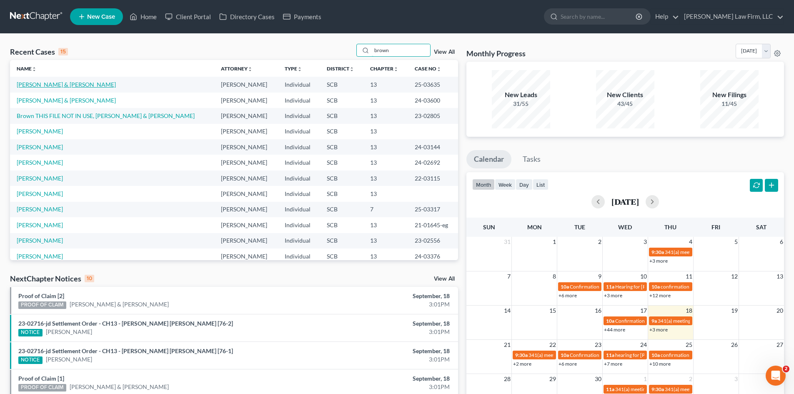
type input "brown"
click at [40, 85] on link "[PERSON_NAME] & [PERSON_NAME]" at bounding box center [66, 84] width 99 height 7
select select "1"
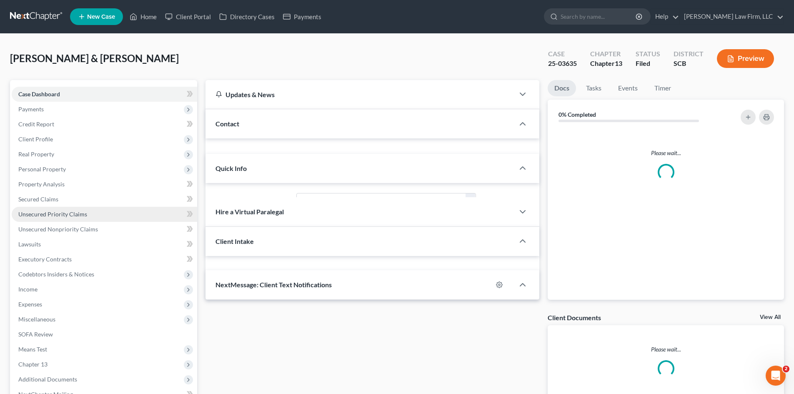
select select "0"
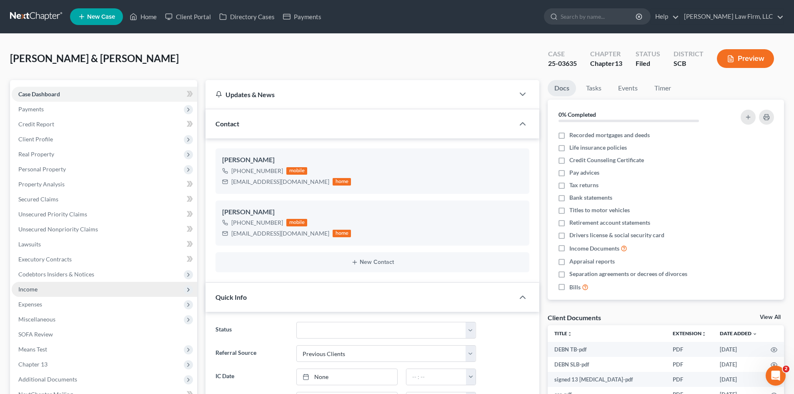
scroll to position [263, 0]
click at [38, 292] on span "Income" at bounding box center [105, 289] width 186 height 15
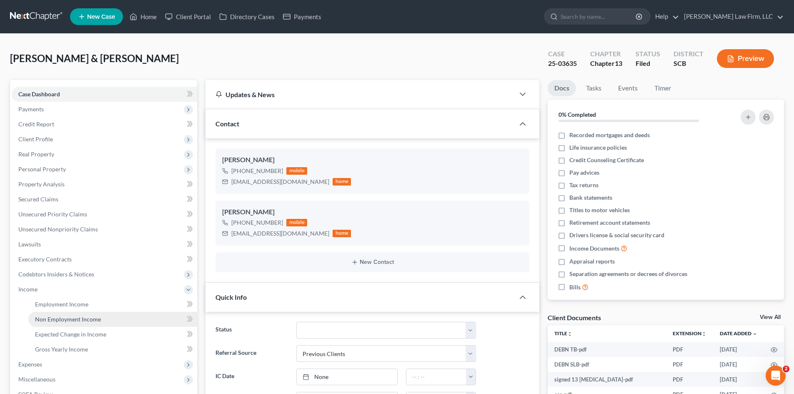
click at [52, 317] on span "Non Employment Income" at bounding box center [68, 319] width 66 height 7
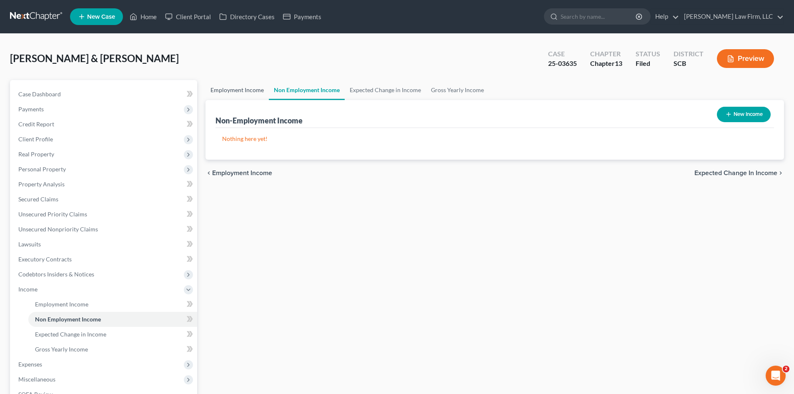
click at [236, 88] on link "Employment Income" at bounding box center [237, 90] width 63 height 20
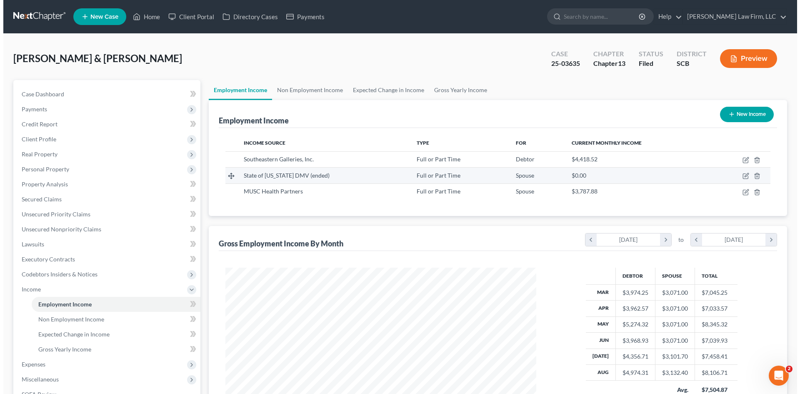
scroll to position [156, 328]
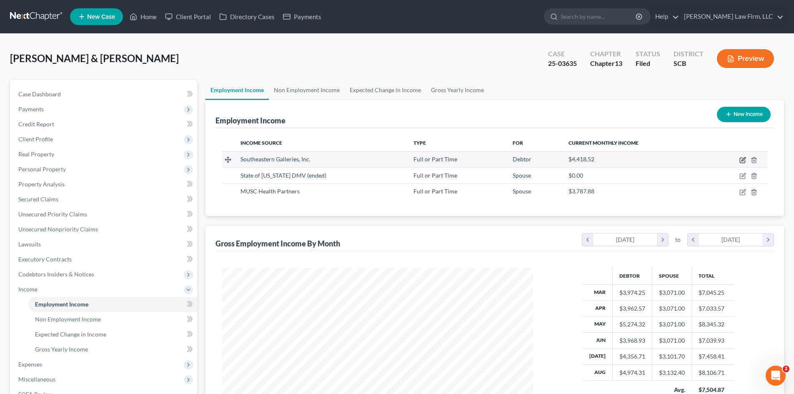
click at [740, 161] on icon "button" at bounding box center [742, 160] width 5 height 5
select select "0"
select select "42"
select select "3"
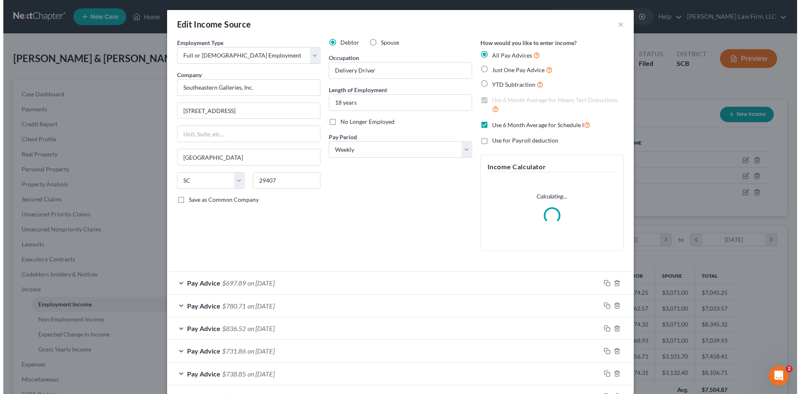
scroll to position [157, 331]
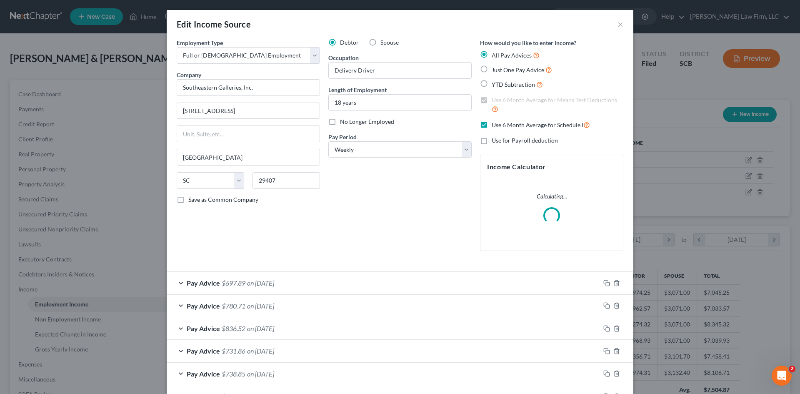
click at [270, 287] on div "Pay Advice $697.89 on [DATE]" at bounding box center [384, 283] width 434 height 22
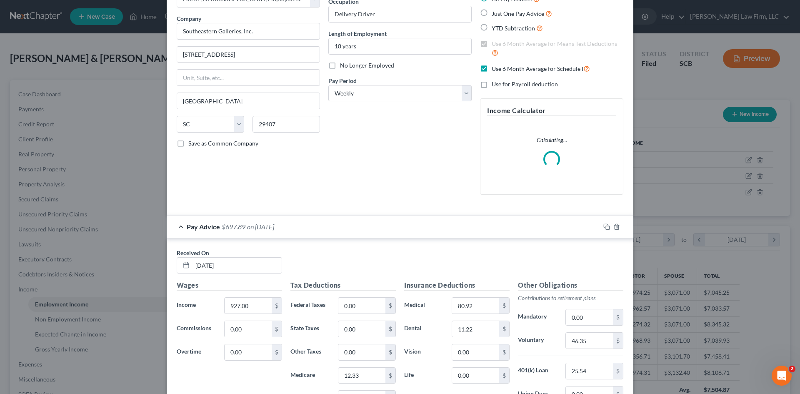
scroll to position [42, 0]
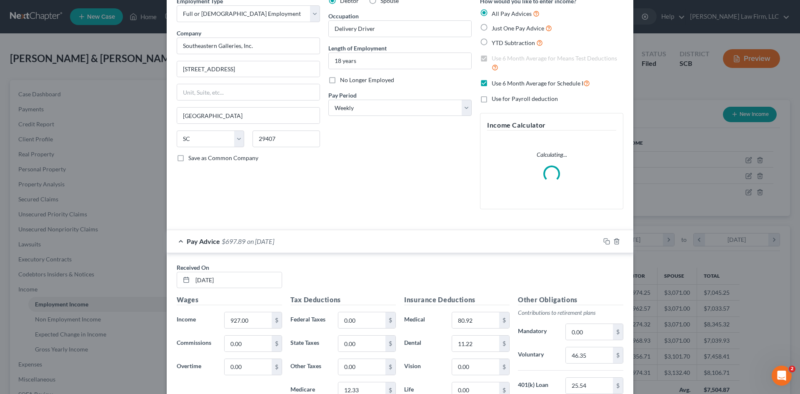
click at [497, 245] on div "Pay Advice $697.89 on [DATE]" at bounding box center [384, 241] width 434 height 22
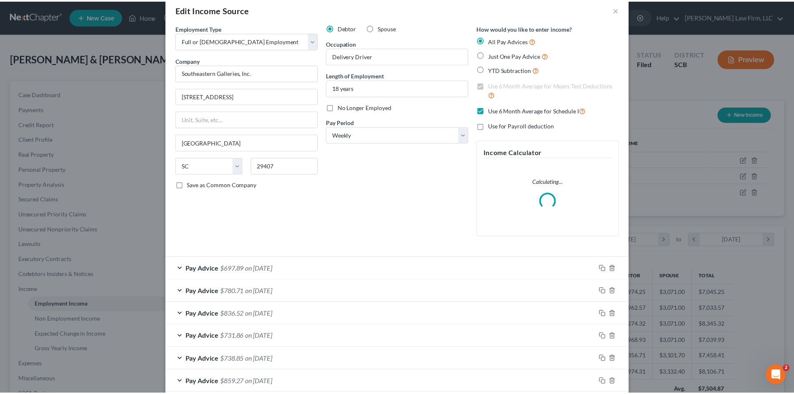
scroll to position [0, 0]
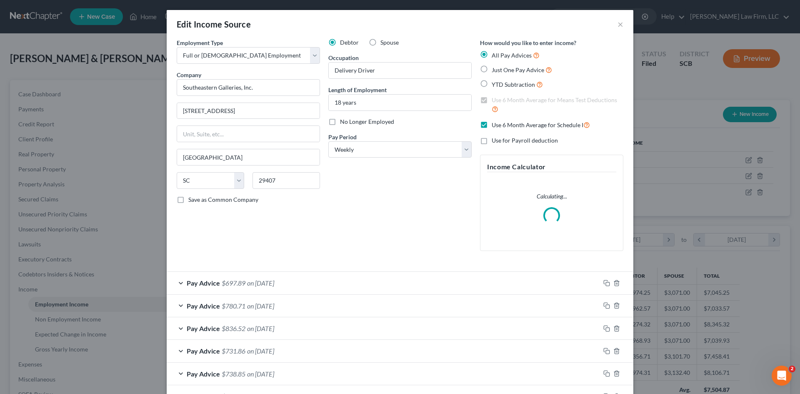
click at [660, 94] on div "Edit Income Source × Employment Type * Select Full or [DEMOGRAPHIC_DATA] Employ…" at bounding box center [400, 197] width 800 height 394
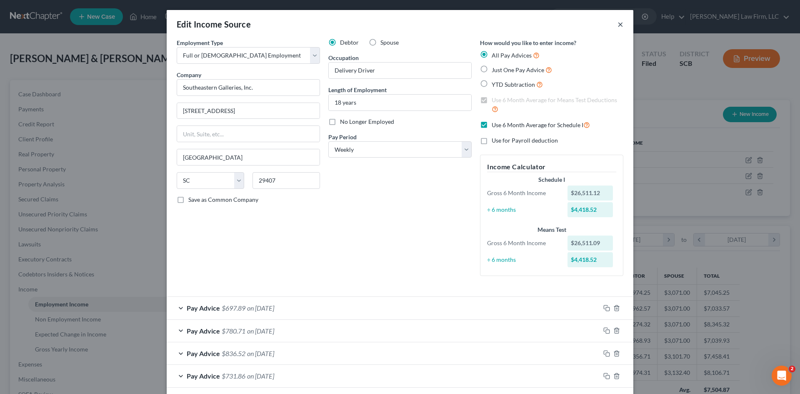
click at [618, 26] on button "×" at bounding box center [621, 24] width 6 height 10
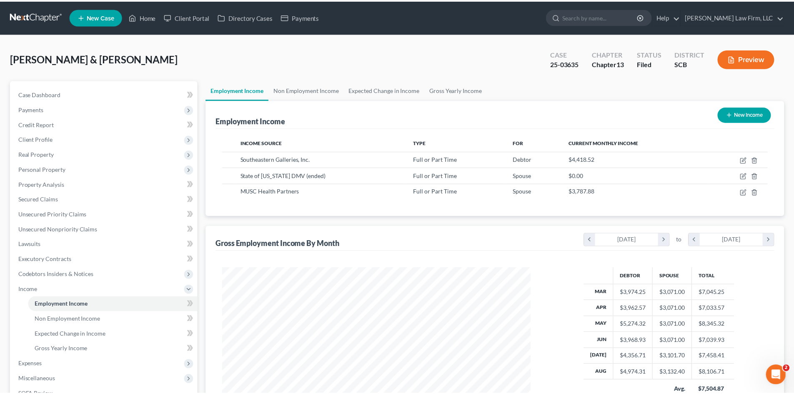
scroll to position [416755, 416583]
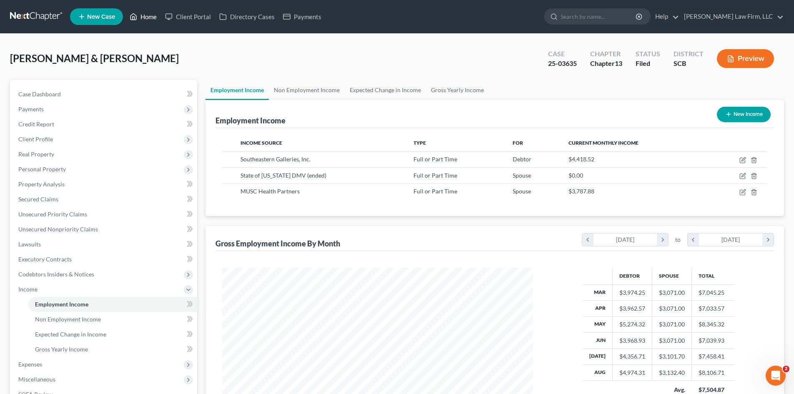
drag, startPoint x: 143, startPoint y: 17, endPoint x: 143, endPoint y: 23, distance: 5.4
click at [144, 18] on link "Home" at bounding box center [142, 16] width 35 height 15
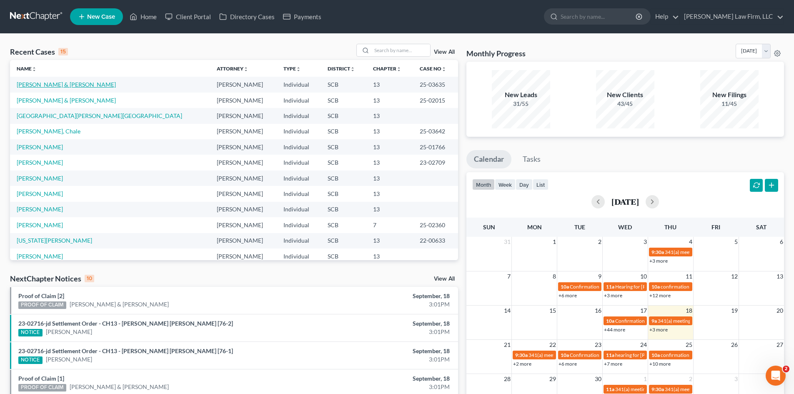
click at [84, 84] on link "[PERSON_NAME] & [PERSON_NAME]" at bounding box center [66, 84] width 99 height 7
select select "1"
select select "0"
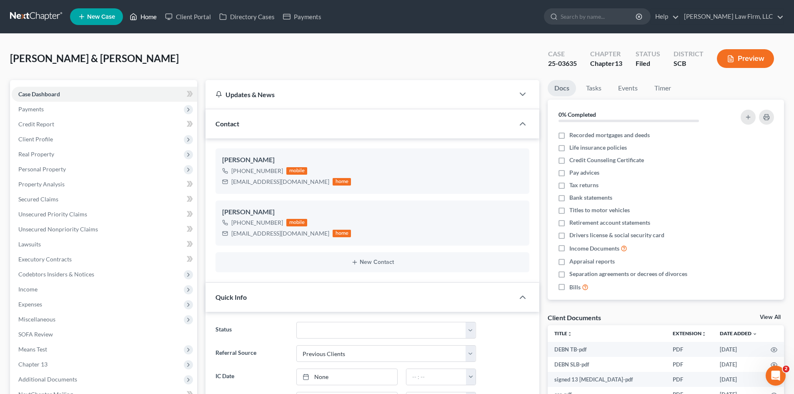
click at [149, 20] on link "Home" at bounding box center [142, 16] width 35 height 15
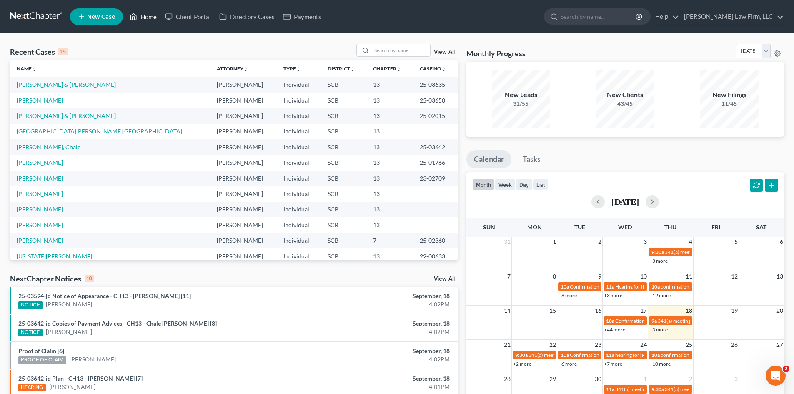
click at [555, 394] on html "Home New Case Client Portal Directory Cases Payments [PERSON_NAME] Law Firm, LL…" at bounding box center [397, 300] width 794 height 600
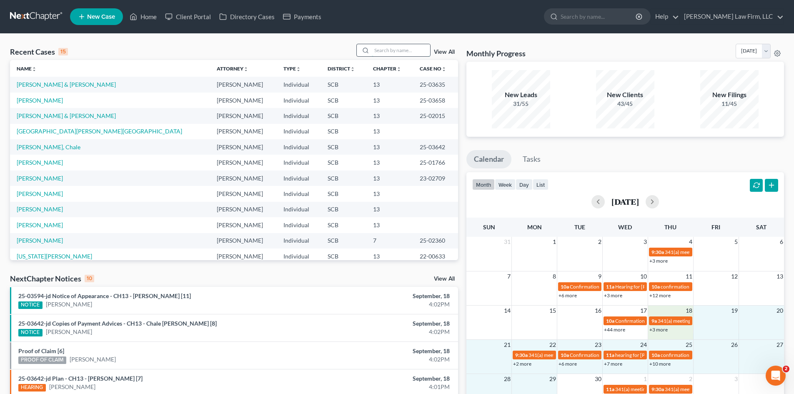
click at [409, 55] on input "search" at bounding box center [401, 50] width 58 height 12
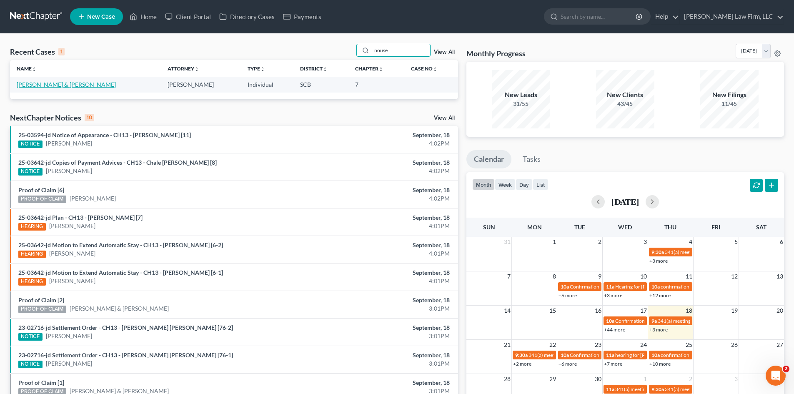
type input "nouse"
click at [62, 86] on link "[PERSON_NAME] & [PERSON_NAME]" at bounding box center [66, 84] width 99 height 7
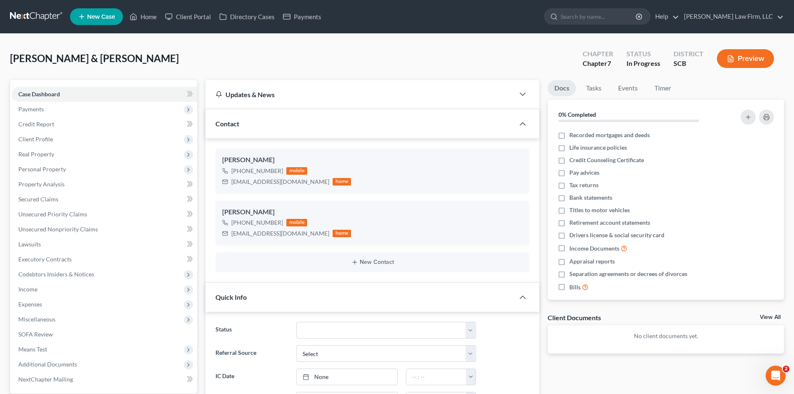
select select "0"
click at [32, 109] on span "Payments" at bounding box center [30, 108] width 25 height 7
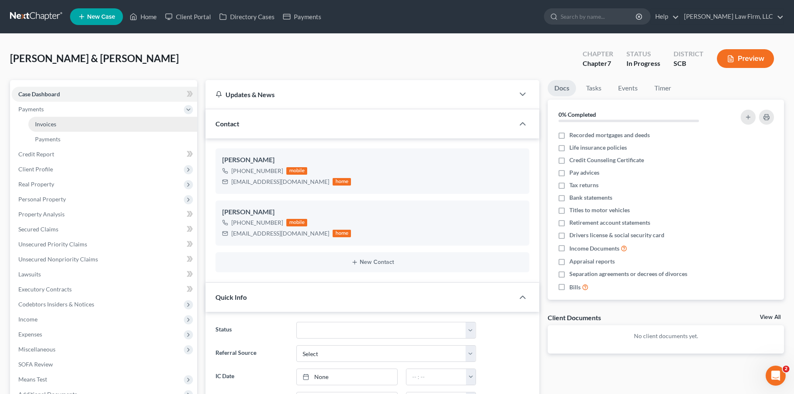
click at [56, 125] on span "Invoices" at bounding box center [45, 123] width 21 height 7
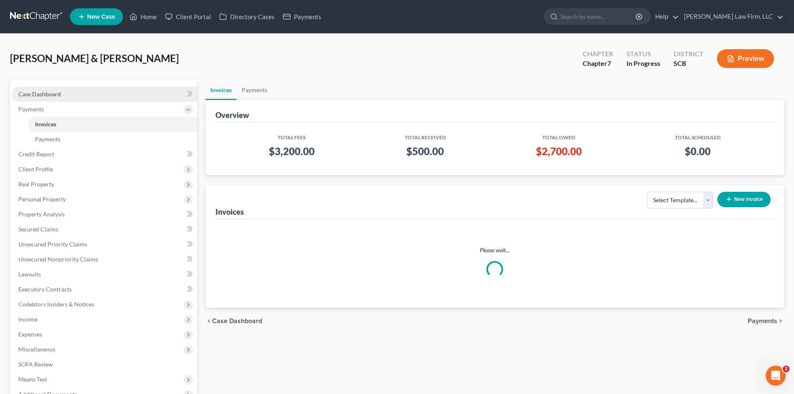
click at [30, 94] on span "Case Dashboard" at bounding box center [39, 93] width 43 height 7
select select "0"
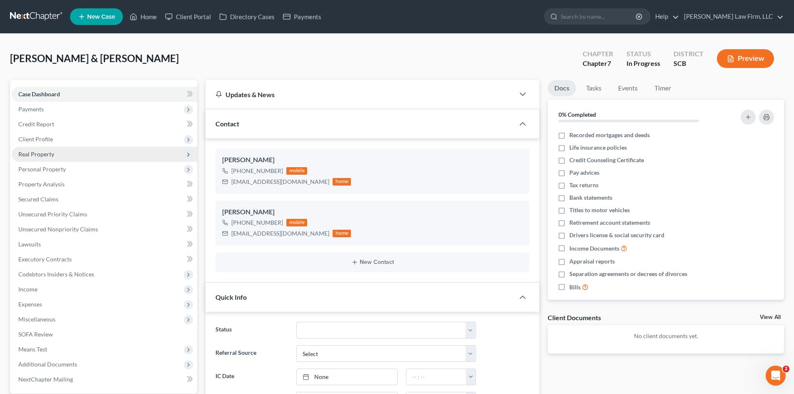
click at [59, 159] on span "Real Property" at bounding box center [105, 154] width 186 height 15
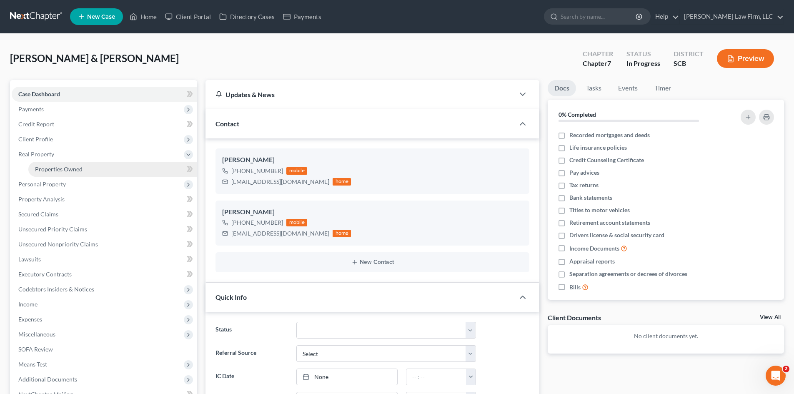
click at [63, 166] on span "Properties Owned" at bounding box center [59, 169] width 48 height 7
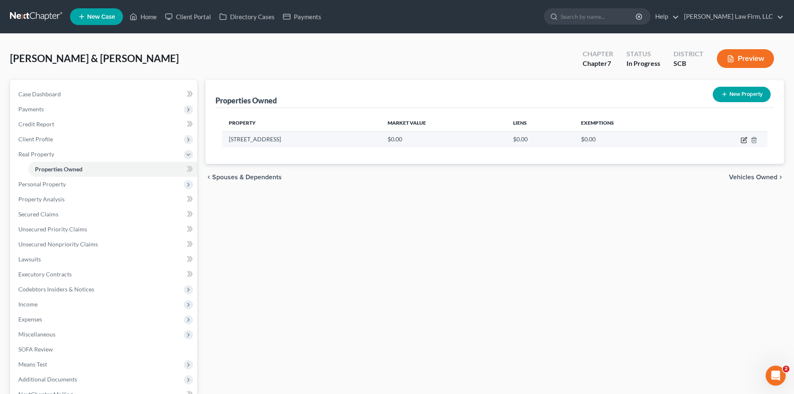
click at [743, 140] on icon "button" at bounding box center [744, 140] width 7 height 7
select select "42"
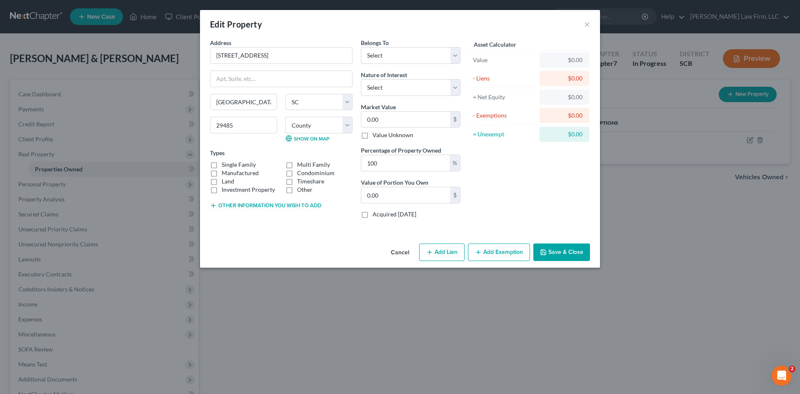
click at [564, 252] on button "Save & Close" at bounding box center [562, 252] width 57 height 18
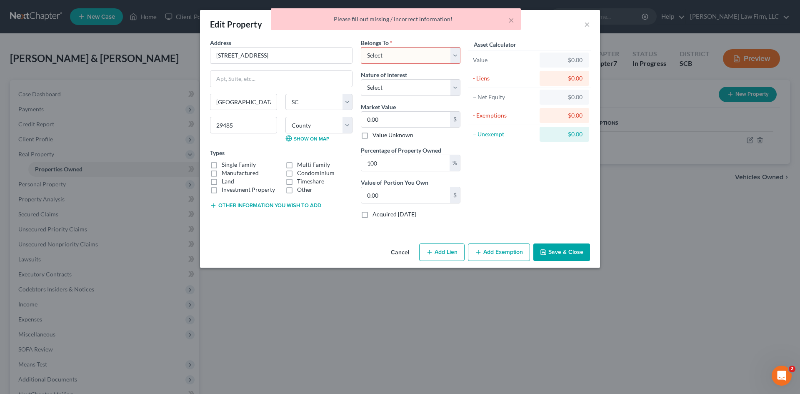
click at [409, 253] on button "Cancel" at bounding box center [400, 252] width 32 height 17
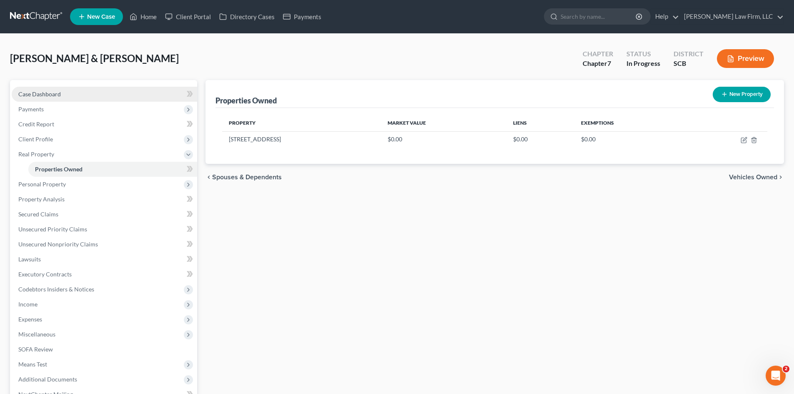
click at [48, 93] on span "Case Dashboard" at bounding box center [39, 93] width 43 height 7
select select "0"
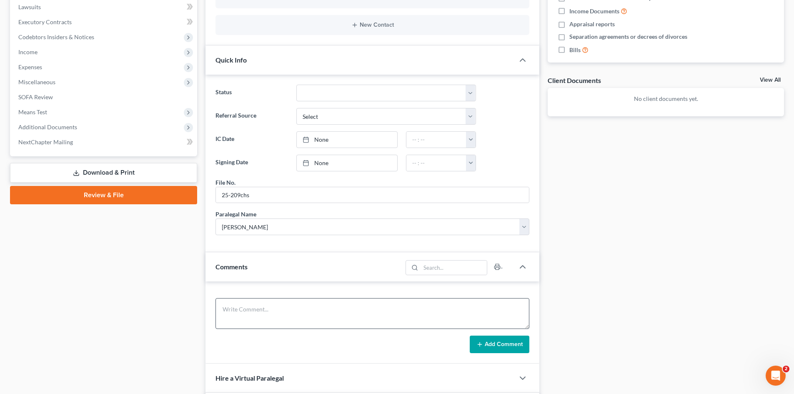
scroll to position [250, 0]
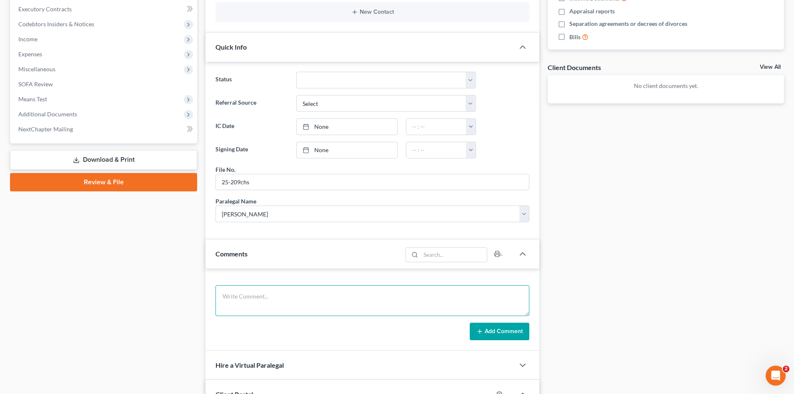
click at [323, 294] on textarea at bounding box center [373, 300] width 314 height 31
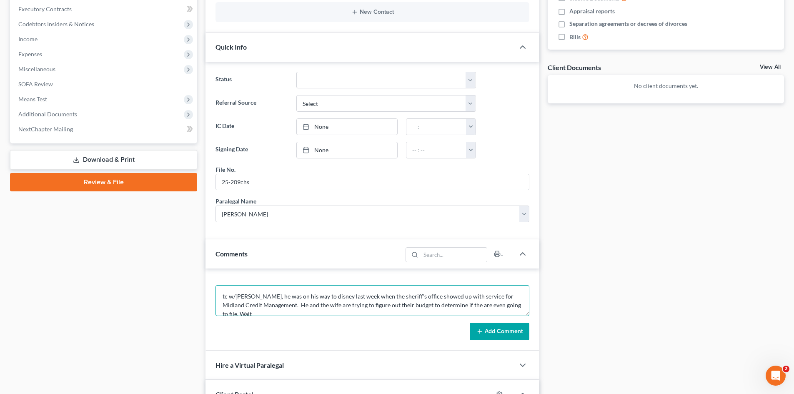
scroll to position [2, 0]
type textarea "tc w/[PERSON_NAME], he was on his way to disney last week when the sheriff's of…"
click at [489, 333] on button "Add Comment" at bounding box center [500, 332] width 60 height 18
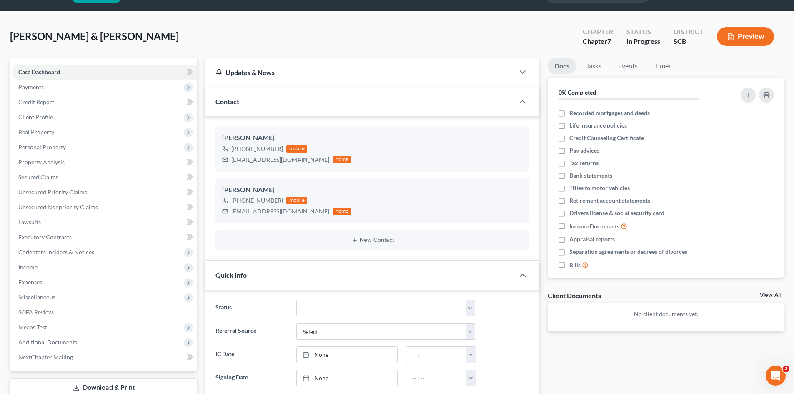
scroll to position [0, 0]
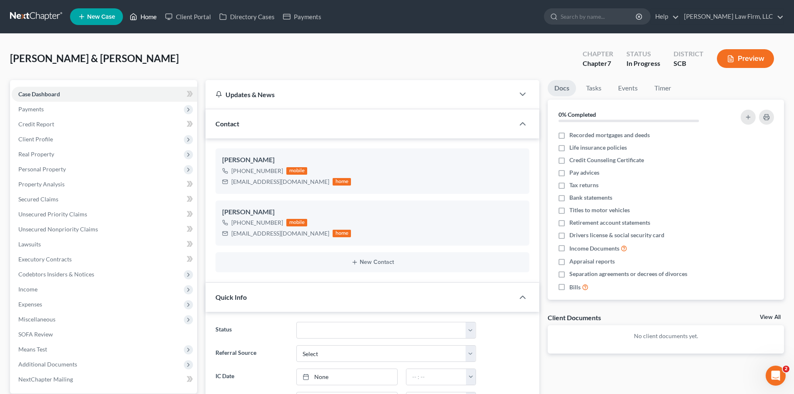
click at [155, 19] on link "Home" at bounding box center [142, 16] width 35 height 15
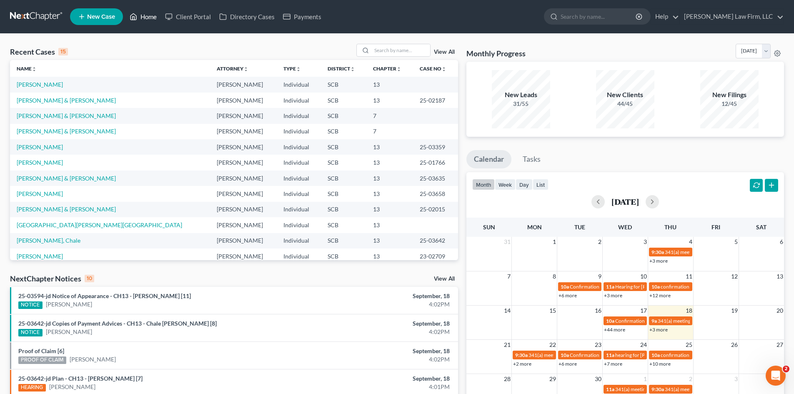
click at [150, 20] on link "Home" at bounding box center [142, 16] width 35 height 15
click at [403, 49] on input "search" at bounding box center [401, 50] width 58 height 12
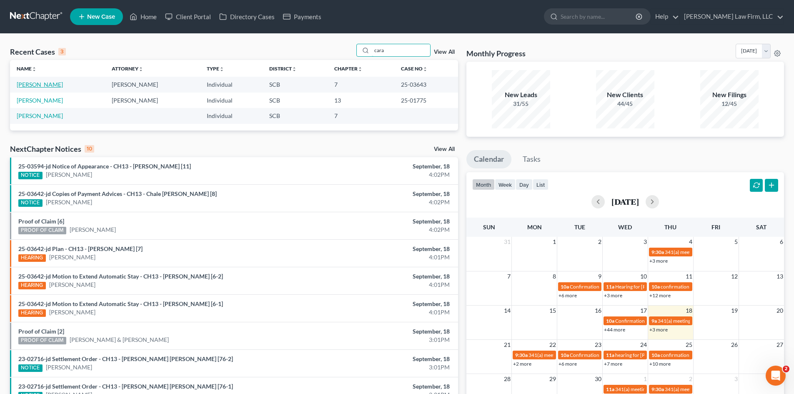
type input "cara"
click at [48, 85] on link "[PERSON_NAME]" at bounding box center [40, 84] width 46 height 7
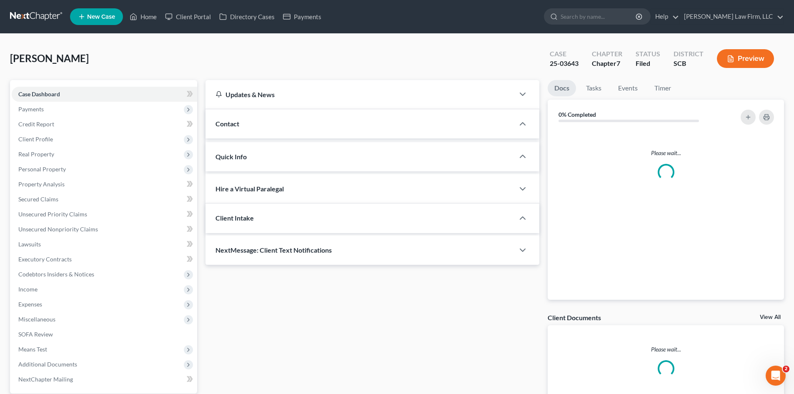
select select "0"
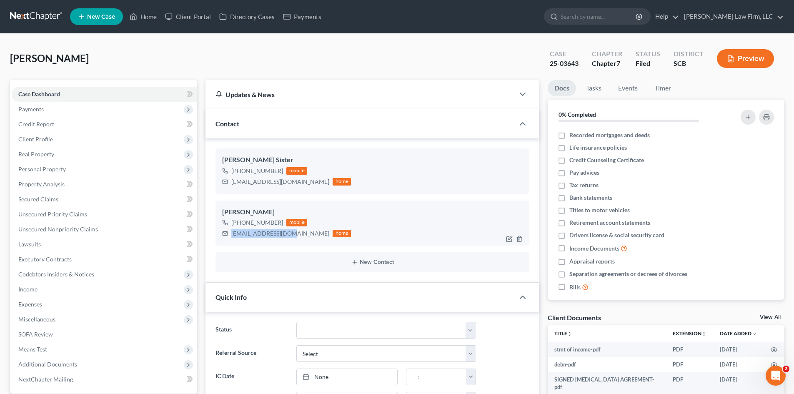
drag, startPoint x: 233, startPoint y: 234, endPoint x: 291, endPoint y: 237, distance: 58.4
click at [291, 237] on div "[EMAIL_ADDRESS][DOMAIN_NAME]" at bounding box center [280, 233] width 98 height 8
copy div "[EMAIL_ADDRESS][DOMAIN_NAME]"
drag, startPoint x: 233, startPoint y: 183, endPoint x: 309, endPoint y: 211, distance: 81.1
click at [301, 184] on div "[EMAIL_ADDRESS][DOMAIN_NAME] home" at bounding box center [286, 181] width 129 height 11
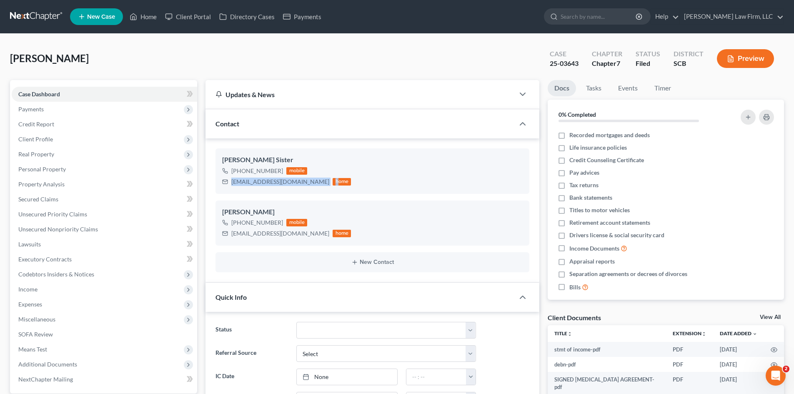
copy div "[EMAIL_ADDRESS][DOMAIN_NAME] h"
click at [151, 13] on link "Home" at bounding box center [142, 16] width 35 height 15
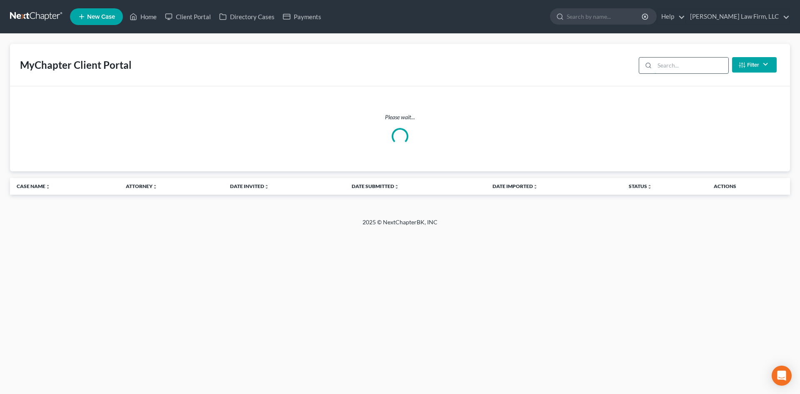
click at [710, 68] on input "search" at bounding box center [692, 66] width 74 height 16
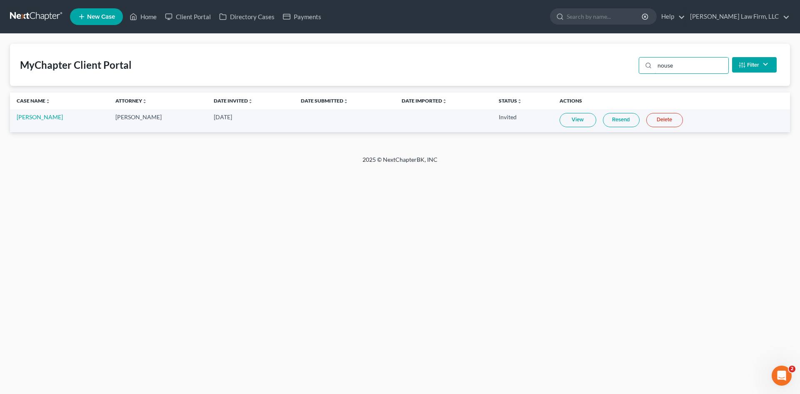
type input "nouse"
click at [577, 121] on link "View" at bounding box center [578, 120] width 37 height 14
